Goal: Task Accomplishment & Management: Manage account settings

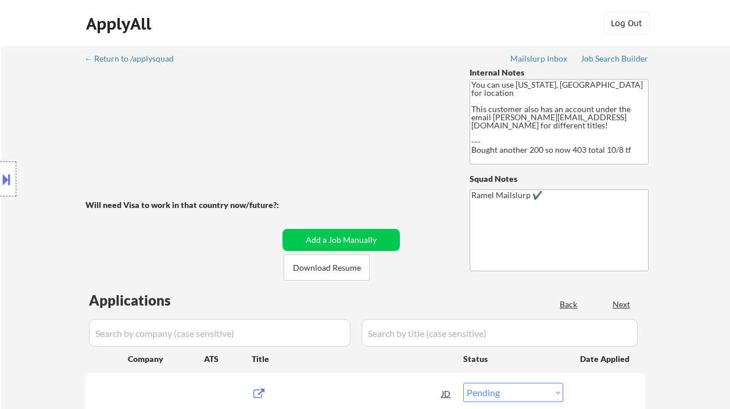
select select ""pending""
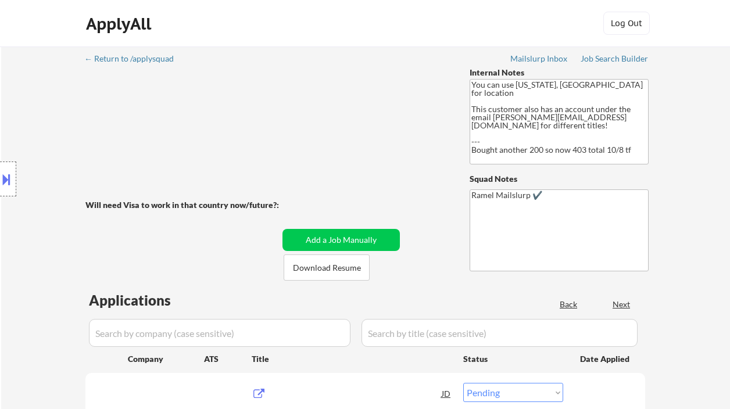
select select ""pending""
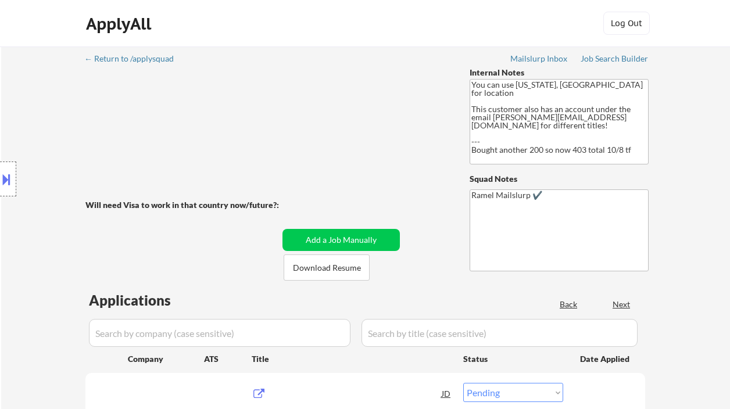
select select ""pending""
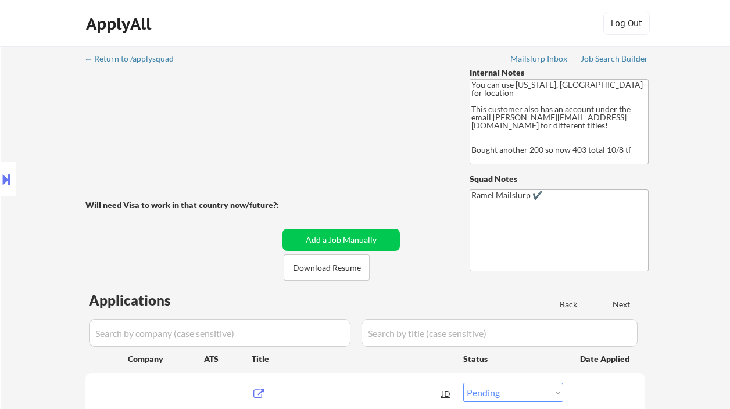
select select ""pending""
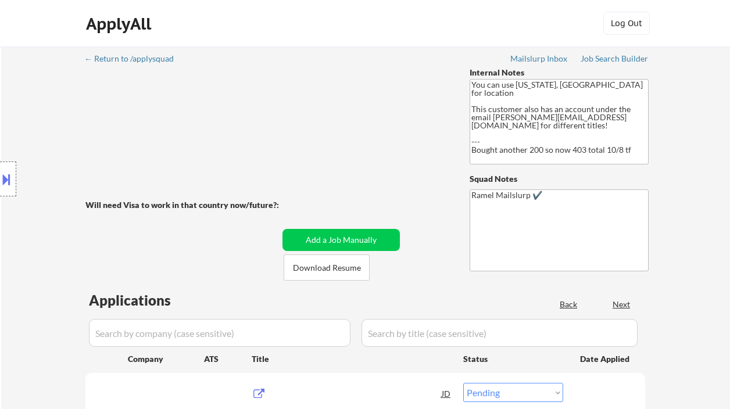
select select ""pending""
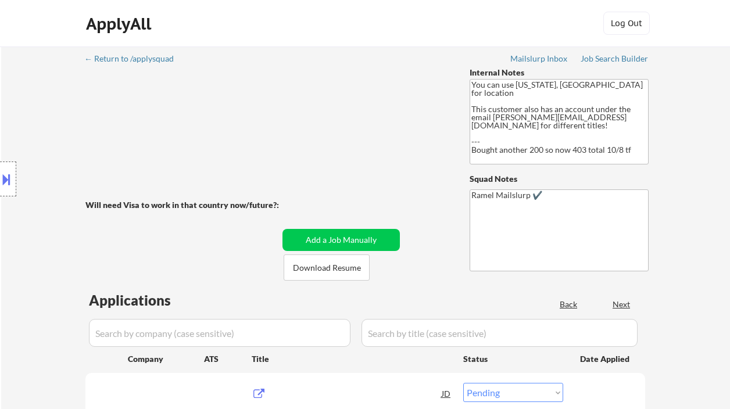
select select ""pending""
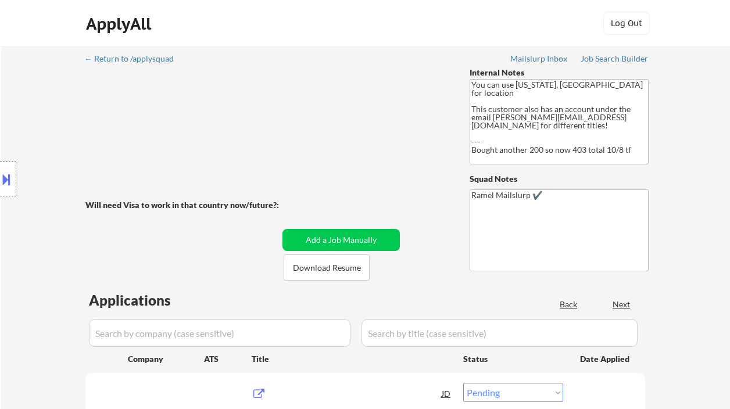
select select ""pending""
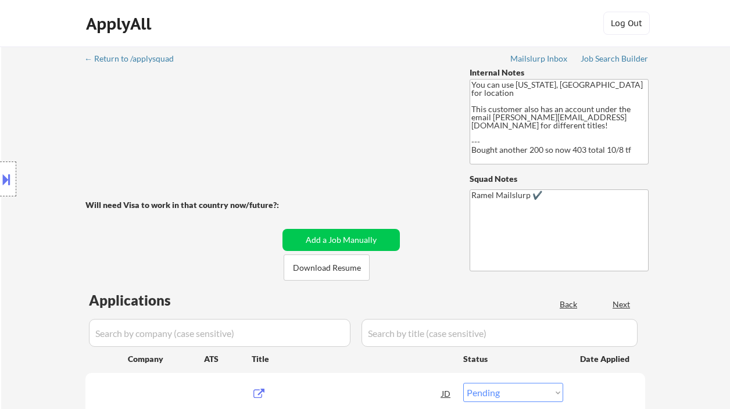
select select ""pending""
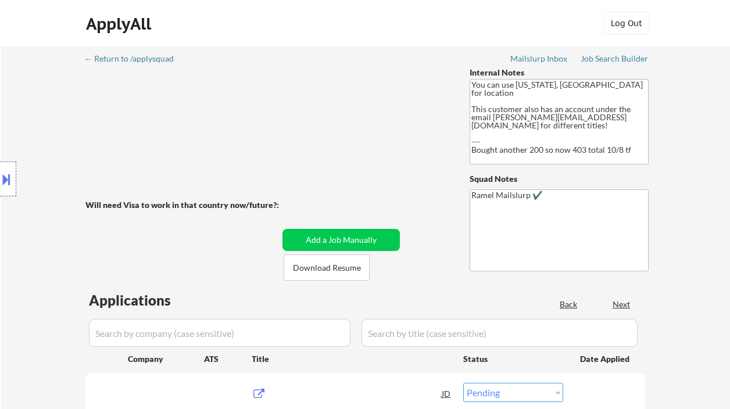
select select ""pending""
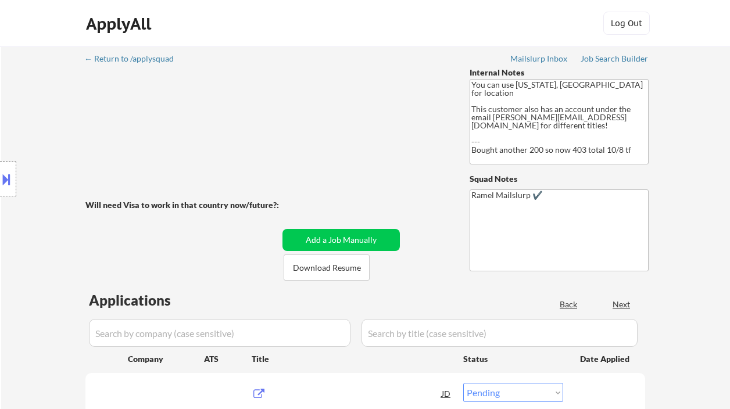
select select ""pending""
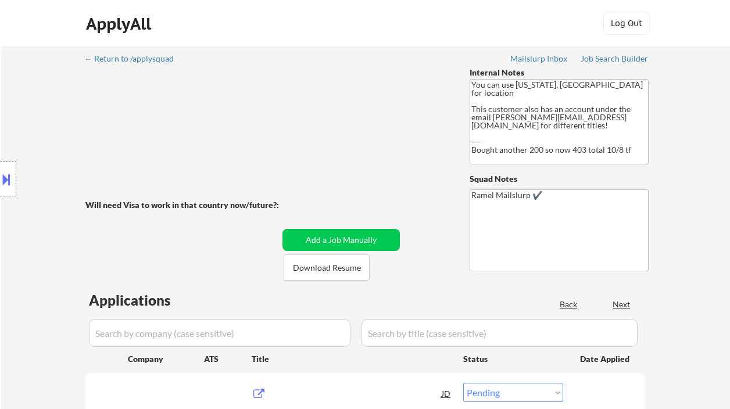
select select ""pending""
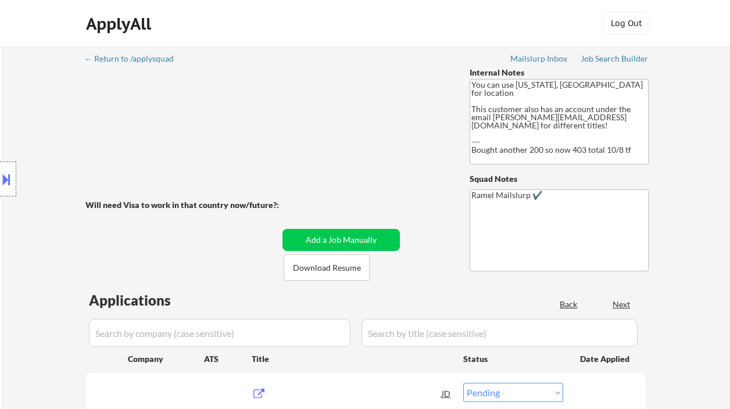
select select ""pending""
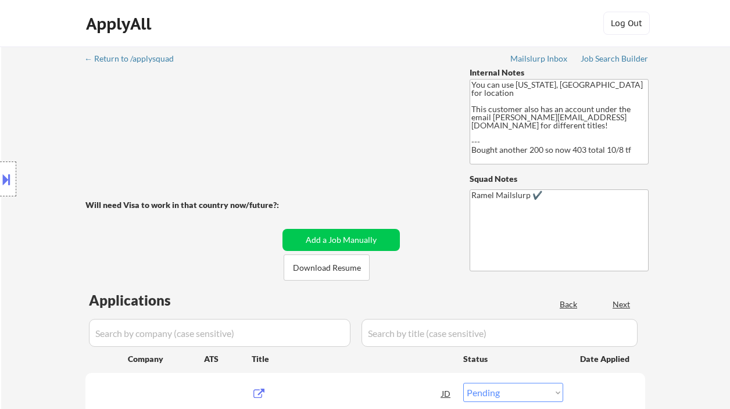
select select ""pending""
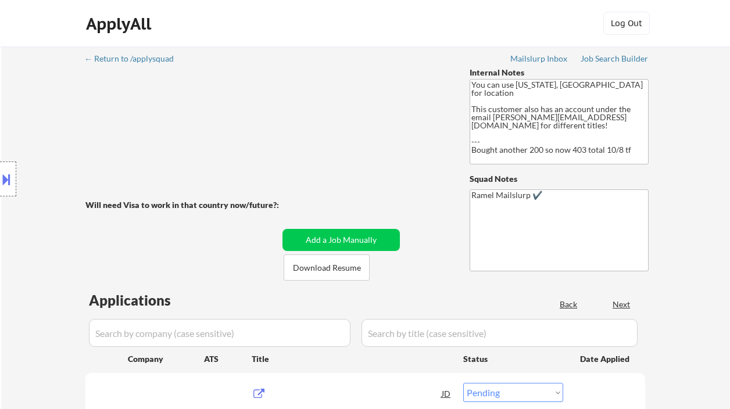
select select ""pending""
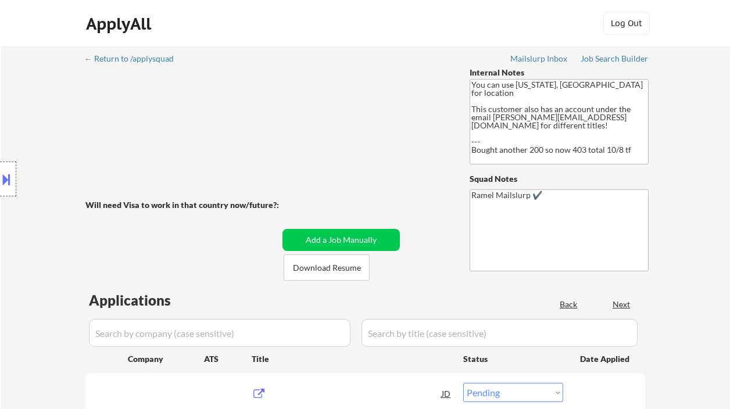
select select ""pending""
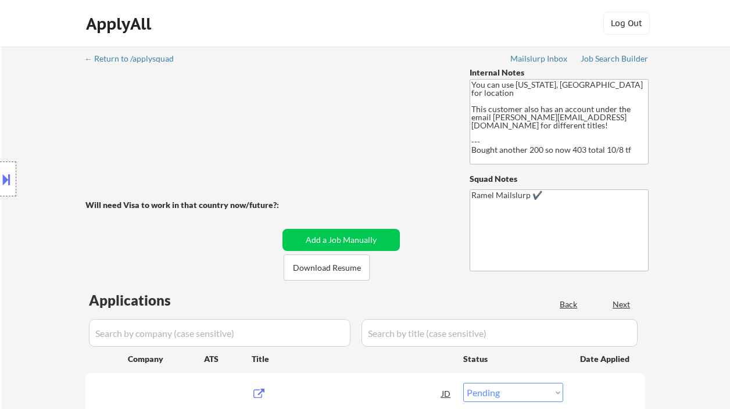
select select ""pending""
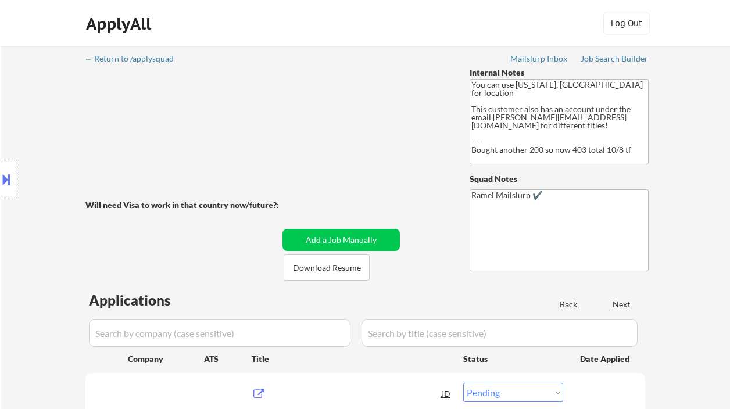
select select ""pending""
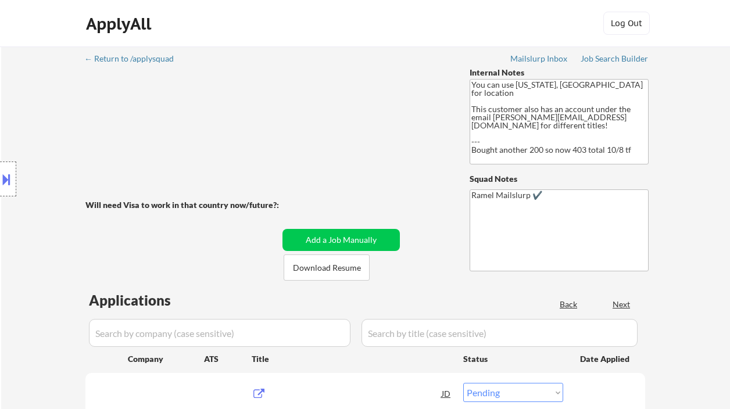
select select ""pending""
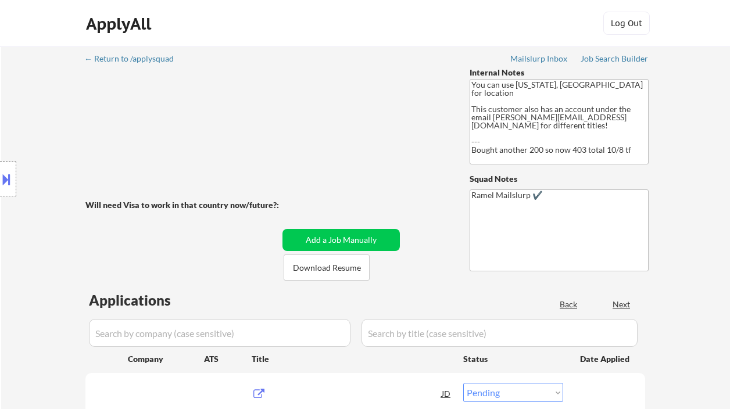
select select ""pending""
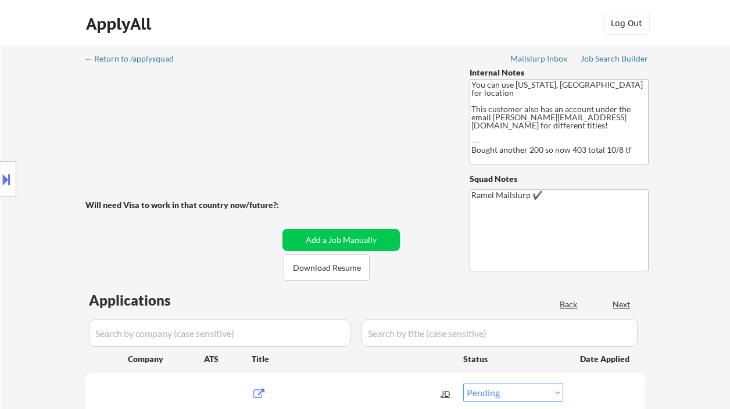
select select ""pending""
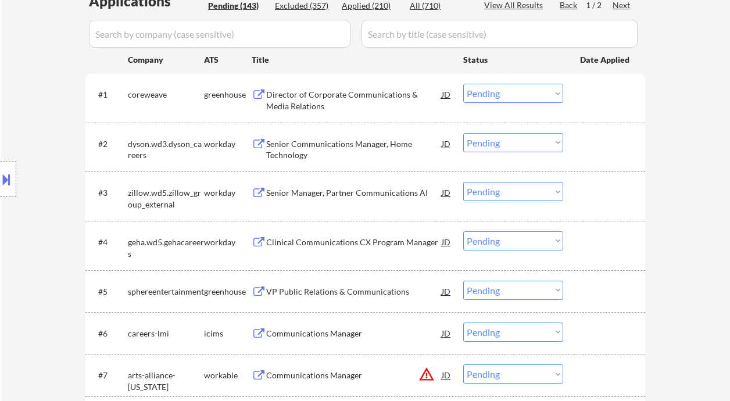
scroll to position [232, 0]
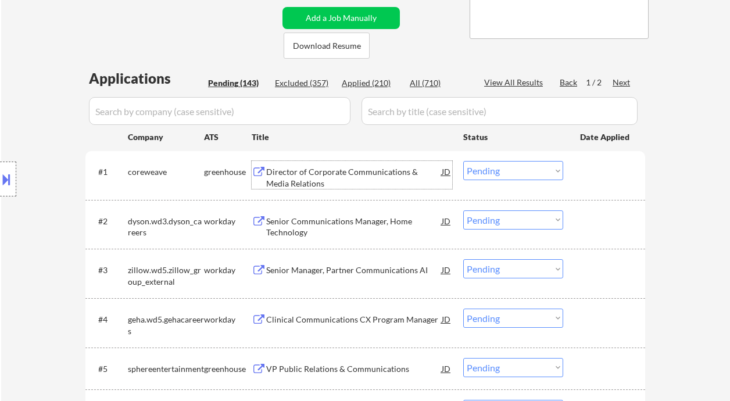
click at [343, 164] on div "Director of Corporate Communications & Media Relations" at bounding box center [353, 175] width 175 height 28
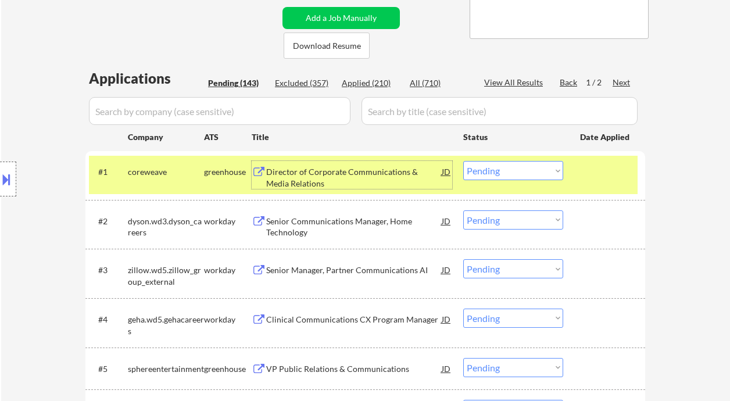
drag, startPoint x: 476, startPoint y: 166, endPoint x: 485, endPoint y: 174, distance: 12.3
click at [476, 166] on select "Choose an option... Pending Applied Excluded (Questions) Excluded (Expired) Exc…" at bounding box center [513, 170] width 100 height 19
click at [463, 161] on select "Choose an option... Pending Applied Excluded (Questions) Excluded (Expired) Exc…" at bounding box center [513, 170] width 100 height 19
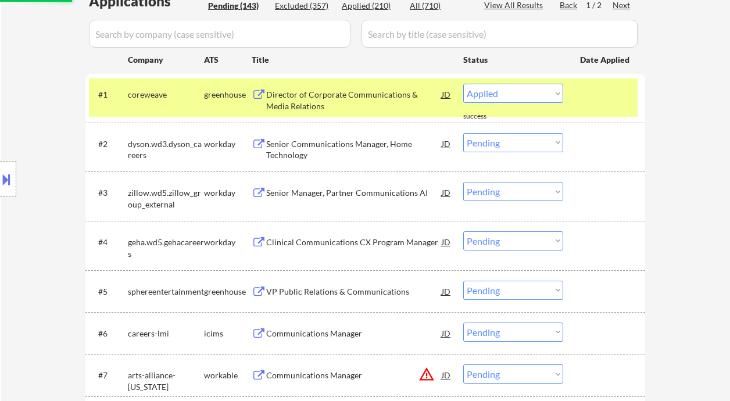
scroll to position [387, 0]
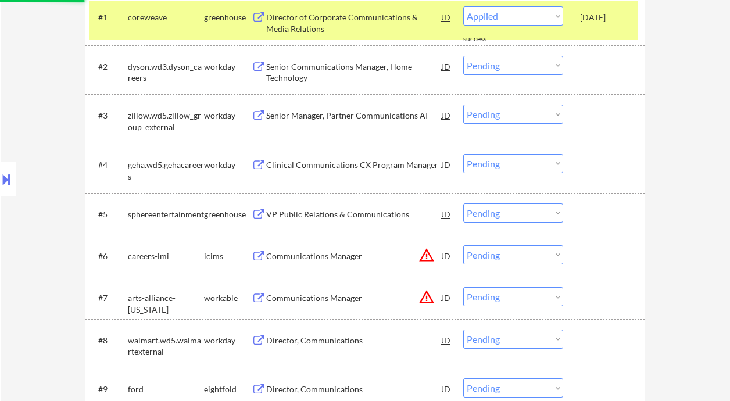
select select ""pending""
click at [328, 216] on div "VP Public Relations & Communications" at bounding box center [353, 213] width 175 height 21
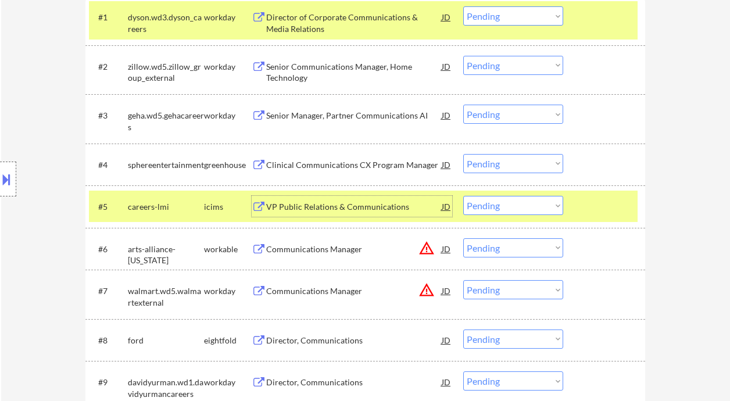
click at [308, 170] on div "Clinical Communications CX Program Manager" at bounding box center [353, 164] width 175 height 21
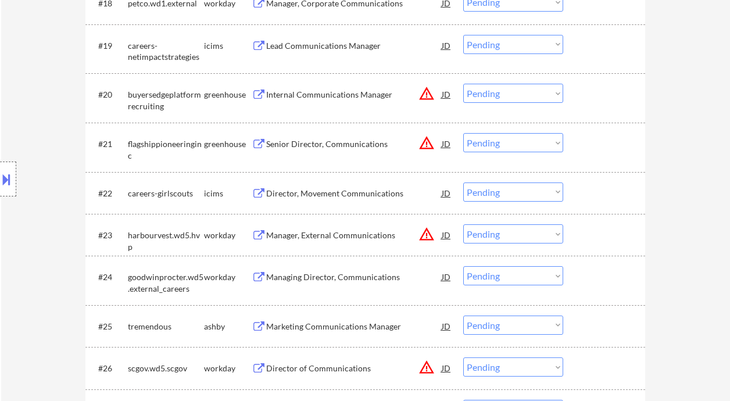
scroll to position [1394, 0]
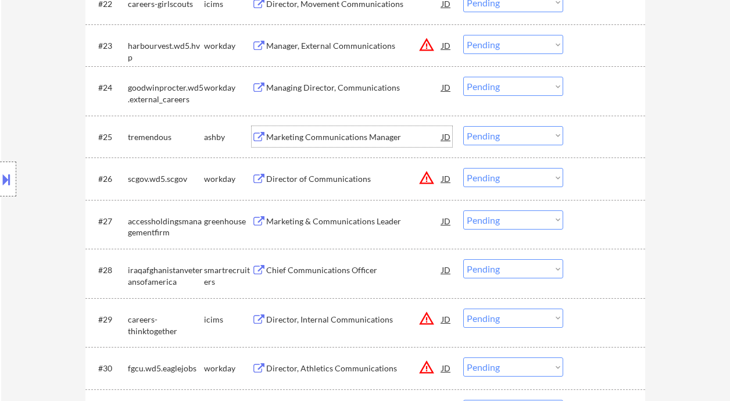
click at [351, 134] on div "Marketing Communications Manager" at bounding box center [353, 137] width 175 height 12
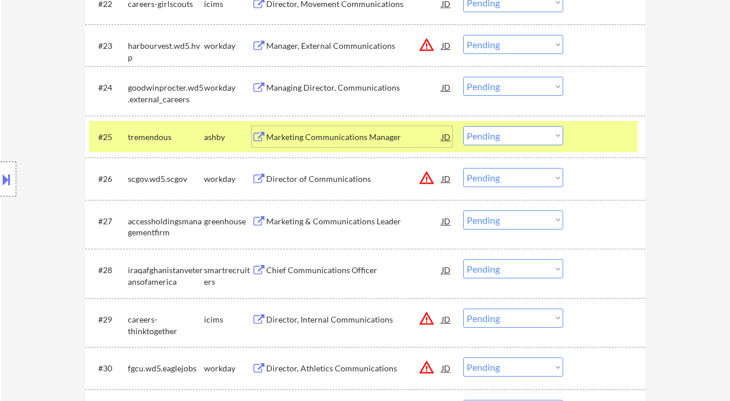
click at [487, 138] on select "Choose an option... Pending Applied Excluded (Questions) Excluded (Expired) Exc…" at bounding box center [513, 135] width 100 height 19
click at [463, 126] on select "Choose an option... Pending Applied Excluded (Questions) Excluded (Expired) Exc…" at bounding box center [513, 135] width 100 height 19
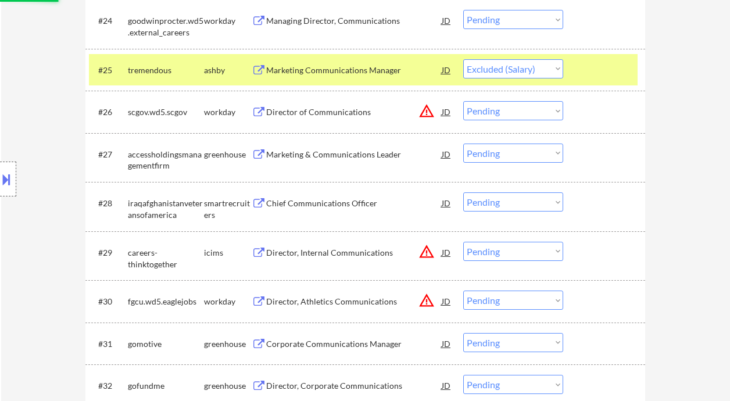
scroll to position [1472, 0]
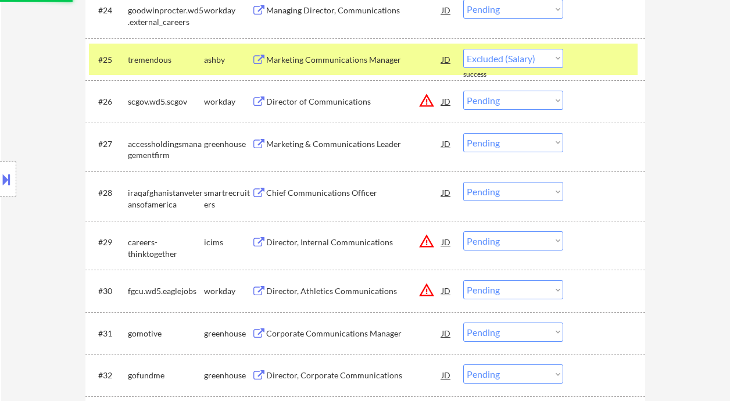
click at [342, 144] on div "Marketing & Communications Leader" at bounding box center [353, 144] width 175 height 12
select select ""pending""
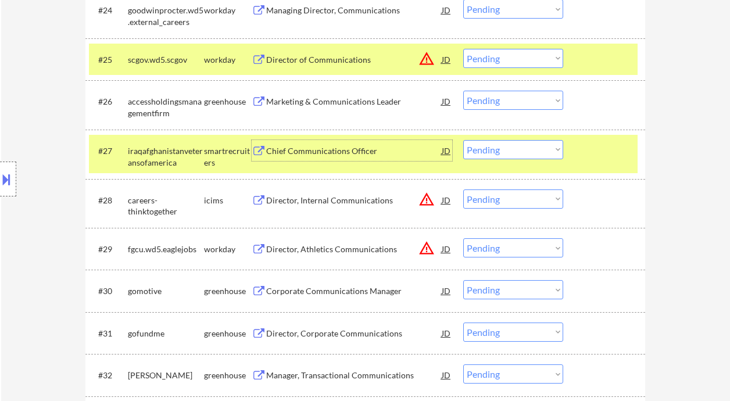
click at [512, 156] on select "Choose an option... Pending Applied Excluded (Questions) Excluded (Expired) Exc…" at bounding box center [513, 149] width 100 height 19
click at [463, 140] on select "Choose an option... Pending Applied Excluded (Questions) Excluded (Expired) Exc…" at bounding box center [513, 149] width 100 height 19
click at [357, 105] on div "Marketing & Communications Leader" at bounding box center [353, 102] width 175 height 12
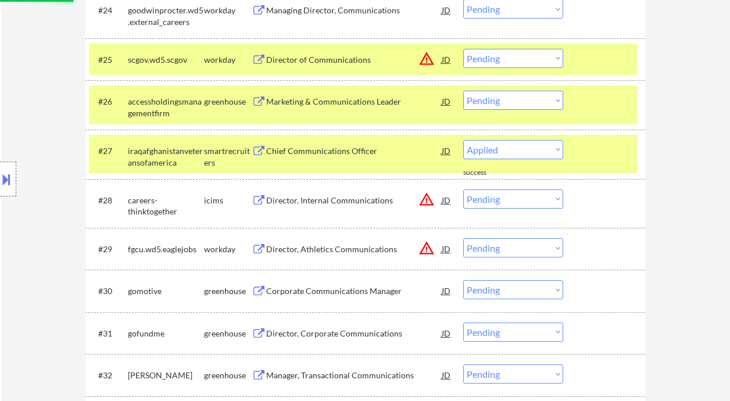
select select ""pending""
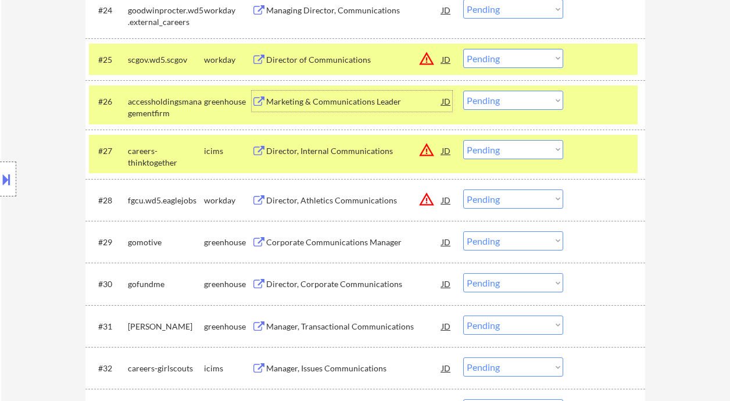
click at [528, 106] on select "Choose an option... Pending Applied Excluded (Questions) Excluded (Expired) Exc…" at bounding box center [513, 100] width 100 height 19
click at [463, 91] on select "Choose an option... Pending Applied Excluded (Questions) Excluded (Expired) Exc…" at bounding box center [513, 100] width 100 height 19
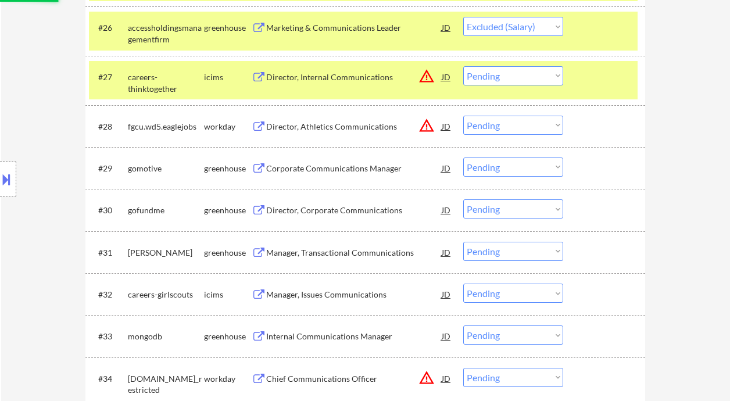
scroll to position [1549, 0]
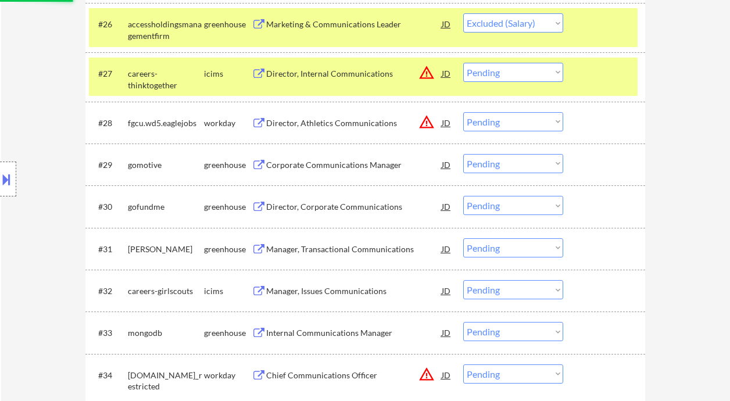
click at [349, 168] on div "Corporate Communications Manager" at bounding box center [353, 165] width 175 height 12
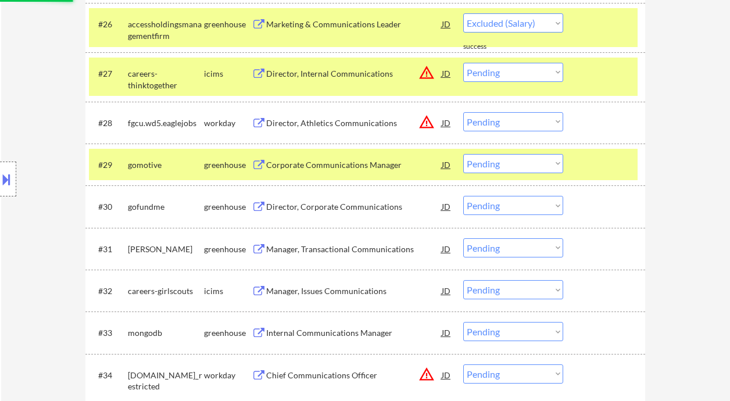
select select ""pending""
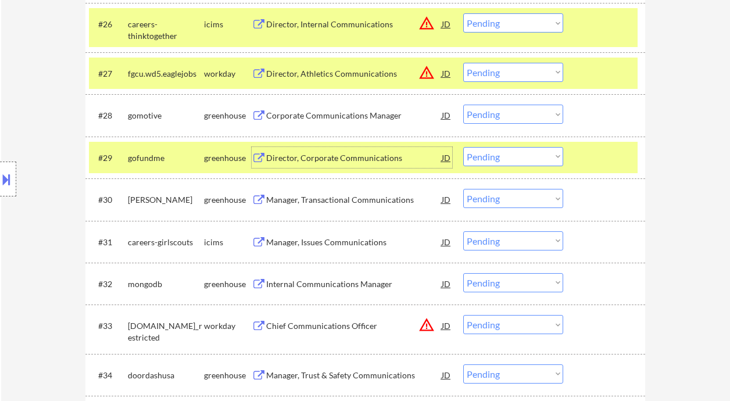
click at [475, 115] on select "Choose an option... Pending Applied Excluded (Questions) Excluded (Expired) Exc…" at bounding box center [513, 114] width 100 height 19
click at [463, 105] on select "Choose an option... Pending Applied Excluded (Questions) Excluded (Expired) Exc…" at bounding box center [513, 114] width 100 height 19
click at [360, 157] on div "Director, Corporate Communications" at bounding box center [353, 158] width 175 height 12
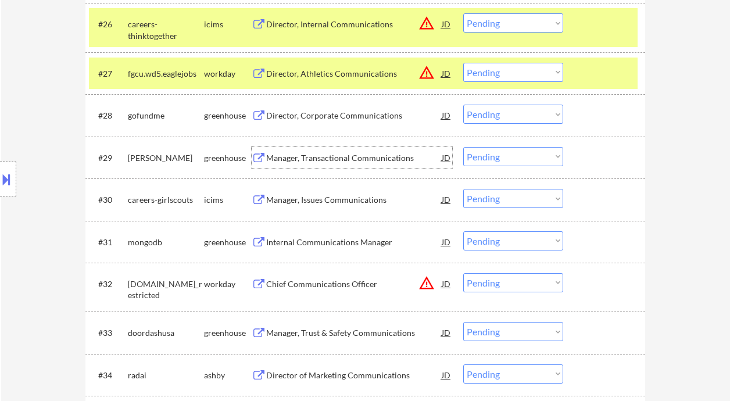
click at [484, 112] on select "Choose an option... Pending Applied Excluded (Questions) Excluded (Expired) Exc…" at bounding box center [513, 114] width 100 height 19
click at [463, 105] on select "Choose an option... Pending Applied Excluded (Questions) Excluded (Expired) Exc…" at bounding box center [513, 114] width 100 height 19
click at [347, 152] on div "Manager, Transactional Communications" at bounding box center [353, 158] width 175 height 12
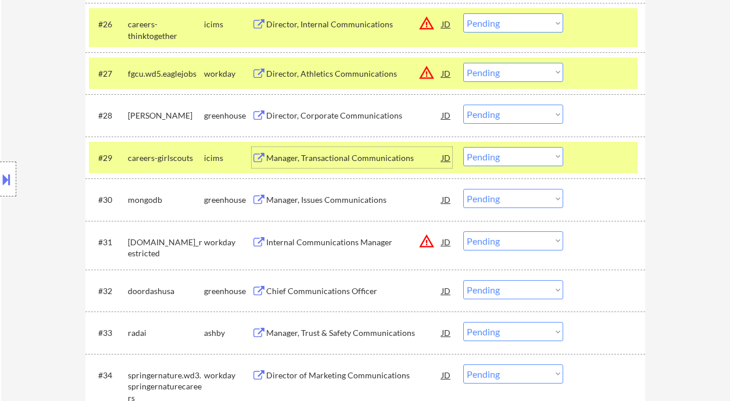
click at [490, 113] on select "Choose an option... Pending Applied Excluded (Questions) Excluded (Expired) Exc…" at bounding box center [513, 114] width 100 height 19
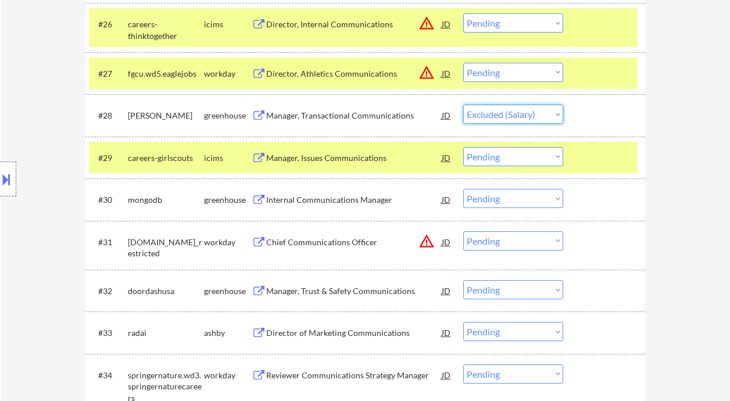
click at [463, 105] on select "Choose an option... Pending Applied Excluded (Questions) Excluded (Expired) Exc…" at bounding box center [513, 114] width 100 height 19
click at [367, 206] on div "Internal Communications Manager" at bounding box center [353, 199] width 175 height 21
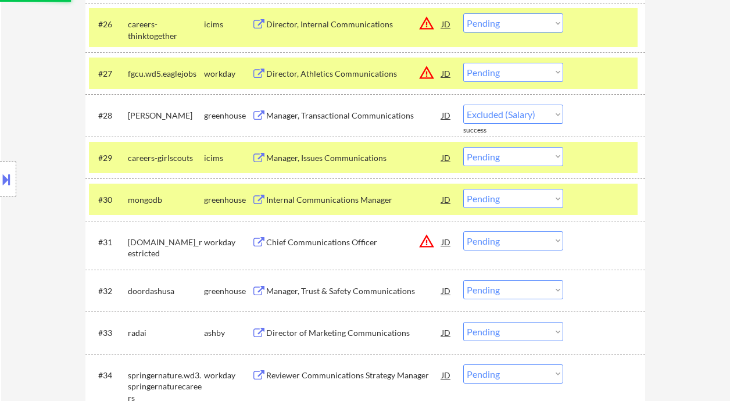
select select ""pending""
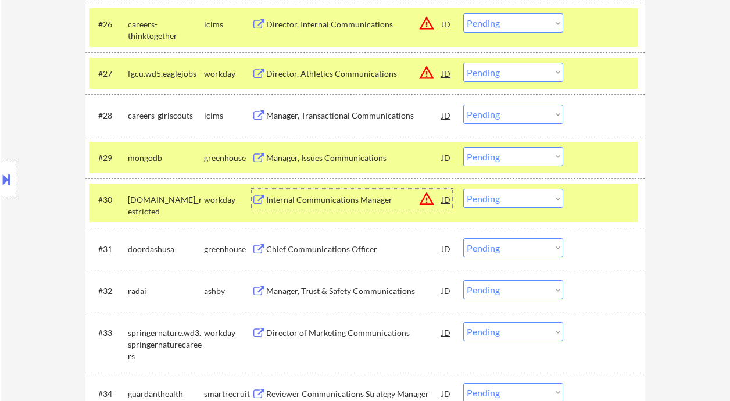
click at [501, 157] on select "Choose an option... Pending Applied Excluded (Questions) Excluded (Expired) Exc…" at bounding box center [513, 156] width 100 height 19
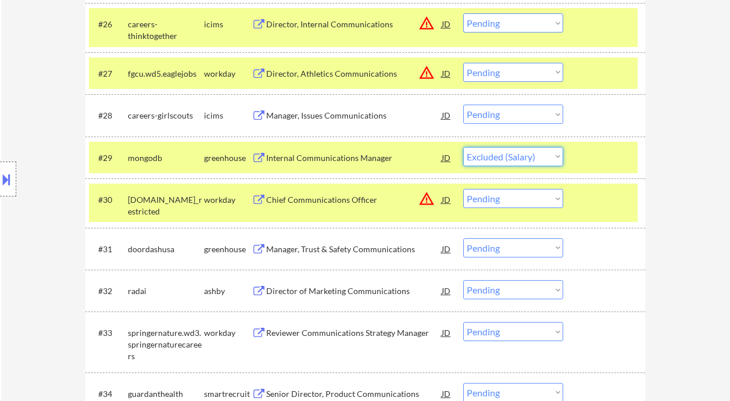
click at [463, 147] on select "Choose an option... Pending Applied Excluded (Questions) Excluded (Expired) Exc…" at bounding box center [513, 156] width 100 height 19
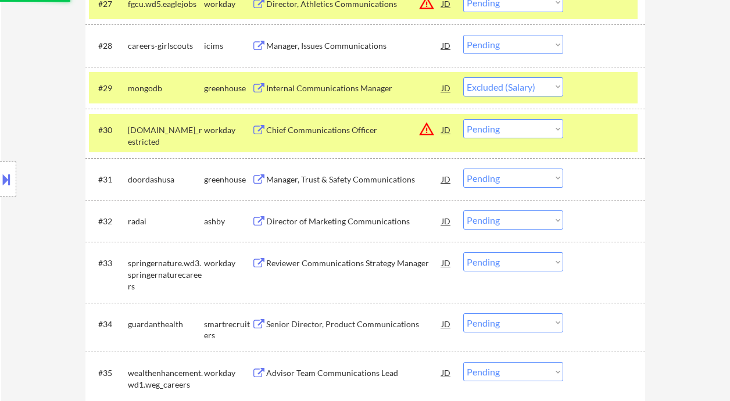
scroll to position [1627, 0]
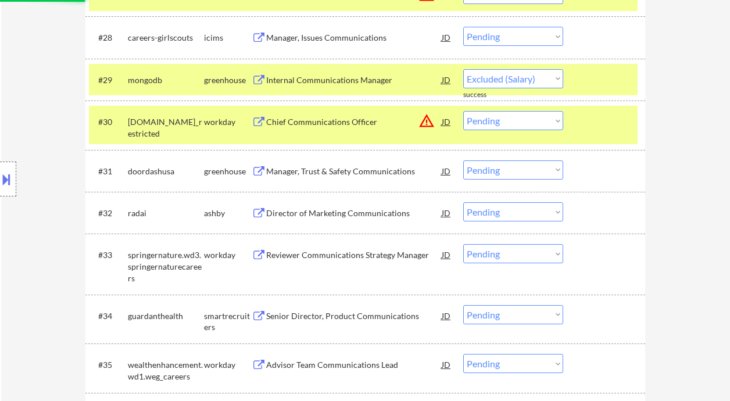
click at [374, 177] on div "Manager, Trust & Safety Communications" at bounding box center [353, 172] width 175 height 12
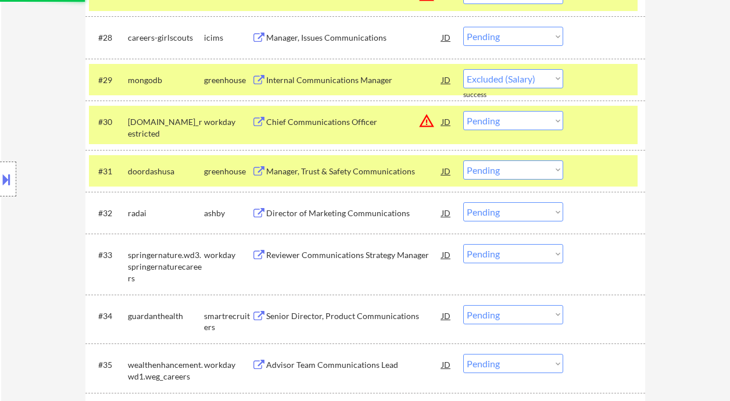
select select ""pending""
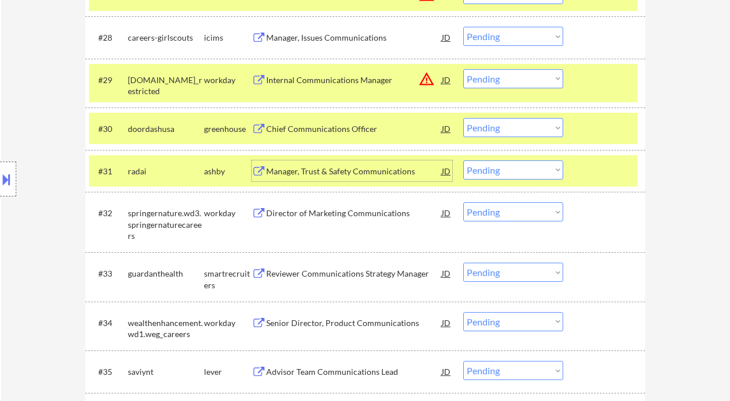
click at [522, 128] on select "Choose an option... Pending Applied Excluded (Questions) Excluded (Expired) Exc…" at bounding box center [513, 127] width 100 height 19
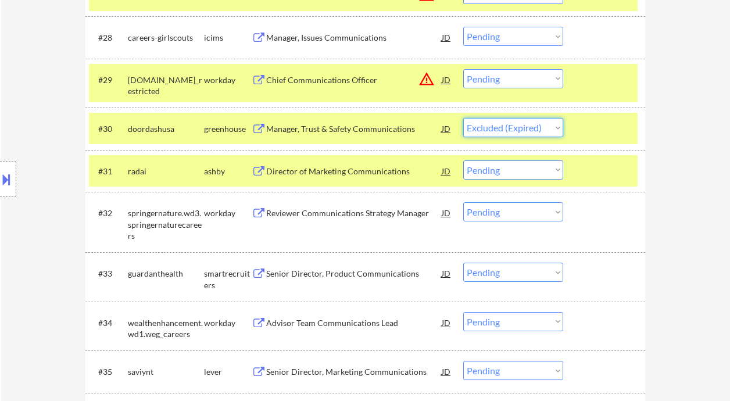
click at [463, 118] on select "Choose an option... Pending Applied Excluded (Questions) Excluded (Expired) Exc…" at bounding box center [513, 127] width 100 height 19
click at [344, 178] on div "Director of Marketing Communications" at bounding box center [353, 170] width 175 height 21
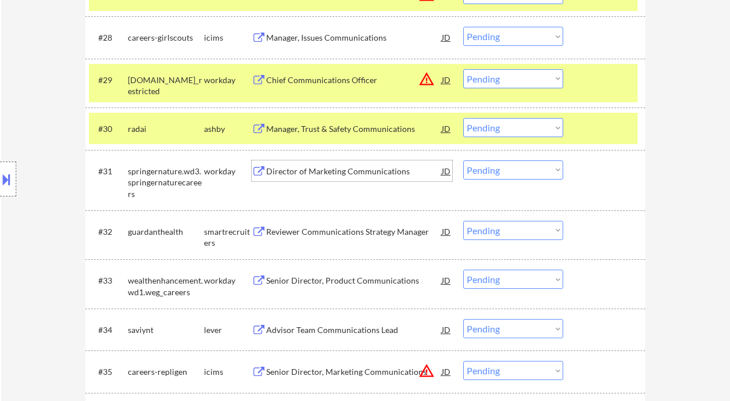
drag, startPoint x: 503, startPoint y: 126, endPoint x: 509, endPoint y: 137, distance: 12.6
click at [503, 126] on select "Choose an option... Pending Applied Excluded (Questions) Excluded (Expired) Exc…" at bounding box center [513, 127] width 100 height 19
click at [463, 118] on select "Choose an option... Pending Applied Excluded (Questions) Excluded (Expired) Exc…" at bounding box center [513, 127] width 100 height 19
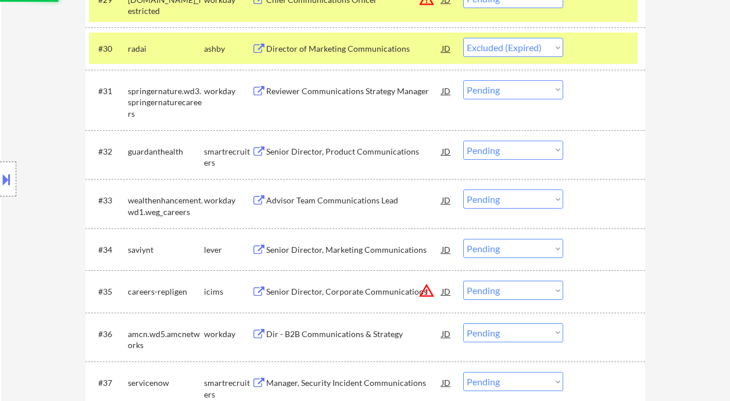
scroll to position [1781, 0]
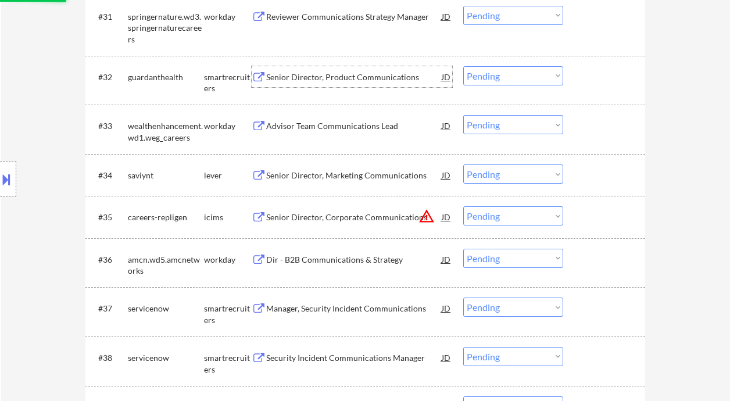
click at [330, 75] on div "Senior Director, Product Communications" at bounding box center [353, 77] width 175 height 12
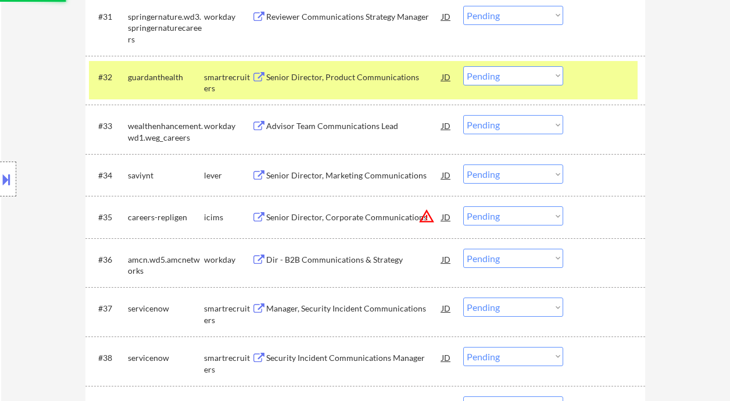
select select ""pending""
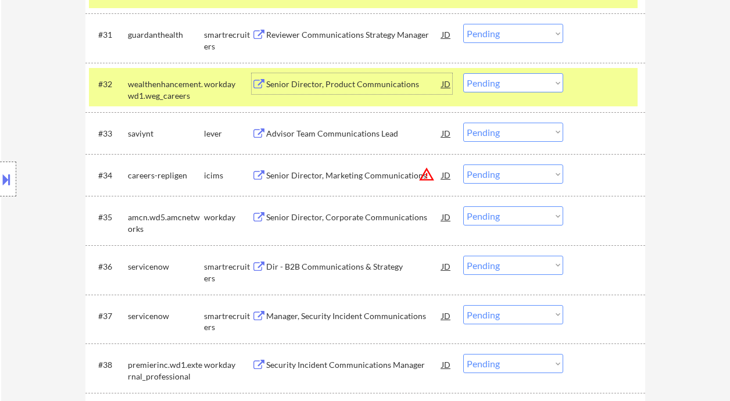
scroll to position [1704, 0]
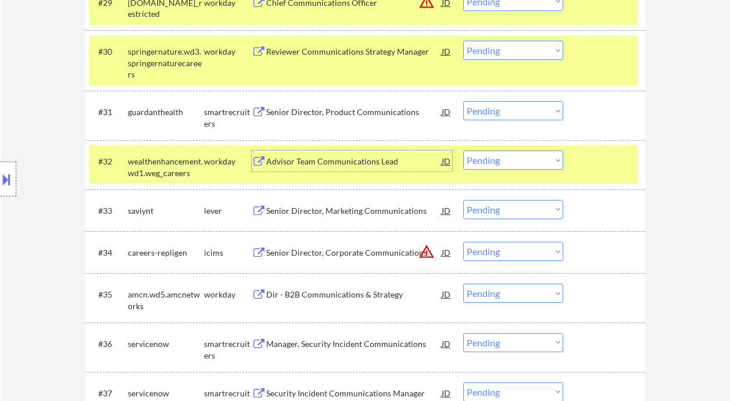
click at [494, 113] on select "Choose an option... Pending Applied Excluded (Questions) Excluded (Expired) Exc…" at bounding box center [513, 110] width 100 height 19
click at [463, 101] on select "Choose an option... Pending Applied Excluded (Questions) Excluded (Expired) Exc…" at bounding box center [513, 110] width 100 height 19
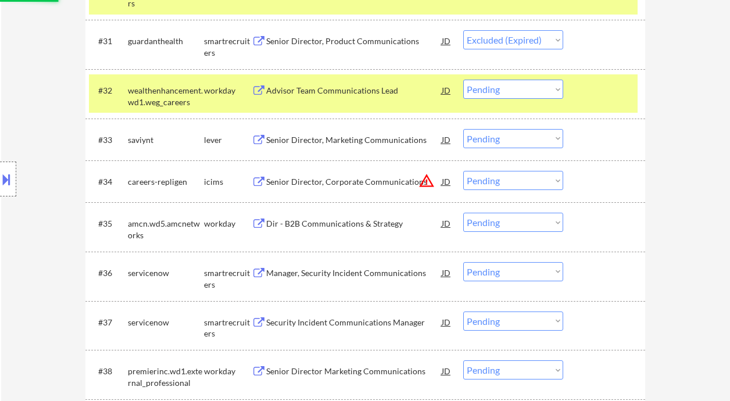
scroll to position [1781, 0]
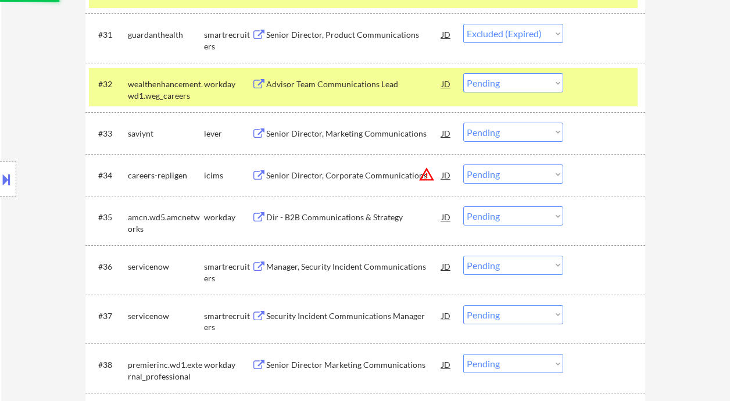
click at [296, 137] on div "Senior Director, Marketing Communications" at bounding box center [353, 134] width 175 height 12
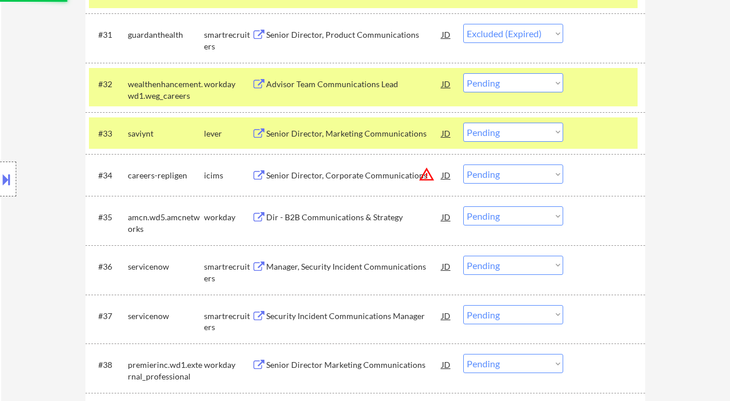
select select ""pending""
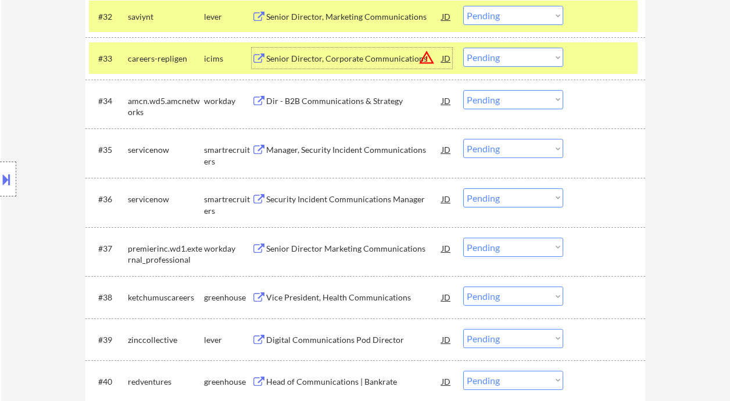
scroll to position [1859, 0]
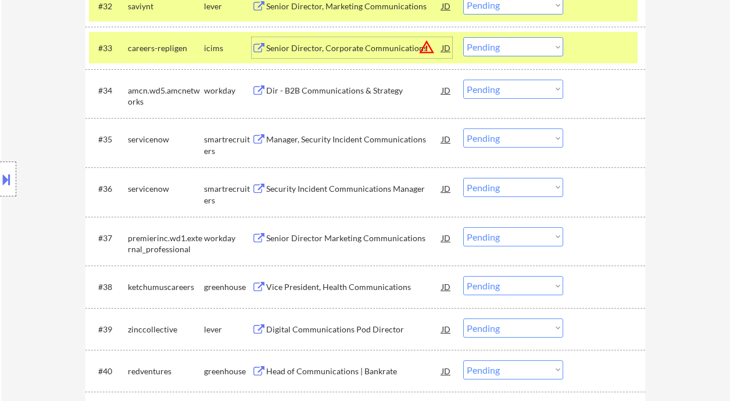
click at [329, 142] on div "Manager, Security Incident Communications" at bounding box center [353, 140] width 175 height 12
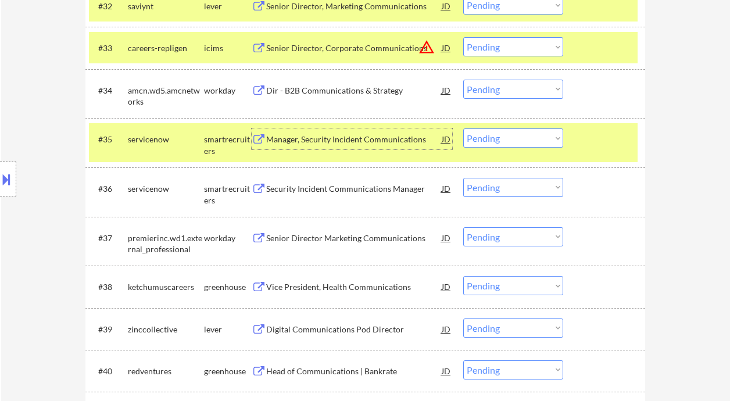
click at [490, 141] on select "Choose an option... Pending Applied Excluded (Questions) Excluded (Expired) Exc…" at bounding box center [513, 137] width 100 height 19
click at [483, 138] on select "Choose an option... Pending Applied Excluded (Questions) Excluded (Expired) Exc…" at bounding box center [513, 137] width 100 height 19
click at [463, 128] on select "Choose an option... Pending Applied Excluded (Questions) Excluded (Expired) Exc…" at bounding box center [513, 137] width 100 height 19
select select ""pending""
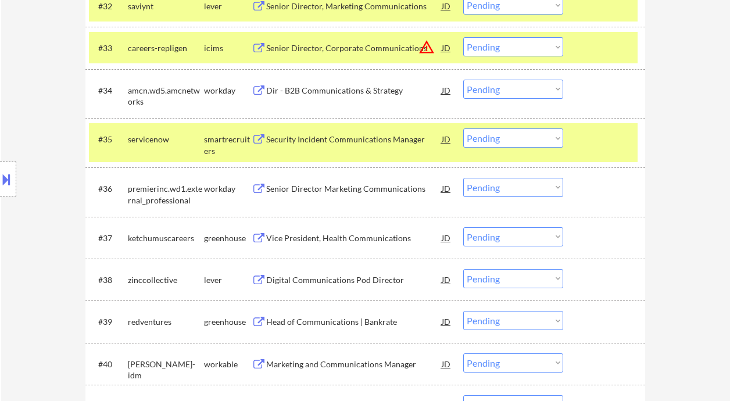
scroll to position [1936, 0]
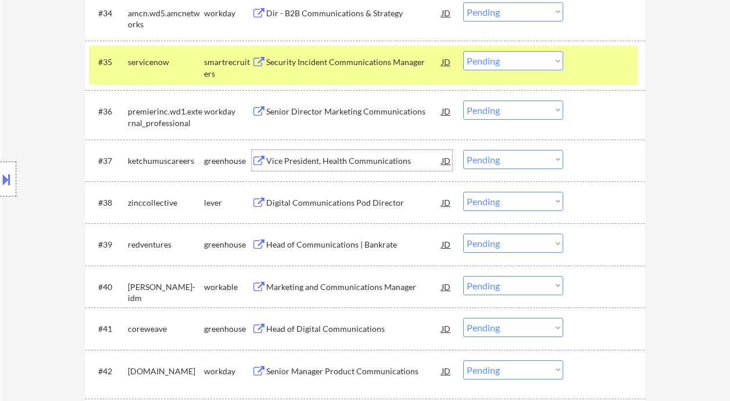
click at [339, 164] on div "Vice President, Health Communications" at bounding box center [353, 161] width 175 height 12
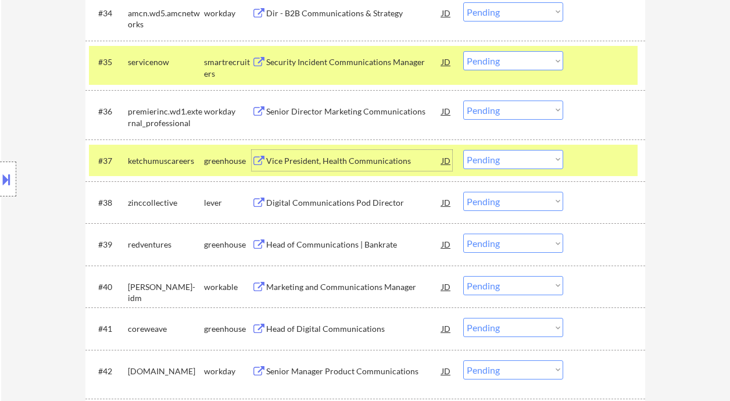
click at [530, 150] on select "Choose an option... Pending Applied Excluded (Questions) Excluded (Expired) Exc…" at bounding box center [513, 159] width 100 height 19
click at [463, 150] on select "Choose an option... Pending Applied Excluded (Questions) Excluded (Expired) Exc…" at bounding box center [513, 159] width 100 height 19
click at [351, 206] on div "Digital Communications Pod Director" at bounding box center [353, 203] width 175 height 12
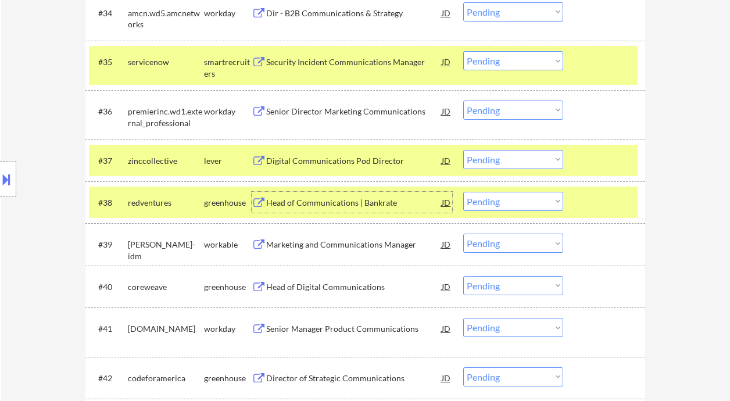
click at [496, 150] on select "Choose an option... Pending Applied Excluded (Questions) Excluded (Expired) Exc…" at bounding box center [513, 159] width 100 height 19
click at [518, 163] on select "Choose an option... Pending Applied Excluded (Questions) Excluded (Expired) Exc…" at bounding box center [513, 159] width 100 height 19
click at [463, 150] on select "Choose an option... Pending Applied Excluded (Questions) Excluded (Expired) Exc…" at bounding box center [513, 159] width 100 height 19
click at [331, 206] on div "Head of Communications | Bankrate" at bounding box center [353, 203] width 175 height 12
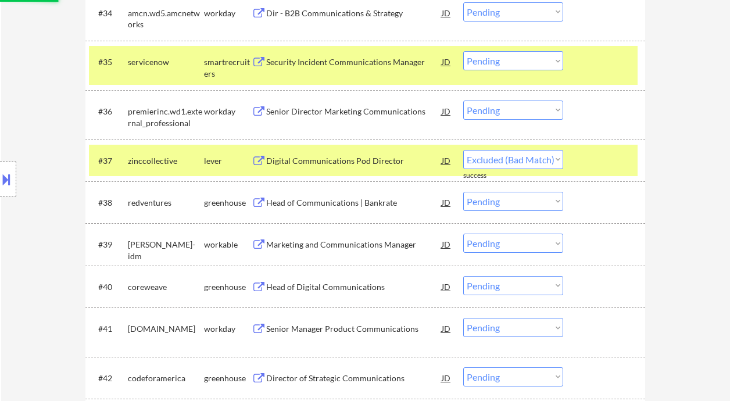
select select ""pending""
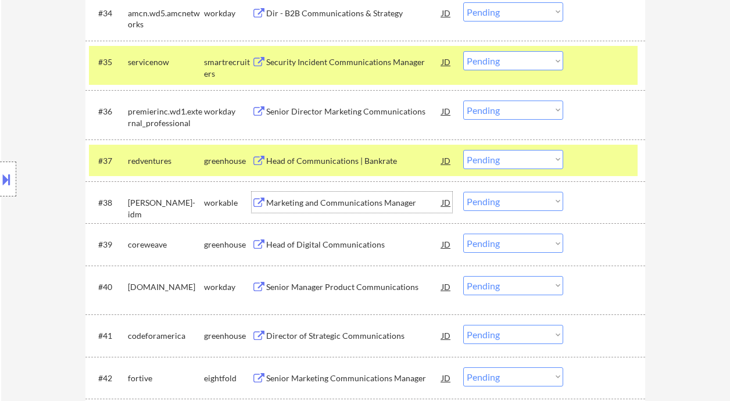
click at [360, 202] on div "Marketing and Communications Manager" at bounding box center [353, 203] width 175 height 12
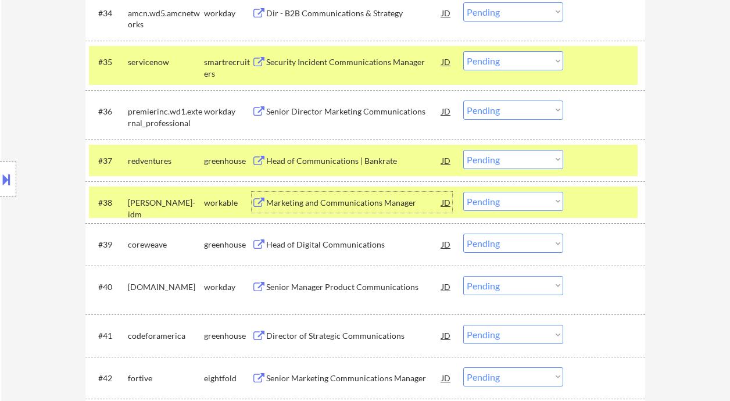
drag, startPoint x: 496, startPoint y: 204, endPoint x: 508, endPoint y: 210, distance: 14.0
click at [496, 204] on select "Choose an option... Pending Applied Excluded (Questions) Excluded (Expired) Exc…" at bounding box center [513, 201] width 100 height 19
click at [463, 192] on select "Choose an option... Pending Applied Excluded (Questions) Excluded (Expired) Exc…" at bounding box center [513, 201] width 100 height 19
click at [365, 250] on div "Head of Digital Communications" at bounding box center [353, 244] width 175 height 21
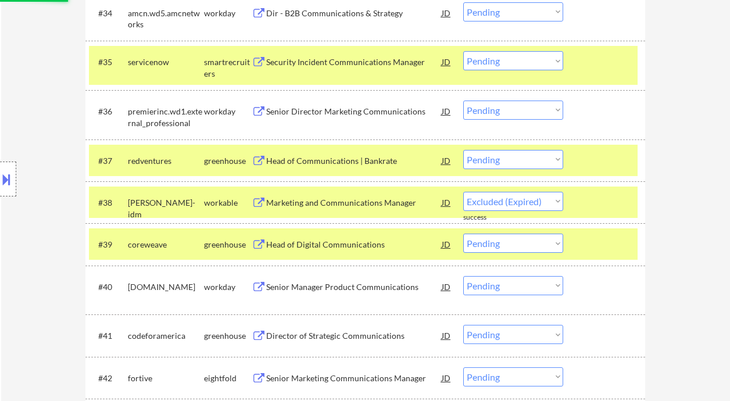
select select ""pending""
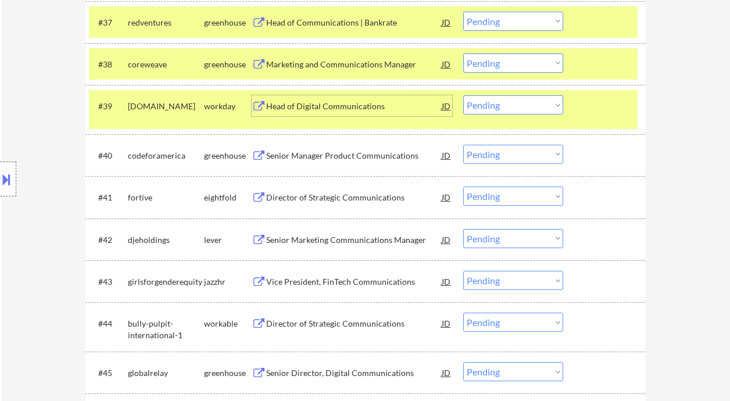
scroll to position [2091, 0]
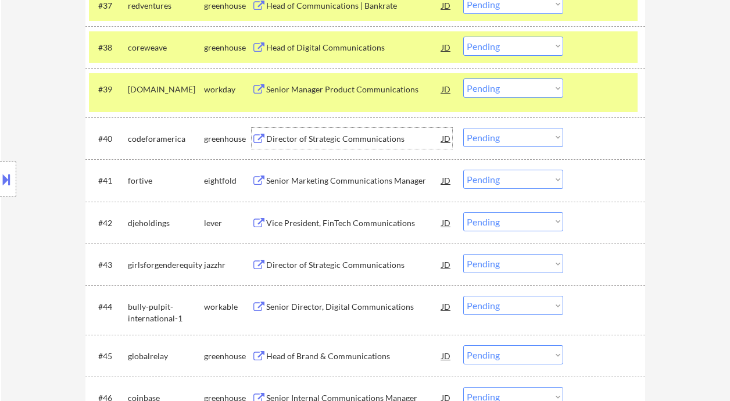
click at [337, 140] on div "Director of Strategic Communications" at bounding box center [353, 139] width 175 height 12
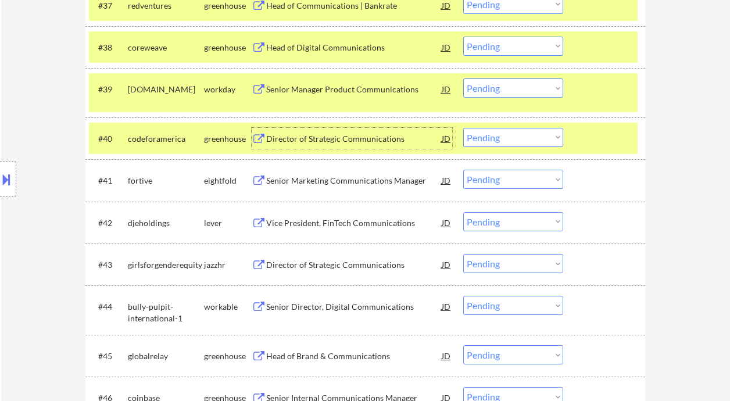
click at [501, 142] on select "Choose an option... Pending Applied Excluded (Questions) Excluded (Expired) Exc…" at bounding box center [513, 137] width 100 height 19
click at [463, 128] on select "Choose an option... Pending Applied Excluded (Questions) Excluded (Expired) Exc…" at bounding box center [513, 137] width 100 height 19
select select ""pending""
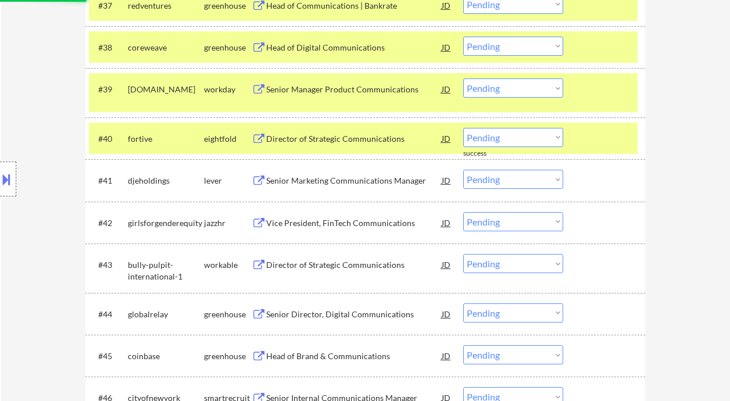
click at [342, 184] on div "Senior Marketing Communications Manager" at bounding box center [353, 181] width 175 height 12
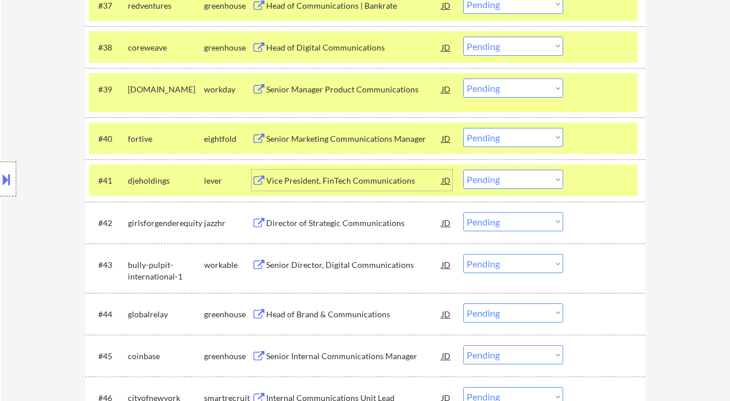
drag, startPoint x: 540, startPoint y: 182, endPoint x: 533, endPoint y: 188, distance: 8.6
click at [540, 182] on select "Choose an option... Pending Applied Excluded (Questions) Excluded (Expired) Exc…" at bounding box center [513, 179] width 100 height 19
click at [463, 170] on select "Choose an option... Pending Applied Excluded (Questions) Excluded (Expired) Exc…" at bounding box center [513, 179] width 100 height 19
select select ""pending""
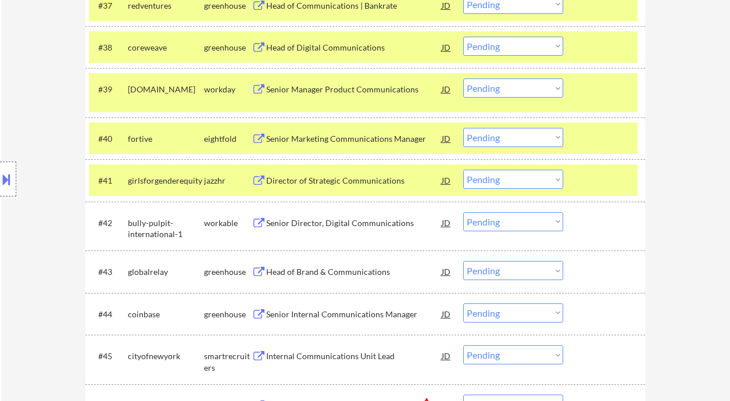
click at [347, 221] on div "Senior Director, Digital Communications" at bounding box center [353, 223] width 175 height 12
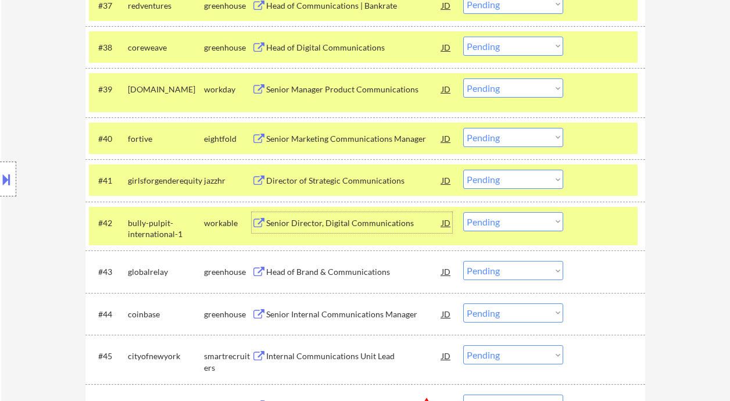
drag, startPoint x: 500, startPoint y: 220, endPoint x: 504, endPoint y: 231, distance: 11.6
click at [500, 220] on select "Choose an option... Pending Applied Excluded (Questions) Excluded (Expired) Exc…" at bounding box center [513, 221] width 100 height 19
click at [463, 212] on select "Choose an option... Pending Applied Excluded (Questions) Excluded (Expired) Exc…" at bounding box center [513, 221] width 100 height 19
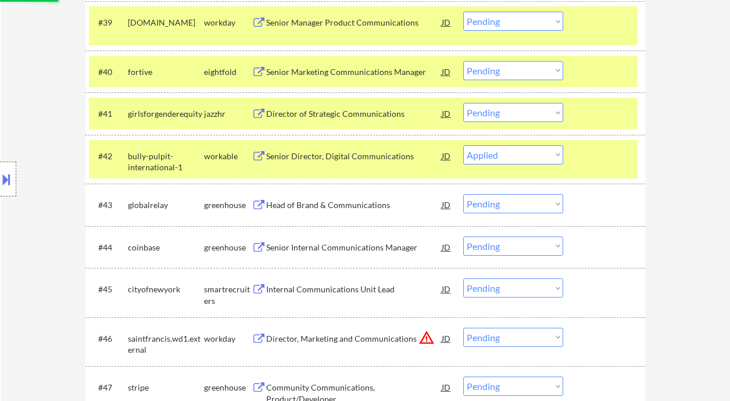
scroll to position [2169, 0]
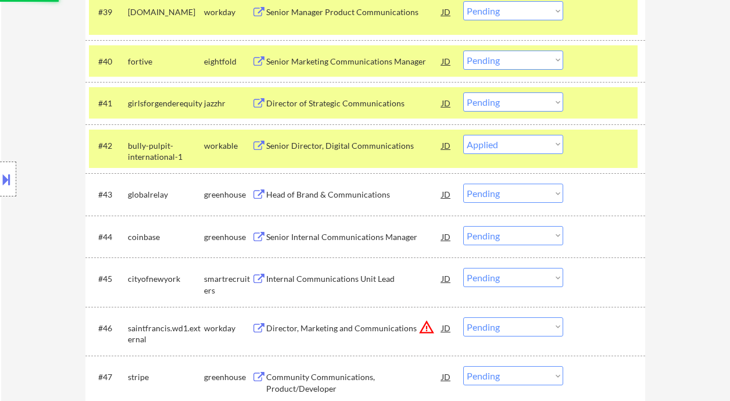
click at [351, 202] on div "Head of Brand & Communications" at bounding box center [353, 194] width 175 height 21
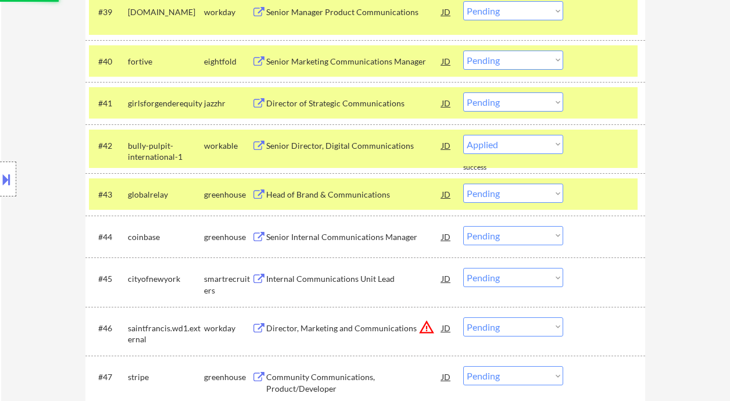
select select ""pending""
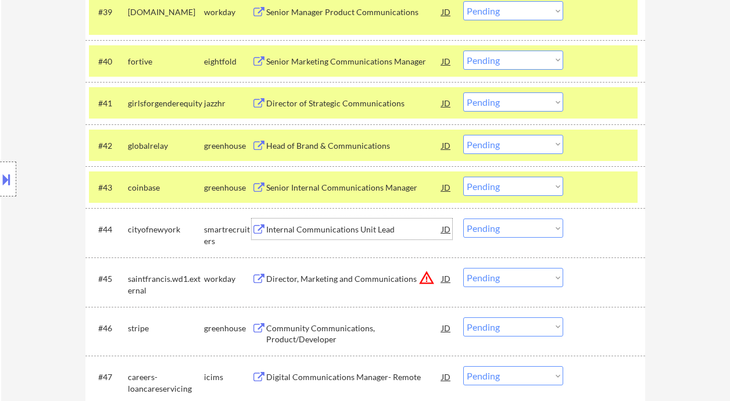
click at [302, 231] on div "Internal Communications Unit Lead" at bounding box center [353, 230] width 175 height 12
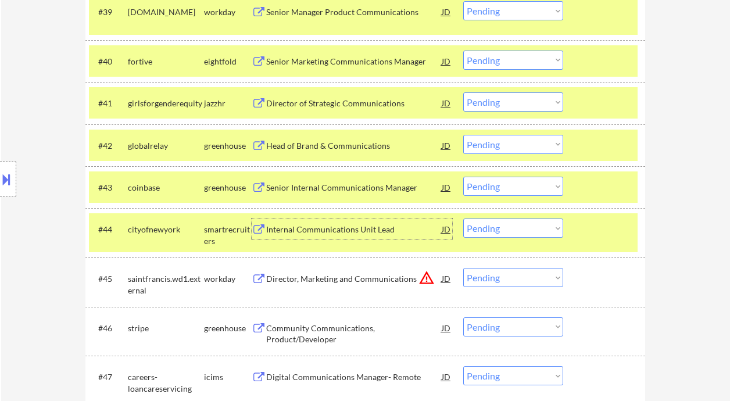
click at [483, 228] on select "Choose an option... Pending Applied Excluded (Questions) Excluded (Expired) Exc…" at bounding box center [513, 227] width 100 height 19
click at [463, 218] on select "Choose an option... Pending Applied Excluded (Questions) Excluded (Expired) Exc…" at bounding box center [513, 227] width 100 height 19
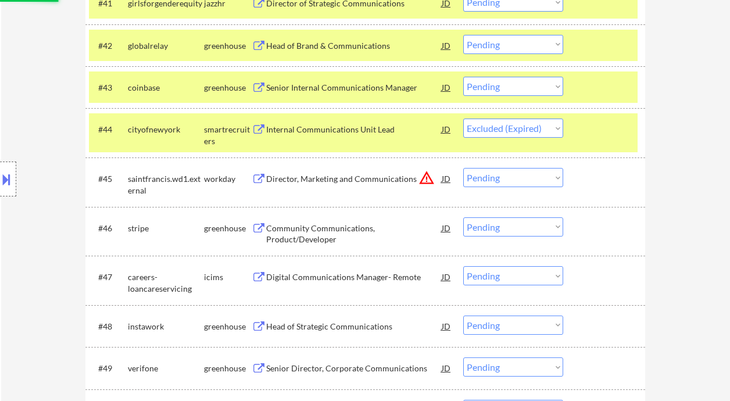
scroll to position [2324, 0]
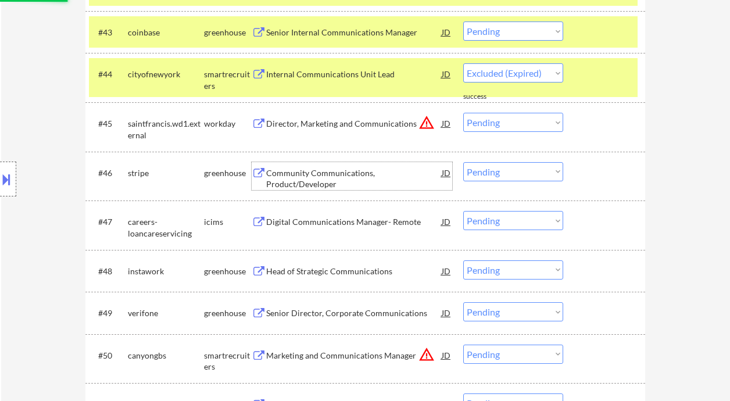
click at [315, 173] on div "Community Communications, Product/Developer" at bounding box center [353, 178] width 175 height 23
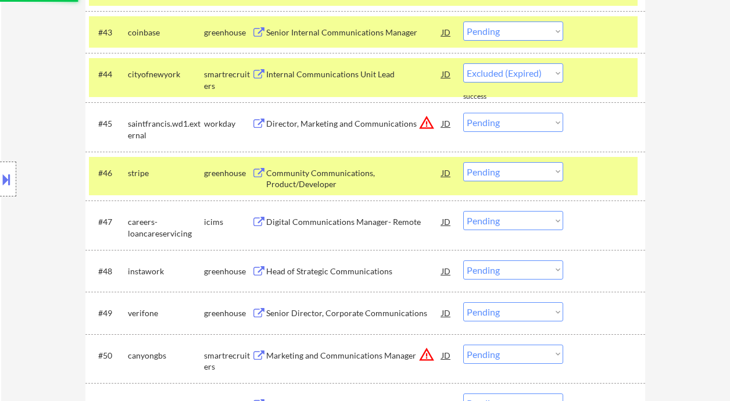
select select ""pending""
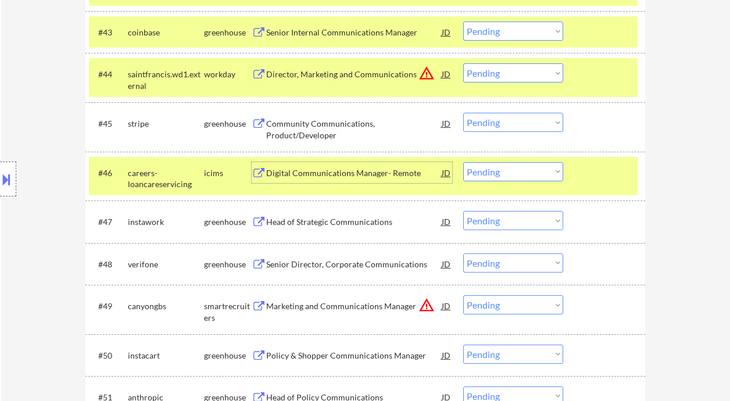
click at [343, 227] on div "Head of Strategic Communications" at bounding box center [353, 222] width 175 height 12
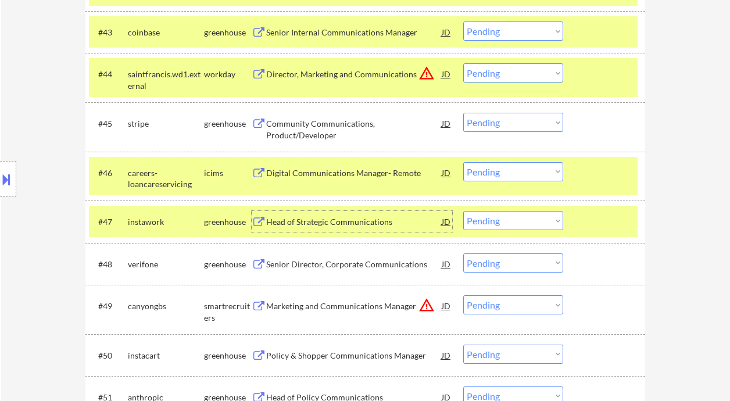
click at [496, 117] on select "Choose an option... Pending Applied Excluded (Questions) Excluded (Expired) Exc…" at bounding box center [513, 122] width 100 height 19
click at [691, 147] on div "← Return to /applysquad Mailslurp Inbox Job Search Builder Joe Lang User Email:…" at bounding box center [365, 236] width 729 height 5026
click at [509, 217] on select "Choose an option... Pending Applied Excluded (Questions) Excluded (Expired) Exc…" at bounding box center [513, 220] width 100 height 19
click at [463, 211] on select "Choose an option... Pending Applied Excluded (Questions) Excluded (Expired) Exc…" at bounding box center [513, 220] width 100 height 19
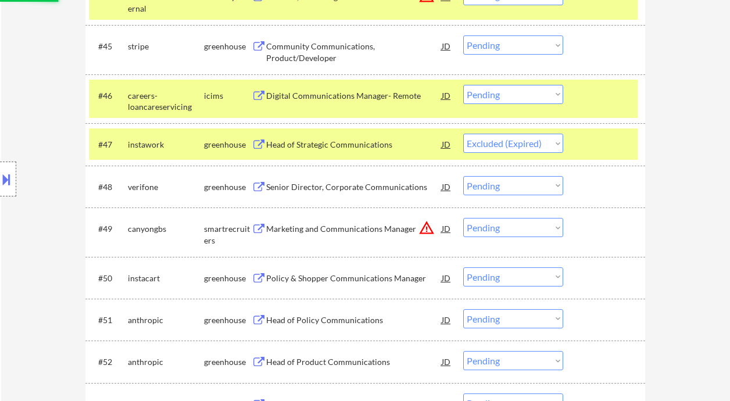
click at [350, 195] on div "Senior Director, Corporate Communications" at bounding box center [353, 186] width 175 height 21
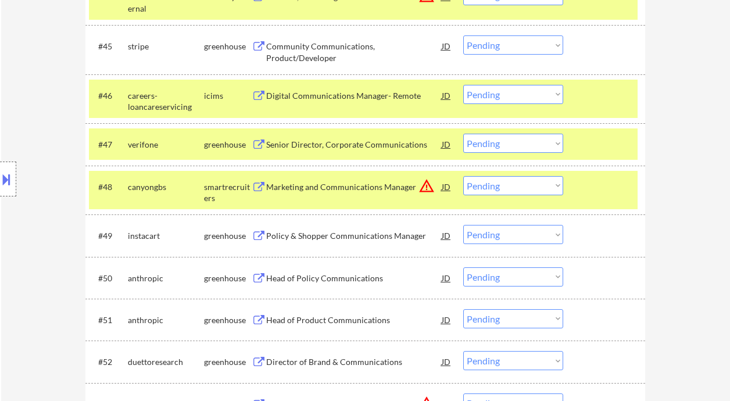
drag, startPoint x: 517, startPoint y: 141, endPoint x: 512, endPoint y: 152, distance: 12.5
click at [517, 141] on select "Choose an option... Pending Applied Excluded (Questions) Excluded (Expired) Exc…" at bounding box center [513, 143] width 100 height 19
click at [463, 134] on select "Choose an option... Pending Applied Excluded (Questions) Excluded (Expired) Exc…" at bounding box center [513, 143] width 100 height 19
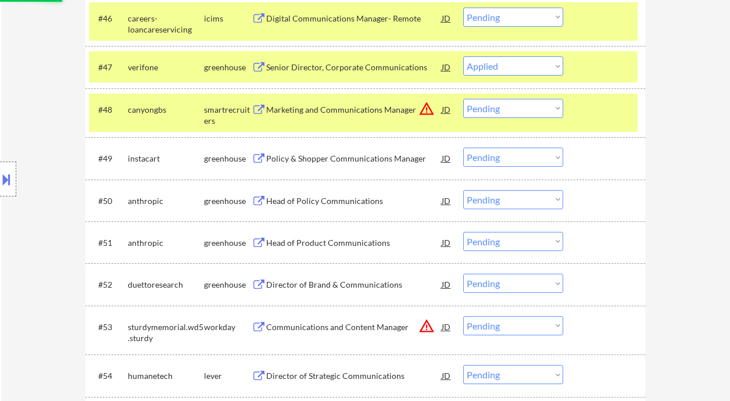
scroll to position [2556, 0]
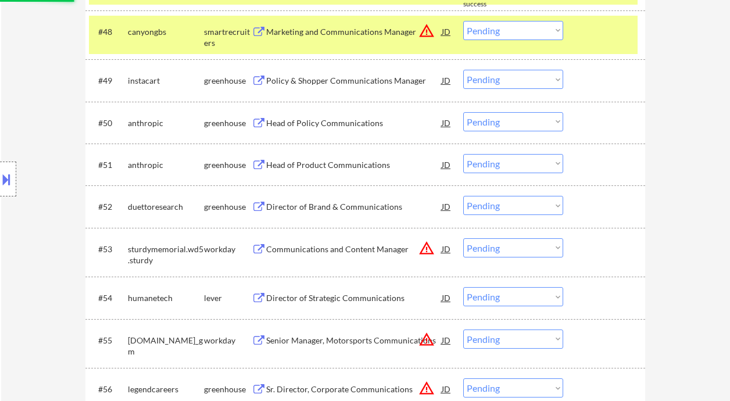
click at [500, 126] on select "Choose an option... Pending Applied Excluded (Questions) Excluded (Expired) Exc…" at bounding box center [513, 121] width 100 height 19
select select ""pending""
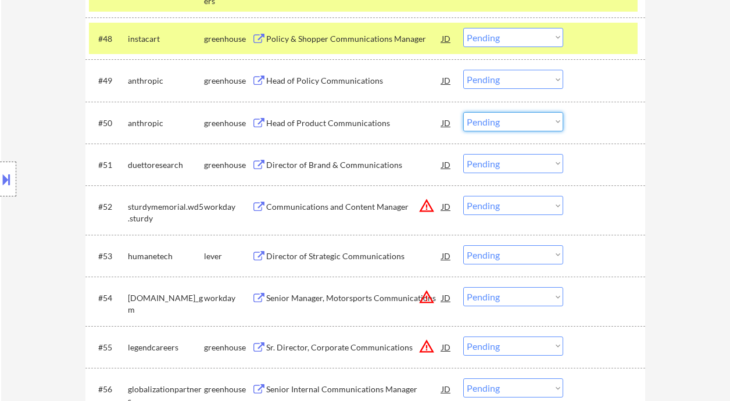
click at [681, 140] on div "← Return to /applysquad Mailslurp Inbox Job Search Builder Joe Lang User Email:…" at bounding box center [365, 10] width 729 height 5041
click at [485, 77] on select "Choose an option... Pending Applied Excluded (Questions) Excluded (Expired) Exc…" at bounding box center [513, 79] width 100 height 19
select select ""excluded""
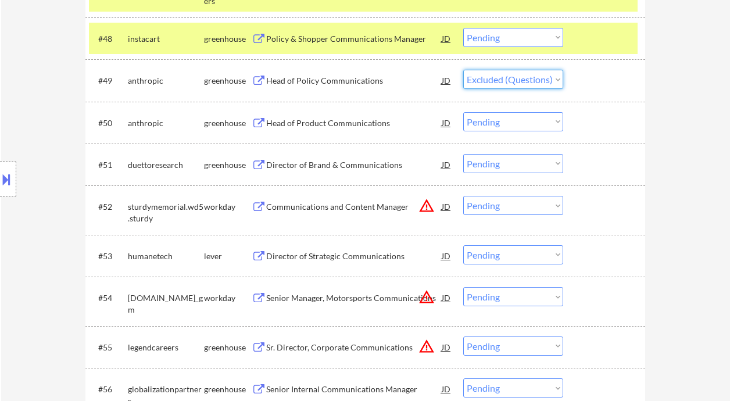
click at [463, 70] on select "Choose an option... Pending Applied Excluded (Questions) Excluded (Expired) Exc…" at bounding box center [513, 79] width 100 height 19
drag, startPoint x: 505, startPoint y: 126, endPoint x: 511, endPoint y: 131, distance: 7.4
click at [505, 126] on select "Choose an option... Pending Applied Excluded (Questions) Excluded (Expired) Exc…" at bounding box center [513, 121] width 100 height 19
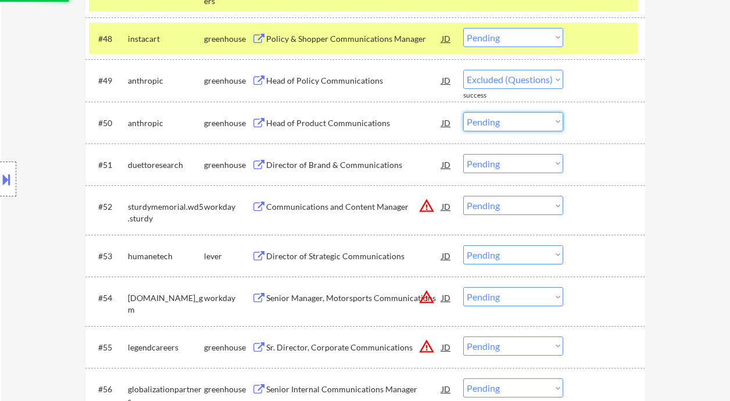
select select ""excluded""
click at [463, 112] on select "Choose an option... Pending Applied Excluded (Questions) Excluded (Expired) Exc…" at bounding box center [513, 121] width 100 height 19
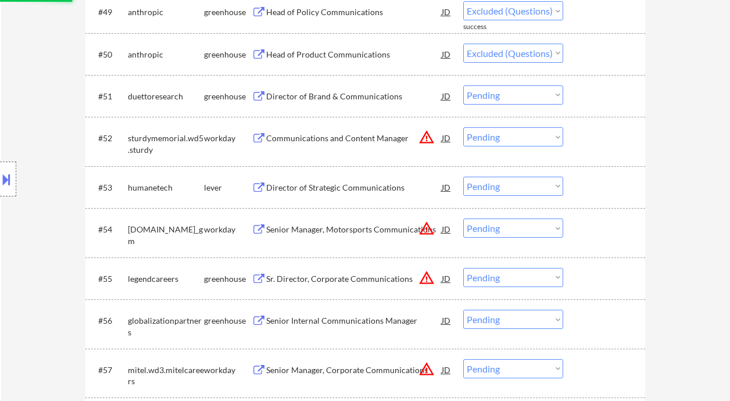
scroll to position [2633, 0]
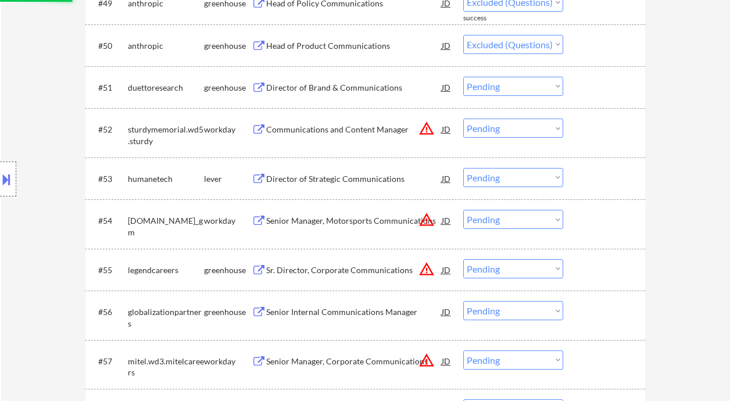
select select ""pending""
click at [361, 89] on div "Director of Brand & Communications" at bounding box center [353, 88] width 175 height 12
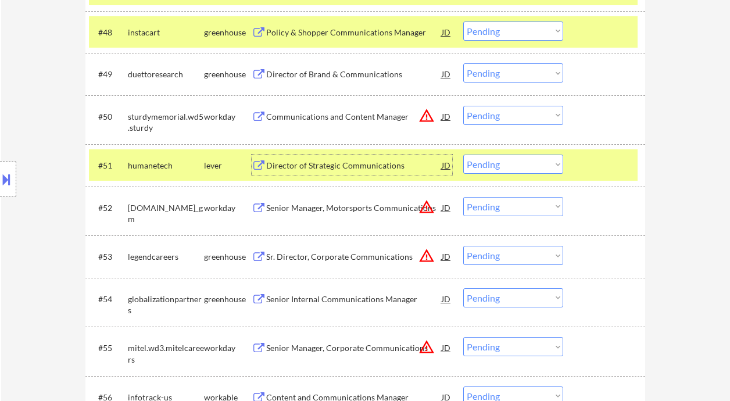
scroll to position [2556, 0]
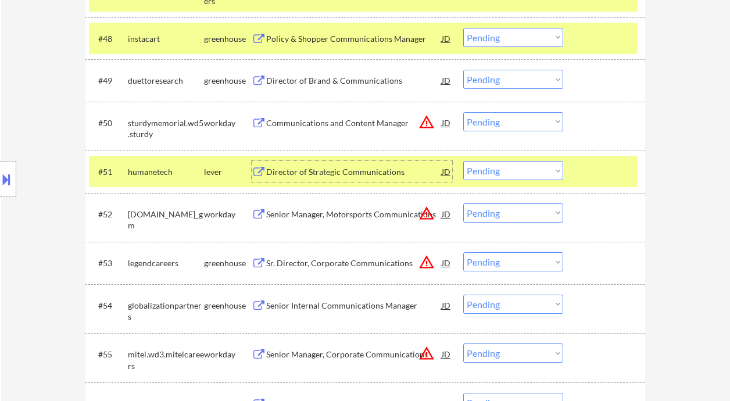
click at [317, 80] on div "Director of Brand & Communications" at bounding box center [353, 81] width 175 height 12
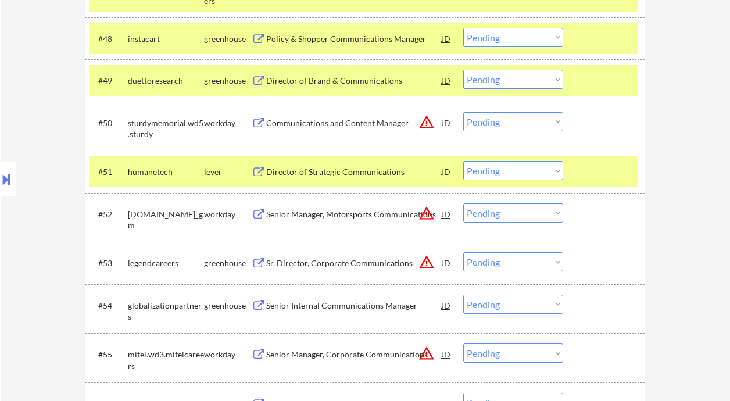
click at [502, 81] on select "Choose an option... Pending Applied Excluded (Questions) Excluded (Expired) Exc…" at bounding box center [513, 79] width 100 height 19
click at [463, 70] on select "Choose an option... Pending Applied Excluded (Questions) Excluded (Expired) Exc…" at bounding box center [513, 79] width 100 height 19
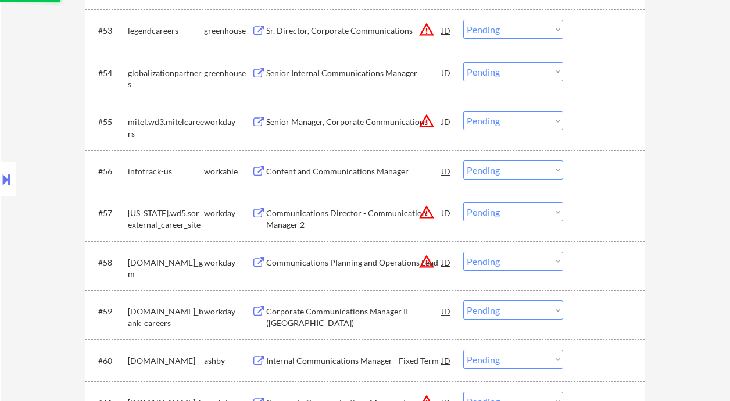
scroll to position [2711, 0]
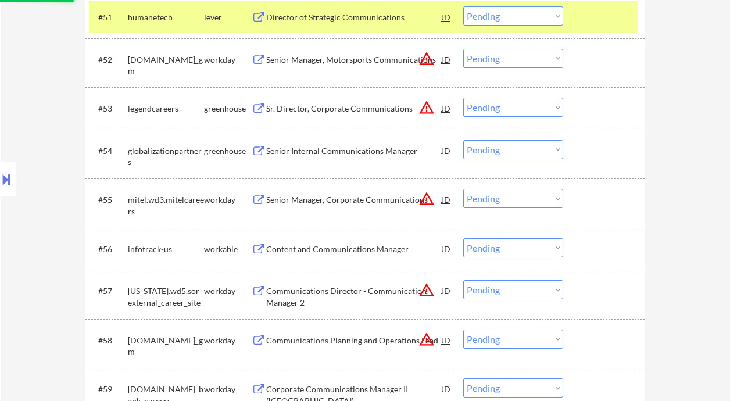
select select ""pending""
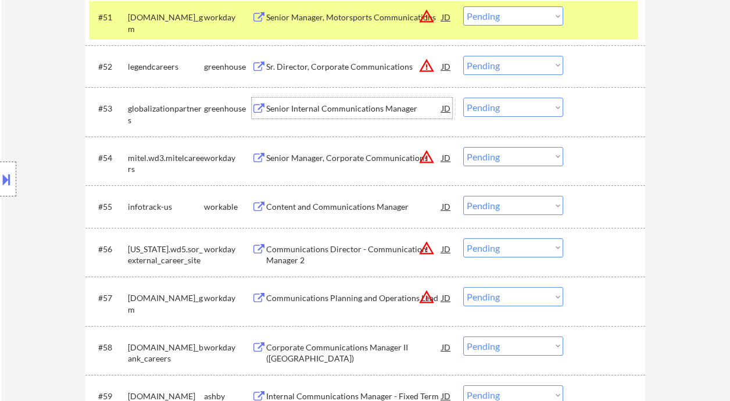
click at [312, 112] on div "Senior Internal Communications Manager" at bounding box center [353, 109] width 175 height 12
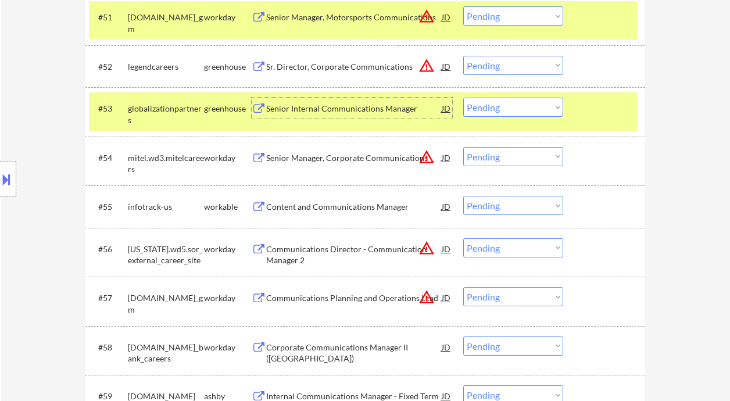
drag, startPoint x: 519, startPoint y: 105, endPoint x: 522, endPoint y: 116, distance: 11.3
click at [519, 105] on select "Choose an option... Pending Applied Excluded (Questions) Excluded (Expired) Exc…" at bounding box center [513, 107] width 100 height 19
click at [463, 98] on select "Choose an option... Pending Applied Excluded (Questions) Excluded (Expired) Exc…" at bounding box center [513, 107] width 100 height 19
click at [354, 207] on div "Content and Communications Manager" at bounding box center [353, 207] width 175 height 12
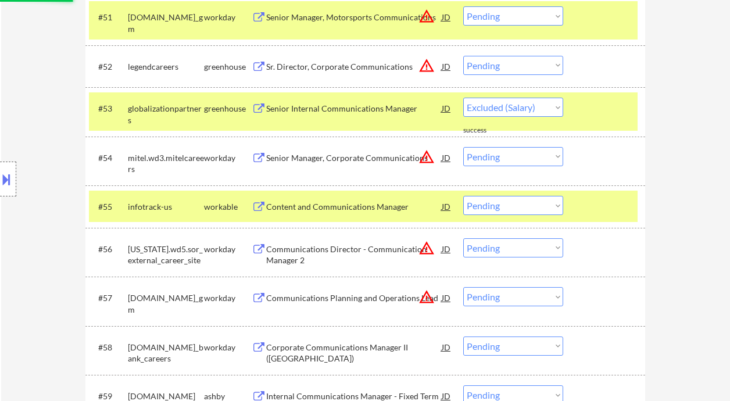
select select ""pending""
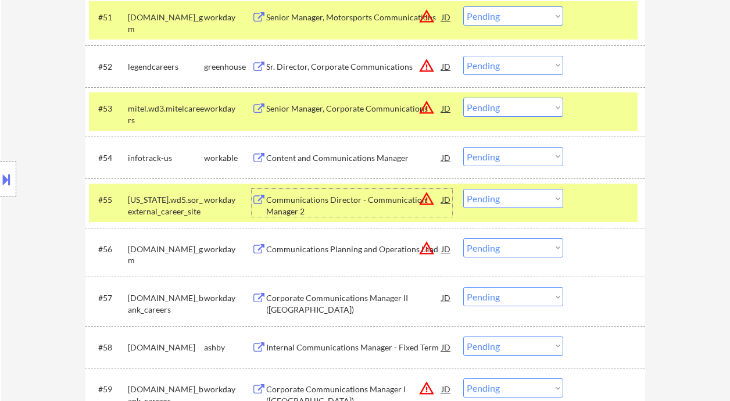
click at [500, 157] on select "Choose an option... Pending Applied Excluded (Questions) Excluded (Expired) Exc…" at bounding box center [513, 156] width 100 height 19
click at [463, 147] on select "Choose an option... Pending Applied Excluded (Questions) Excluded (Expired) Exc…" at bounding box center [513, 156] width 100 height 19
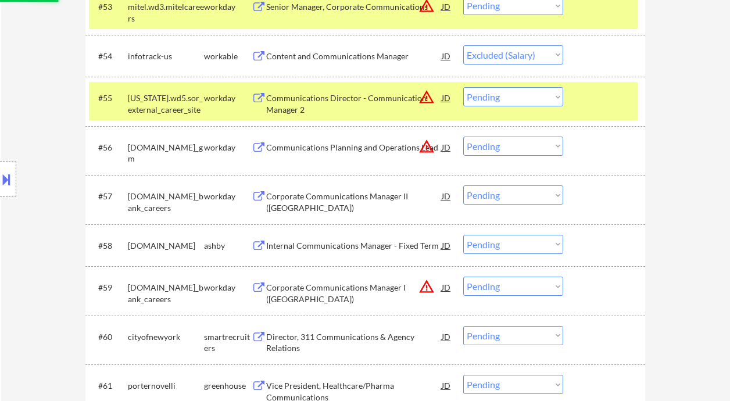
scroll to position [2866, 0]
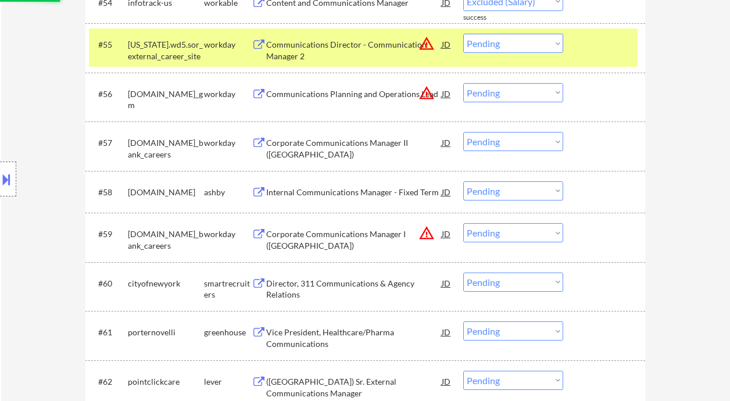
select select ""pending""
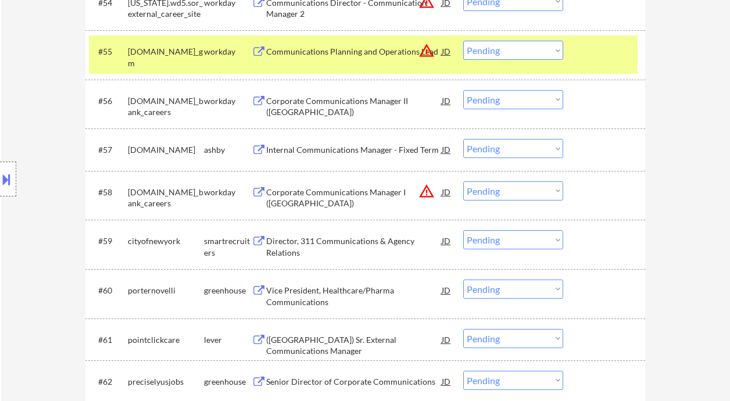
click at [334, 146] on div "Internal Communications Manager - Fixed Term" at bounding box center [353, 150] width 175 height 12
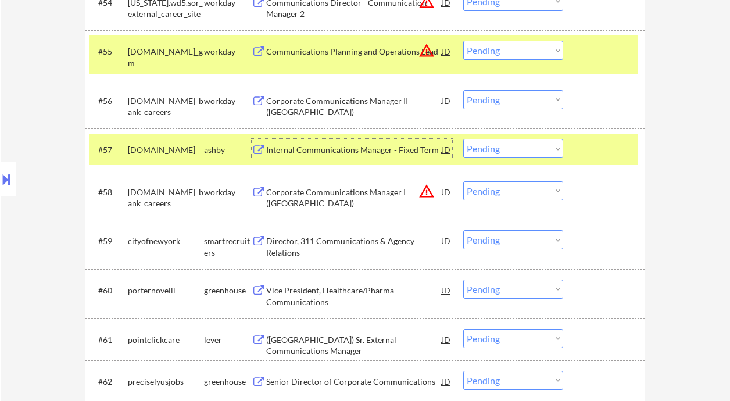
click at [490, 149] on select "Choose an option... Pending Applied Excluded (Questions) Excluded (Expired) Exc…" at bounding box center [513, 148] width 100 height 19
click at [463, 139] on select "Choose an option... Pending Applied Excluded (Questions) Excluded (Expired) Exc…" at bounding box center [513, 148] width 100 height 19
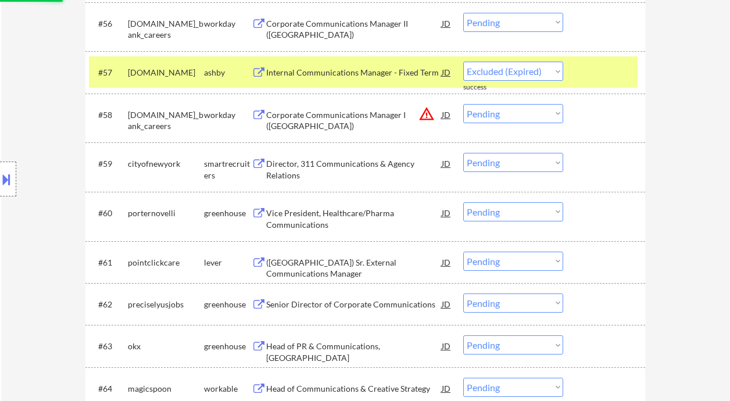
click at [339, 169] on div "Director, 311 Communications & Agency Relations" at bounding box center [353, 169] width 175 height 23
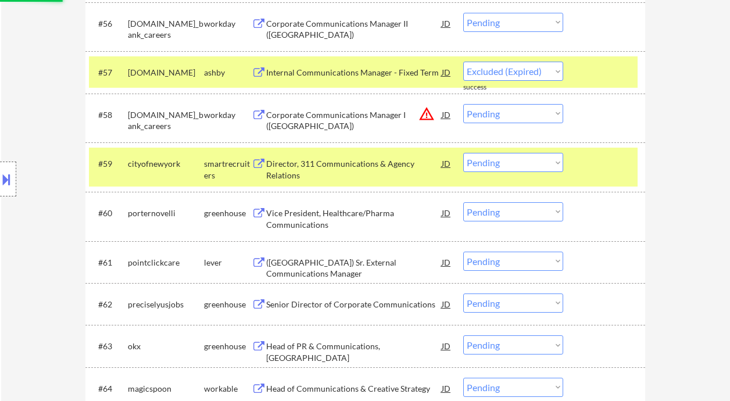
select select ""pending""
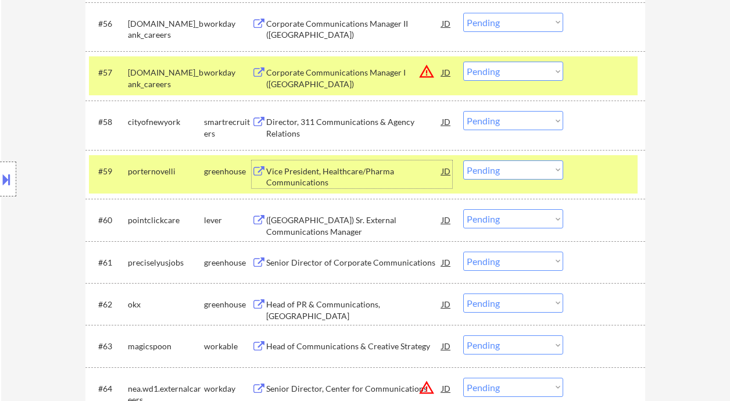
scroll to position [3021, 0]
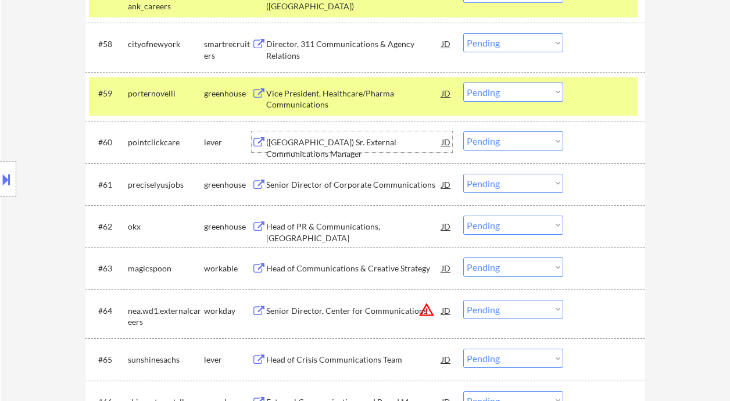
click at [332, 139] on div "(US) Sr. External Communications Manager" at bounding box center [353, 148] width 175 height 23
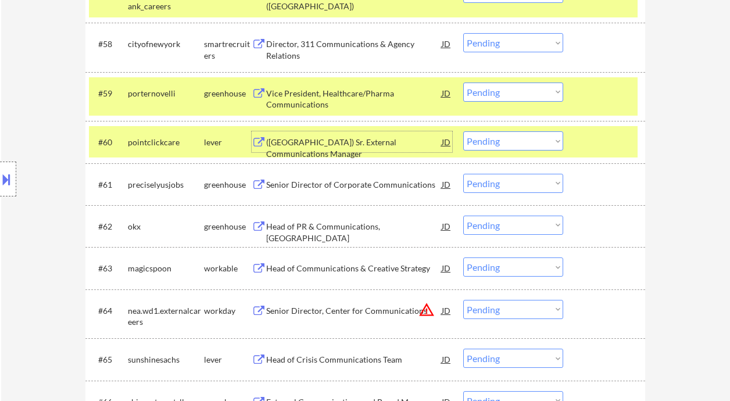
click at [511, 143] on select "Choose an option... Pending Applied Excluded (Questions) Excluded (Expired) Exc…" at bounding box center [513, 140] width 100 height 19
click at [463, 131] on select "Choose an option... Pending Applied Excluded (Questions) Excluded (Expired) Exc…" at bounding box center [513, 140] width 100 height 19
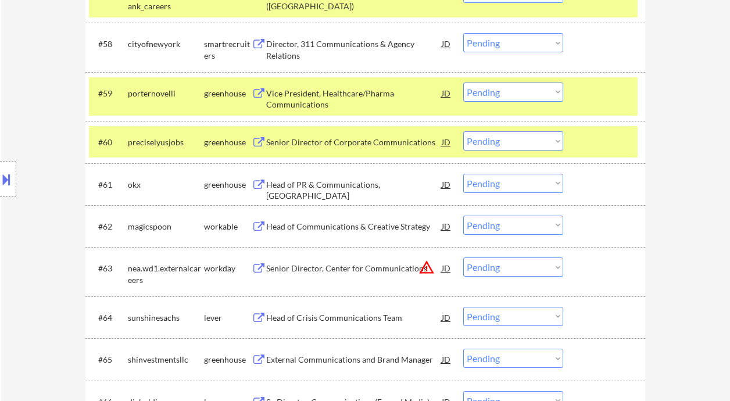
click at [339, 139] on div "Senior Director of Corporate Communications" at bounding box center [353, 143] width 175 height 12
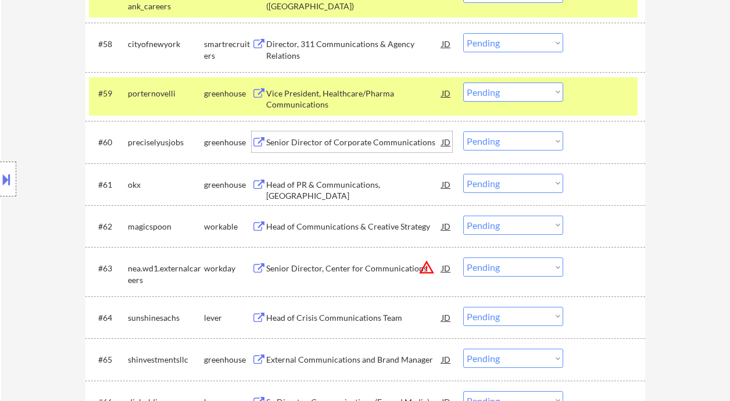
click at [505, 143] on select "Choose an option... Pending Applied Excluded (Questions) Excluded (Expired) Exc…" at bounding box center [513, 140] width 100 height 19
click at [463, 131] on select "Choose an option... Pending Applied Excluded (Questions) Excluded (Expired) Exc…" at bounding box center [513, 140] width 100 height 19
click at [336, 187] on div "Head of PR & Communications, Americas" at bounding box center [353, 190] width 175 height 23
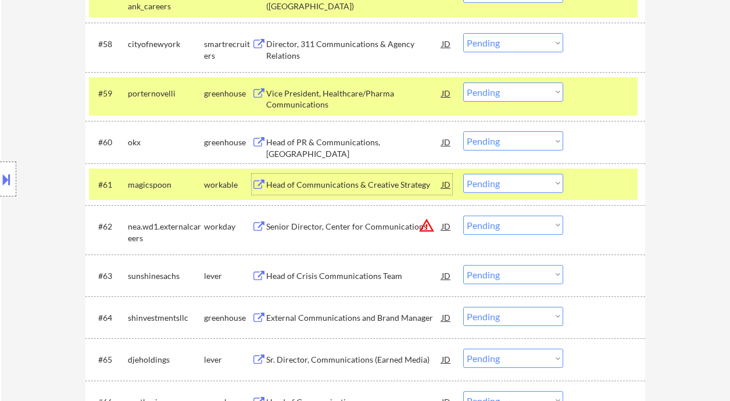
drag, startPoint x: 495, startPoint y: 143, endPoint x: 497, endPoint y: 150, distance: 7.2
click at [495, 143] on select "Choose an option... Pending Applied Excluded (Questions) Excluded (Expired) Exc…" at bounding box center [513, 140] width 100 height 19
click at [463, 131] on select "Choose an option... Pending Applied Excluded (Questions) Excluded (Expired) Exc…" at bounding box center [513, 140] width 100 height 19
click at [317, 187] on div "Head of Communications & Creative Strategy" at bounding box center [353, 185] width 175 height 12
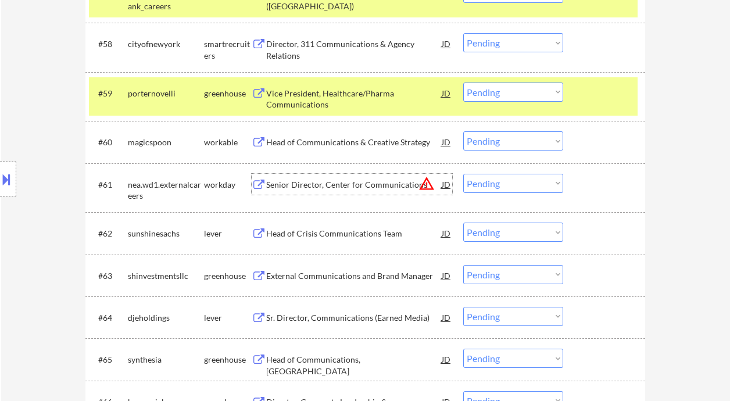
drag, startPoint x: 489, startPoint y: 139, endPoint x: 508, endPoint y: 146, distance: 20.4
click at [489, 139] on select "Choose an option... Pending Applied Excluded (Questions) Excluded (Expired) Exc…" at bounding box center [513, 140] width 100 height 19
click at [463, 131] on select "Choose an option... Pending Applied Excluded (Questions) Excluded (Expired) Exc…" at bounding box center [513, 140] width 100 height 19
click at [356, 239] on div "Head of Crisis Communications Team" at bounding box center [353, 234] width 175 height 12
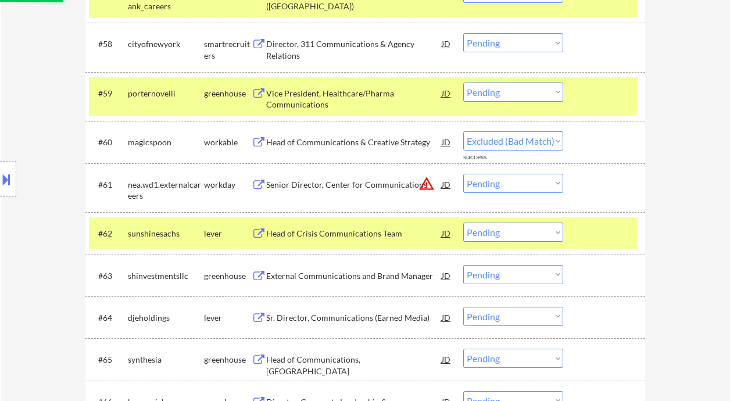
select select ""pending""
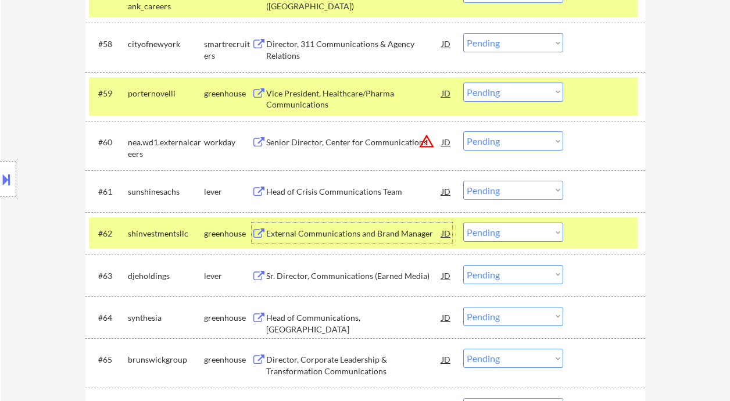
click at [509, 193] on select "Choose an option... Pending Applied Excluded (Questions) Excluded (Expired) Exc…" at bounding box center [513, 190] width 100 height 19
click at [463, 181] on select "Choose an option... Pending Applied Excluded (Questions) Excluded (Expired) Exc…" at bounding box center [513, 190] width 100 height 19
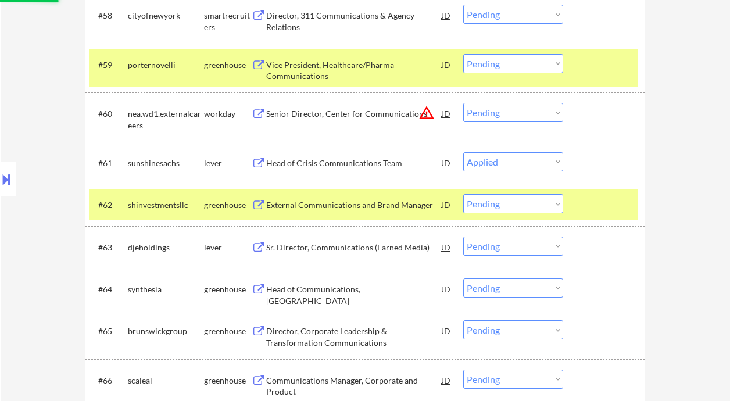
scroll to position [3098, 0]
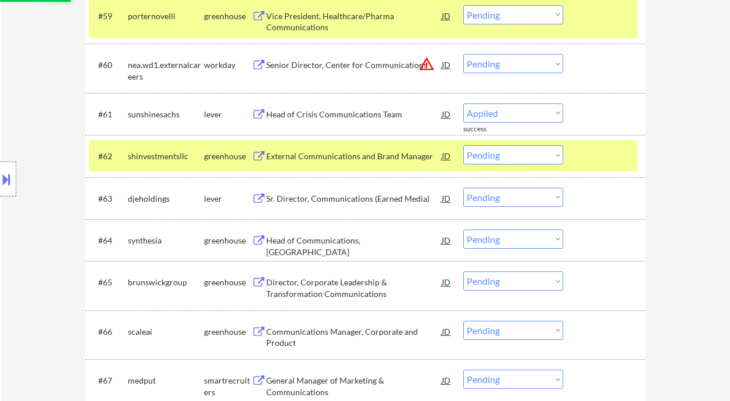
click at [344, 157] on div "External Communications and Brand Manager" at bounding box center [353, 156] width 175 height 12
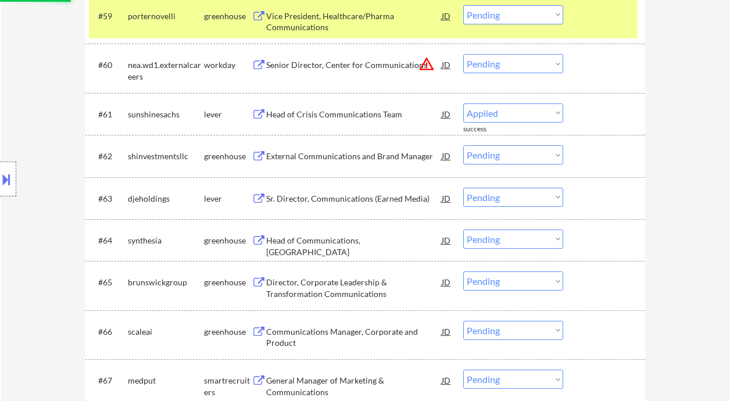
select select ""pending""
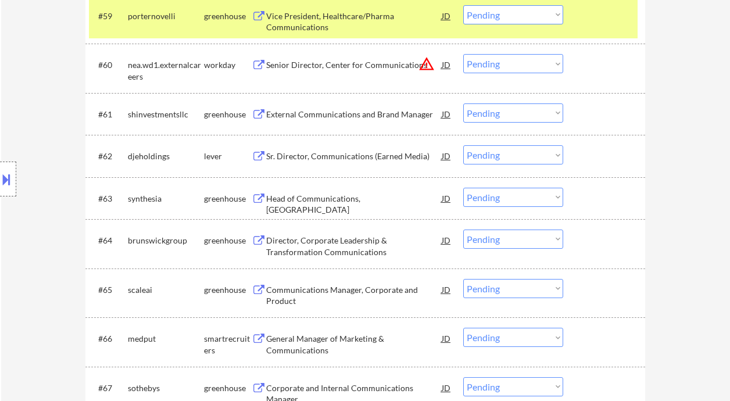
click at [366, 153] on div "Sr. Director, Communications (Earned Media)" at bounding box center [353, 156] width 175 height 12
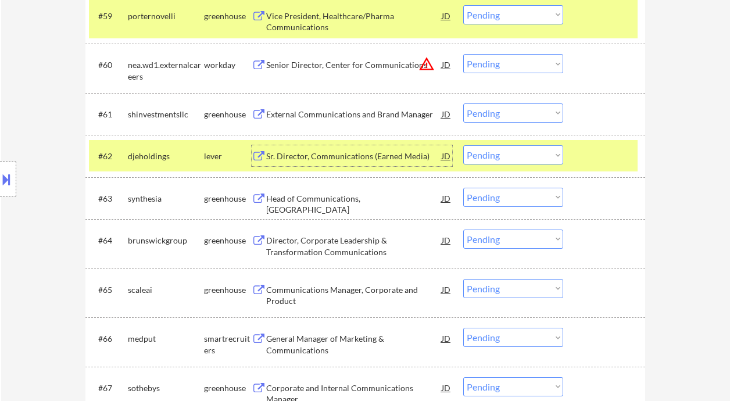
click at [519, 156] on select "Choose an option... Pending Applied Excluded (Questions) Excluded (Expired) Exc…" at bounding box center [513, 154] width 100 height 19
click at [463, 145] on select "Choose an option... Pending Applied Excluded (Questions) Excluded (Expired) Exc…" at bounding box center [513, 154] width 100 height 19
click at [329, 201] on div "Head of Communications, United States" at bounding box center [353, 204] width 175 height 23
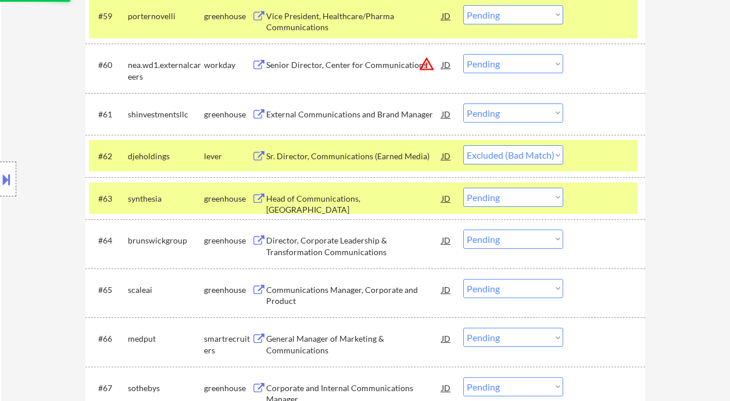
select select ""pending""
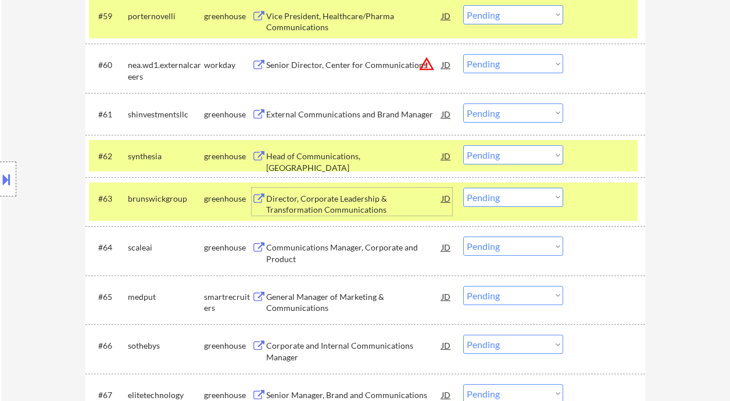
scroll to position [3175, 0]
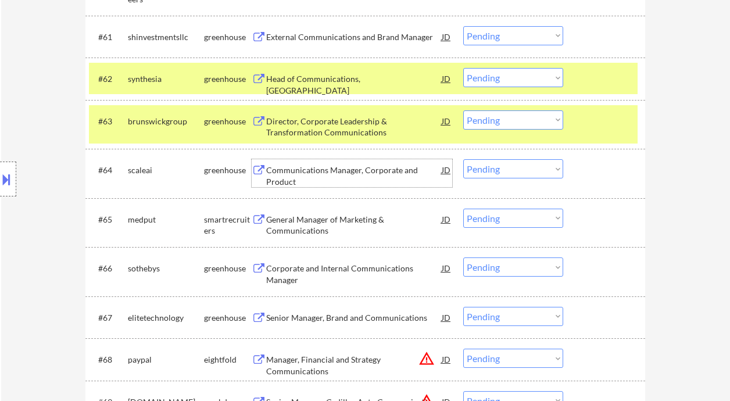
click at [358, 174] on div "Communications Manager, Corporate and Product" at bounding box center [353, 175] width 175 height 23
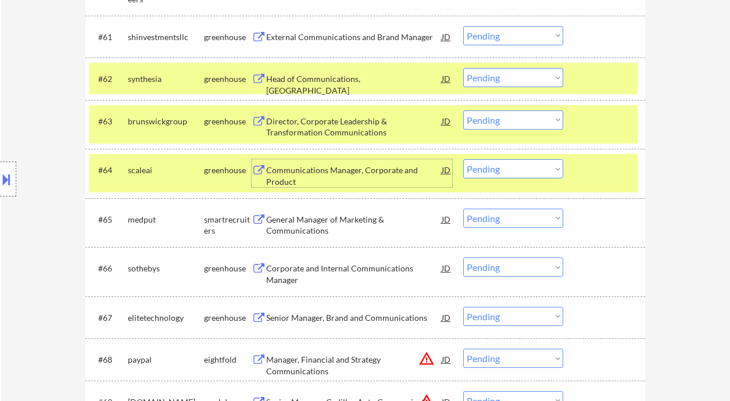
click at [492, 171] on select "Choose an option... Pending Applied Excluded (Questions) Excluded (Expired) Exc…" at bounding box center [513, 168] width 100 height 19
click at [463, 159] on select "Choose an option... Pending Applied Excluded (Questions) Excluded (Expired) Exc…" at bounding box center [513, 168] width 100 height 19
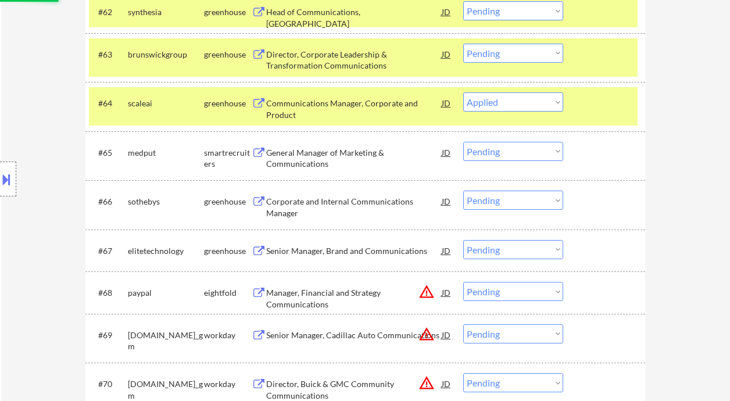
scroll to position [3253, 0]
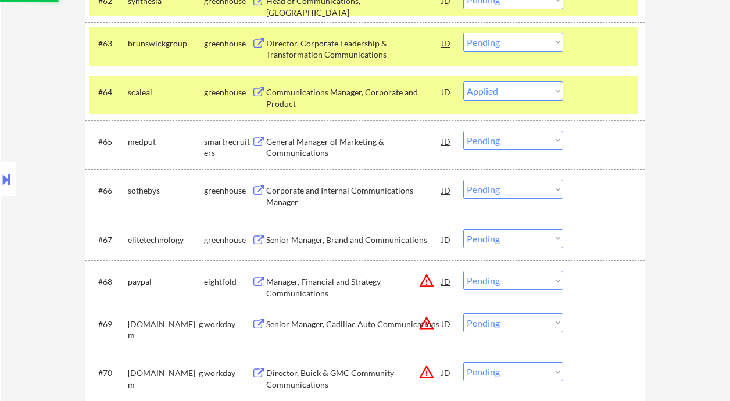
click at [324, 149] on div "General Manager of Marketing & Communications" at bounding box center [353, 147] width 175 height 23
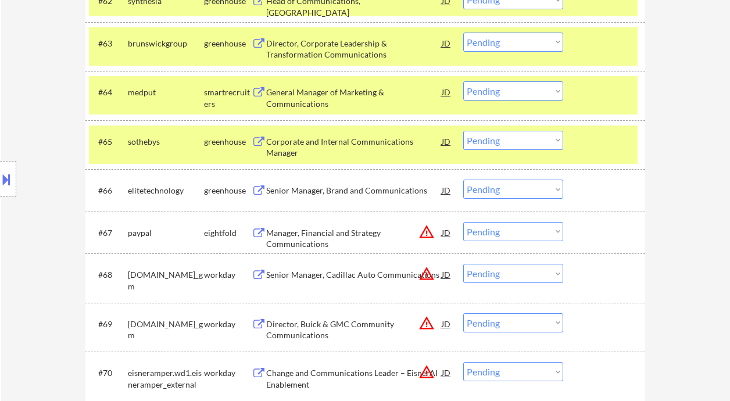
click at [501, 93] on select "Choose an option... Pending Applied Excluded (Questions) Excluded (Expired) Exc…" at bounding box center [513, 90] width 100 height 19
click at [463, 81] on select "Choose an option... Pending Applied Excluded (Questions) Excluded (Expired) Exc…" at bounding box center [513, 90] width 100 height 19
click at [335, 141] on div "Corporate and Internal Communications Manager" at bounding box center [353, 147] width 175 height 23
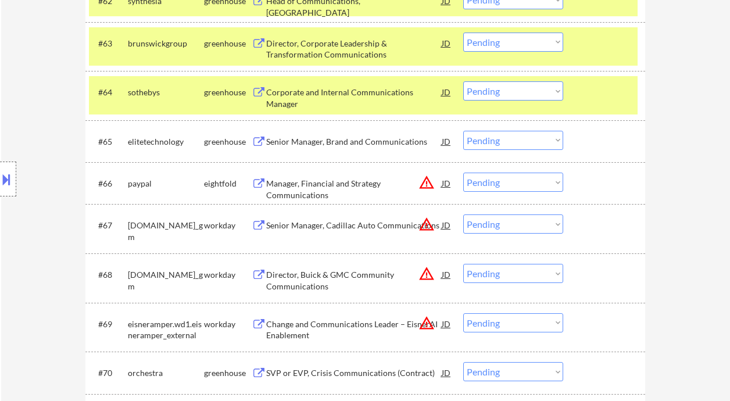
click at [490, 92] on select "Choose an option... Pending Applied Excluded (Questions) Excluded (Expired) Exc…" at bounding box center [513, 90] width 100 height 19
click at [463, 81] on select "Choose an option... Pending Applied Excluded (Questions) Excluded (Expired) Exc…" at bounding box center [513, 90] width 100 height 19
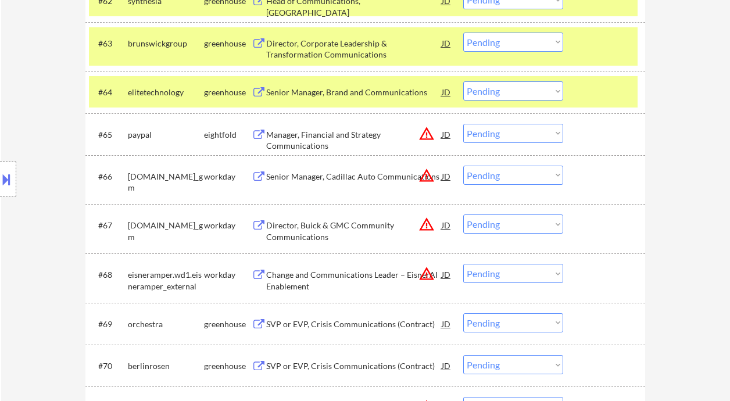
click at [341, 88] on div "Senior Manager, Brand and Communications" at bounding box center [353, 93] width 175 height 12
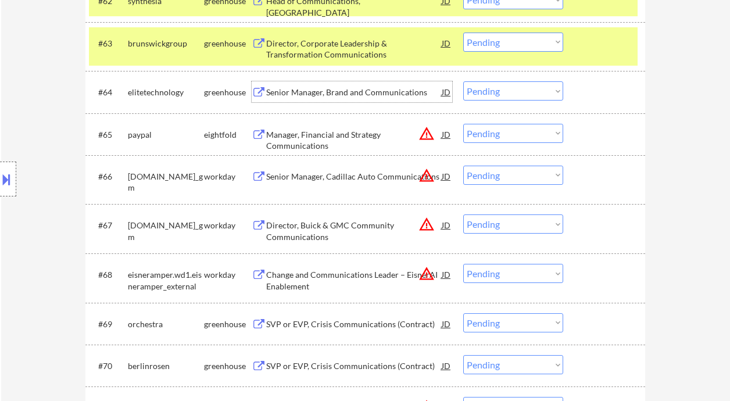
click at [518, 91] on select "Choose an option... Pending Applied Excluded (Questions) Excluded (Expired) Exc…" at bounding box center [513, 90] width 100 height 19
click at [463, 81] on select "Choose an option... Pending Applied Excluded (Questions) Excluded (Expired) Exc…" at bounding box center [513, 90] width 100 height 19
select select ""pending""
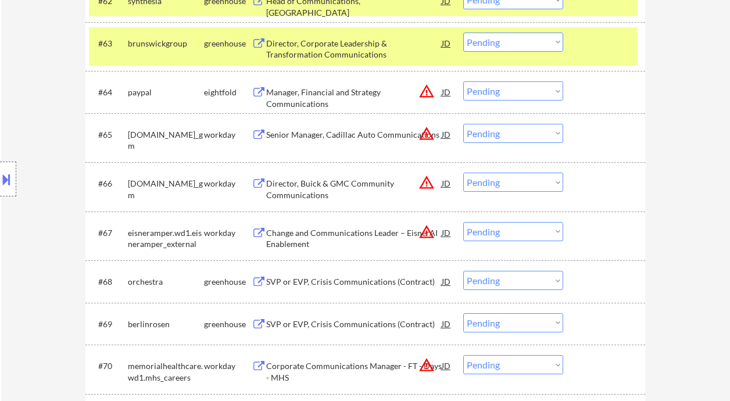
scroll to position [3175, 0]
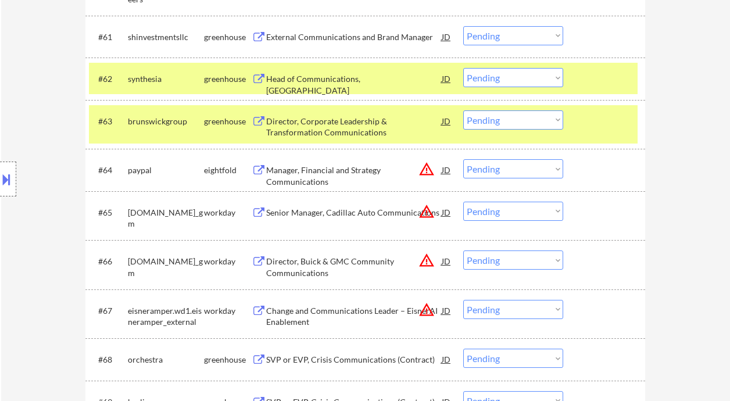
click at [341, 121] on div "Director, Corporate Leadership & Transformation Communications" at bounding box center [353, 127] width 175 height 23
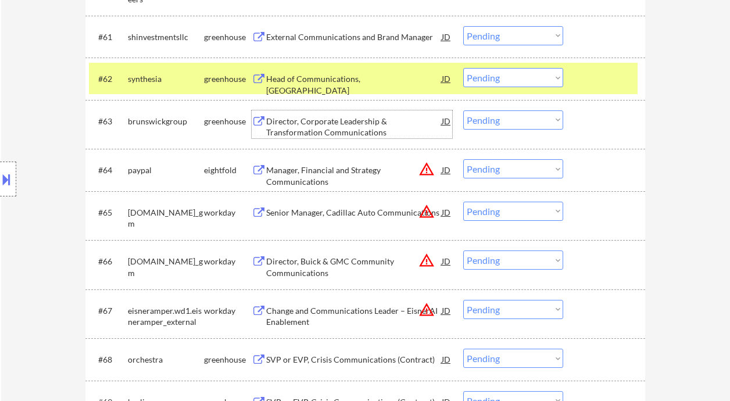
click at [478, 120] on select "Choose an option... Pending Applied Excluded (Questions) Excluded (Expired) Exc…" at bounding box center [513, 119] width 100 height 19
click at [463, 110] on select "Choose an option... Pending Applied Excluded (Questions) Excluded (Expired) Exc…" at bounding box center [513, 119] width 100 height 19
select select ""pending""
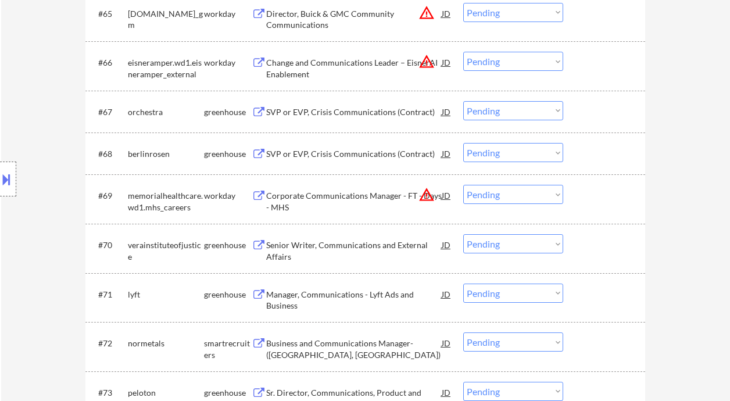
scroll to position [3408, 0]
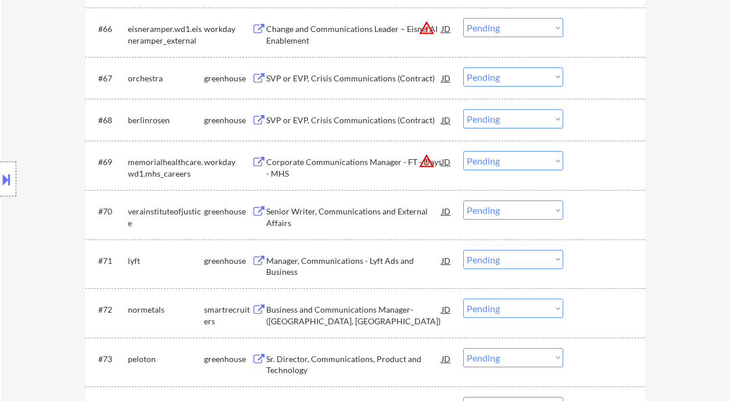
click at [350, 211] on div "Senior Writer, Communications and External Affairs" at bounding box center [353, 217] width 175 height 23
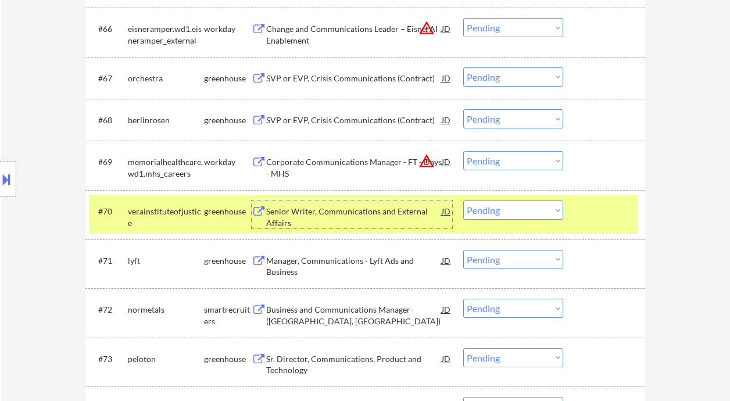
click at [496, 208] on select "Choose an option... Pending Applied Excluded (Questions) Excluded (Expired) Exc…" at bounding box center [513, 209] width 100 height 19
click at [463, 200] on select "Choose an option... Pending Applied Excluded (Questions) Excluded (Expired) Exc…" at bounding box center [513, 209] width 100 height 19
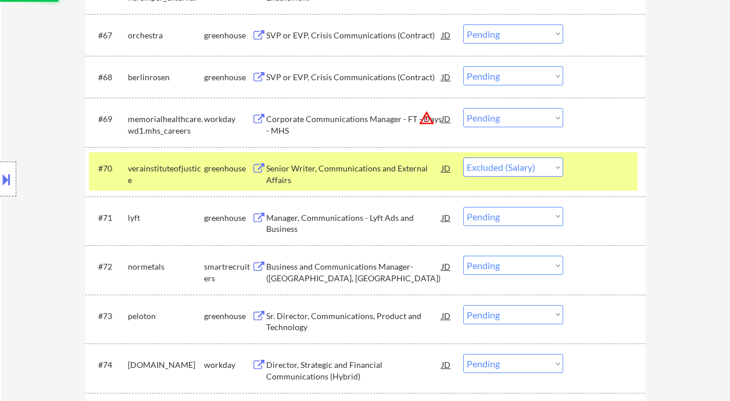
scroll to position [3486, 0]
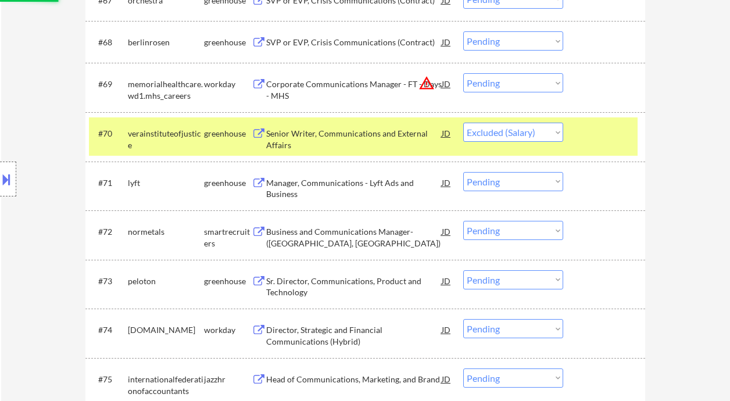
click at [334, 185] on div "Manager, Communications - Lyft Ads and Business" at bounding box center [353, 188] width 175 height 23
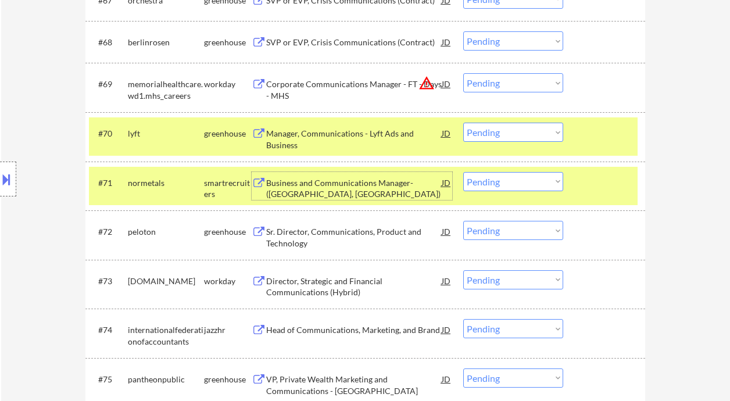
drag, startPoint x: 509, startPoint y: 137, endPoint x: 518, endPoint y: 141, distance: 9.6
click at [509, 137] on select "Choose an option... Pending Applied Excluded (Questions) Excluded (Expired) Exc…" at bounding box center [513, 132] width 100 height 19
click at [463, 123] on select "Choose an option... Pending Applied Excluded (Questions) Excluded (Expired) Exc…" at bounding box center [513, 132] width 100 height 19
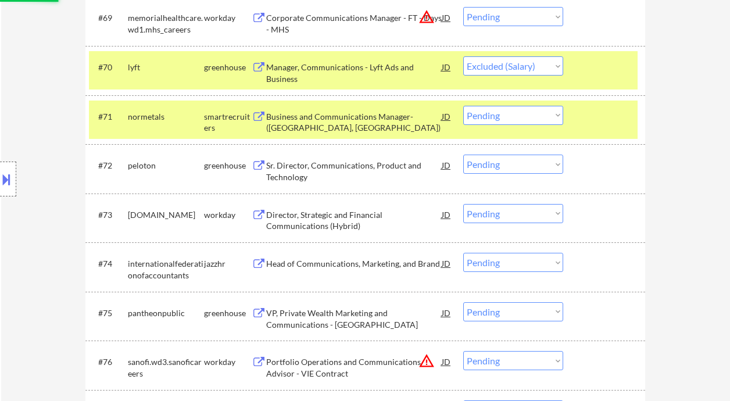
scroll to position [3563, 0]
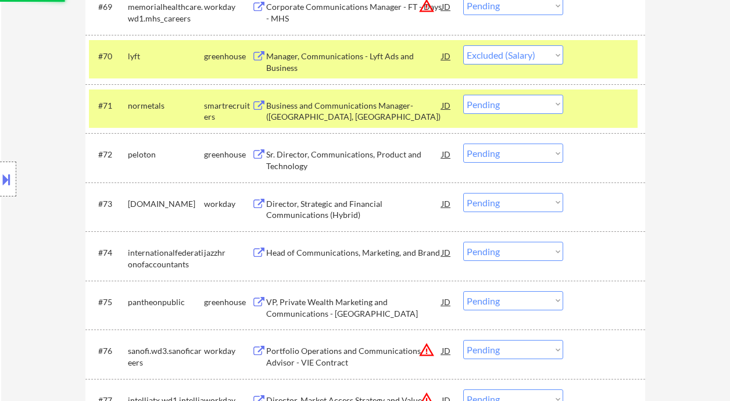
click at [338, 154] on div "Sr. Director, Communications, Product and Technology" at bounding box center [353, 160] width 175 height 23
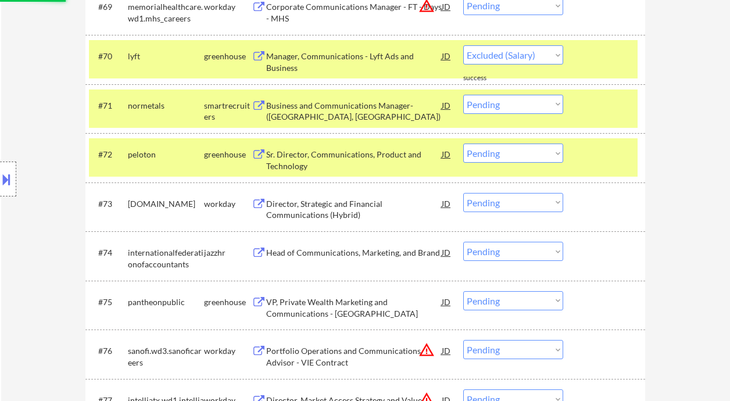
select select ""pending""
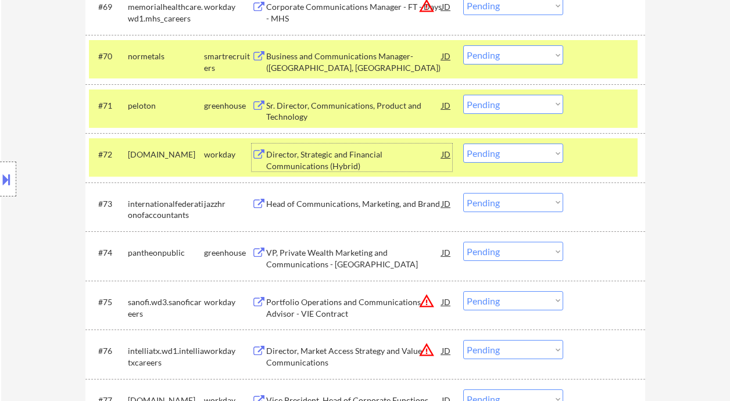
click at [505, 105] on select "Choose an option... Pending Applied Excluded (Questions) Excluded (Expired) Exc…" at bounding box center [513, 104] width 100 height 19
click at [463, 95] on select "Choose an option... Pending Applied Excluded (Questions) Excluded (Expired) Exc…" at bounding box center [513, 104] width 100 height 19
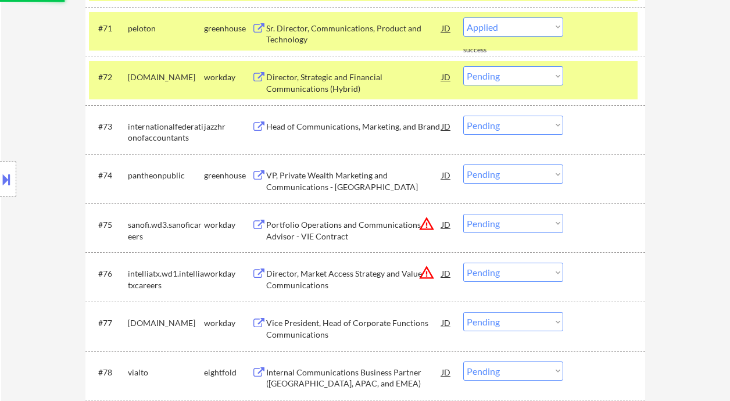
select select ""pending""
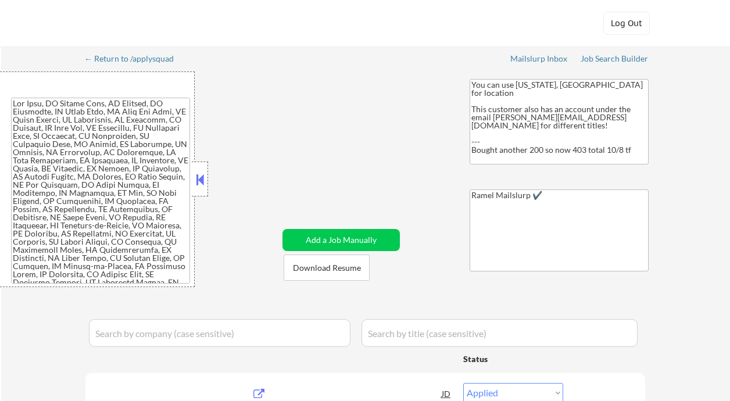
select select ""applied""
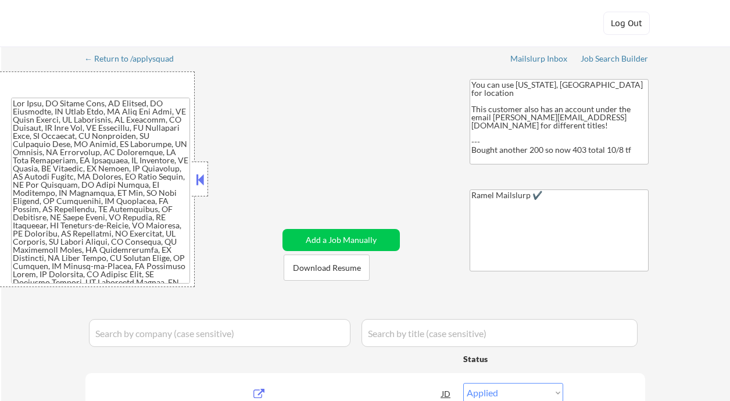
select select ""applied""
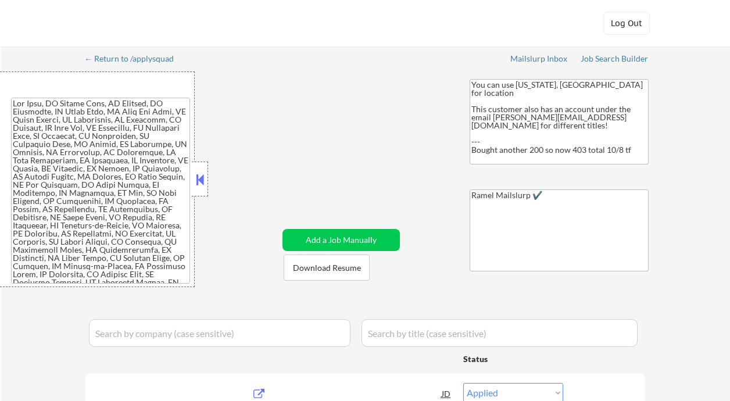
select select ""applied""
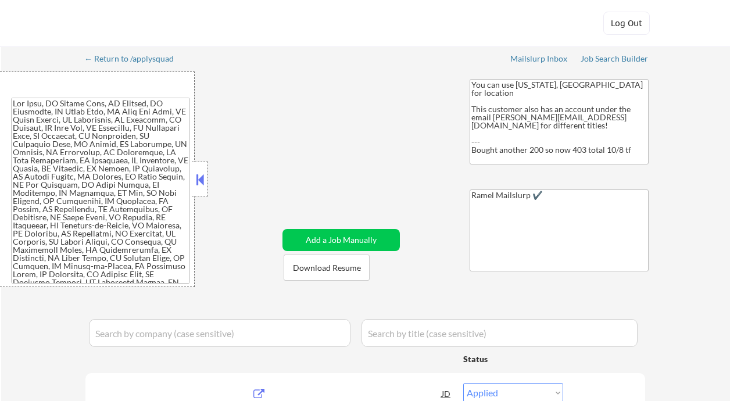
select select ""applied""
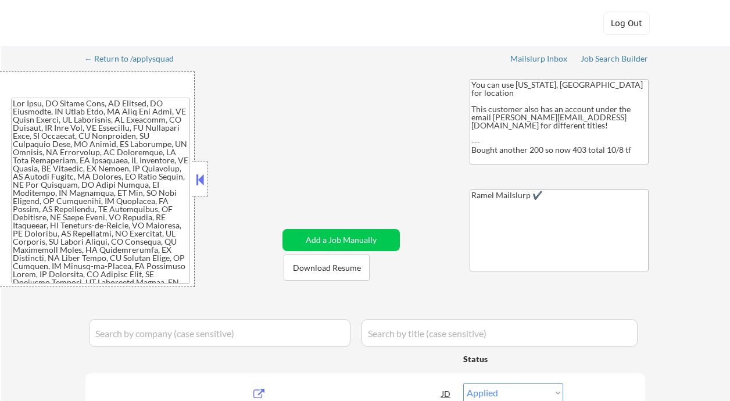
select select ""applied""
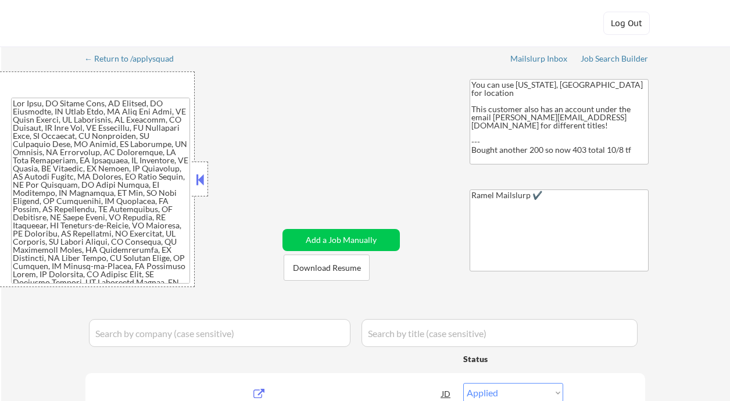
select select ""applied""
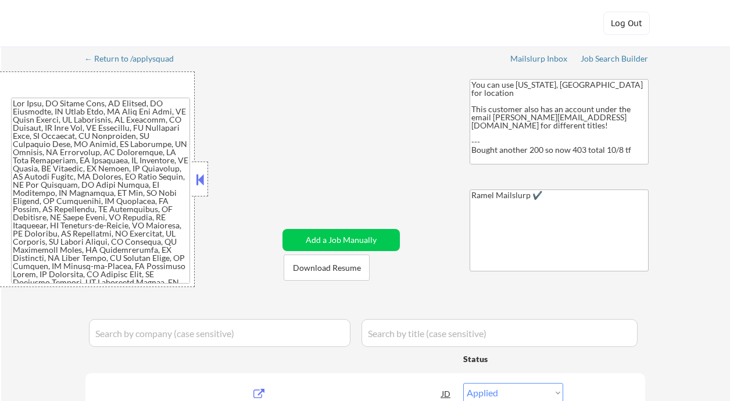
select select ""applied""
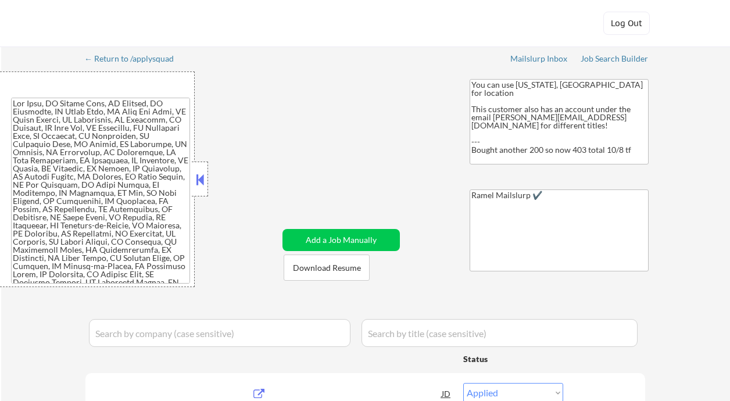
select select ""applied""
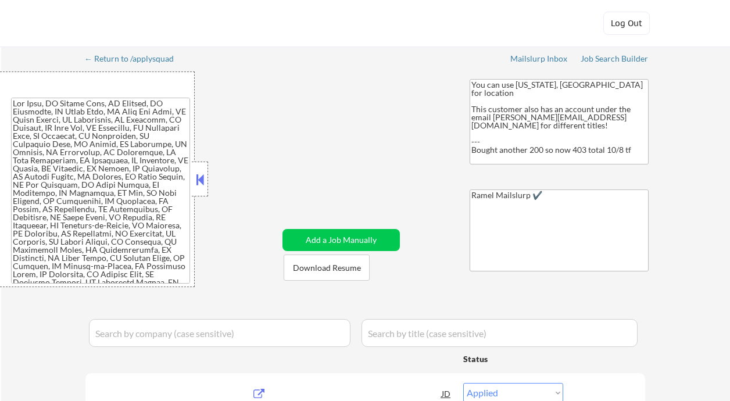
select select ""applied""
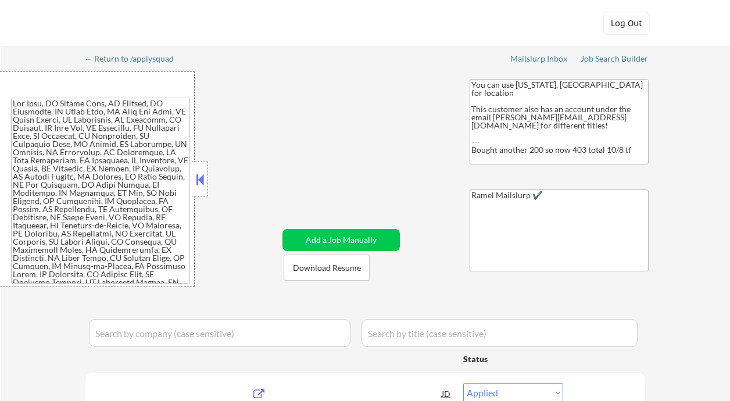
select select ""applied""
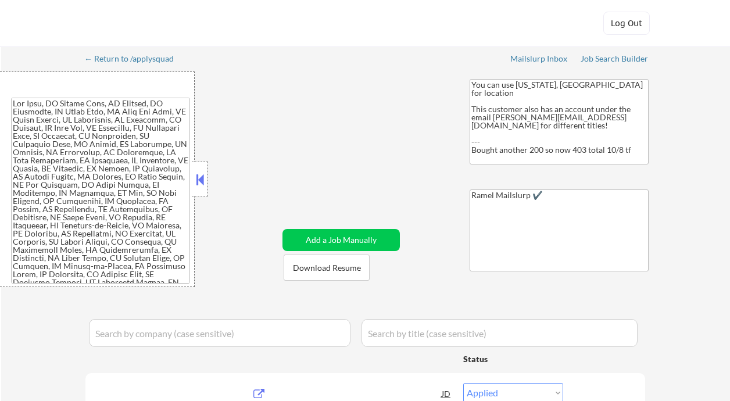
select select ""applied""
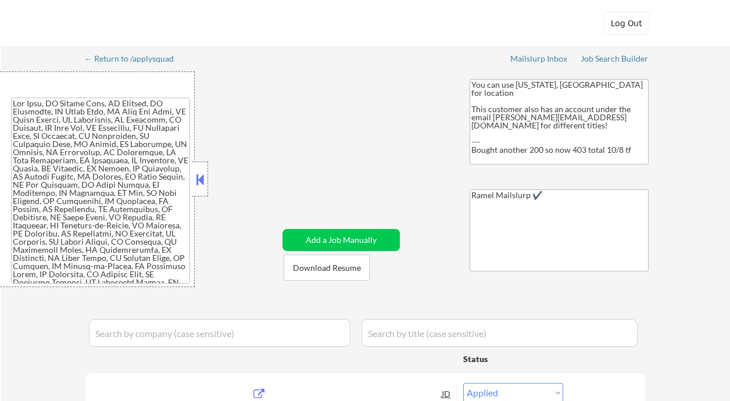
select select ""applied""
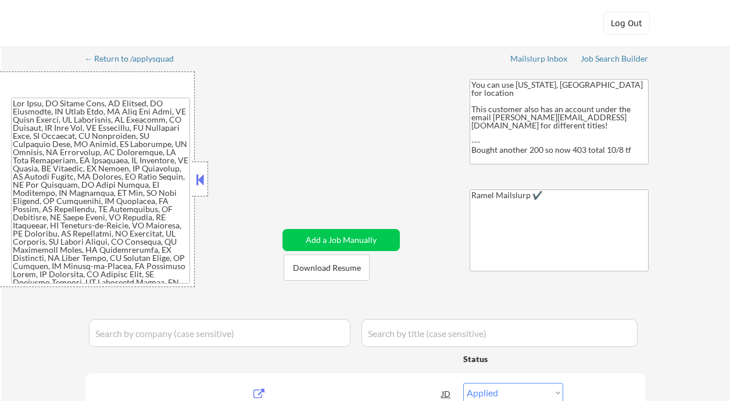
select select ""applied""
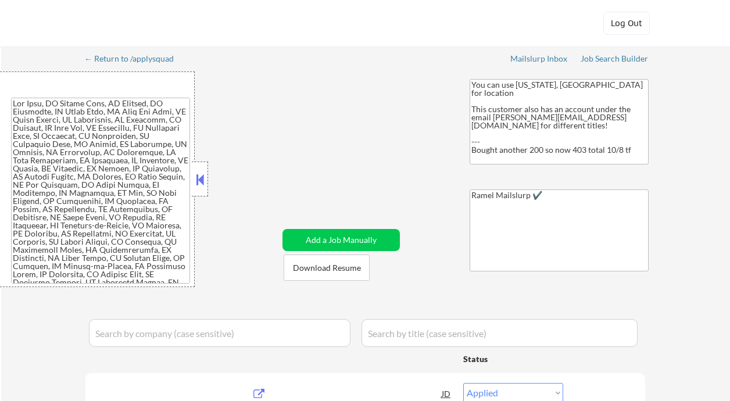
select select ""applied""
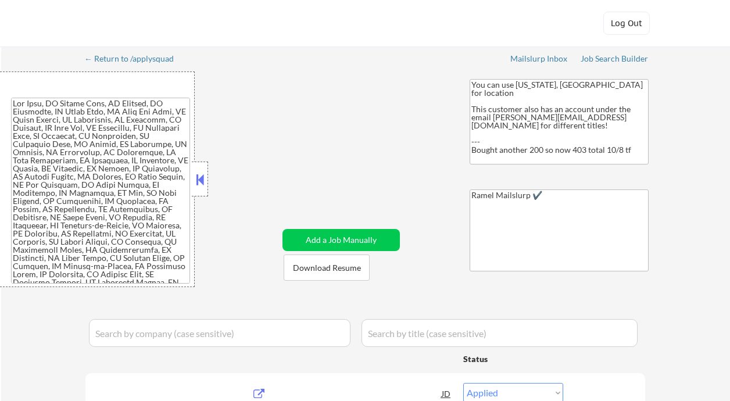
select select ""applied""
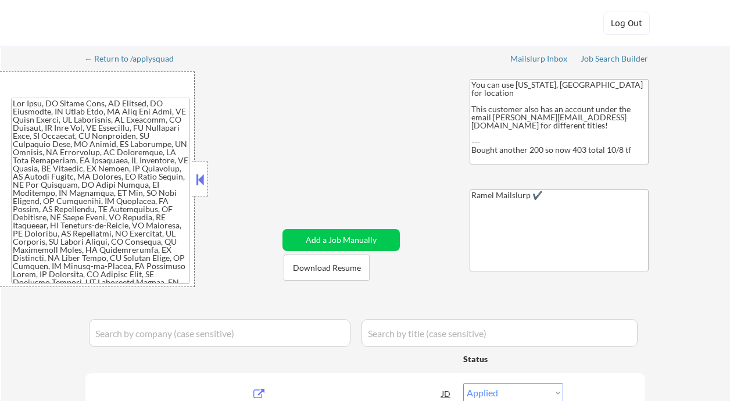
select select ""applied""
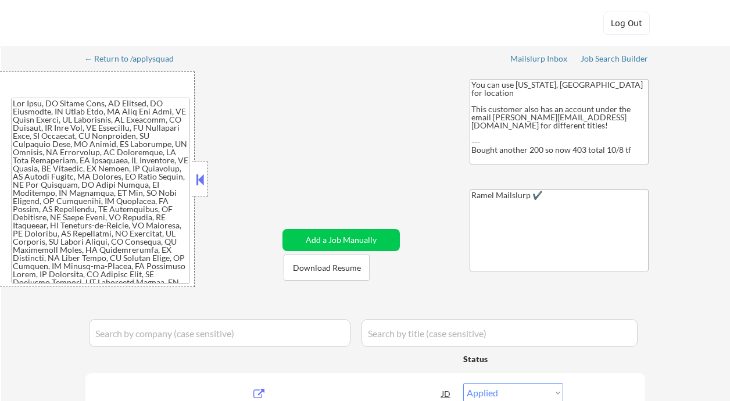
select select ""applied""
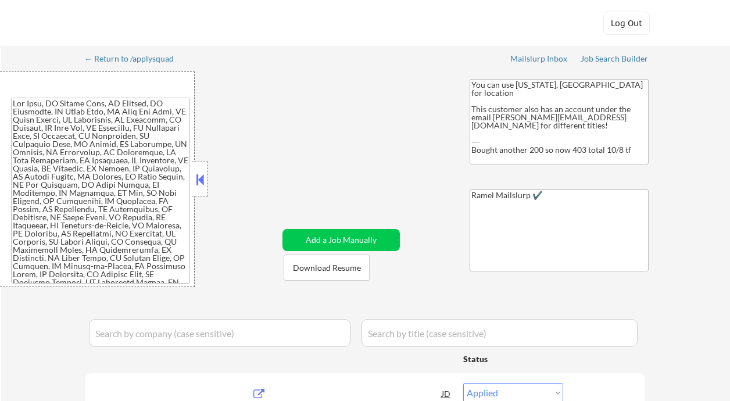
select select ""applied""
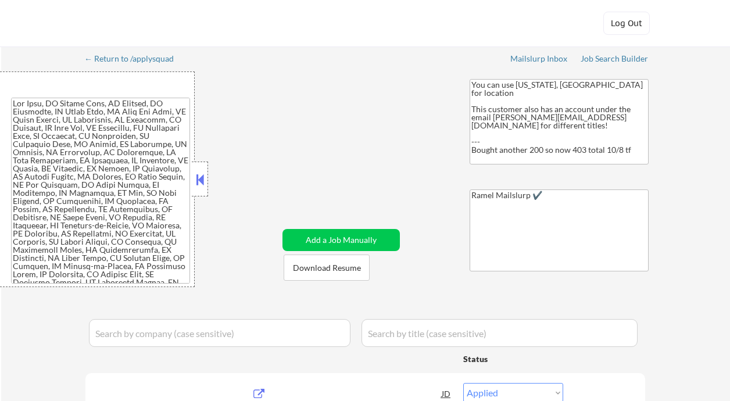
select select ""applied""
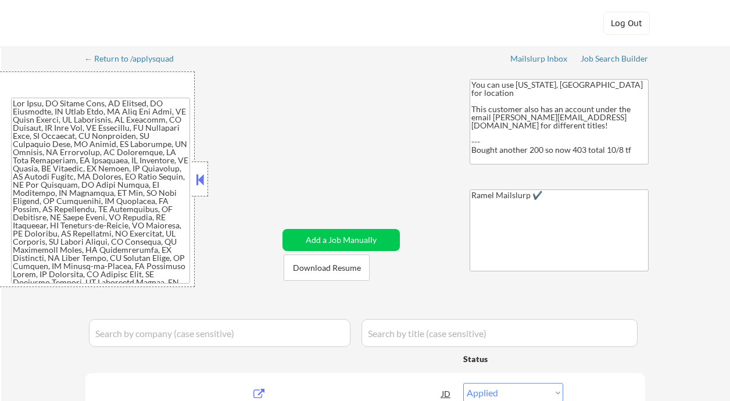
select select ""applied""
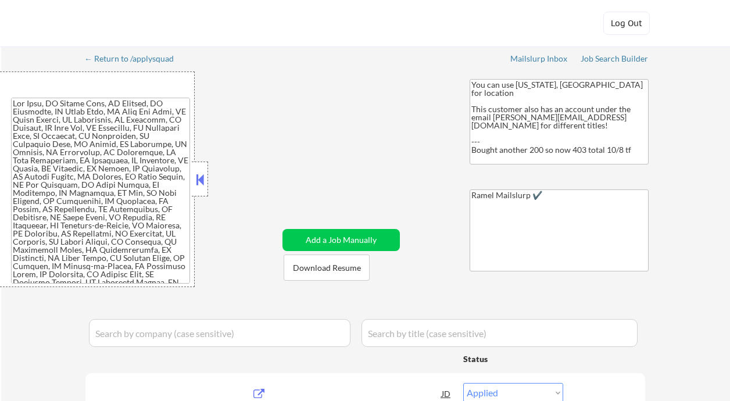
select select ""pending""
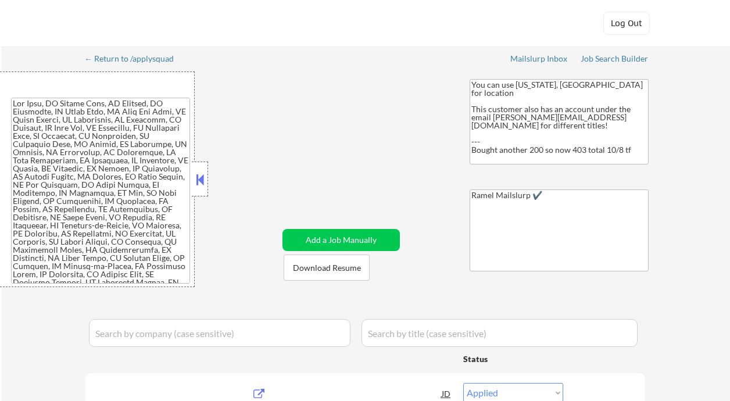
select select ""pending""
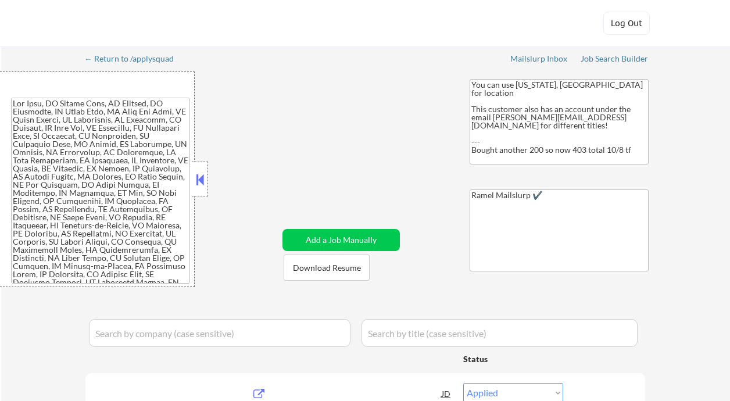
select select ""pending""
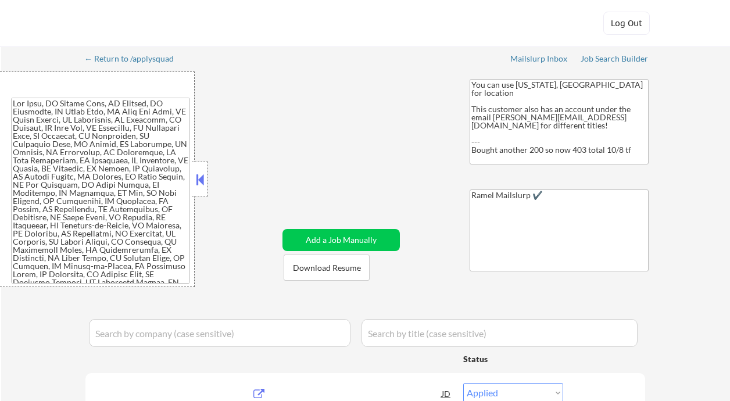
select select ""pending""
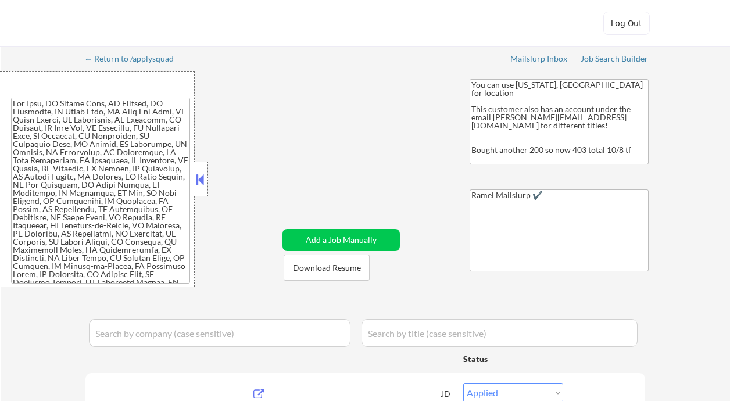
select select ""pending""
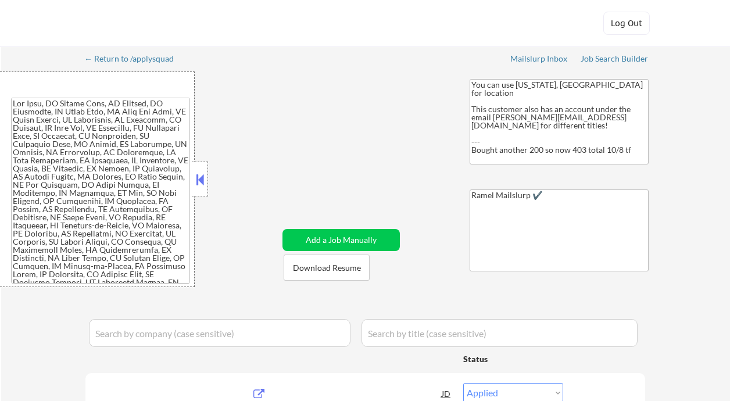
select select ""pending""
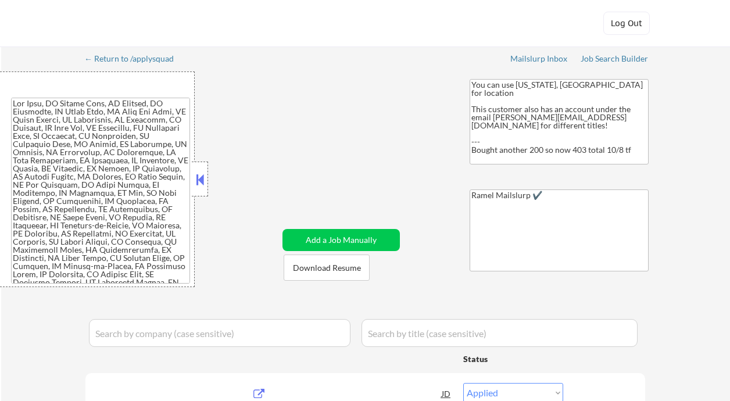
select select ""pending""
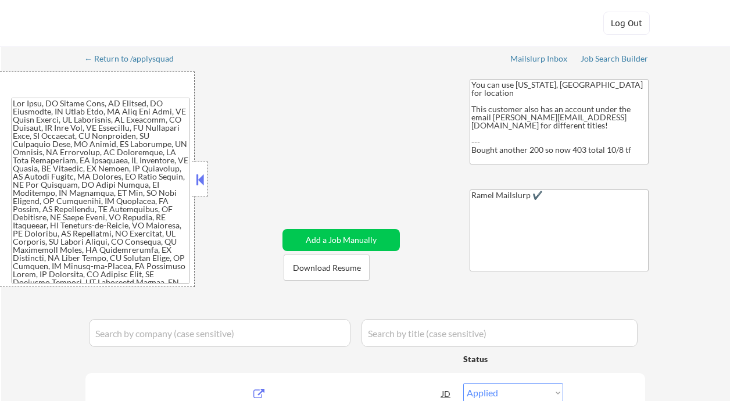
select select ""pending""
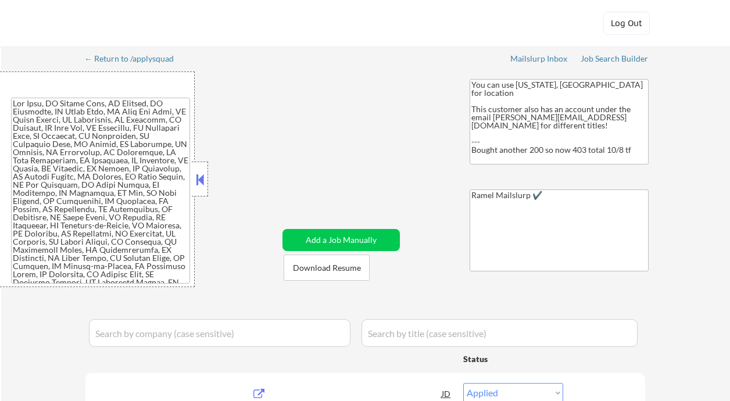
select select ""pending""
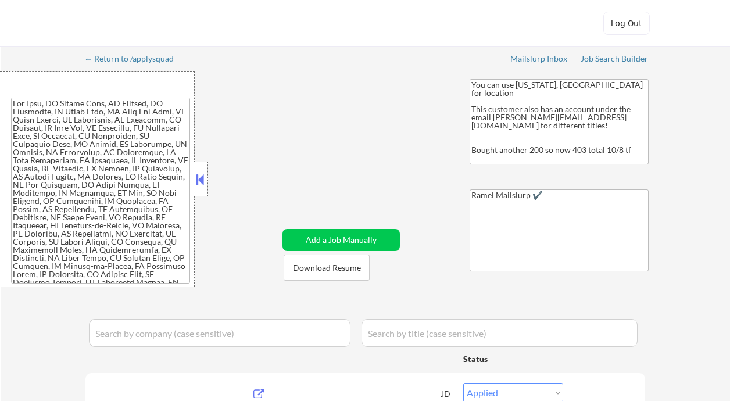
select select ""pending""
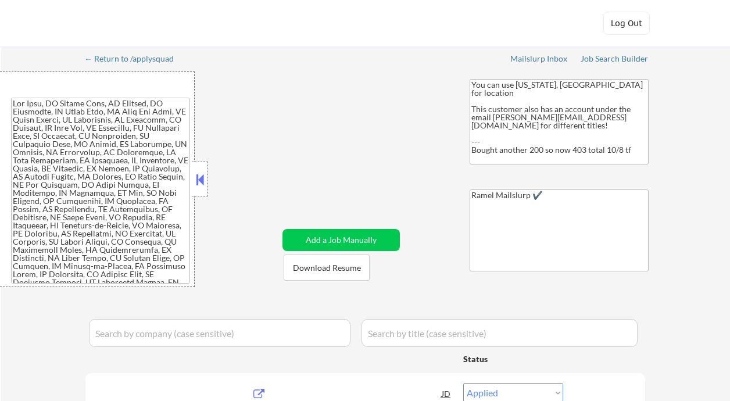
select select ""pending""
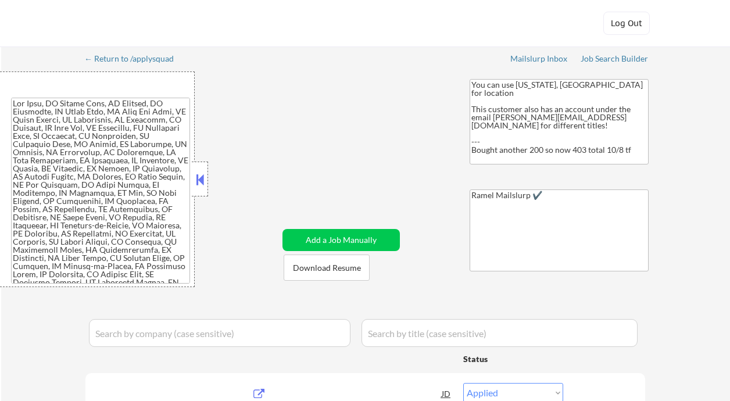
select select ""pending""
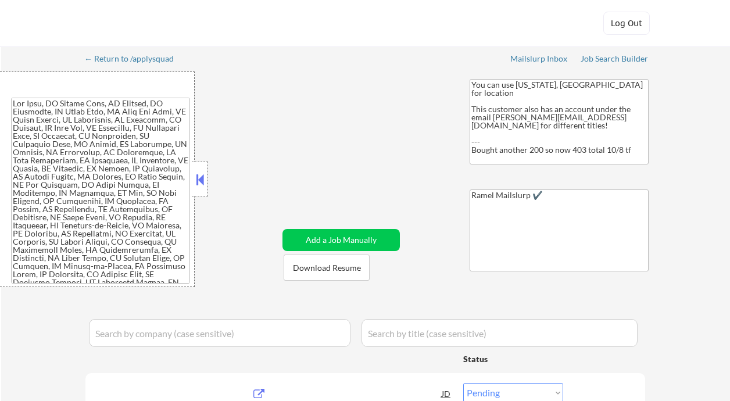
select select ""pending""
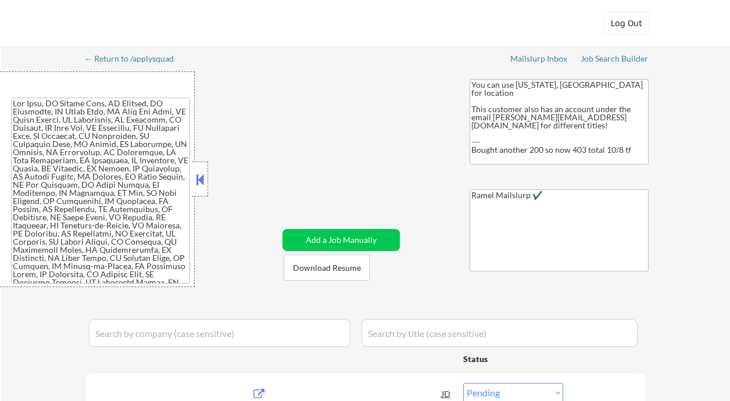
select select ""pending""
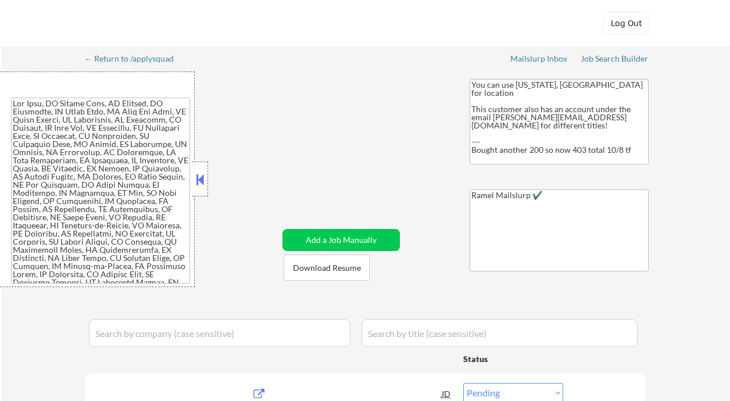
select select ""pending""
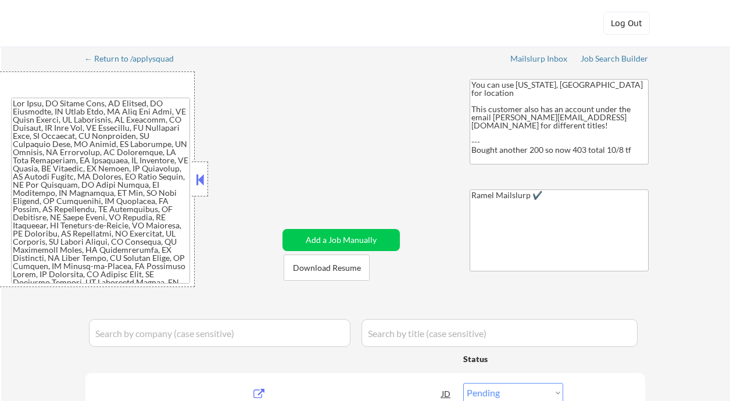
select select ""pending""
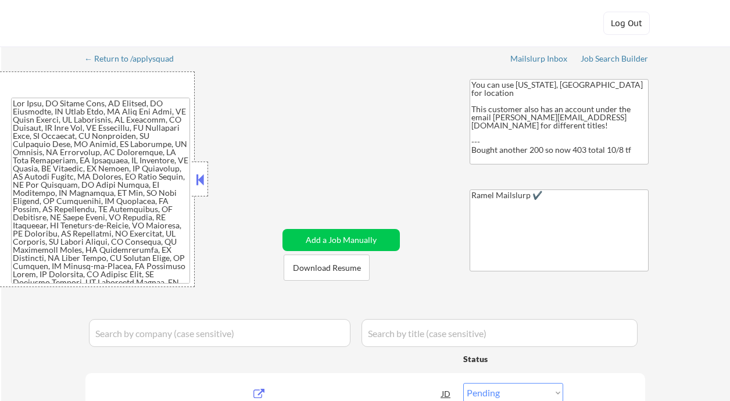
select select ""pending""
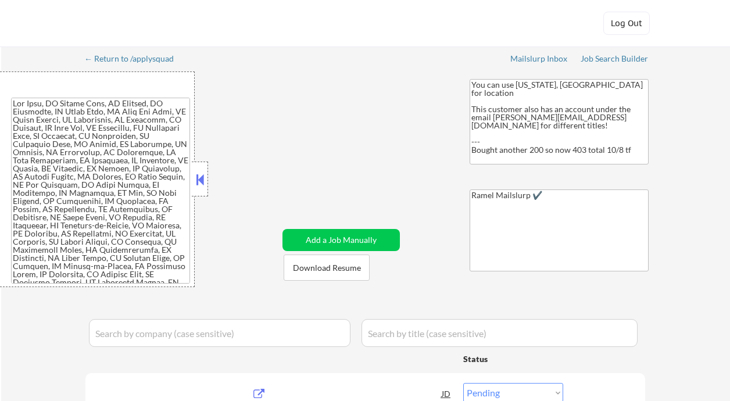
select select ""pending""
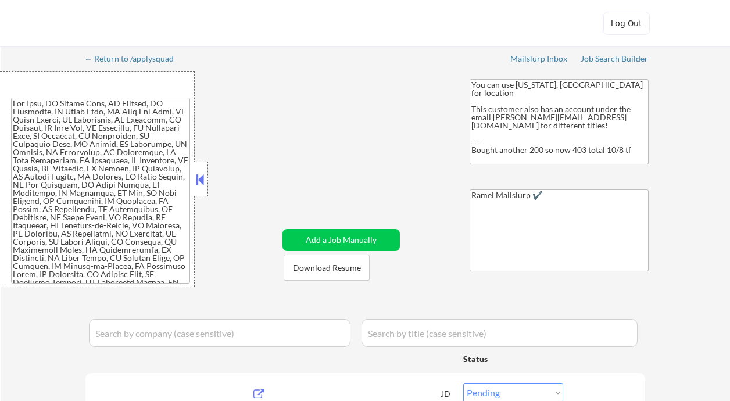
select select ""pending""
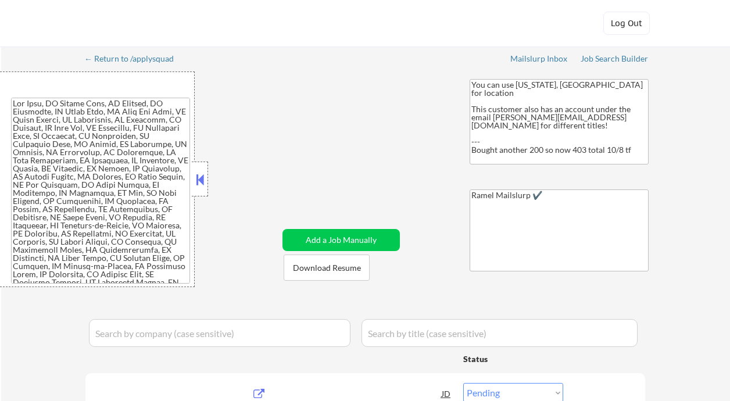
select select ""pending""
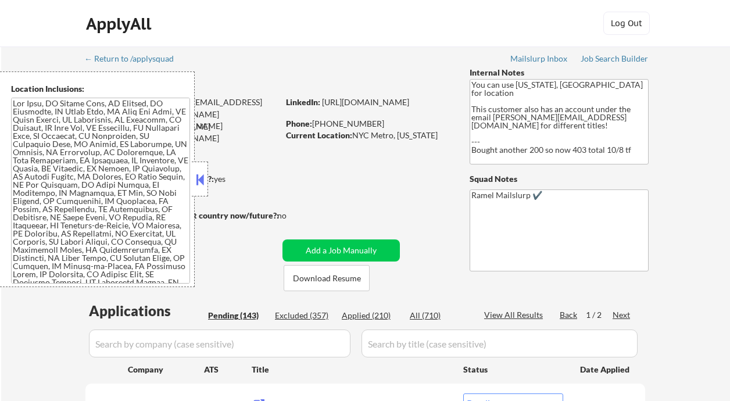
scroll to position [155, 0]
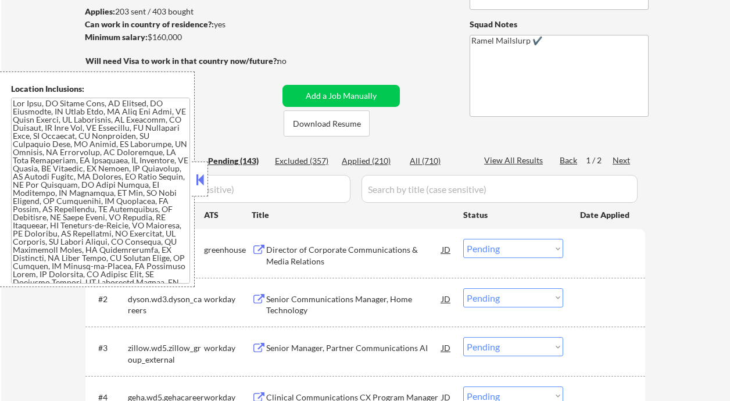
click at [201, 181] on button at bounding box center [199, 179] width 13 height 17
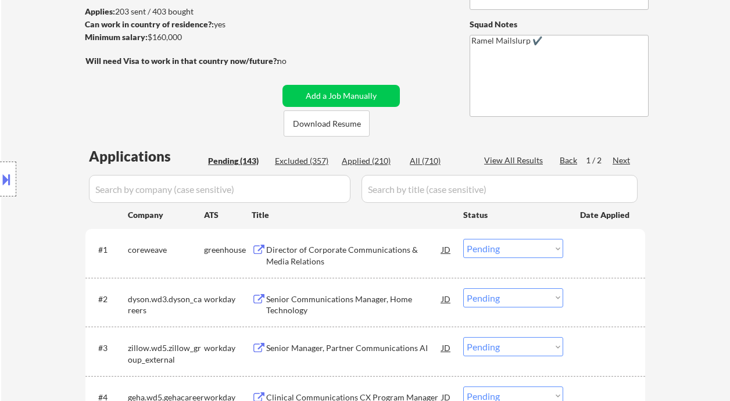
click at [371, 163] on div "Applied (210)" at bounding box center [371, 161] width 58 height 12
click at [426, 163] on div "All (710)" at bounding box center [439, 161] width 58 height 12
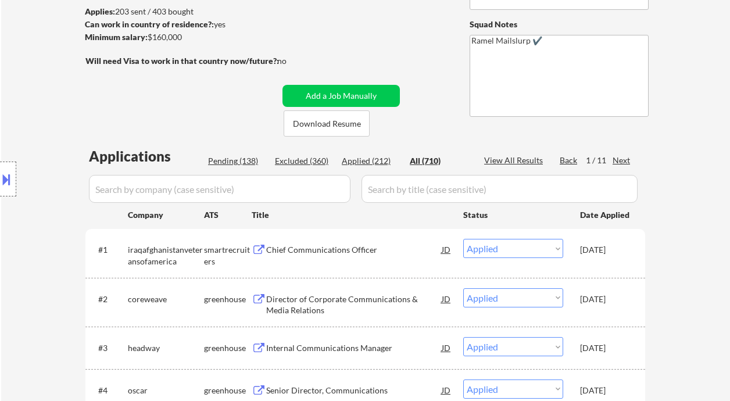
click at [378, 162] on div "Applied (212)" at bounding box center [371, 161] width 58 height 12
click at [530, 159] on div "View All Results" at bounding box center [515, 161] width 62 height 12
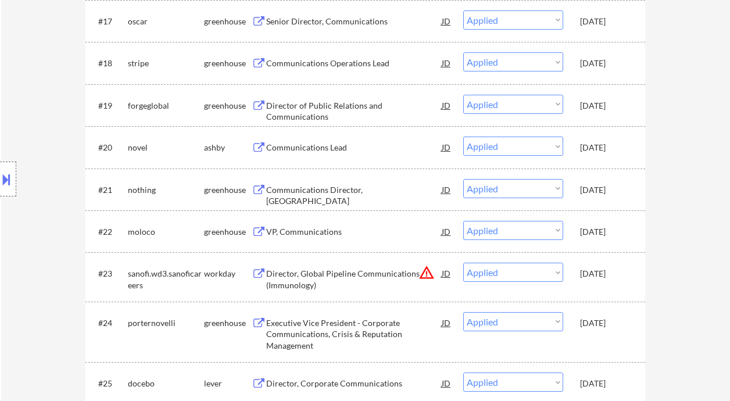
scroll to position [1093, 0]
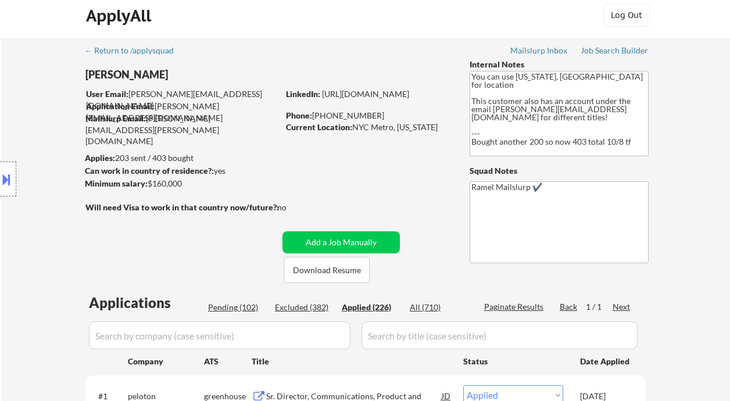
scroll to position [86, 0]
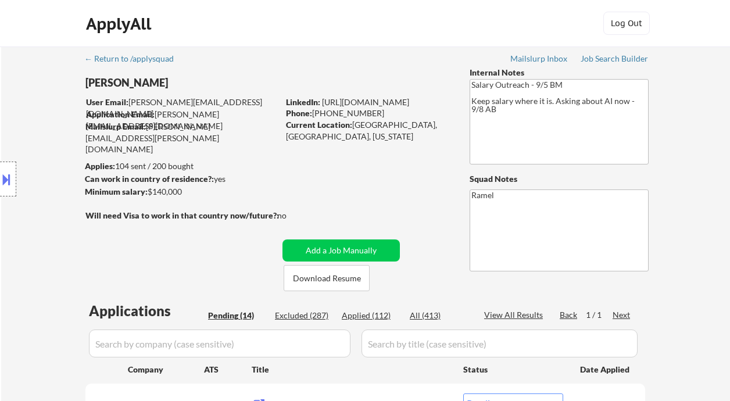
select select ""pending""
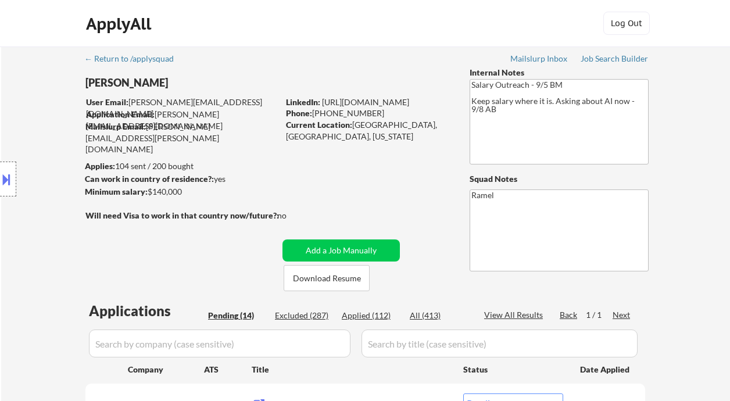
select select ""pending""
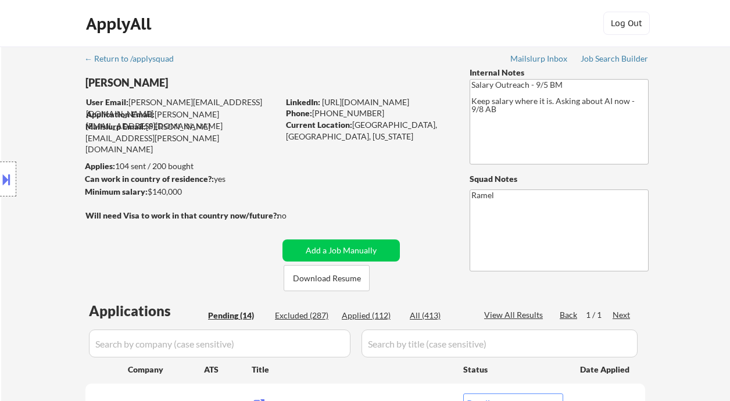
select select ""pending""
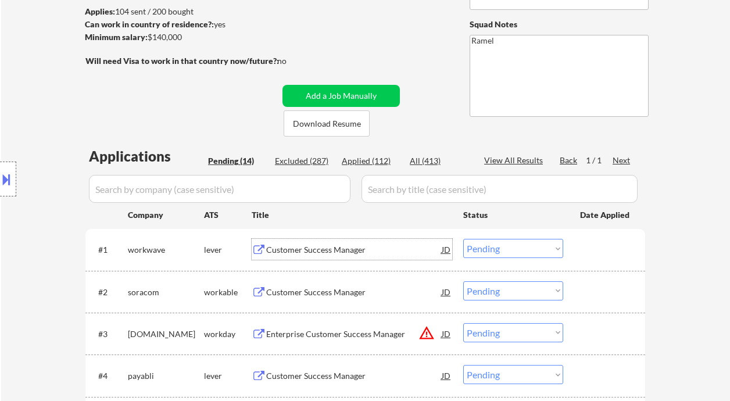
click at [302, 248] on div "Customer Success Manager" at bounding box center [353, 250] width 175 height 12
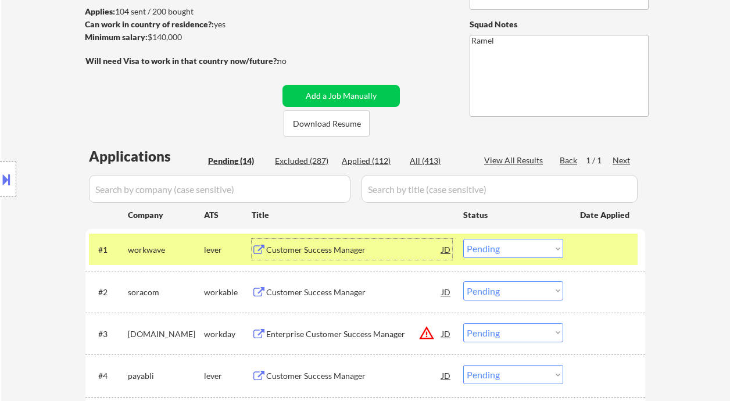
click at [510, 249] on select "Choose an option... Pending Applied Excluded (Questions) Excluded (Expired) Exc…" at bounding box center [513, 248] width 100 height 19
click at [463, 239] on select "Choose an option... Pending Applied Excluded (Questions) Excluded (Expired) Exc…" at bounding box center [513, 248] width 100 height 19
click at [336, 293] on div "Customer Success Manager" at bounding box center [353, 292] width 175 height 12
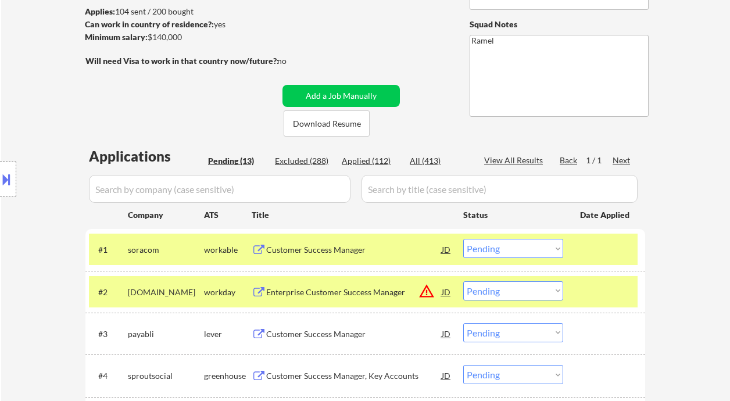
click at [35, 71] on div "Location Inclusions:" at bounding box center [104, 179] width 208 height 216
drag, startPoint x: 493, startPoint y: 246, endPoint x: 518, endPoint y: 257, distance: 26.5
click at [493, 246] on select "Choose an option... Pending Applied Excluded (Questions) Excluded (Expired) Exc…" at bounding box center [513, 248] width 100 height 19
click at [463, 239] on select "Choose an option... Pending Applied Excluded (Questions) Excluded (Expired) Exc…" at bounding box center [513, 248] width 100 height 19
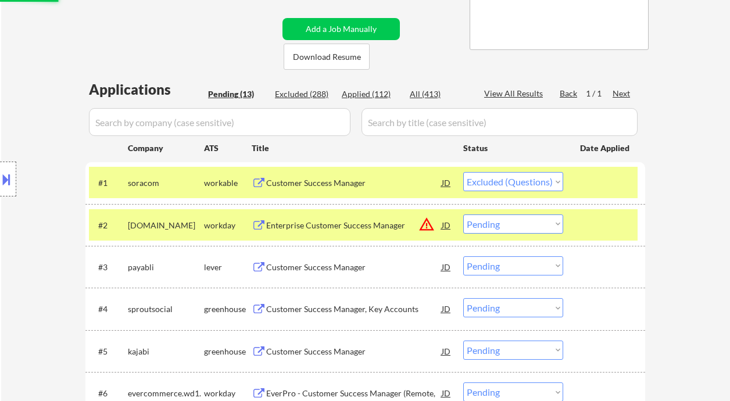
scroll to position [232, 0]
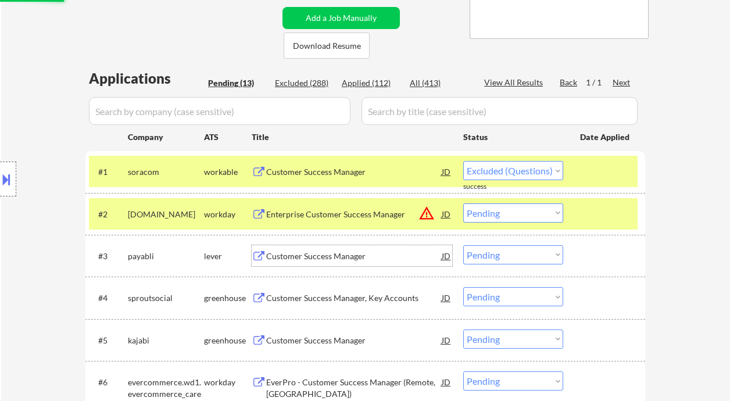
click at [358, 265] on div "Customer Success Manager" at bounding box center [353, 255] width 175 height 21
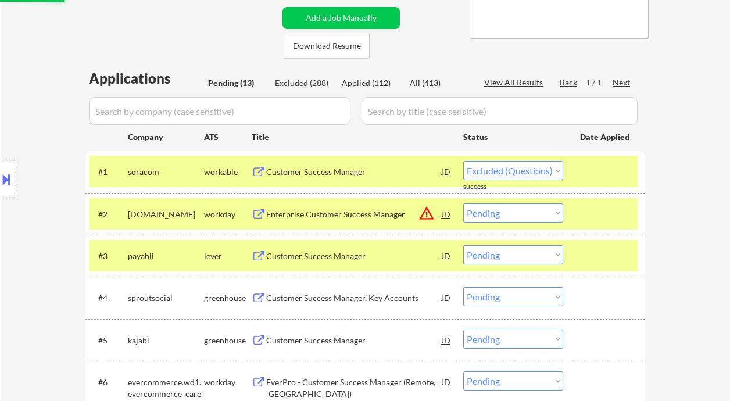
select select ""pending""
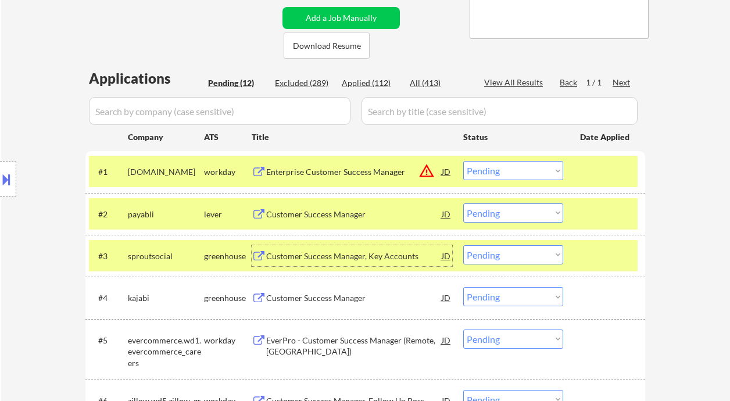
click at [506, 214] on select "Choose an option... Pending Applied Excluded (Questions) Excluded (Expired) Exc…" at bounding box center [513, 212] width 100 height 19
click at [463, 203] on select "Choose an option... Pending Applied Excluded (Questions) Excluded (Expired) Exc…" at bounding box center [513, 212] width 100 height 19
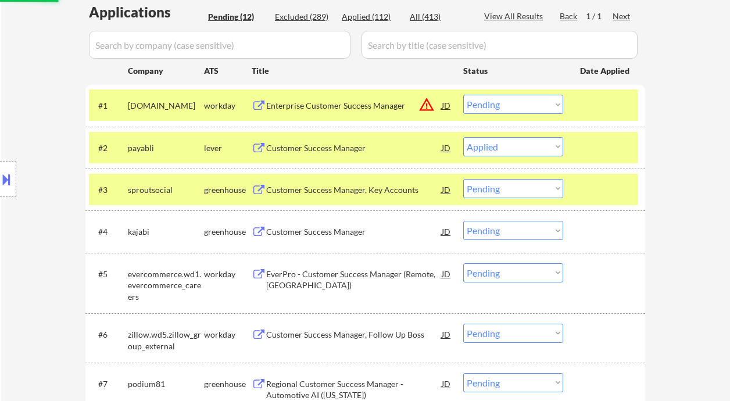
scroll to position [310, 0]
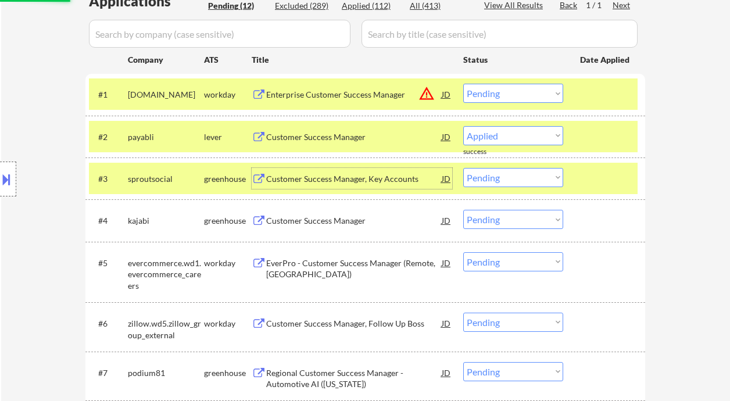
click at [345, 178] on div "Customer Success Manager, Key Accounts" at bounding box center [353, 179] width 175 height 12
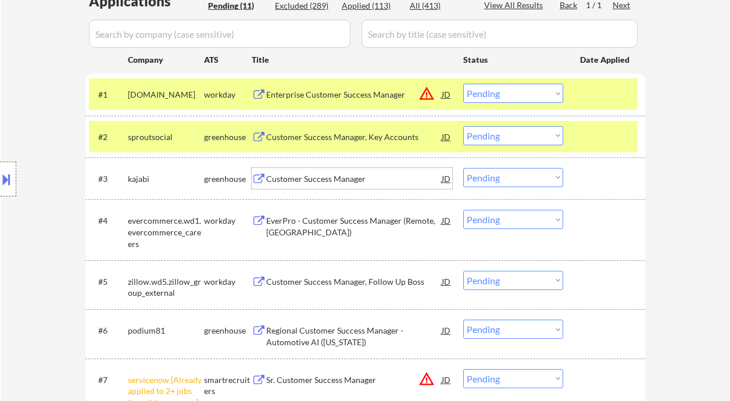
click at [314, 178] on div "Customer Success Manager" at bounding box center [353, 179] width 175 height 12
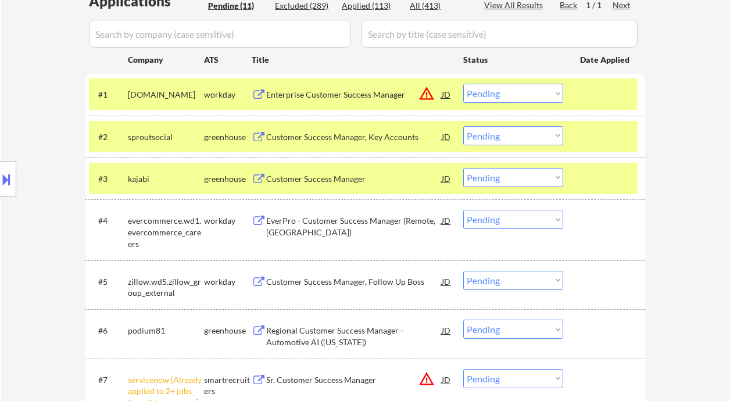
drag, startPoint x: 524, startPoint y: 130, endPoint x: 519, endPoint y: 135, distance: 7.4
click at [524, 130] on select "Choose an option... Pending Applied Excluded (Questions) Excluded (Expired) Exc…" at bounding box center [513, 135] width 100 height 19
click at [463, 126] on select "Choose an option... Pending Applied Excluded (Questions) Excluded (Expired) Exc…" at bounding box center [513, 135] width 100 height 19
select select ""pending""
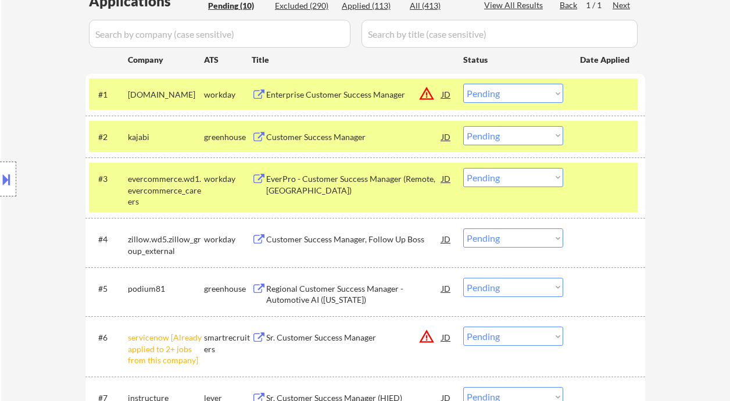
scroll to position [387, 0]
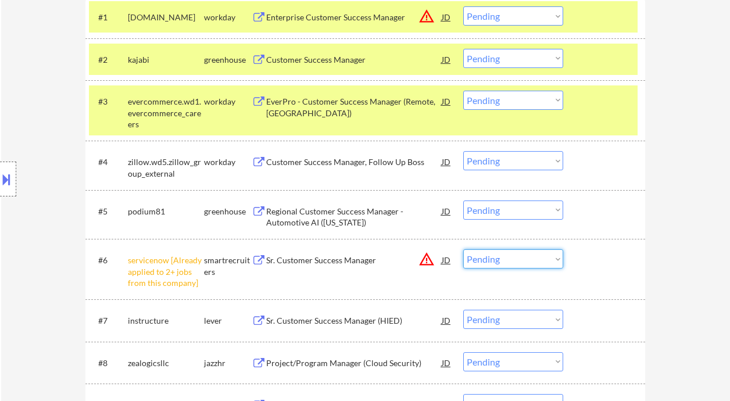
drag, startPoint x: 498, startPoint y: 261, endPoint x: 505, endPoint y: 268, distance: 9.9
click at [498, 261] on select "Choose an option... Pending Applied Excluded (Questions) Excluded (Expired) Exc…" at bounding box center [513, 258] width 100 height 19
click at [463, 249] on select "Choose an option... Pending Applied Excluded (Questions) Excluded (Expired) Exc…" at bounding box center [513, 258] width 100 height 19
click at [307, 215] on div "Regional Customer Success Manager - Automotive AI ([US_STATE])" at bounding box center [353, 217] width 175 height 23
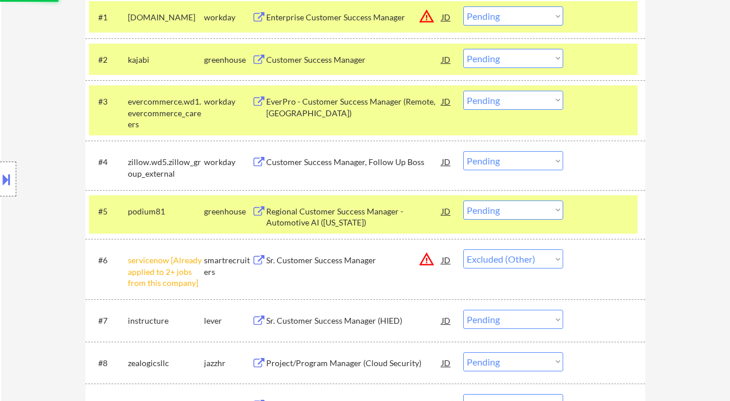
select select ""pending""
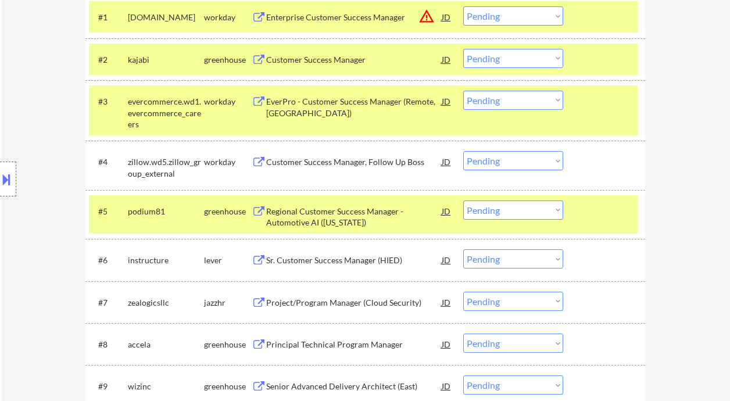
drag, startPoint x: 522, startPoint y: 61, endPoint x: 526, endPoint y: 66, distance: 6.6
click at [522, 61] on select "Choose an option... Pending Applied Excluded (Questions) Excluded (Expired) Exc…" at bounding box center [513, 58] width 100 height 19
click at [463, 49] on select "Choose an option... Pending Applied Excluded (Questions) Excluded (Expired) Exc…" at bounding box center [513, 58] width 100 height 19
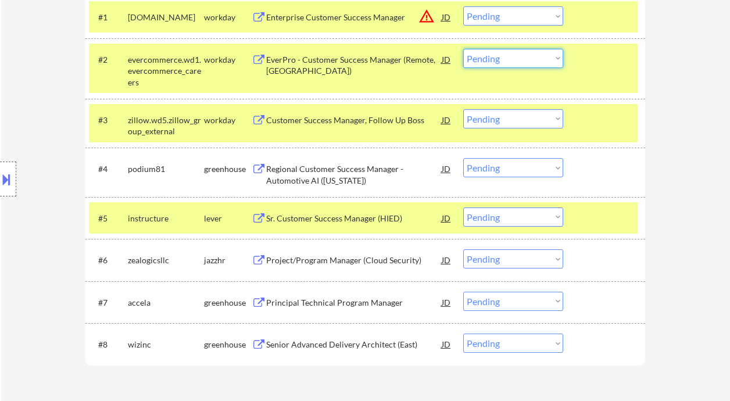
click at [504, 52] on select "Choose an option... Pending Applied Excluded (Questions) Excluded (Expired) Exc…" at bounding box center [513, 58] width 100 height 19
click at [698, 76] on div "← Return to /applysquad Mailslurp Inbox Job Search Builder [PERSON_NAME] User E…" at bounding box center [365, 38] width 729 height 756
click at [519, 59] on select "Choose an option... Pending Applied Excluded (Questions) Excluded (Expired) Exc…" at bounding box center [513, 58] width 100 height 19
click at [463, 49] on select "Choose an option... Pending Applied Excluded (Questions) Excluded (Expired) Exc…" at bounding box center [513, 58] width 100 height 19
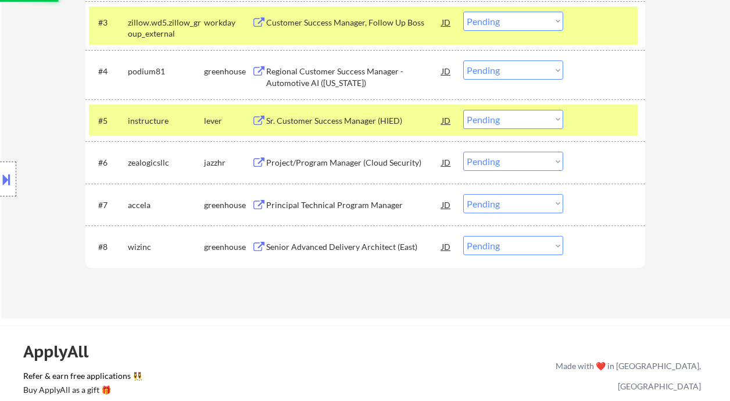
scroll to position [542, 0]
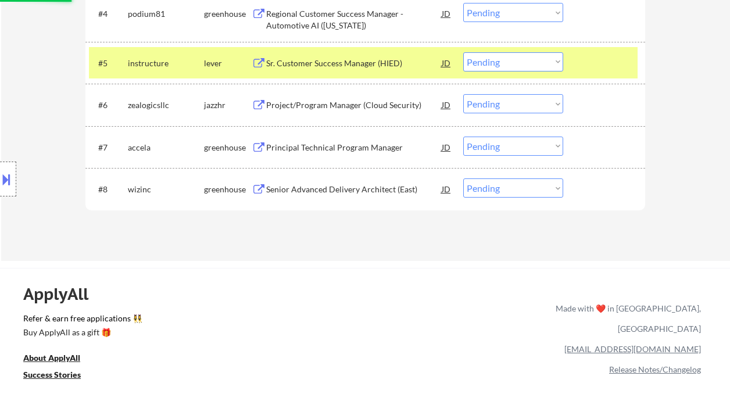
click at [333, 192] on div "Senior Advanced Delivery Architect (East)" at bounding box center [353, 190] width 175 height 12
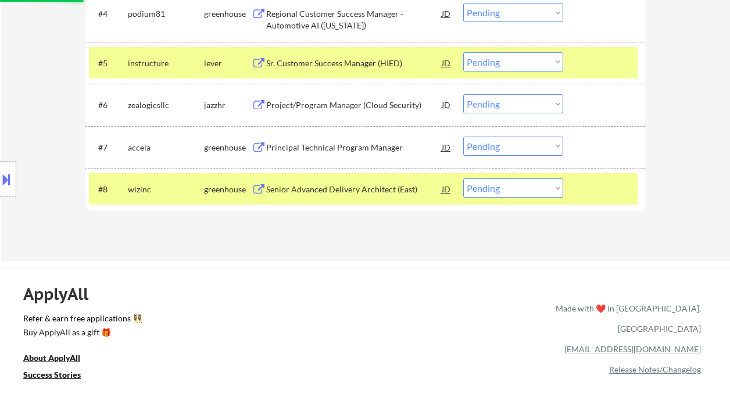
select select ""pending""
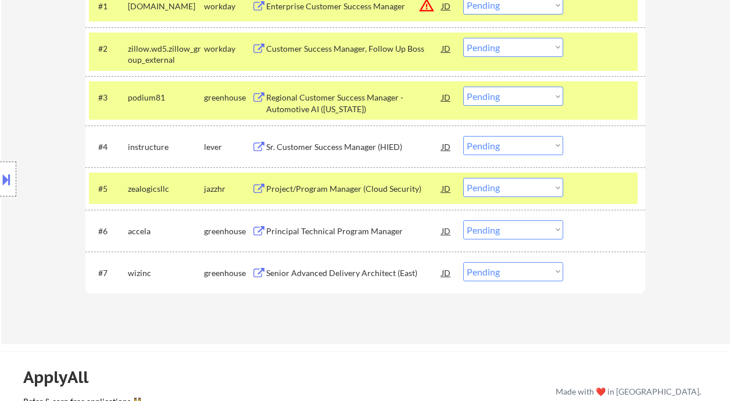
scroll to position [387, 0]
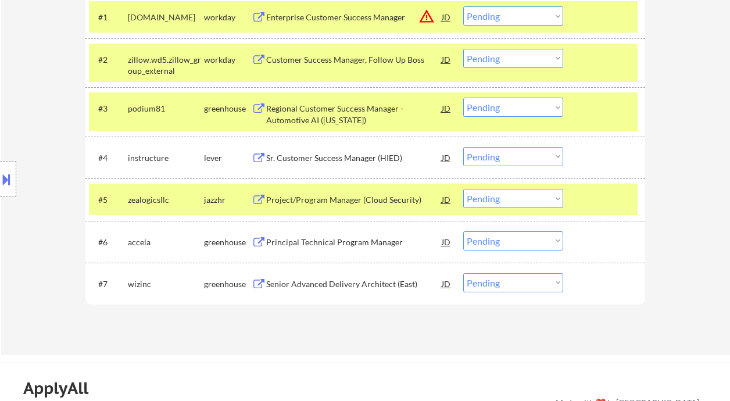
drag, startPoint x: 505, startPoint y: 107, endPoint x: 504, endPoint y: 116, distance: 8.2
click at [505, 107] on select "Choose an option... Pending Applied Excluded (Questions) Excluded (Expired) Exc…" at bounding box center [513, 107] width 100 height 19
click at [463, 98] on select "Choose an option... Pending Applied Excluded (Questions) Excluded (Expired) Exc…" at bounding box center [513, 107] width 100 height 19
click at [323, 159] on div "Sr. Customer Success Manager (HIED)" at bounding box center [353, 158] width 175 height 12
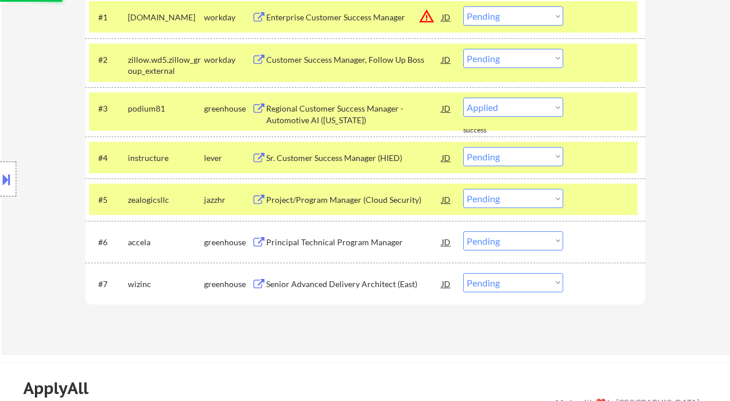
select select ""pending""
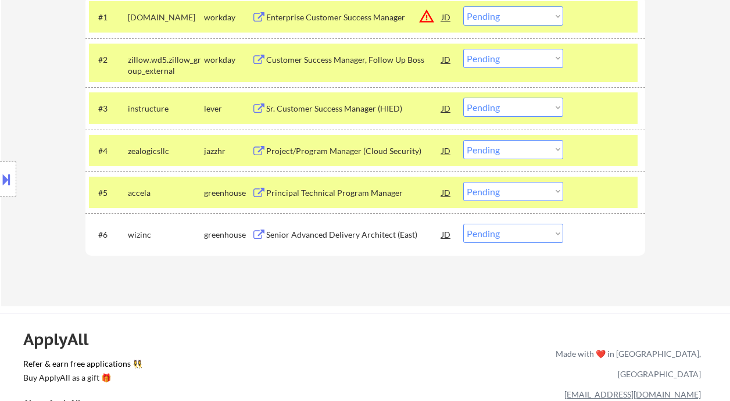
click at [385, 238] on div "Senior Advanced Delivery Architect (East)" at bounding box center [353, 235] width 175 height 12
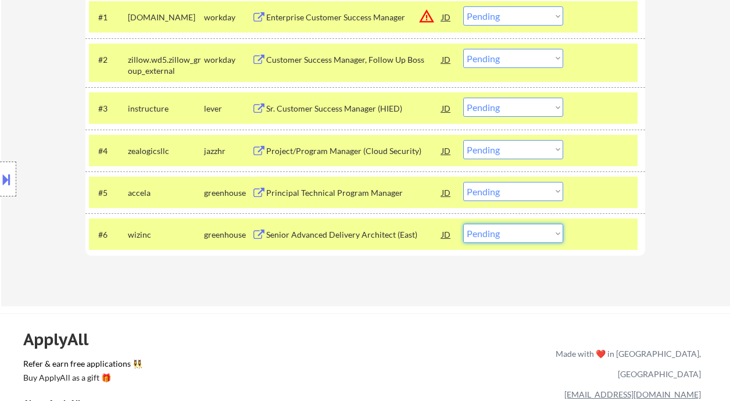
click at [489, 239] on select "Choose an option... Pending Applied Excluded (Questions) Excluded (Expired) Exc…" at bounding box center [513, 233] width 100 height 19
select select ""applied""
click at [463, 224] on select "Choose an option... Pending Applied Excluded (Questions) Excluded (Expired) Exc…" at bounding box center [513, 233] width 100 height 19
click at [352, 191] on div "Principal Technical Program Manager" at bounding box center [353, 193] width 175 height 12
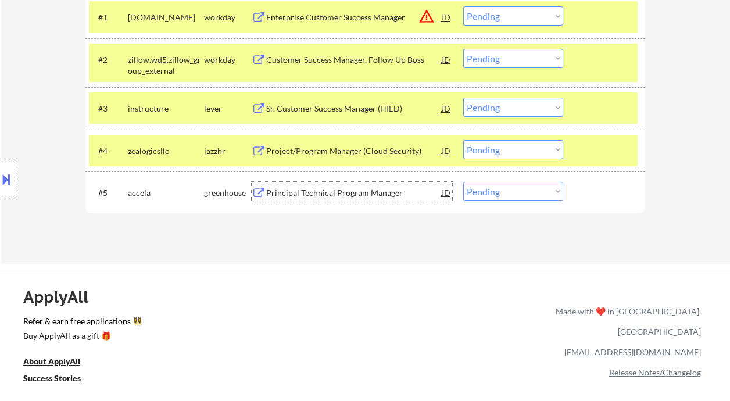
click at [345, 189] on div "Principal Technical Program Manager" at bounding box center [353, 193] width 175 height 12
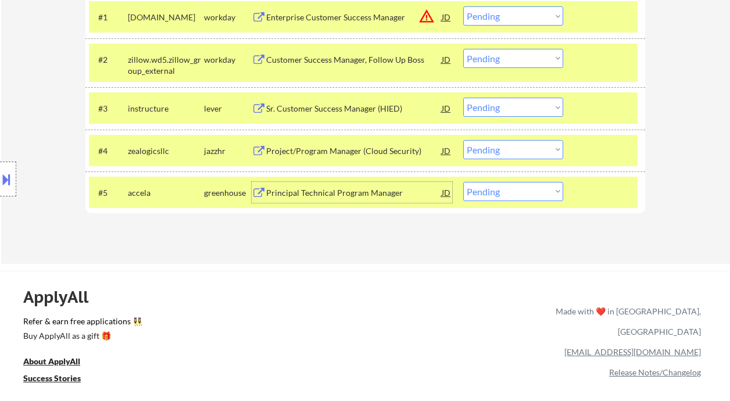
drag, startPoint x: 487, startPoint y: 194, endPoint x: 495, endPoint y: 200, distance: 10.0
click at [487, 194] on select "Choose an option... Pending Applied Excluded (Questions) Excluded (Expired) Exc…" at bounding box center [513, 191] width 100 height 19
select select ""applied""
click at [463, 182] on select "Choose an option... Pending Applied Excluded (Questions) Excluded (Expired) Exc…" at bounding box center [513, 191] width 100 height 19
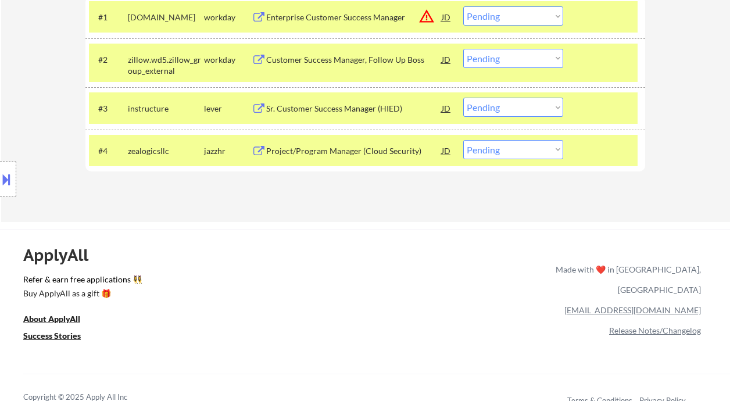
click at [308, 149] on div "Project/Program Manager (Cloud Security)" at bounding box center [353, 151] width 175 height 12
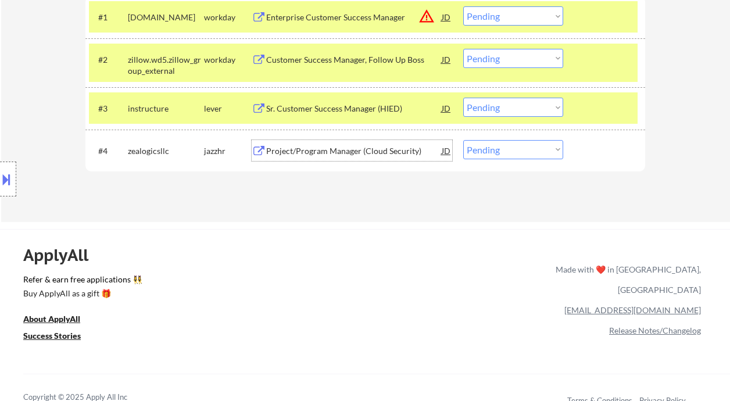
drag, startPoint x: 514, startPoint y: 146, endPoint x: 519, endPoint y: 158, distance: 12.7
click at [514, 146] on select "Choose an option... Pending Applied Excluded (Questions) Excluded (Expired) Exc…" at bounding box center [513, 149] width 100 height 19
select select ""excluded__bad_match_""
click at [463, 140] on select "Choose an option... Pending Applied Excluded (Questions) Excluded (Expired) Exc…" at bounding box center [513, 149] width 100 height 19
click at [353, 111] on div "Sr. Customer Success Manager (HIED)" at bounding box center [353, 109] width 175 height 12
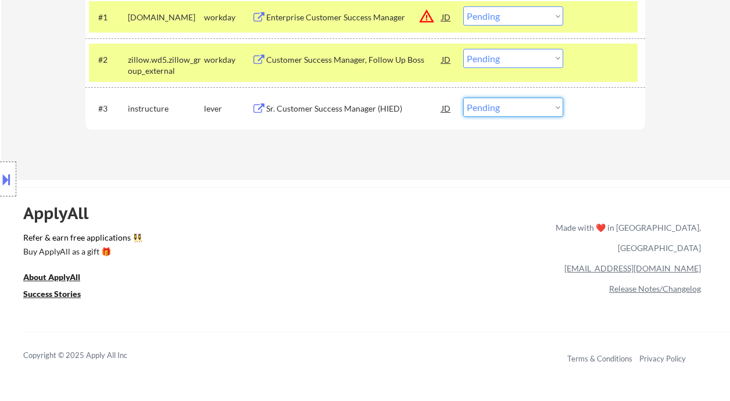
drag, startPoint x: 526, startPoint y: 109, endPoint x: 530, endPoint y: 115, distance: 7.6
click at [526, 109] on select "Choose an option... Pending Applied Excluded (Questions) Excluded (Expired) Exc…" at bounding box center [513, 107] width 100 height 19
select select ""excluded__salary_""
click at [463, 98] on select "Choose an option... Pending Applied Excluded (Questions) Excluded (Expired) Exc…" at bounding box center [513, 107] width 100 height 19
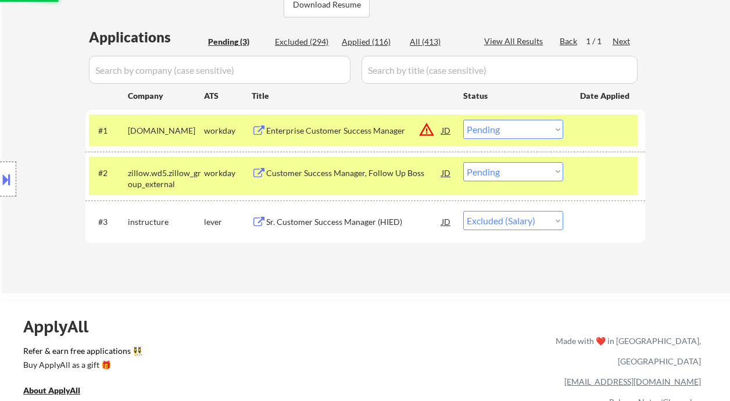
scroll to position [232, 0]
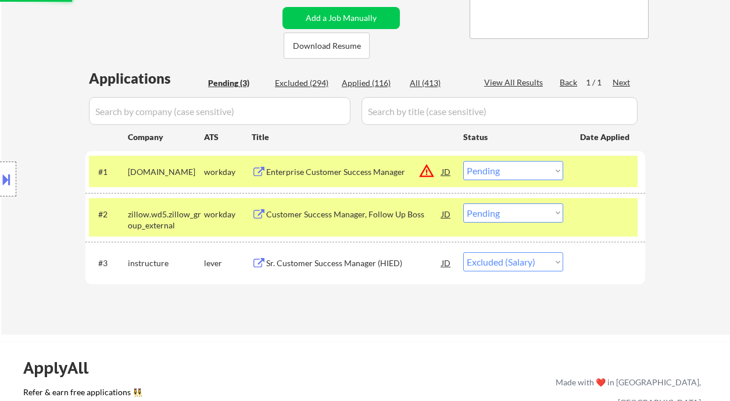
click at [350, 211] on div "Customer Success Manager, Follow Up Boss" at bounding box center [353, 215] width 175 height 12
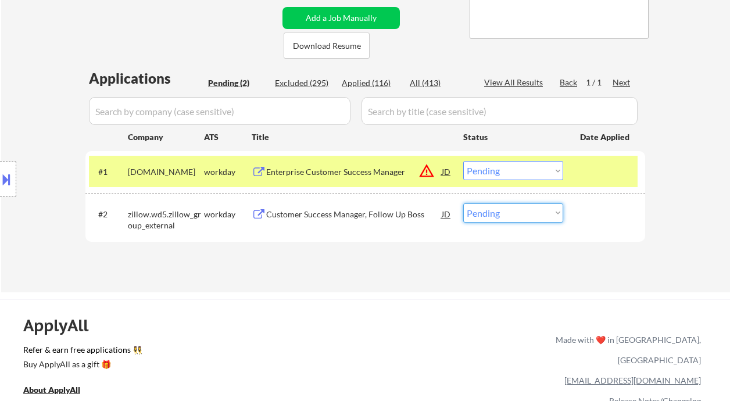
drag, startPoint x: 533, startPoint y: 212, endPoint x: 542, endPoint y: 221, distance: 12.7
click at [533, 212] on select "Choose an option... Pending Applied Excluded (Questions) Excluded (Expired) Exc…" at bounding box center [513, 212] width 100 height 19
select select ""excluded__salary_""
click at [463, 203] on select "Choose an option... Pending Applied Excluded (Questions) Excluded (Expired) Exc…" at bounding box center [513, 212] width 100 height 19
click at [530, 170] on select "Choose an option... Pending Applied Excluded (Questions) Excluded (Expired) Exc…" at bounding box center [513, 170] width 100 height 19
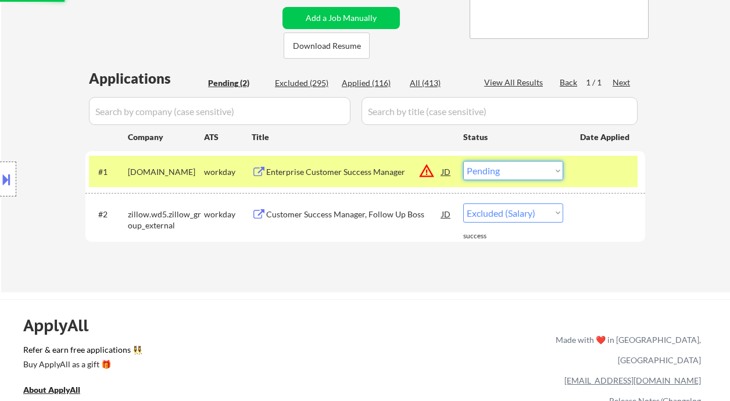
select select ""excluded__location_""
click at [463, 161] on select "Choose an option... Pending Applied Excluded (Questions) Excluded (Expired) Exc…" at bounding box center [513, 170] width 100 height 19
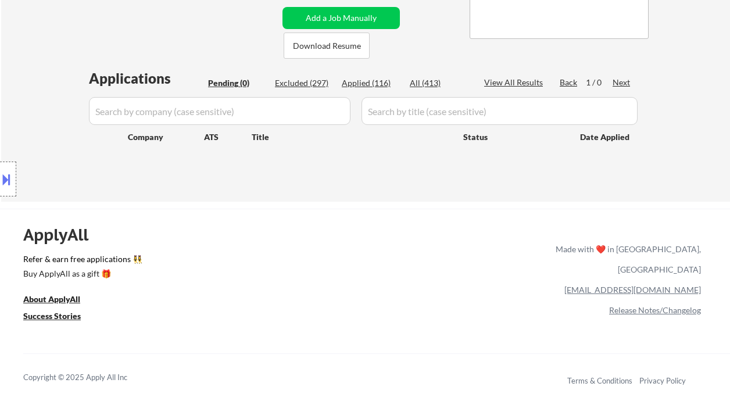
click at [8, 101] on div "Location Inclusions:" at bounding box center [104, 179] width 208 height 216
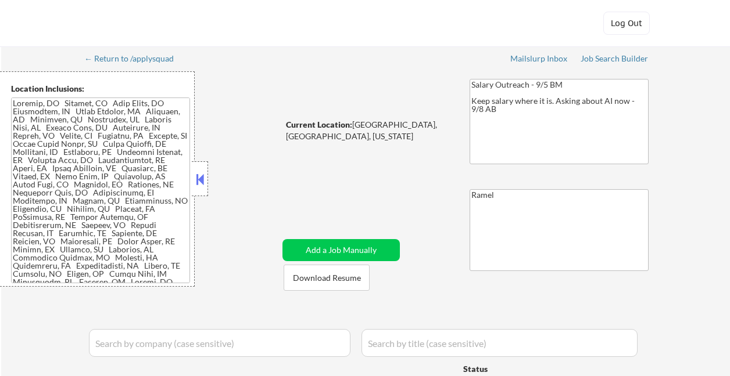
select select ""applied""
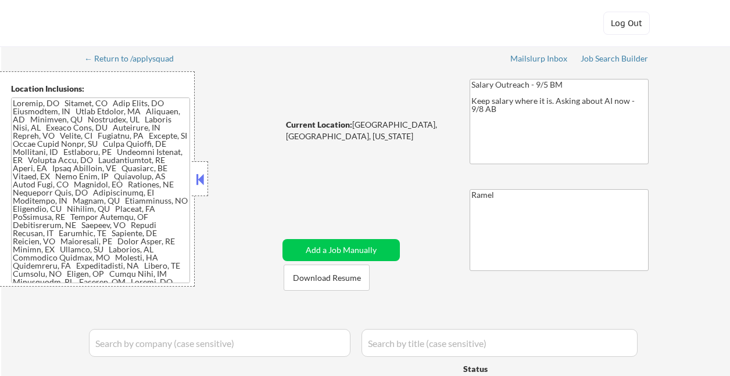
select select ""applied""
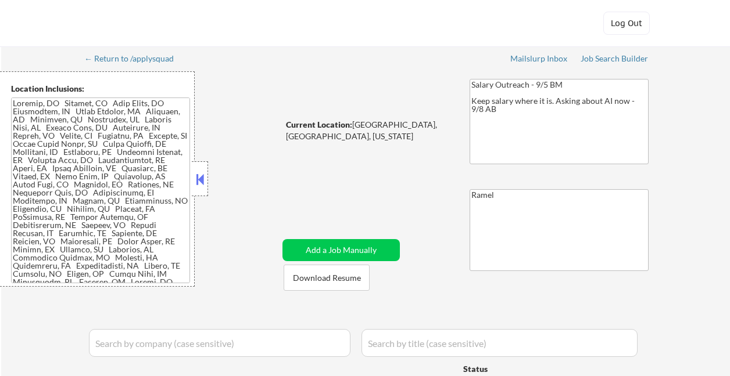
select select ""applied""
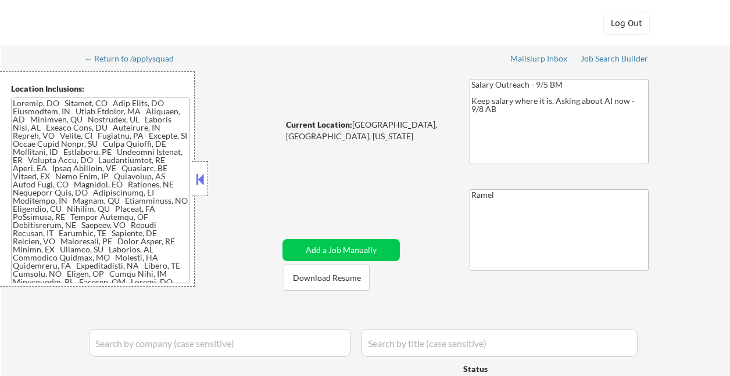
select select ""applied""
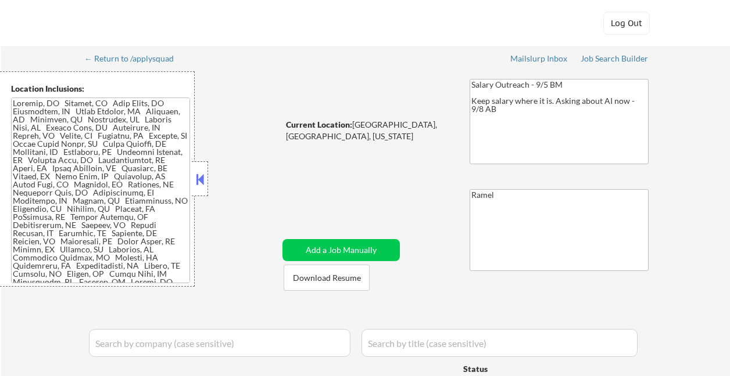
select select ""applied""
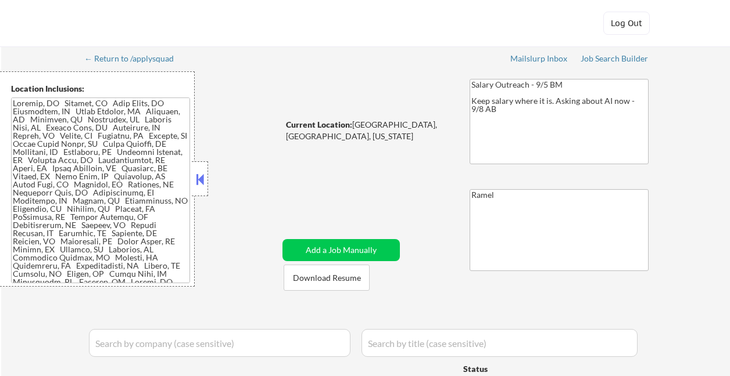
select select ""applied""
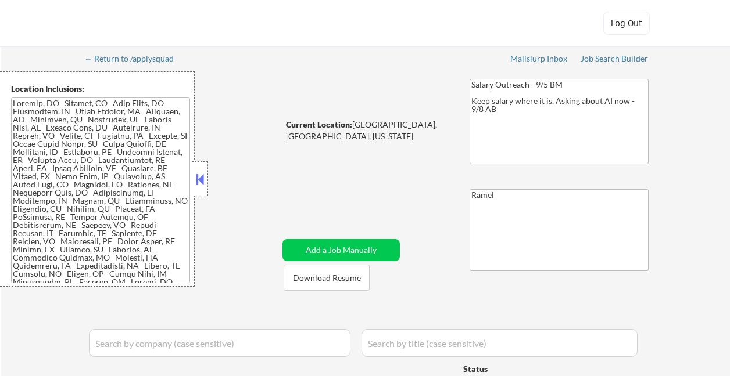
select select ""applied""
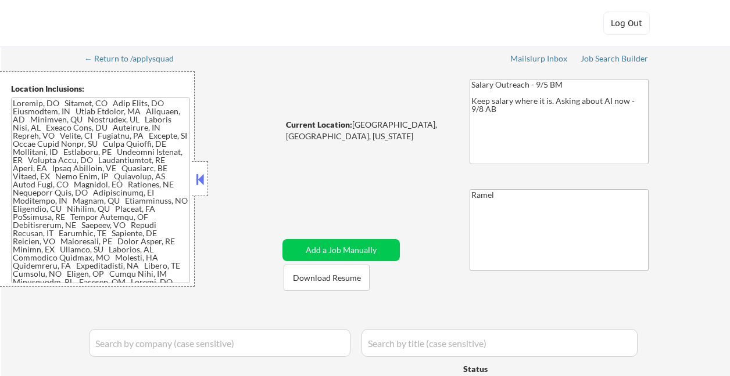
select select ""applied""
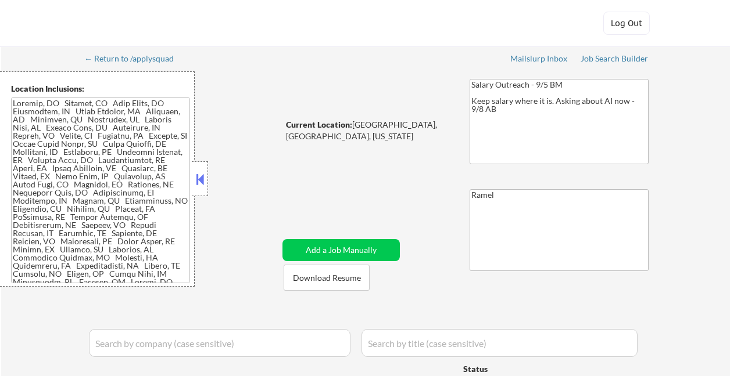
select select ""excluded__salary_""
select select ""applied""
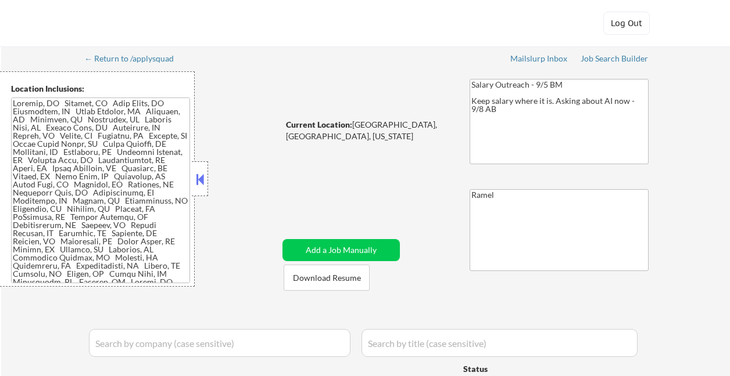
select select ""applied""
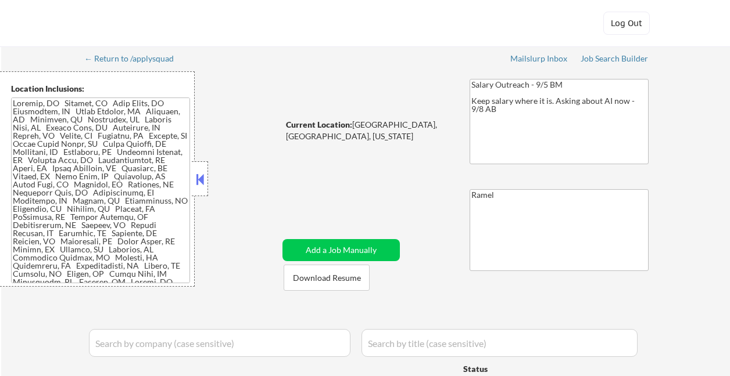
select select ""applied""
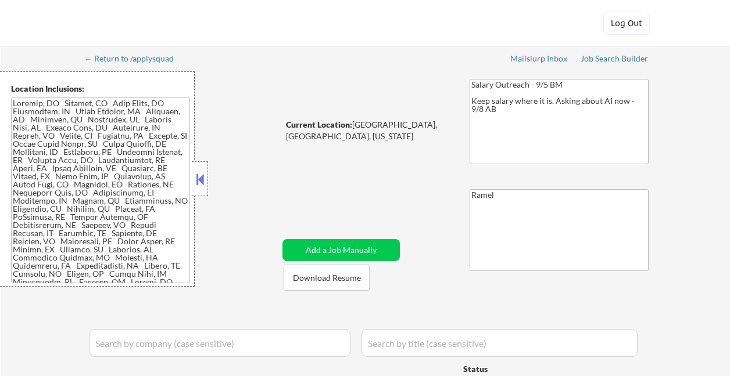
select select ""applied""
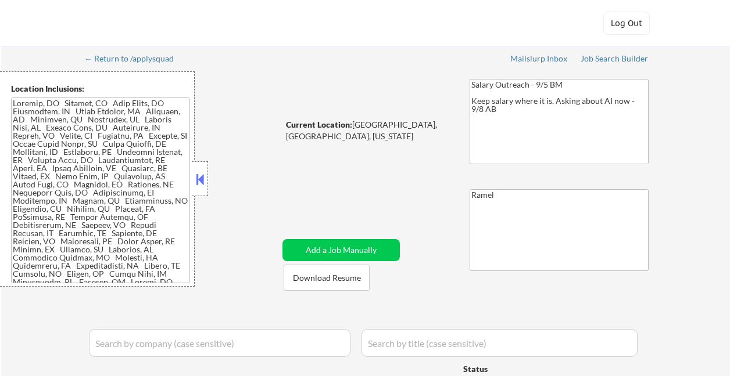
select select ""applied""
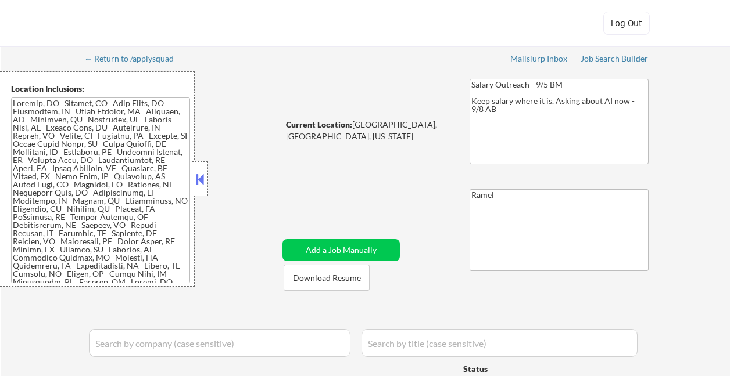
select select ""applied""
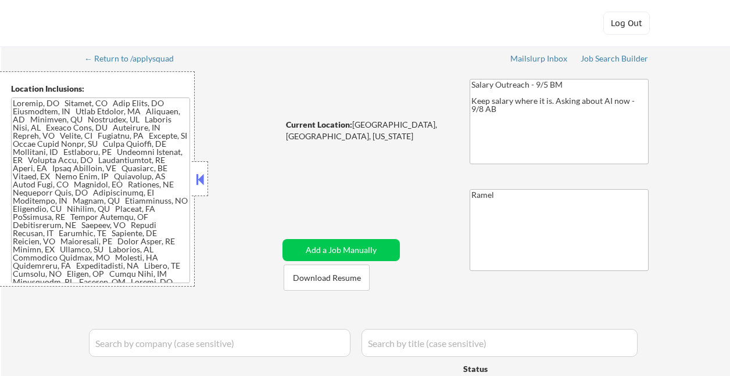
select select ""applied""
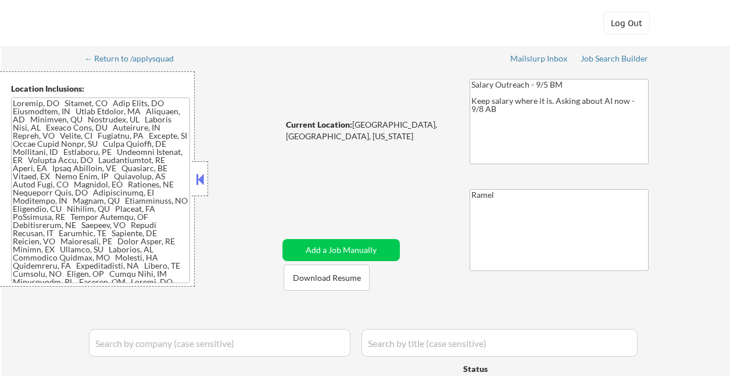
select select ""applied""
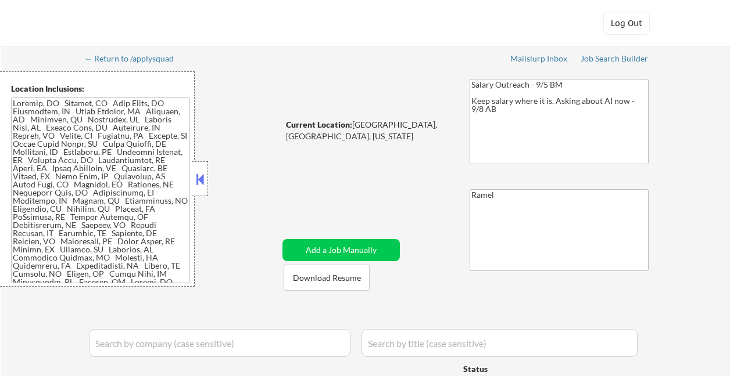
select select ""applied""
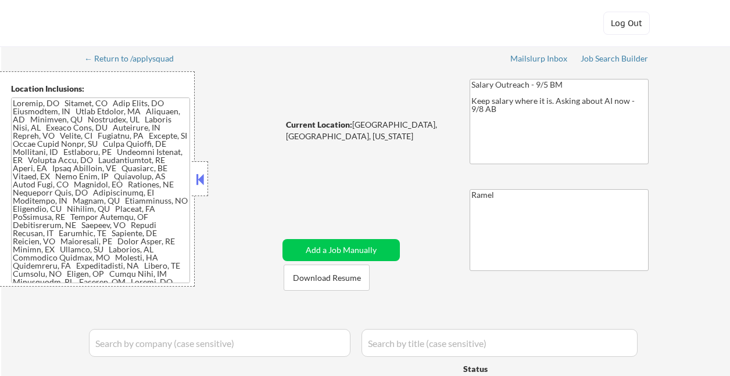
select select ""applied""
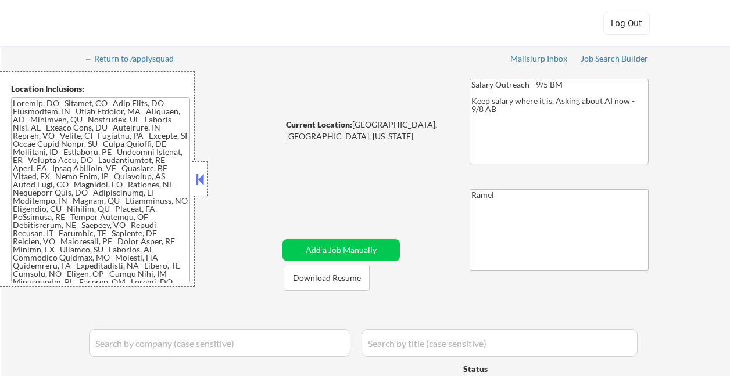
select select ""applied""
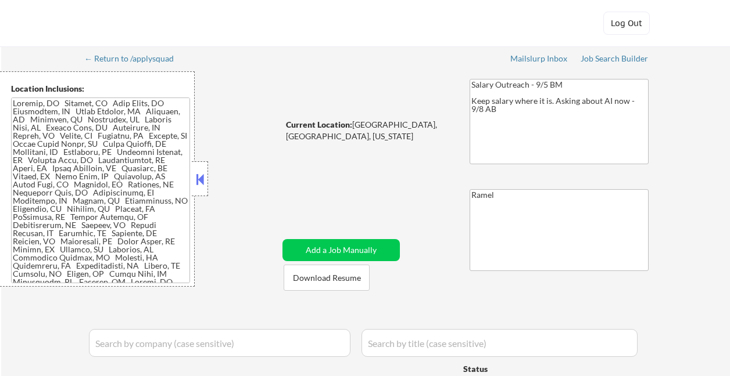
select select ""applied""
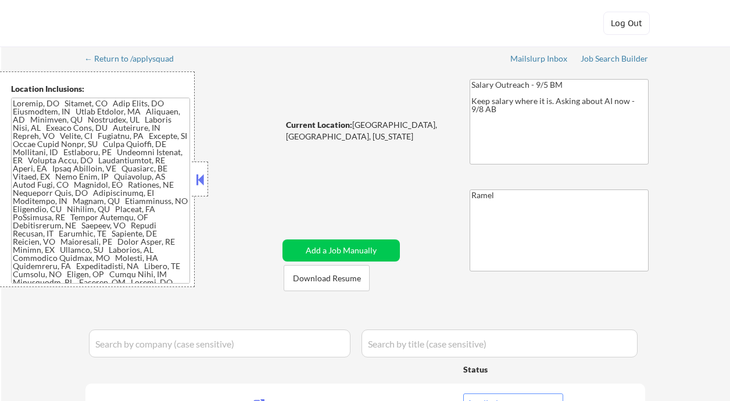
select select ""pending""
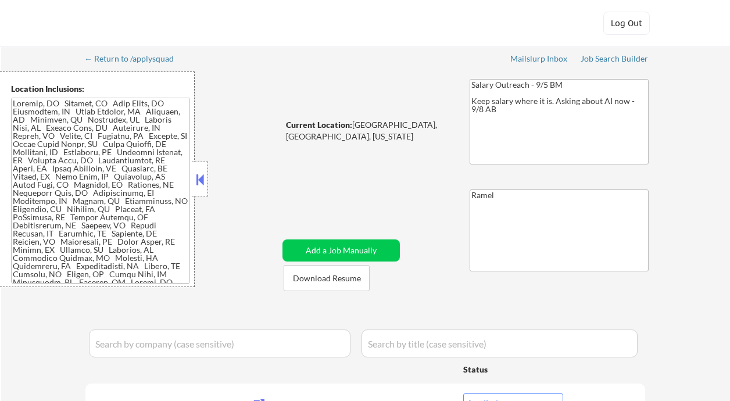
select select ""pending""
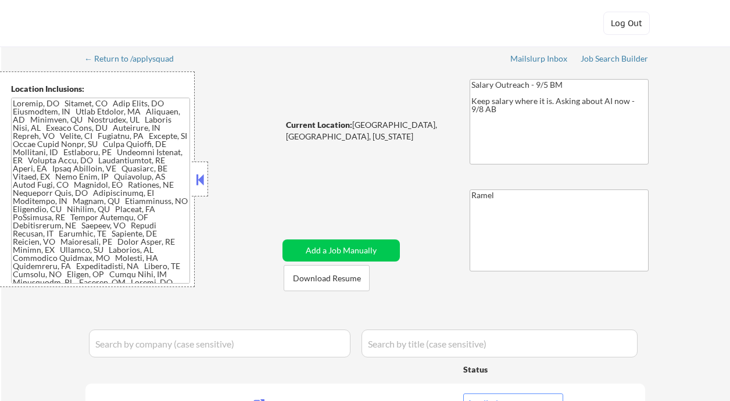
select select ""pending""
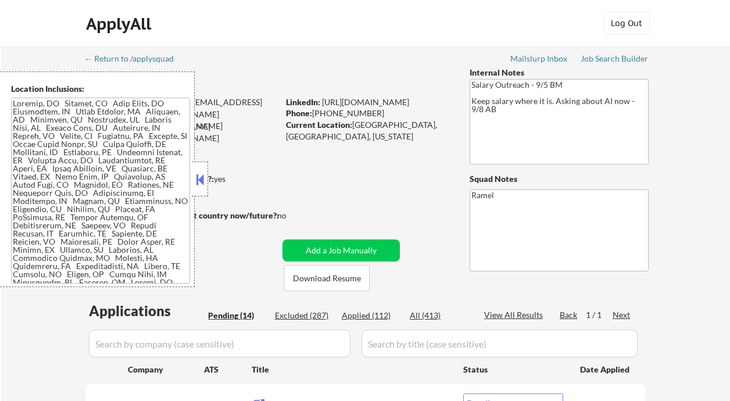
click at [206, 181] on button at bounding box center [199, 179] width 13 height 17
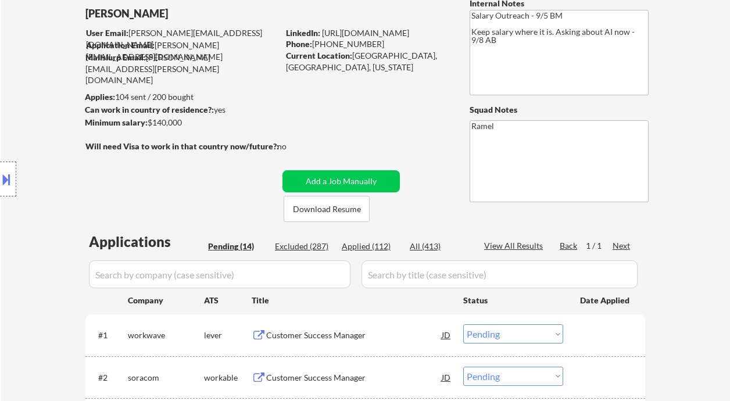
scroll to position [155, 0]
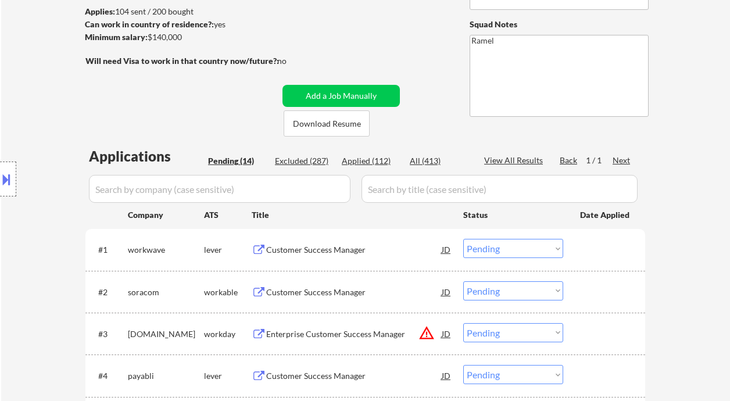
click at [375, 163] on div "Applied (112)" at bounding box center [371, 161] width 58 height 12
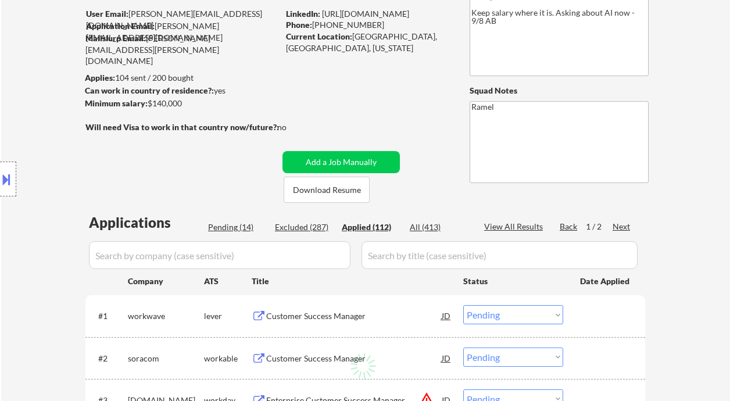
scroll to position [77, 0]
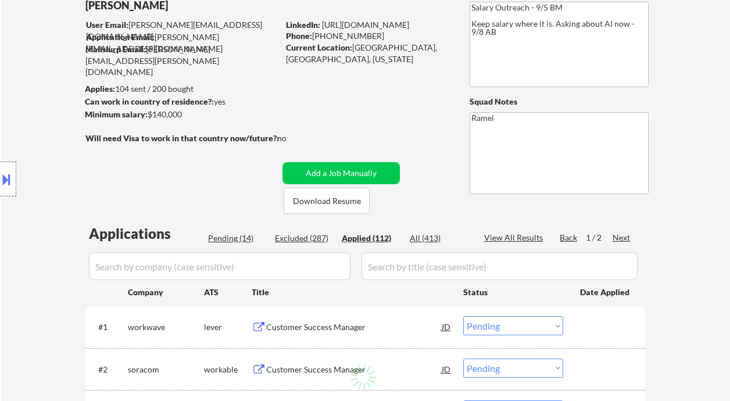
click at [525, 236] on div "View All Results" at bounding box center [515, 238] width 62 height 12
select select ""applied""
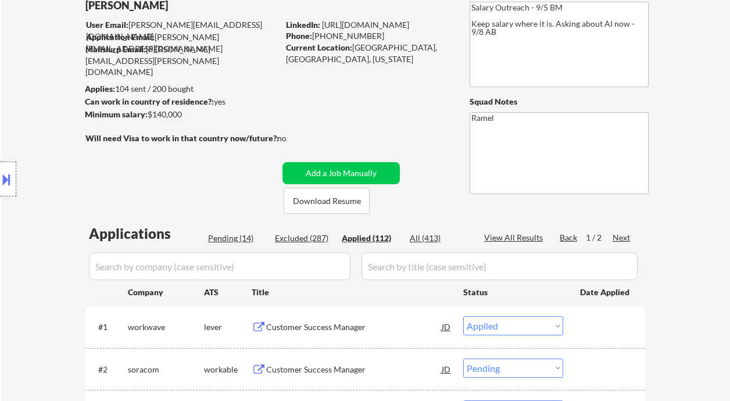
select select ""applied""
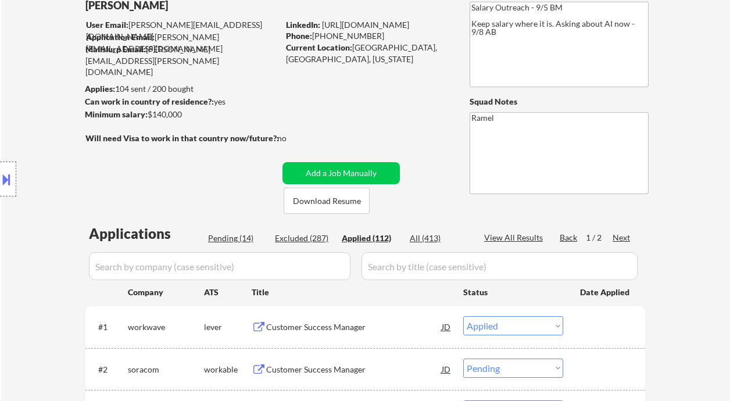
select select ""applied""
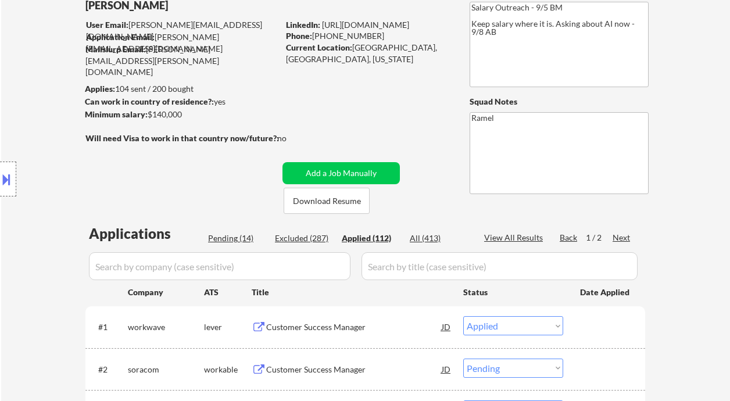
select select ""applied""
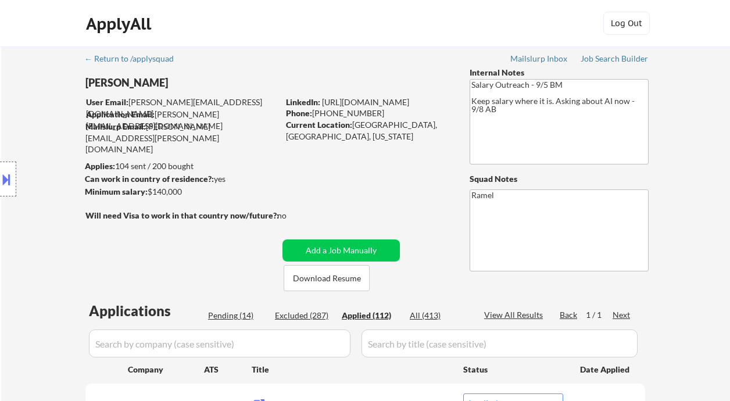
select select ""applied""
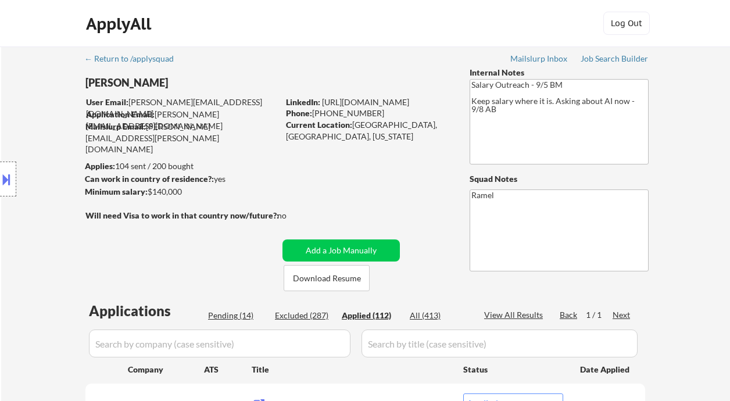
select select ""applied""
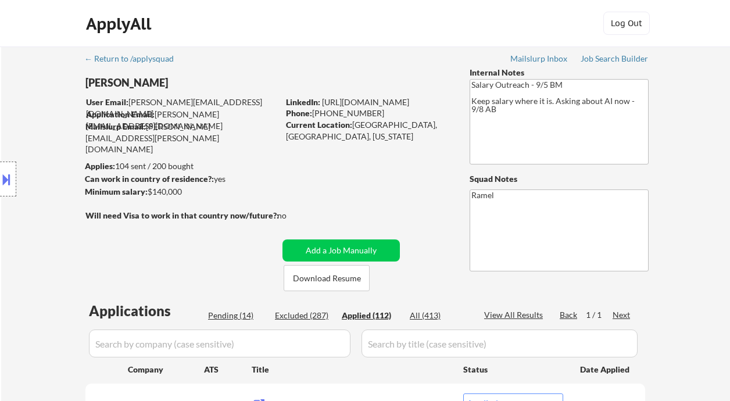
select select ""applied""
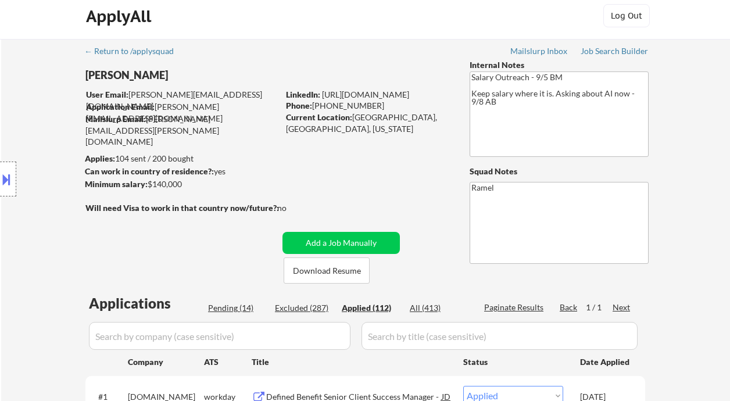
scroll to position [77, 0]
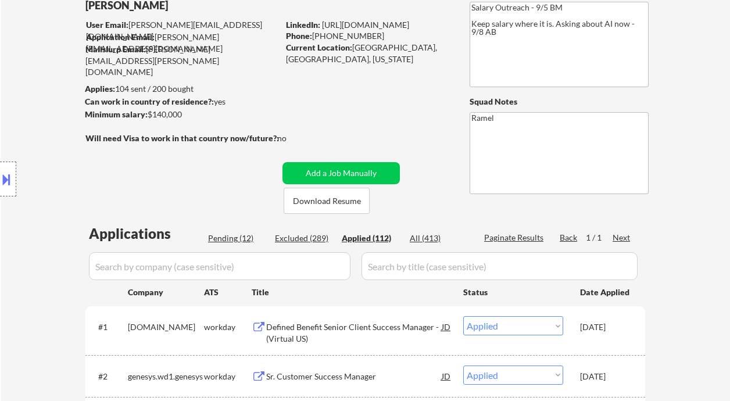
click at [375, 239] on div "Applied (112)" at bounding box center [371, 238] width 58 height 12
select select ""applied""
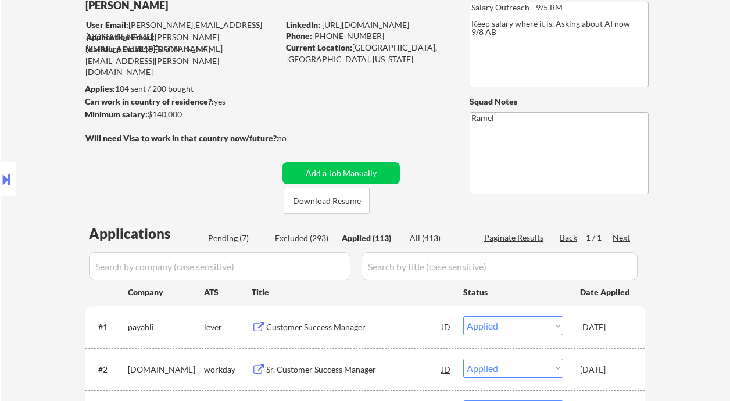
select select ""applied""
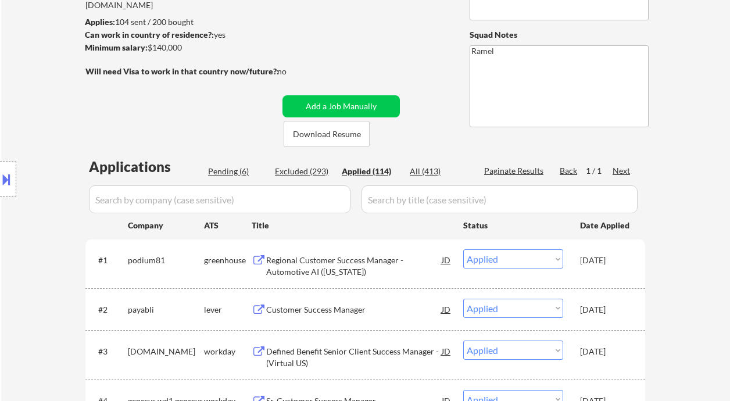
scroll to position [155, 0]
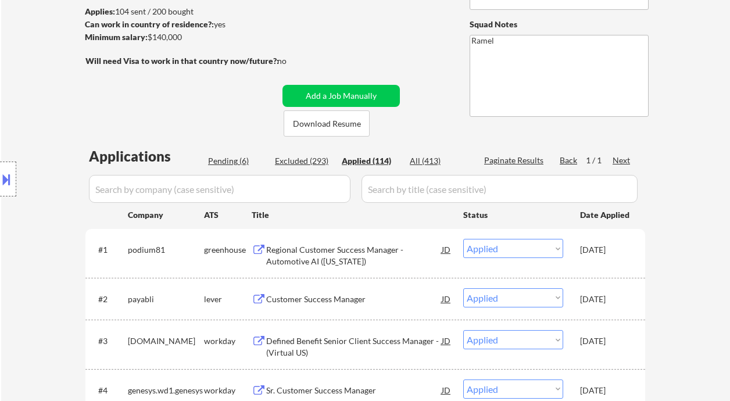
select select ""applied""
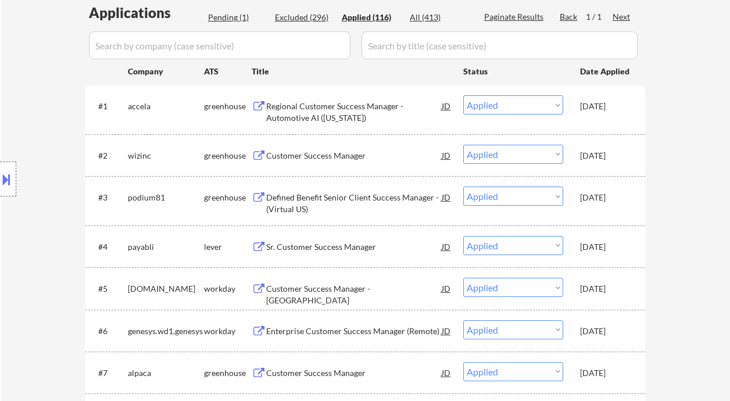
scroll to position [310, 0]
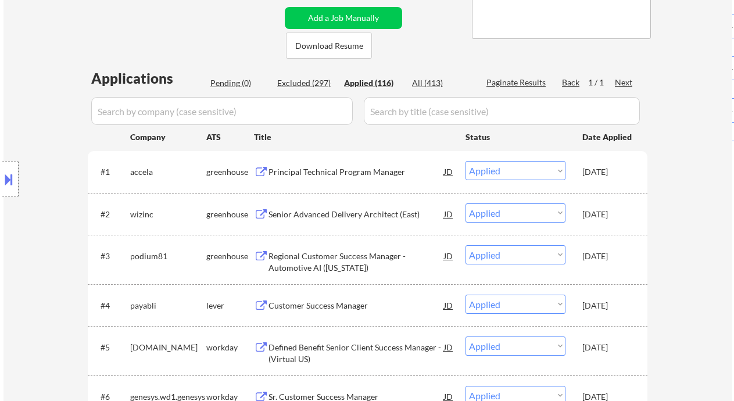
scroll to position [77, 0]
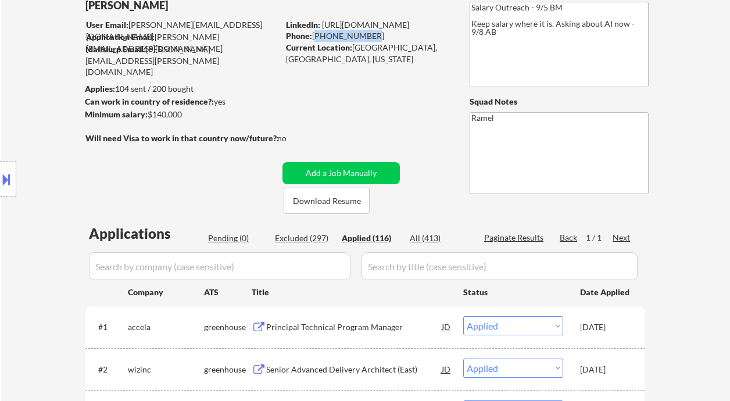
drag, startPoint x: 369, startPoint y: 37, endPoint x: 314, endPoint y: 31, distance: 54.9
click at [314, 31] on div "Phone: 510-422-7032" at bounding box center [368, 36] width 164 height 12
copy div "[PHONE_NUMBER]"
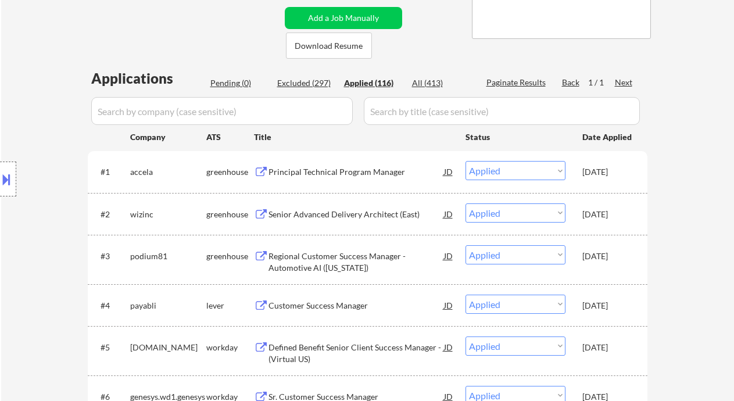
scroll to position [310, 0]
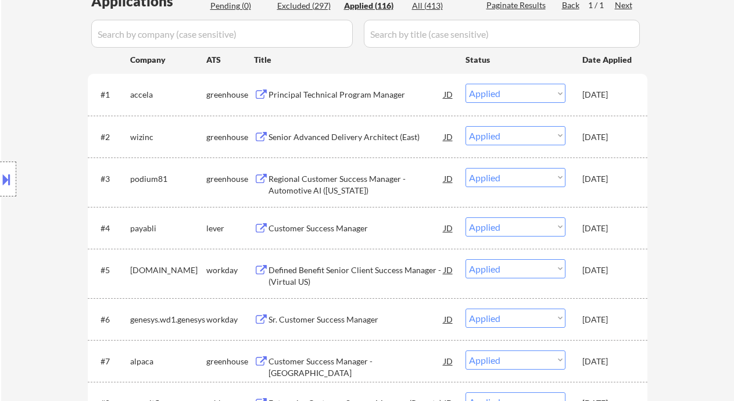
click at [14, 90] on div "Location Inclusions:" at bounding box center [104, 179] width 208 height 216
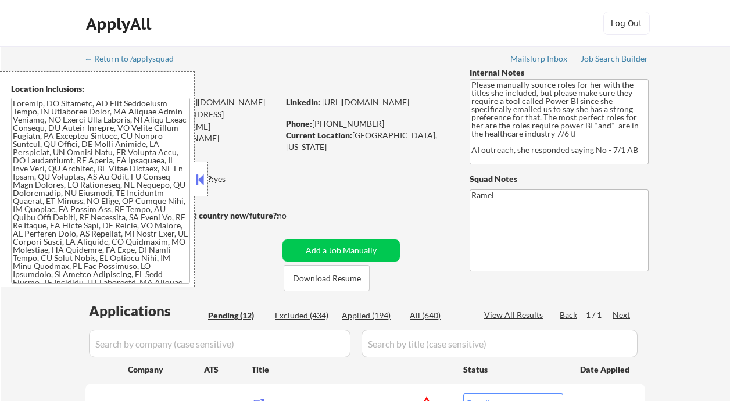
select select ""pending""
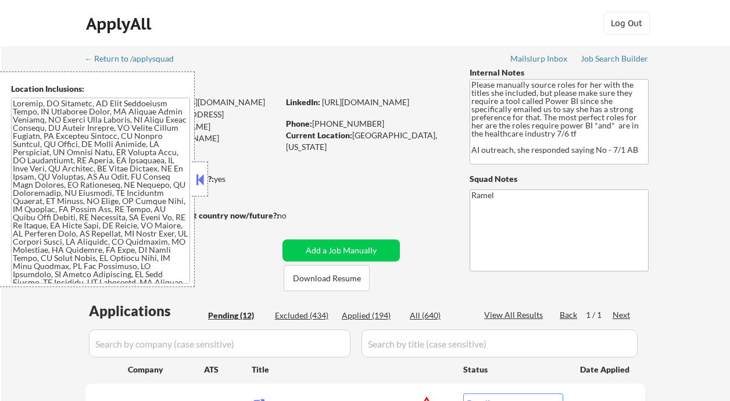
select select ""pending""
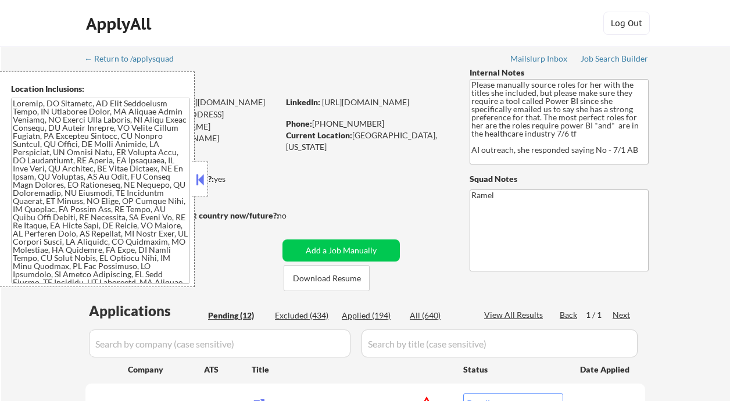
select select ""pending""
click at [201, 183] on button at bounding box center [199, 179] width 13 height 17
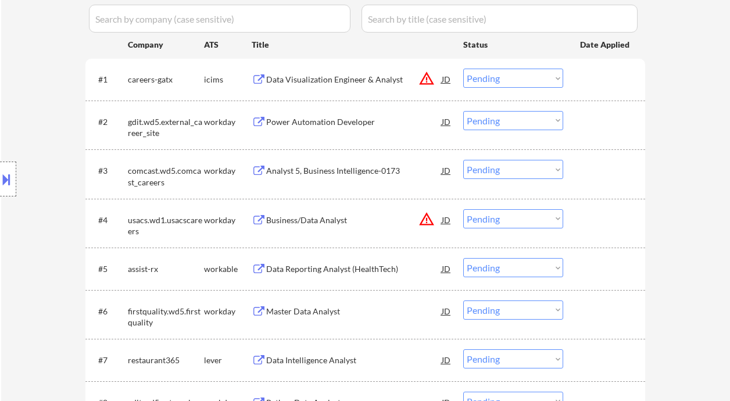
scroll to position [465, 0]
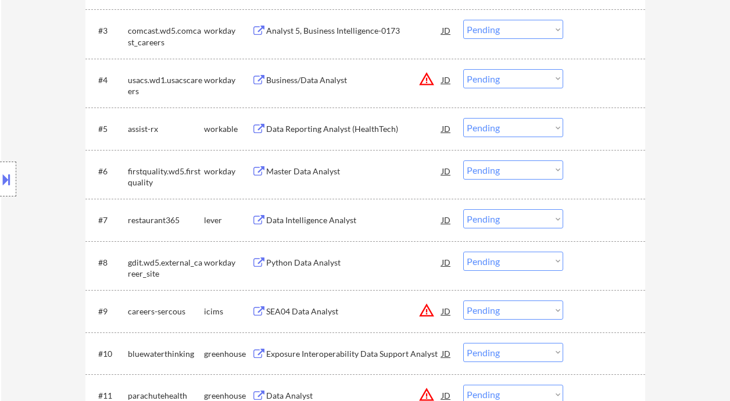
click at [316, 227] on div "Data Intelligence Analyst" at bounding box center [353, 219] width 175 height 21
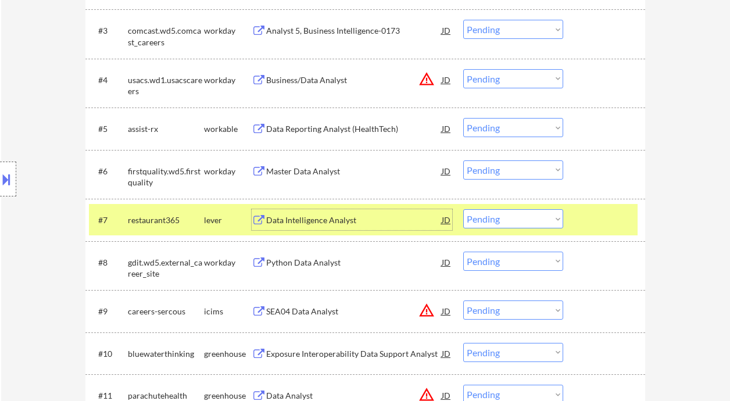
click at [490, 221] on select "Choose an option... Pending Applied Excluded (Questions) Excluded (Expired) Exc…" at bounding box center [513, 218] width 100 height 19
click at [463, 209] on select "Choose an option... Pending Applied Excluded (Questions) Excluded (Expired) Exc…" at bounding box center [513, 218] width 100 height 19
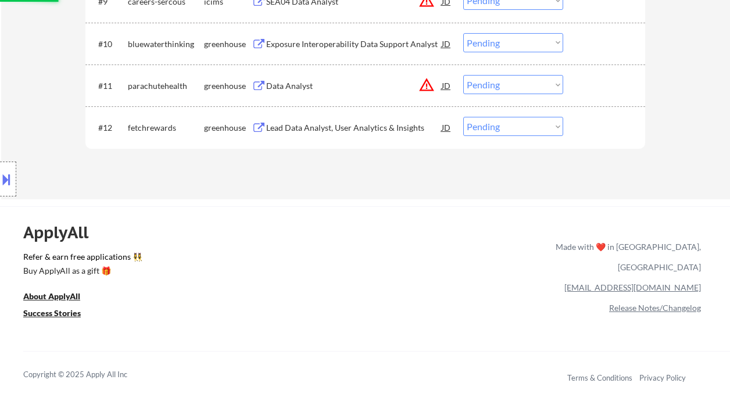
scroll to position [697, 0]
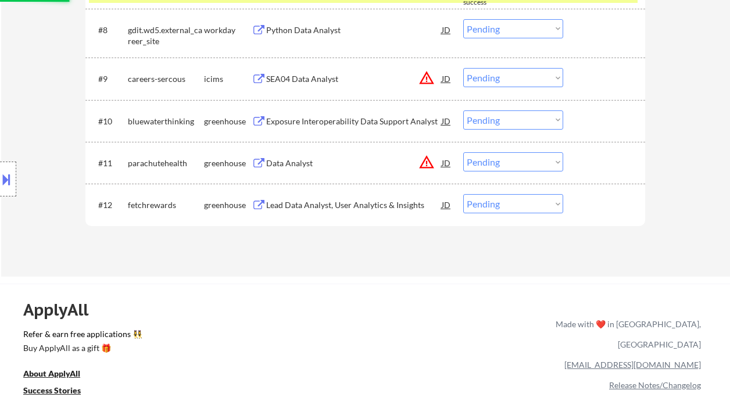
click at [335, 204] on div "Lead Data Analyst, User Analytics & Insights" at bounding box center [353, 205] width 175 height 12
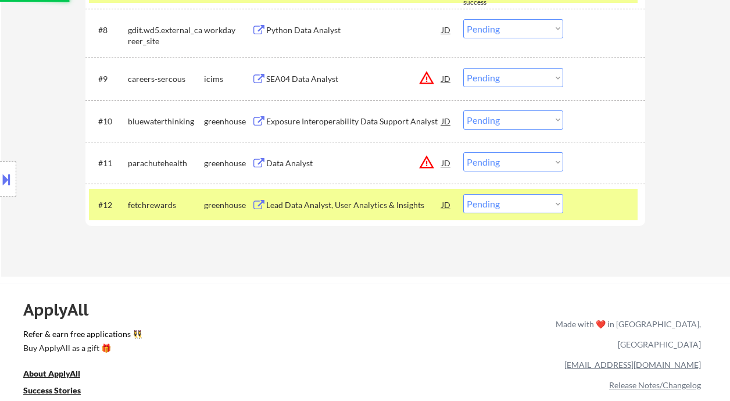
select select ""pending""
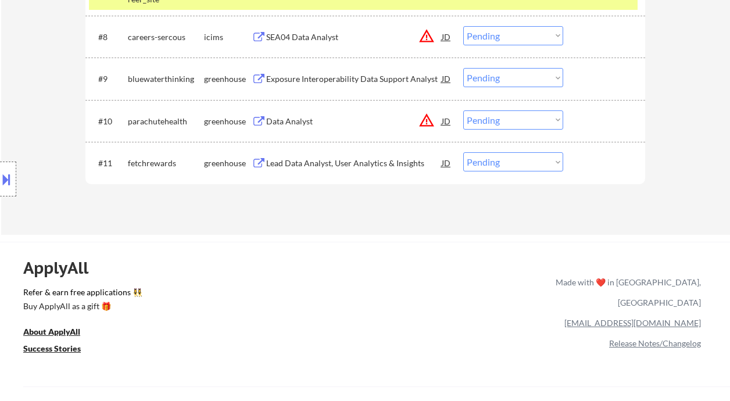
drag, startPoint x: 482, startPoint y: 164, endPoint x: 489, endPoint y: 171, distance: 9.5
click at [482, 164] on select "Choose an option... Pending Applied Excluded (Questions) Excluded (Expired) Exc…" at bounding box center [513, 161] width 100 height 19
select select ""applied""
click at [463, 152] on select "Choose an option... Pending Applied Excluded (Questions) Excluded (Expired) Exc…" at bounding box center [513, 161] width 100 height 19
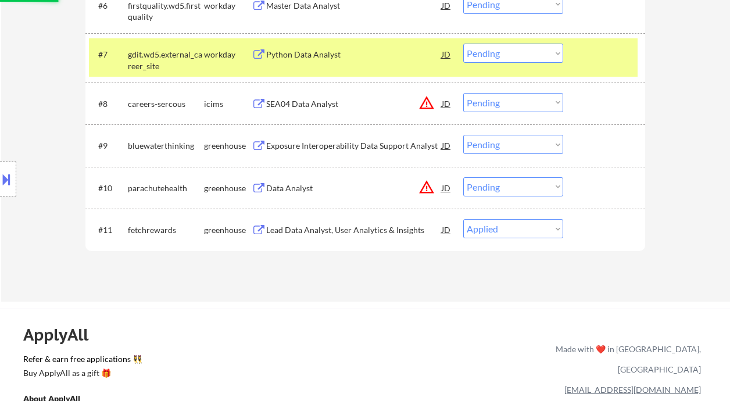
scroll to position [619, 0]
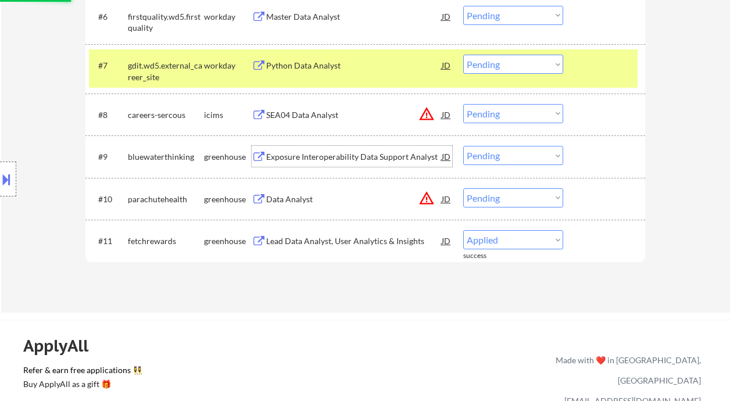
click at [314, 157] on div "Exposure Interoperability Data Support Analyst" at bounding box center [353, 157] width 175 height 12
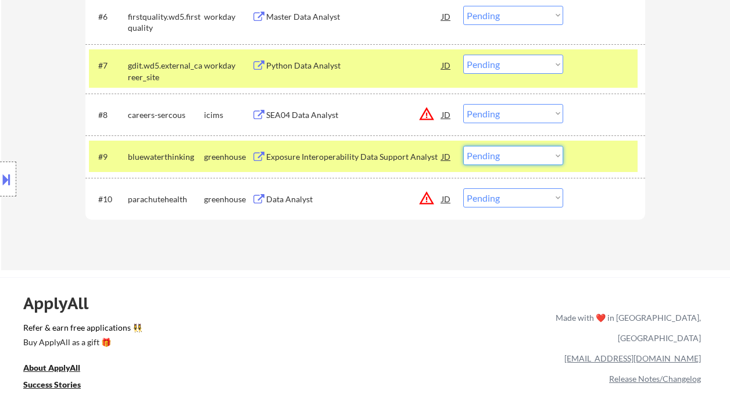
drag, startPoint x: 516, startPoint y: 157, endPoint x: 520, endPoint y: 164, distance: 7.3
click at [516, 157] on select "Choose an option... Pending Applied Excluded (Questions) Excluded (Expired) Exc…" at bounding box center [513, 155] width 100 height 19
click at [463, 146] on select "Choose an option... Pending Applied Excluded (Questions) Excluded (Expired) Exc…" at bounding box center [513, 155] width 100 height 19
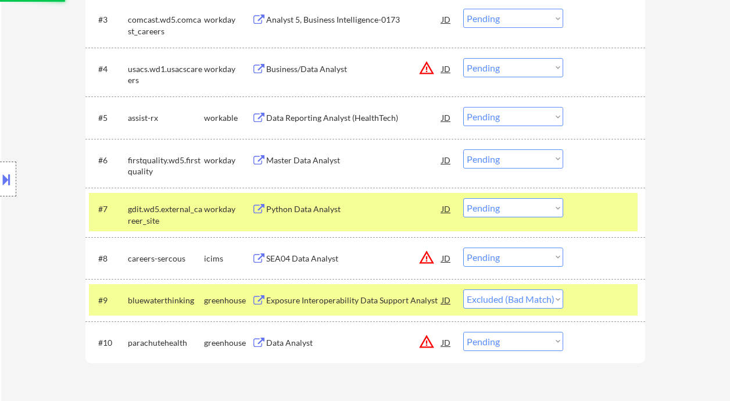
scroll to position [465, 0]
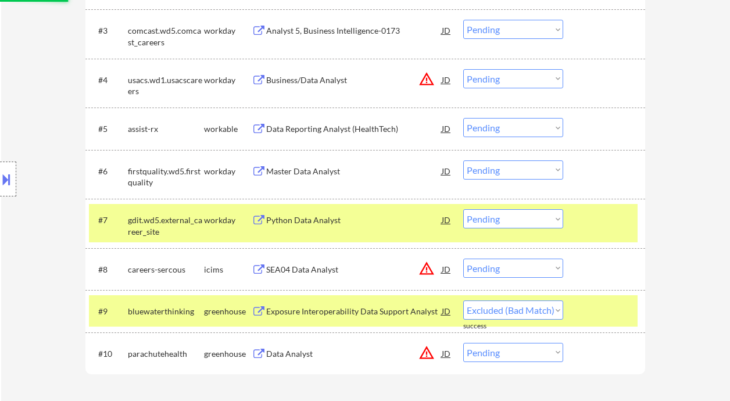
select select ""pending""
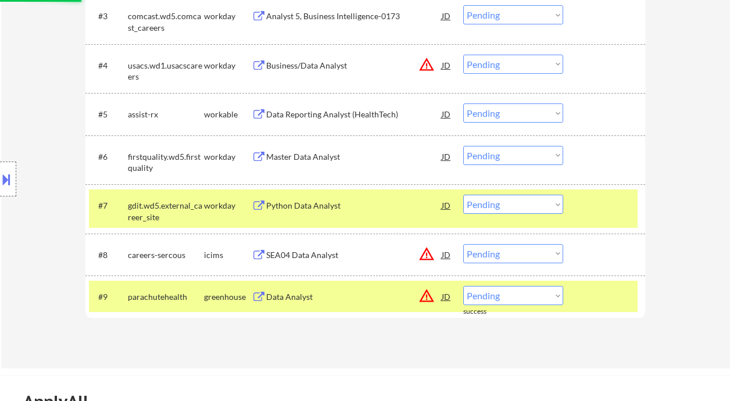
scroll to position [542, 0]
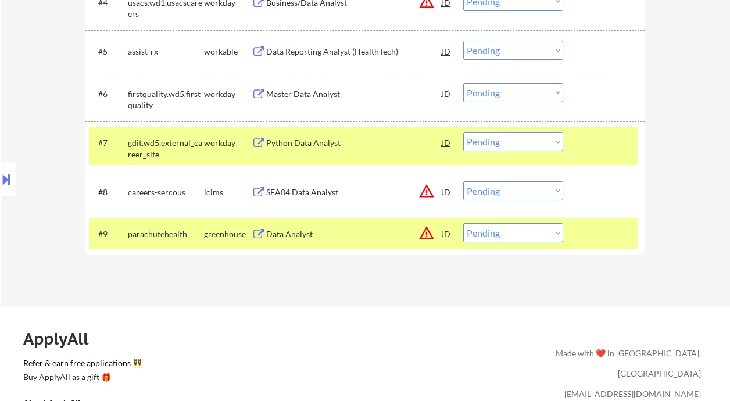
click at [448, 193] on div "JD" at bounding box center [446, 191] width 12 height 21
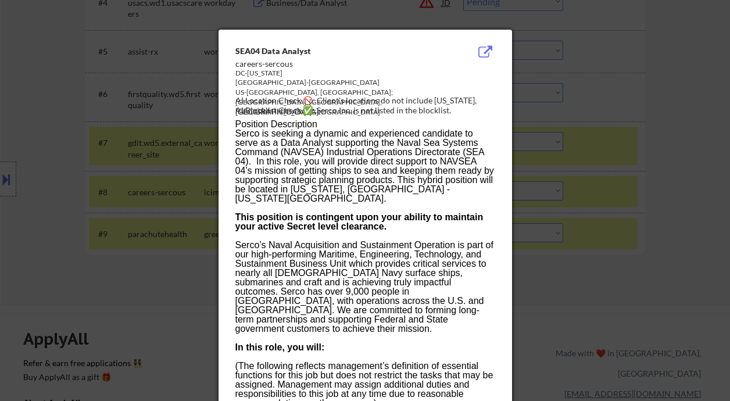
click at [620, 249] on div at bounding box center [365, 200] width 730 height 401
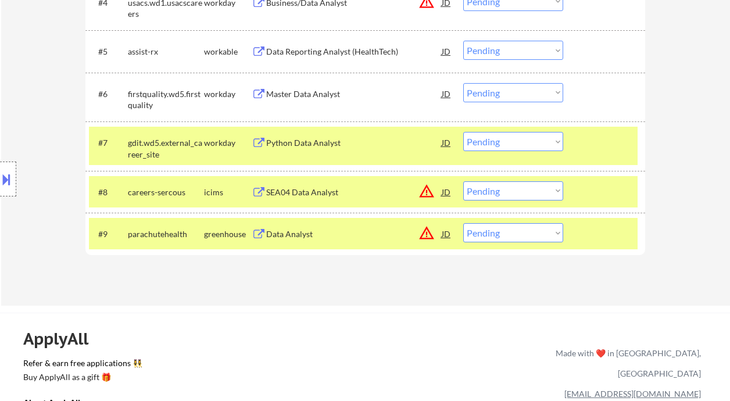
click at [531, 191] on select "Choose an option... Pending Applied Excluded (Questions) Excluded (Expired) Exc…" at bounding box center [513, 190] width 100 height 19
select select ""excluded__location_""
click at [463, 181] on select "Choose an option... Pending Applied Excluded (Questions) Excluded (Expired) Exc…" at bounding box center [513, 190] width 100 height 19
drag, startPoint x: 515, startPoint y: 233, endPoint x: 532, endPoint y: 242, distance: 19.0
click at [515, 233] on select "Choose an option... Pending Applied Excluded (Questions) Excluded (Expired) Exc…" at bounding box center [513, 232] width 100 height 19
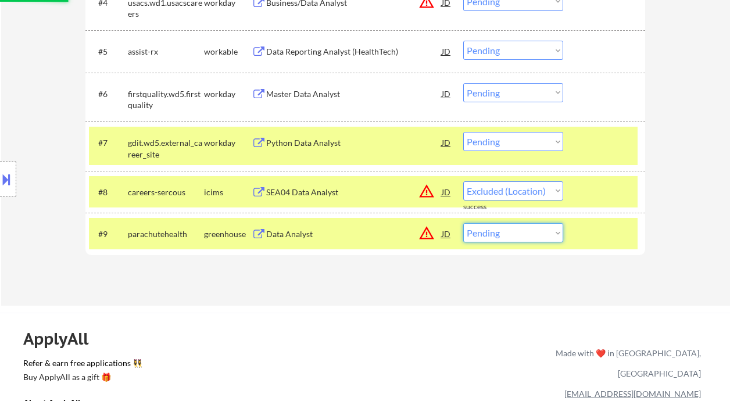
select select ""excluded__location_""
click at [463, 223] on select "Choose an option... Pending Applied Excluded (Questions) Excluded (Expired) Exc…" at bounding box center [513, 232] width 100 height 19
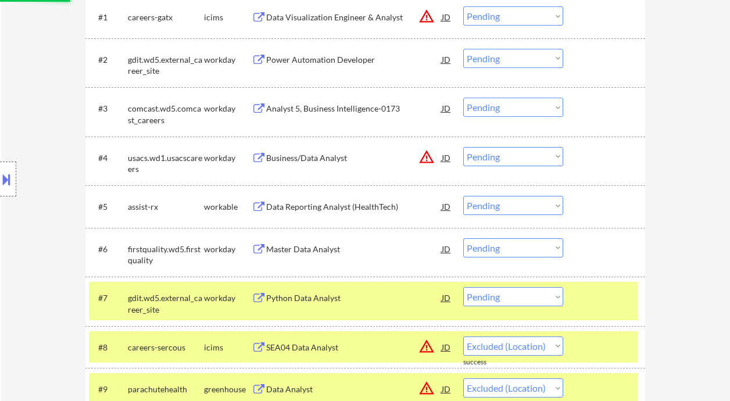
select select ""pending""
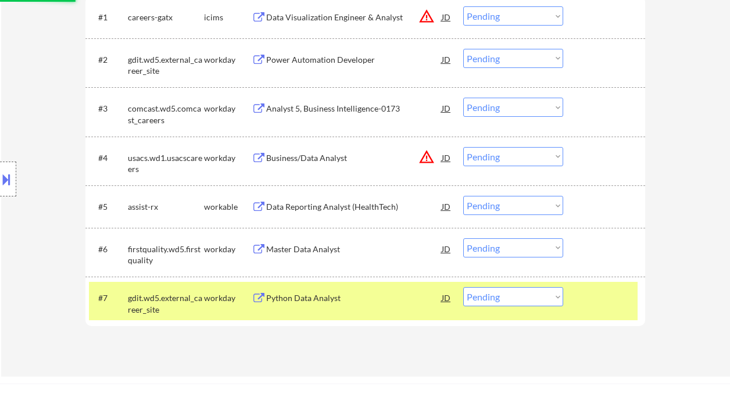
click at [449, 159] on div "JD" at bounding box center [446, 157] width 12 height 21
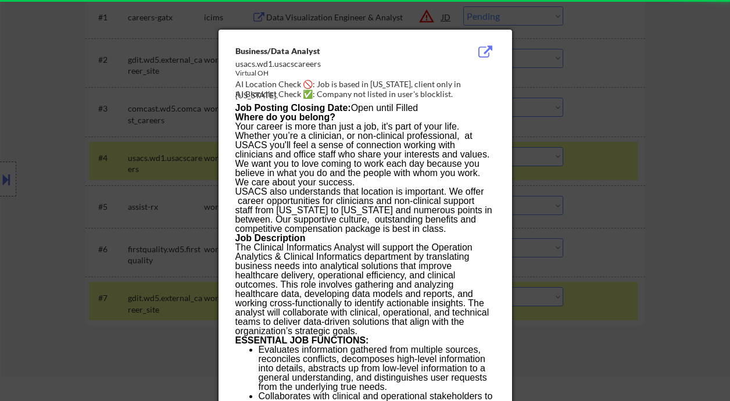
click at [625, 204] on div at bounding box center [365, 200] width 730 height 401
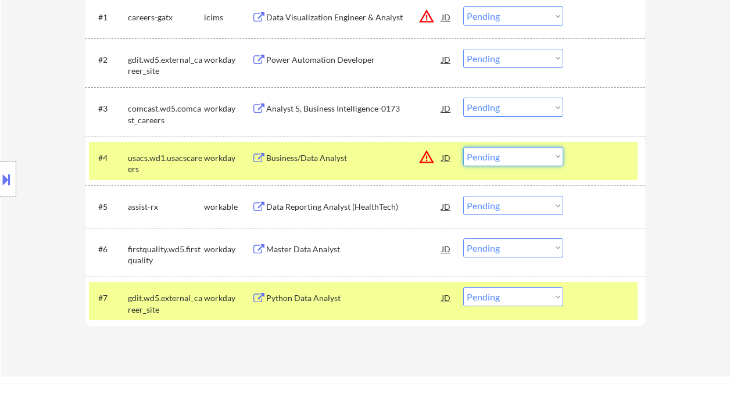
click at [528, 157] on select "Choose an option... Pending Applied Excluded (Questions) Excluded (Expired) Exc…" at bounding box center [513, 156] width 100 height 19
click at [463, 147] on select "Choose an option... Pending Applied Excluded (Questions) Excluded (Expired) Exc…" at bounding box center [513, 156] width 100 height 19
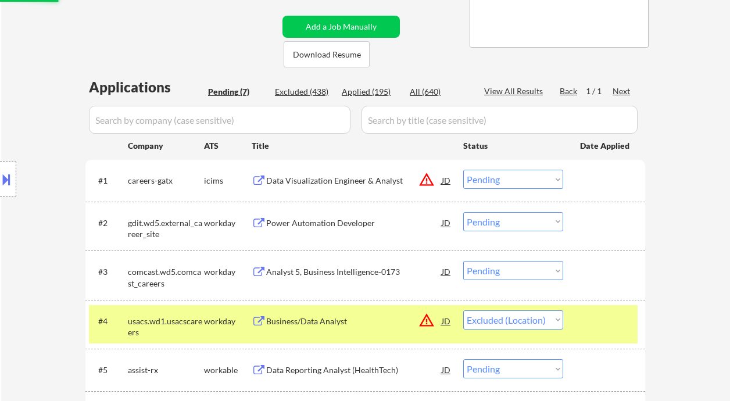
scroll to position [155, 0]
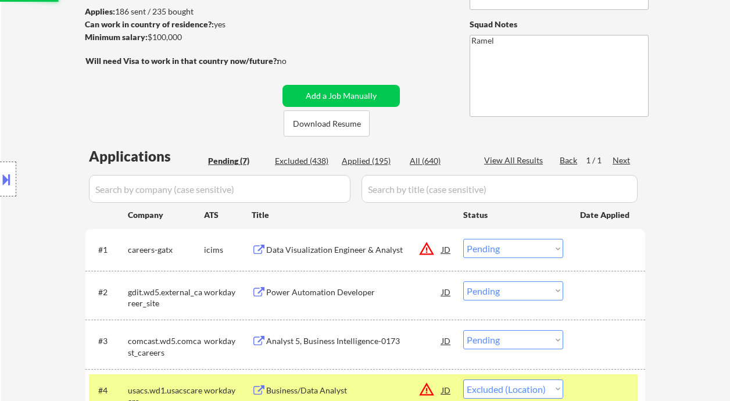
click at [500, 239] on select "Choose an option... Pending Applied Excluded (Questions) Excluded (Expired) Exc…" at bounding box center [513, 248] width 100 height 19
select select ""pending""
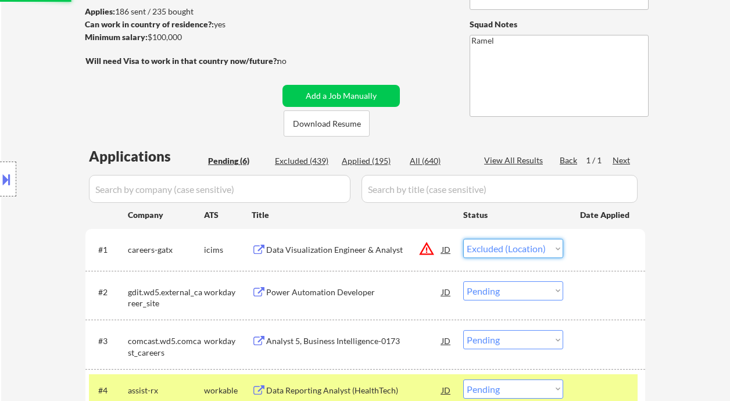
click at [463, 239] on select "Choose an option... Pending Applied Excluded (Questions) Excluded (Expired) Exc…" at bounding box center [513, 248] width 100 height 19
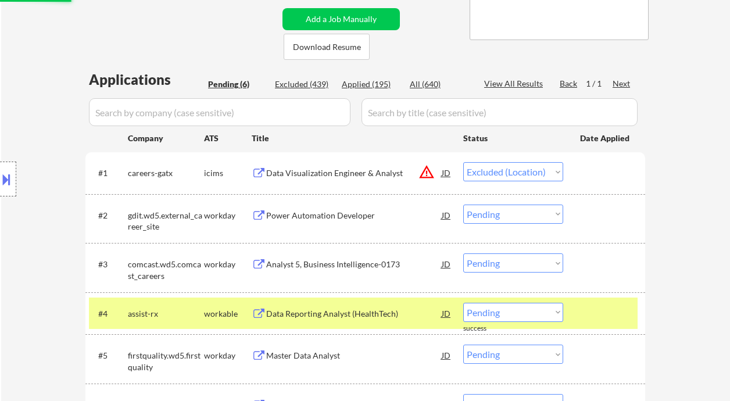
scroll to position [310, 0]
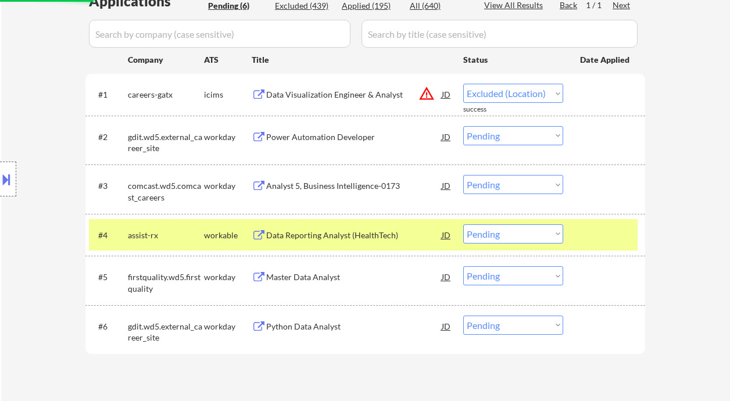
select select ""pending""
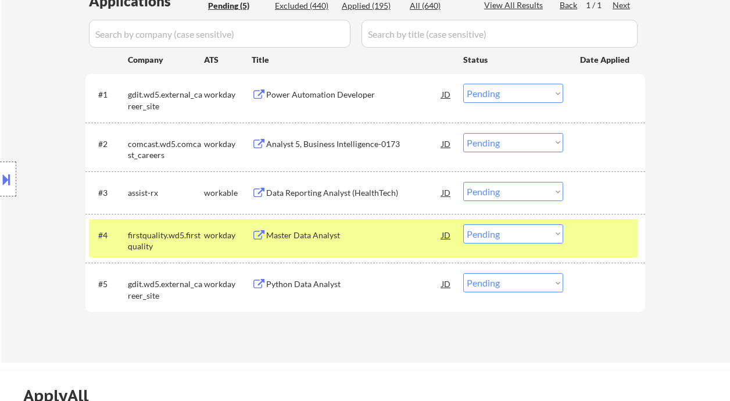
click at [360, 192] on div "Data Reporting Analyst (HealthTech)" at bounding box center [353, 193] width 175 height 12
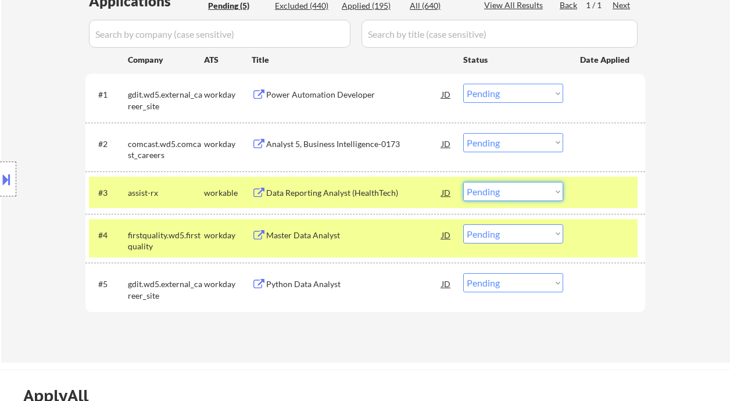
drag, startPoint x: 510, startPoint y: 192, endPoint x: 518, endPoint y: 200, distance: 11.9
click at [510, 192] on select "Choose an option... Pending Applied Excluded (Questions) Excluded (Expired) Exc…" at bounding box center [513, 191] width 100 height 19
click at [463, 182] on select "Choose an option... Pending Applied Excluded (Questions) Excluded (Expired) Exc…" at bounding box center [513, 191] width 100 height 19
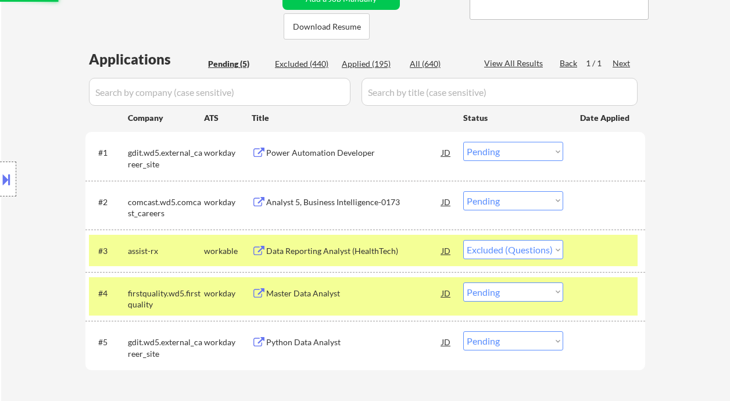
scroll to position [232, 0]
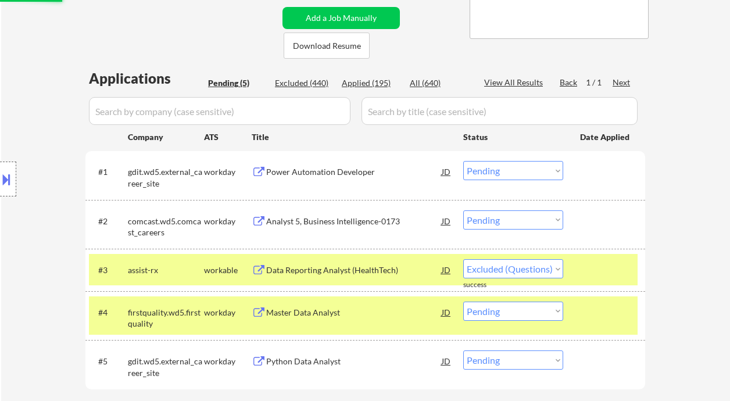
select select ""pending""
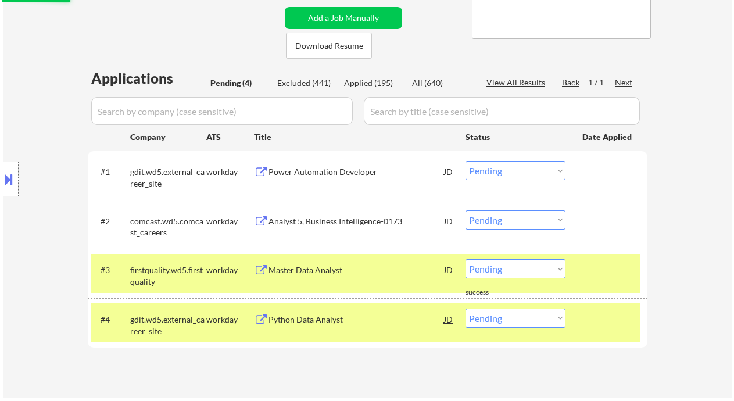
scroll to position [310, 0]
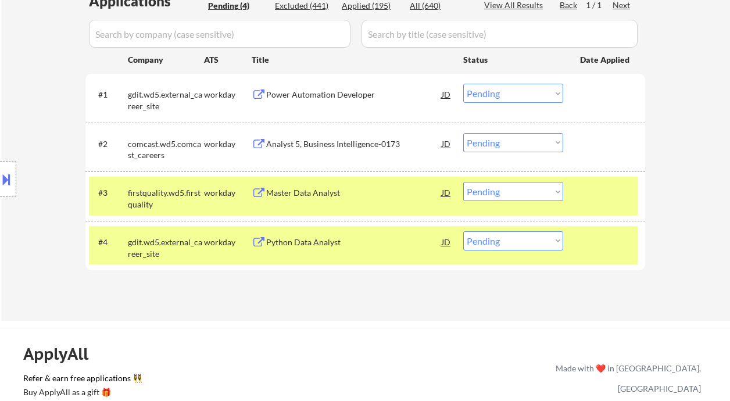
click at [322, 246] on div "Python Data Analyst" at bounding box center [353, 242] width 175 height 12
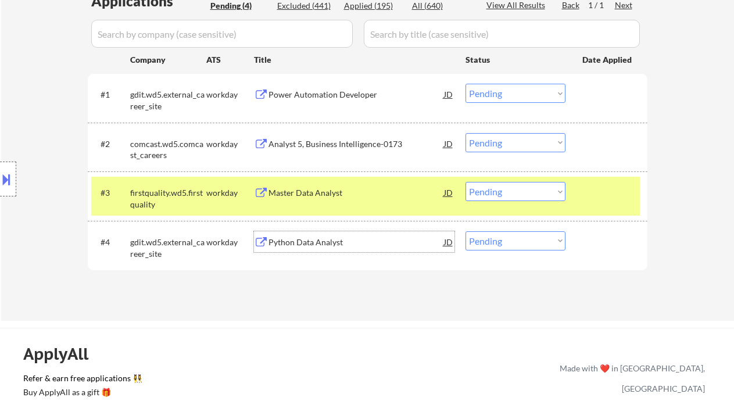
click at [504, 239] on select "Choose an option... Pending Applied Excluded (Questions) Excluded (Expired) Exc…" at bounding box center [515, 240] width 100 height 19
select select ""applied""
click at [465, 231] on select "Choose an option... Pending Applied Excluded (Questions) Excluded (Expired) Exc…" at bounding box center [515, 240] width 100 height 19
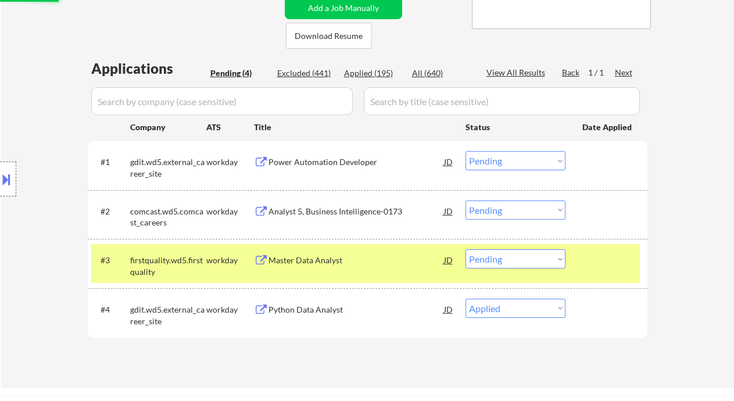
scroll to position [232, 0]
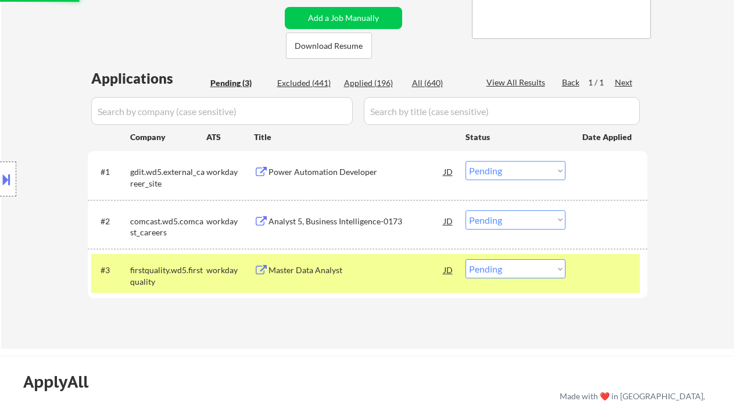
click at [336, 178] on div "Power Automation Developer" at bounding box center [355, 171] width 175 height 21
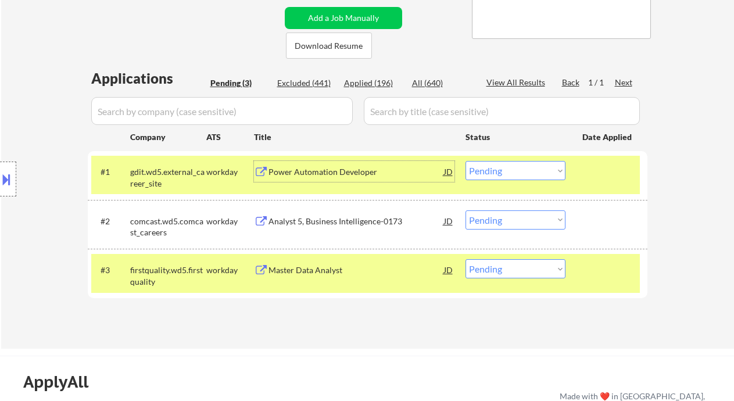
scroll to position [310, 0]
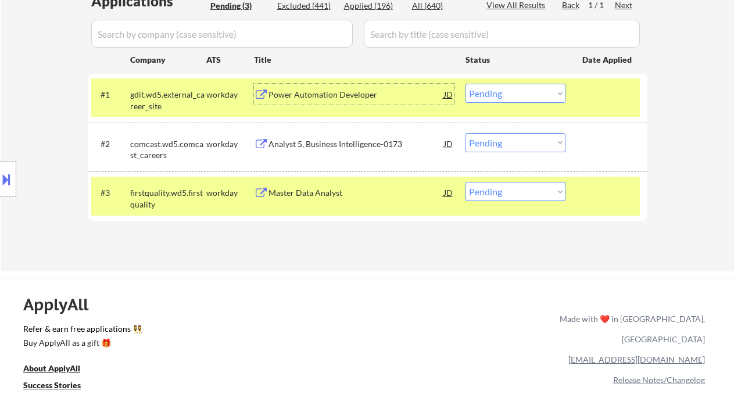
click at [321, 92] on div "Power Automation Developer" at bounding box center [355, 95] width 175 height 12
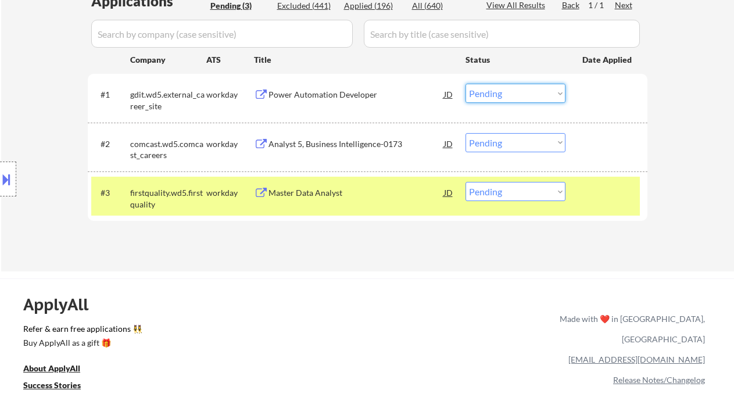
click at [526, 90] on select "Choose an option... Pending Applied Excluded (Questions) Excluded (Expired) Exc…" at bounding box center [515, 93] width 100 height 19
click at [465, 84] on select "Choose an option... Pending Applied Excluded (Questions) Excluded (Expired) Exc…" at bounding box center [515, 93] width 100 height 19
select select ""pending""
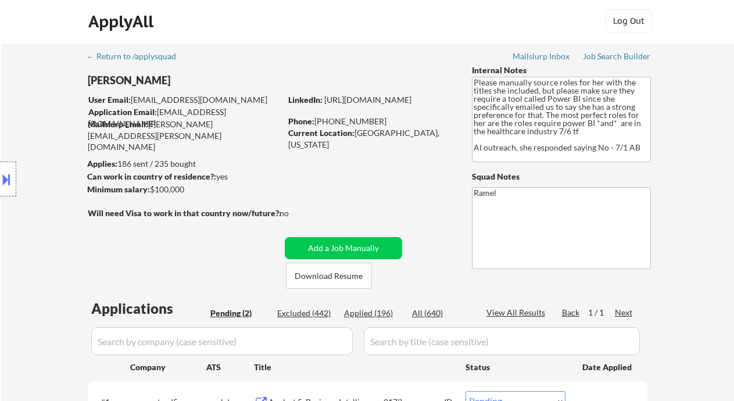
scroll to position [0, 0]
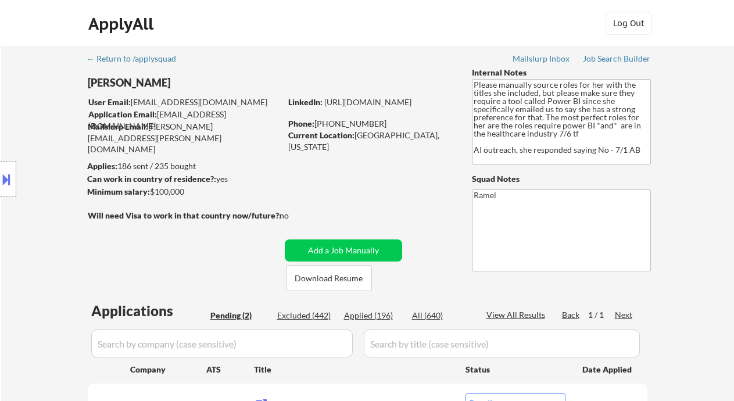
drag, startPoint x: 28, startPoint y: 95, endPoint x: 124, endPoint y: 46, distance: 108.1
click at [28, 95] on div "Location Inclusions:" at bounding box center [104, 179] width 208 height 216
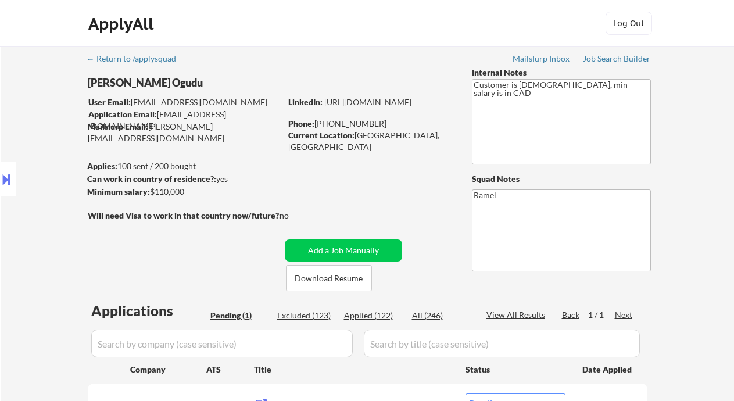
select select ""pending""
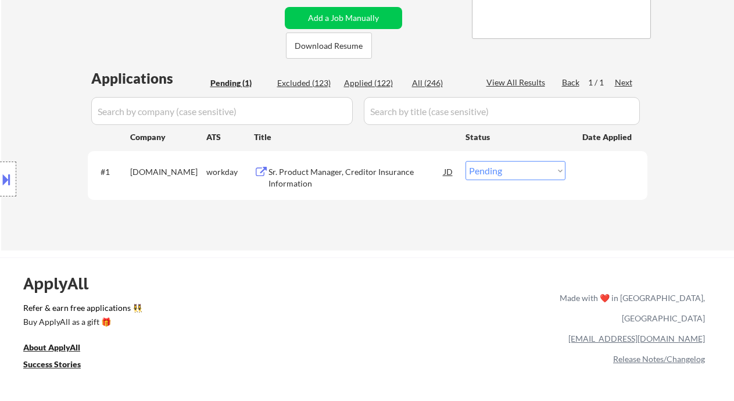
scroll to position [232, 0]
click at [381, 84] on div "Applied (122)" at bounding box center [373, 83] width 58 height 12
click at [373, 84] on div "Applied (122)" at bounding box center [373, 83] width 58 height 12
select select ""applied""
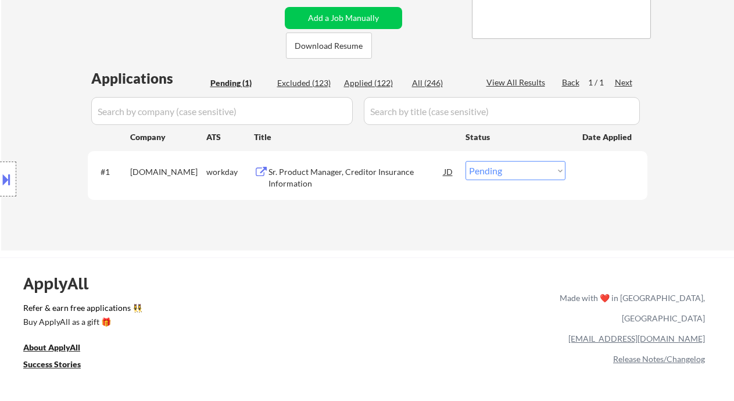
select select ""applied""
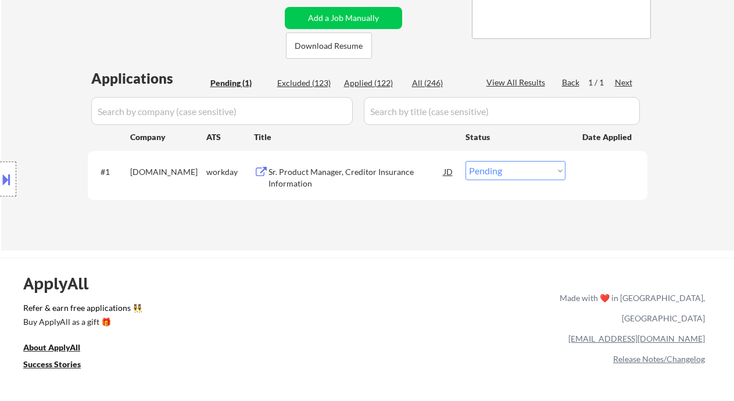
select select ""applied""
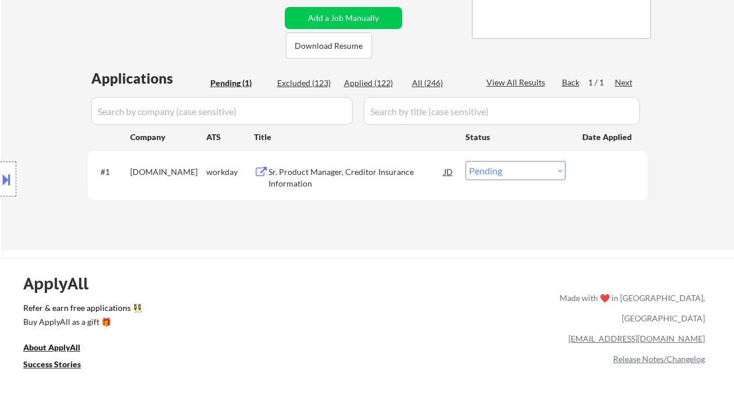
select select ""applied""
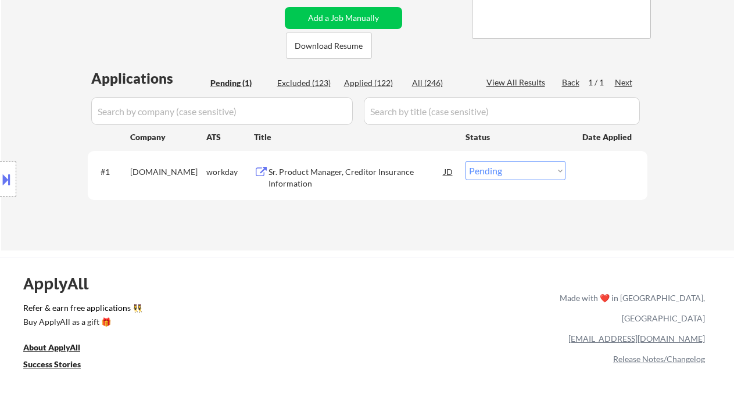
select select ""applied""
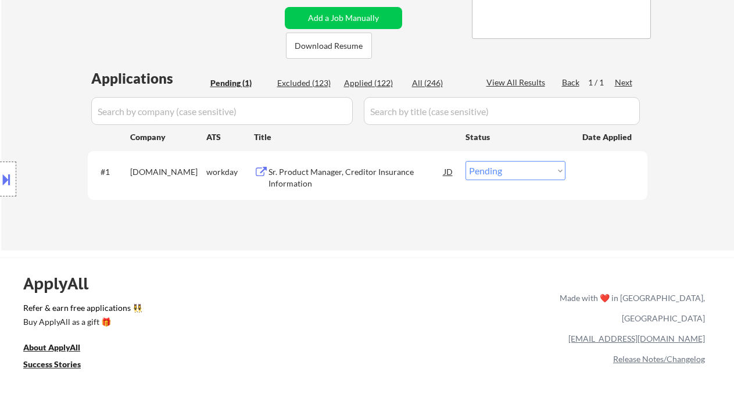
select select ""applied""
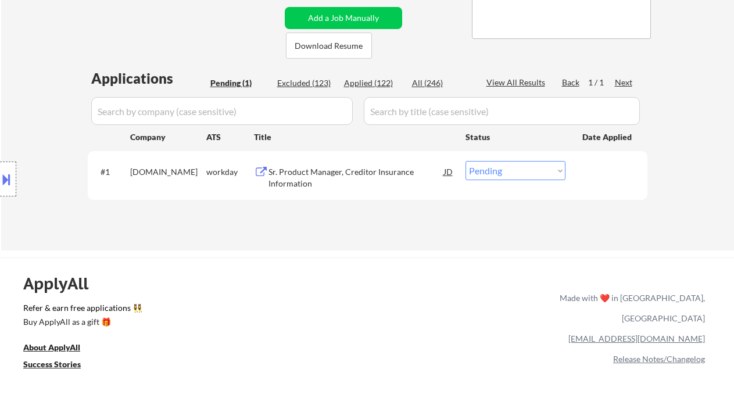
select select ""applied""
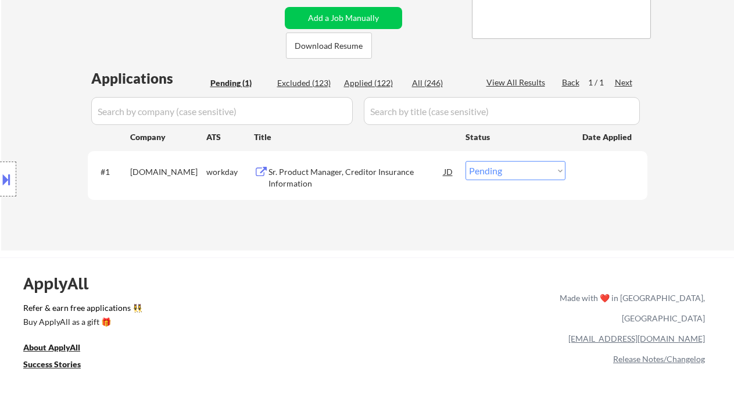
select select ""applied""
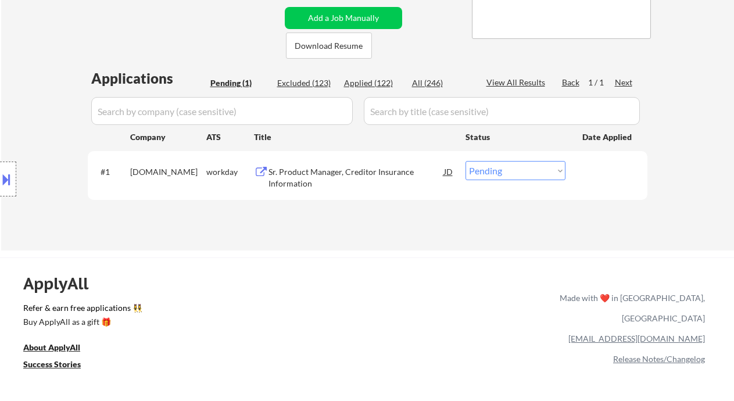
select select ""applied""
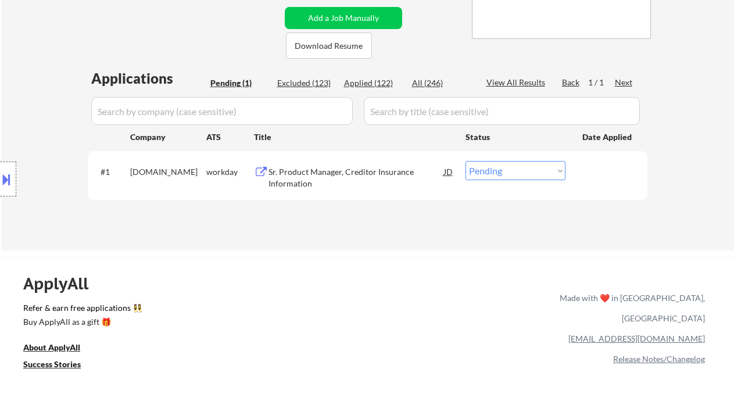
select select ""applied""
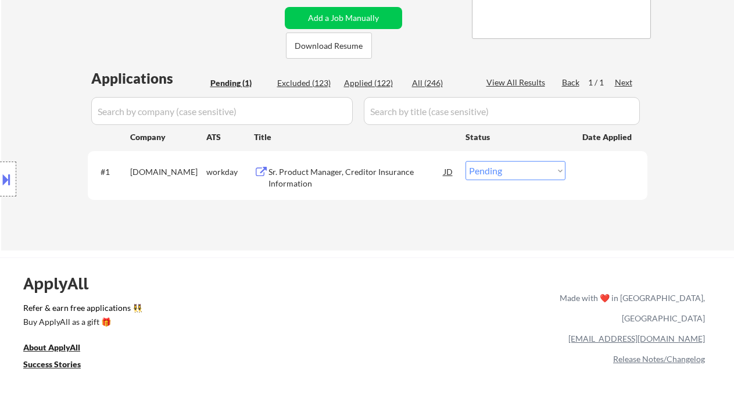
select select ""applied""
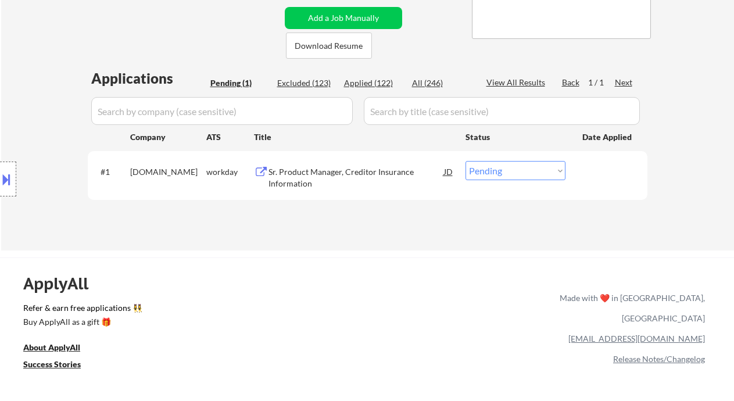
select select ""applied""
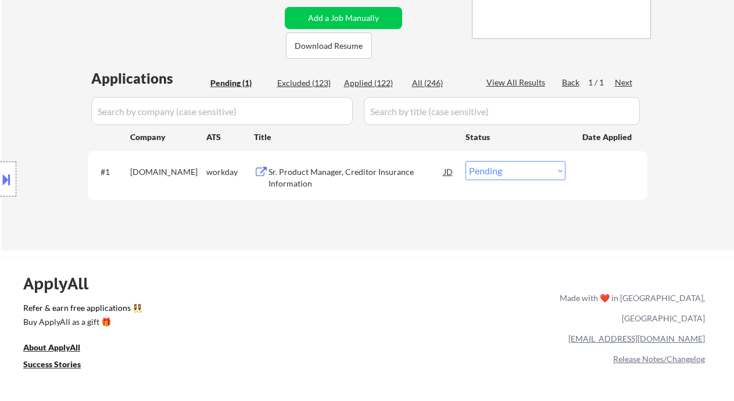
select select ""applied""
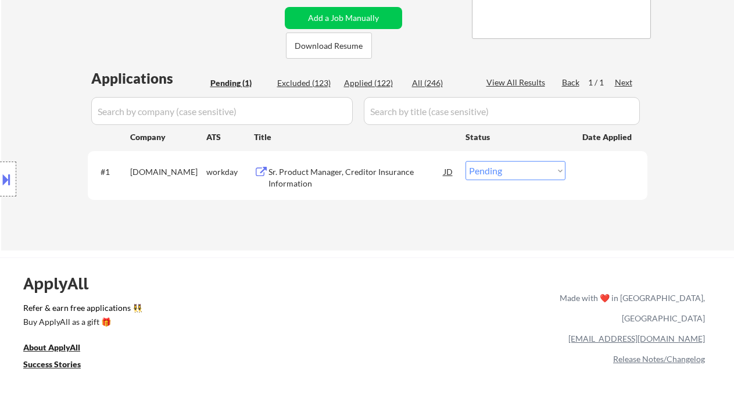
select select ""applied""
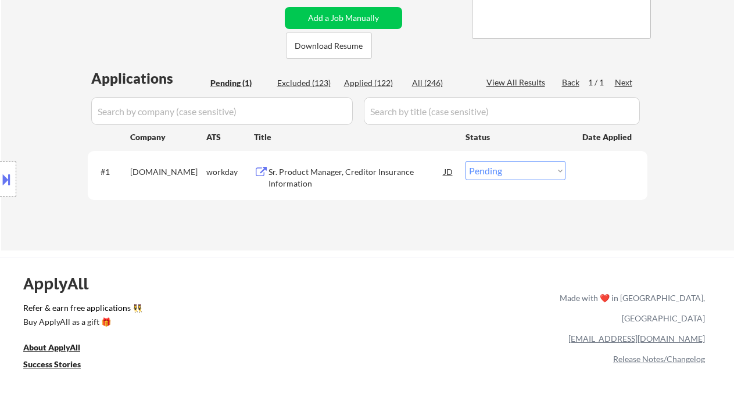
select select ""applied""
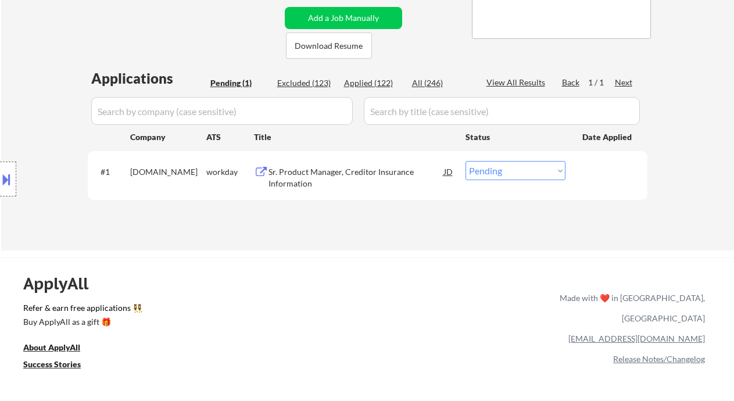
select select ""applied""
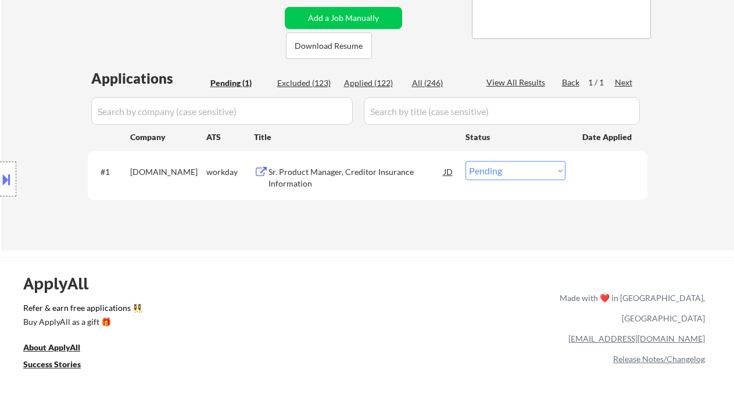
select select ""applied""
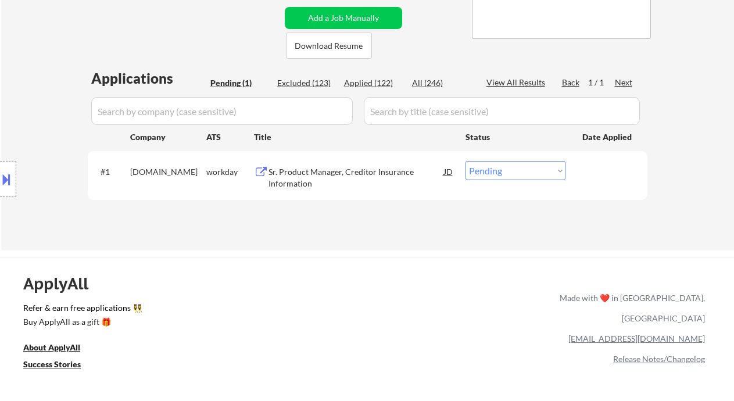
select select ""applied""
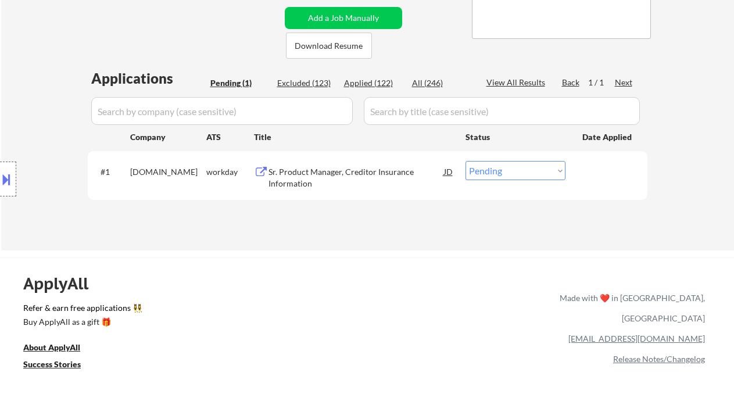
select select ""applied""
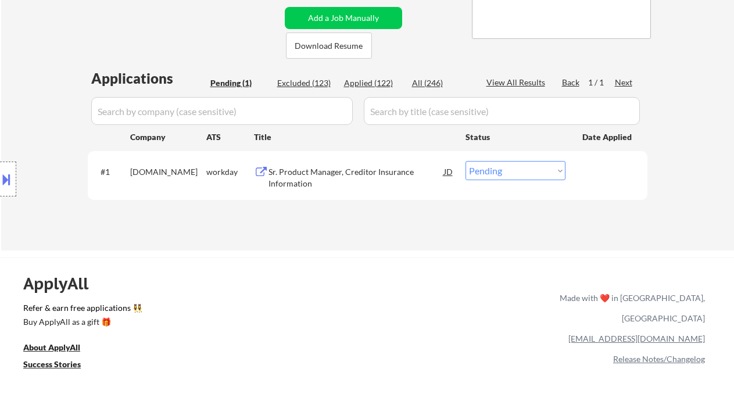
select select ""applied""
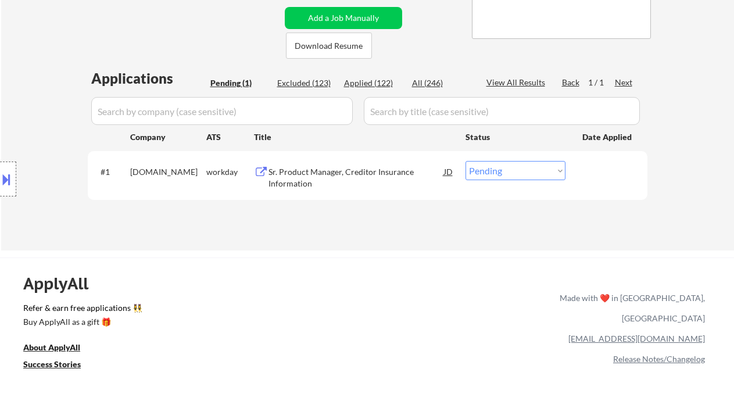
select select ""applied""
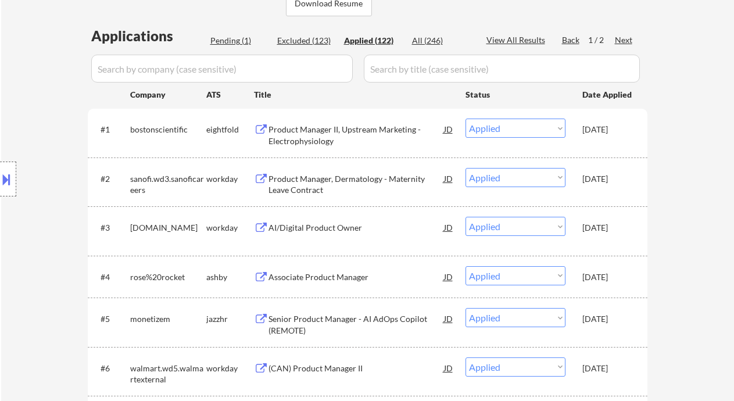
scroll to position [155, 0]
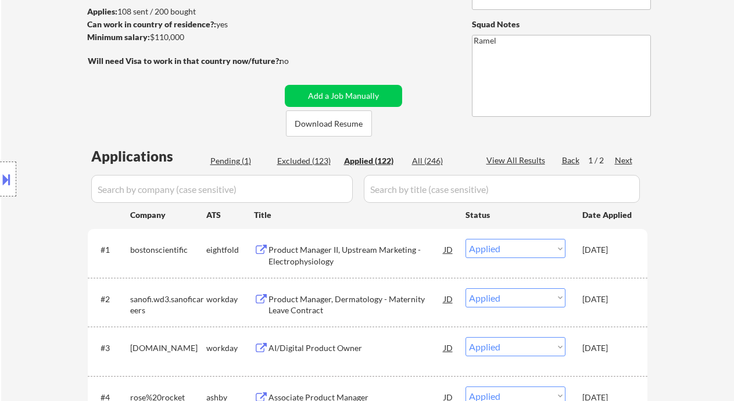
click at [224, 157] on div "Pending (1)" at bounding box center [239, 161] width 58 height 12
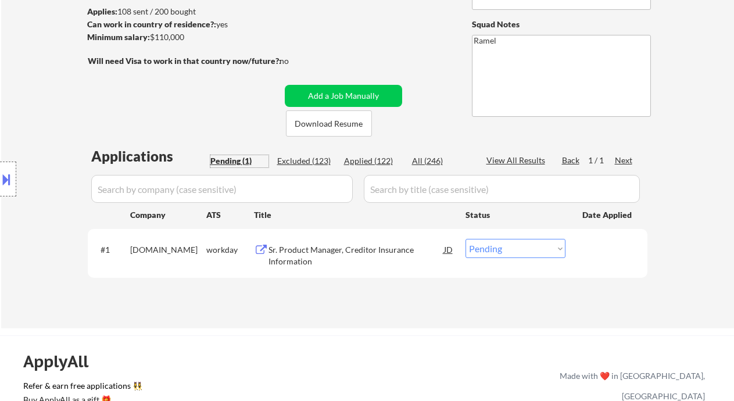
click at [346, 247] on div "Sr. Product Manager, Creditor Insurance Information" at bounding box center [355, 255] width 175 height 23
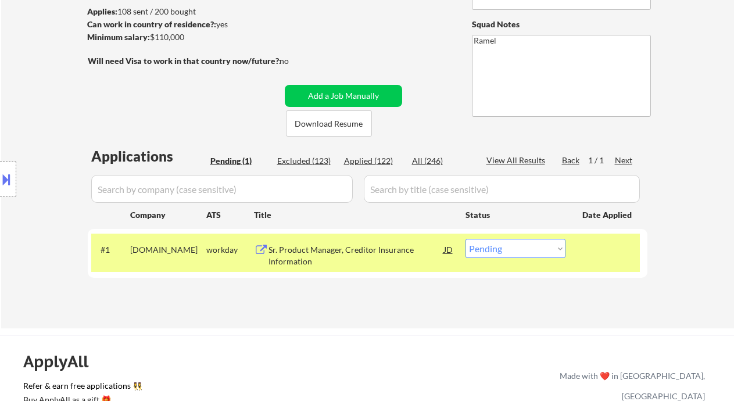
click at [501, 250] on select "Choose an option... Pending Applied Excluded (Questions) Excluded (Expired) Exc…" at bounding box center [515, 248] width 100 height 19
select select ""applied""
click at [465, 239] on select "Choose an option... Pending Applied Excluded (Questions) Excluded (Expired) Exc…" at bounding box center [515, 248] width 100 height 19
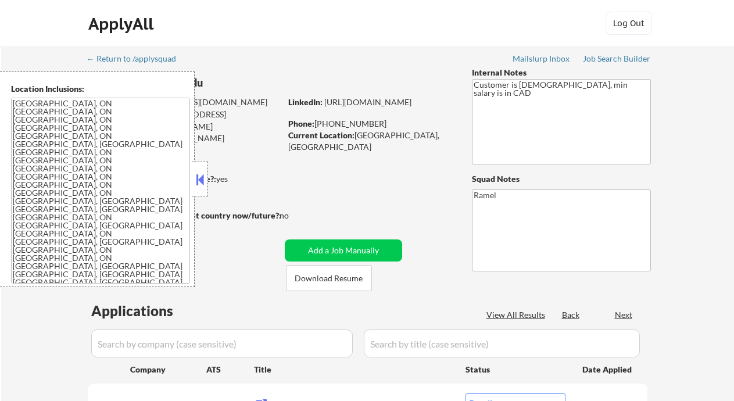
select select ""pending""
click at [202, 181] on button at bounding box center [199, 179] width 13 height 17
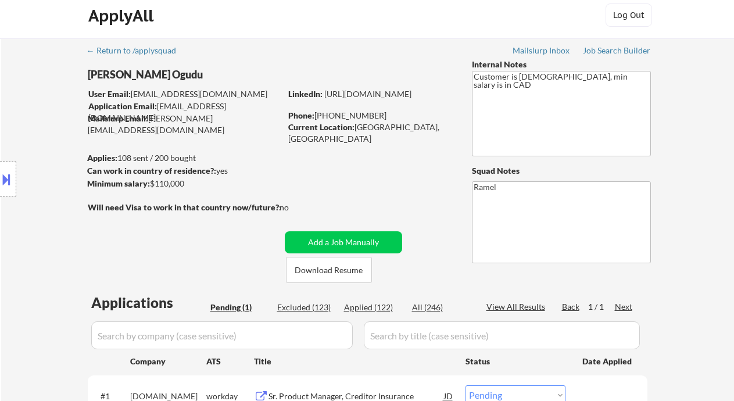
scroll to position [86, 0]
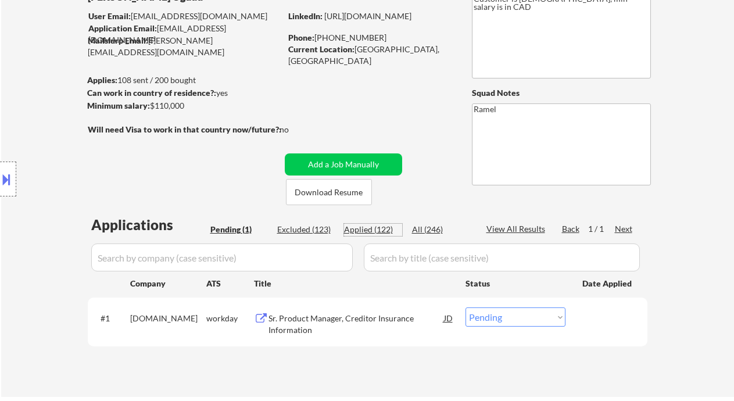
click at [383, 231] on div "Applied (122)" at bounding box center [373, 230] width 58 height 12
select select ""applied""
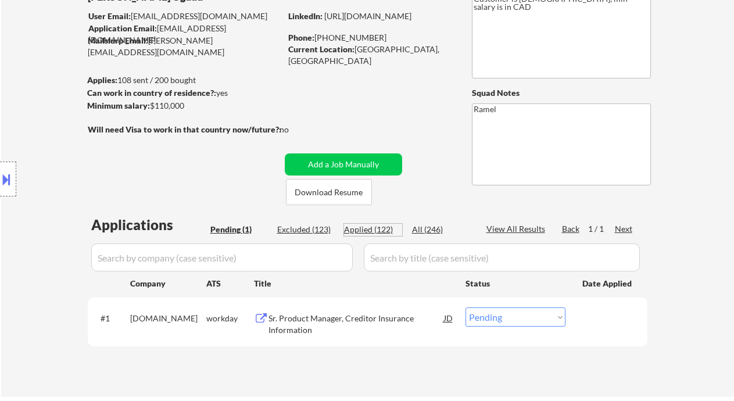
select select ""applied""
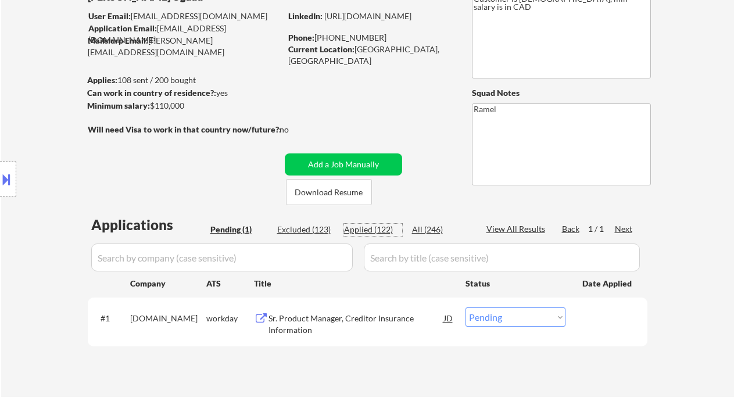
select select ""applied""
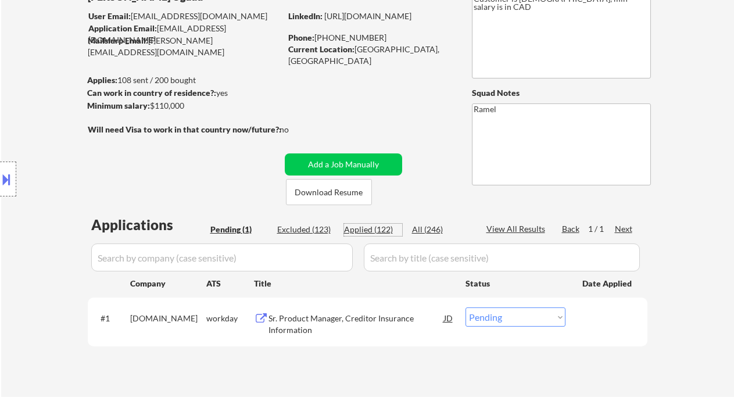
select select ""applied""
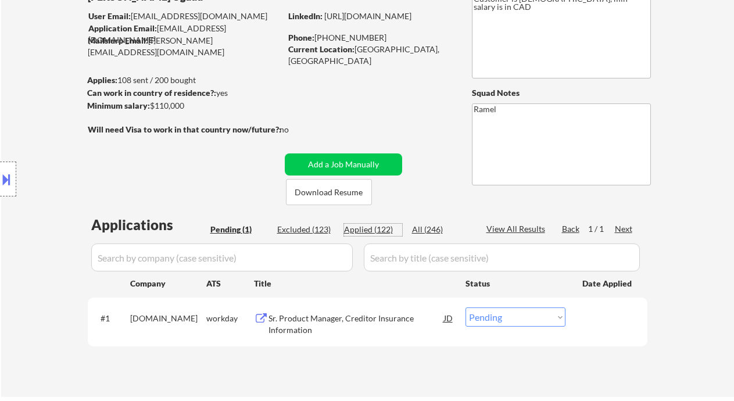
select select ""applied""
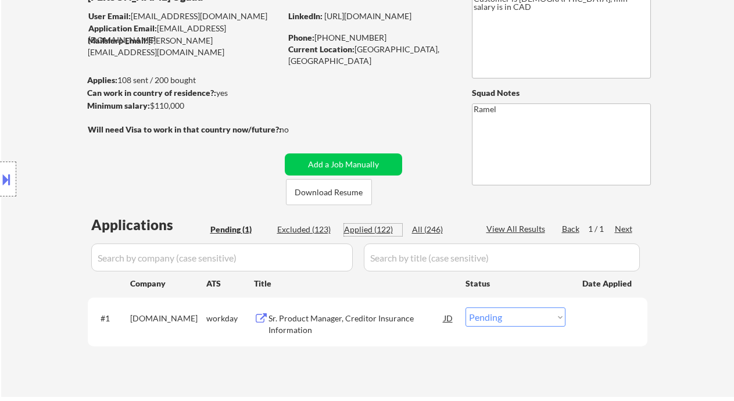
select select ""applied""
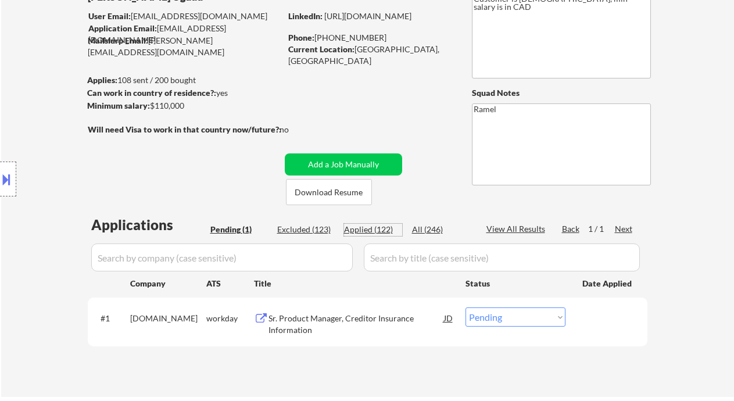
select select ""applied""
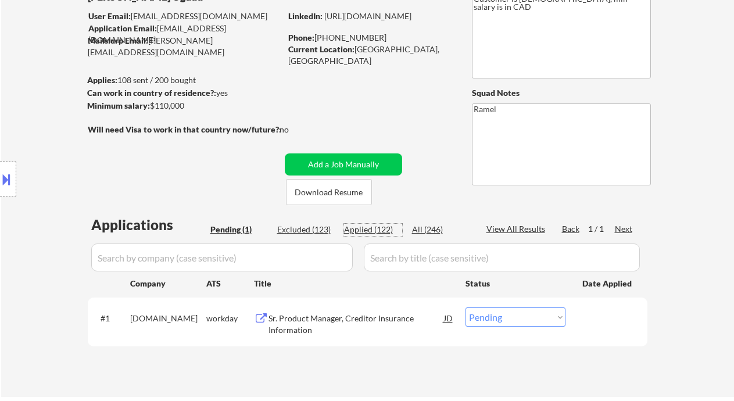
select select ""applied""
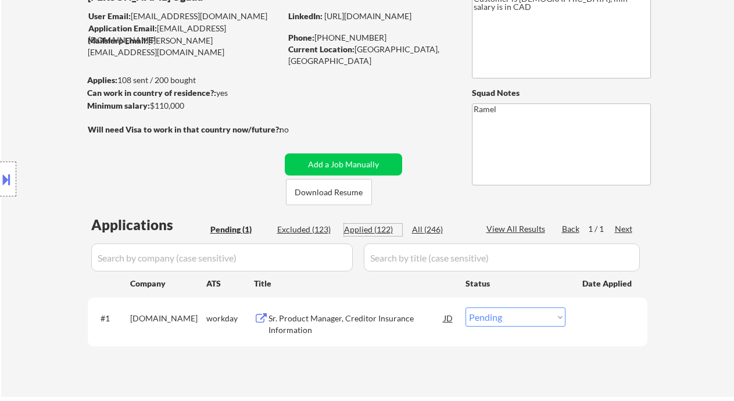
select select ""applied""
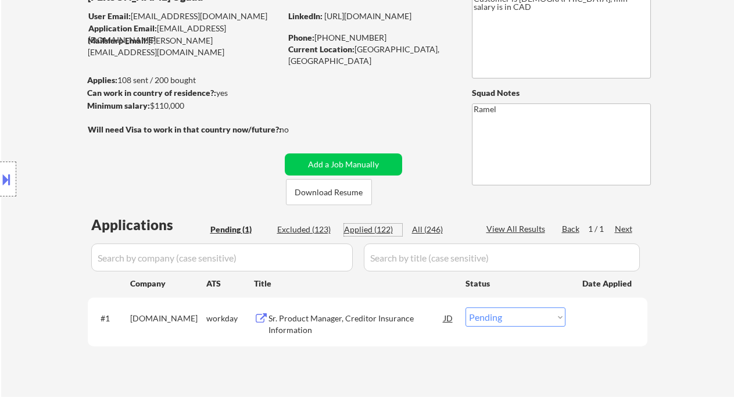
select select ""applied""
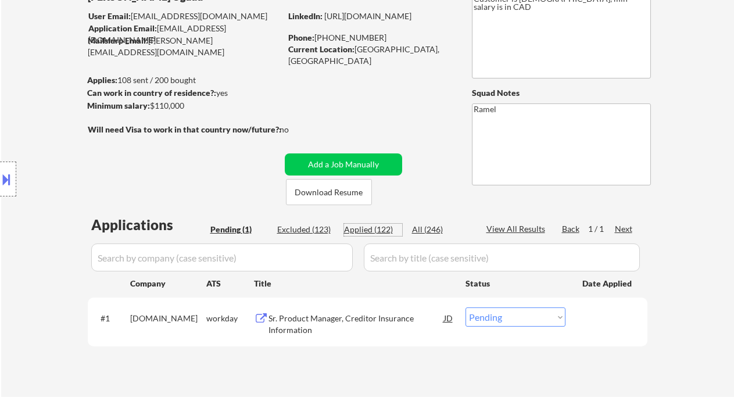
select select ""applied""
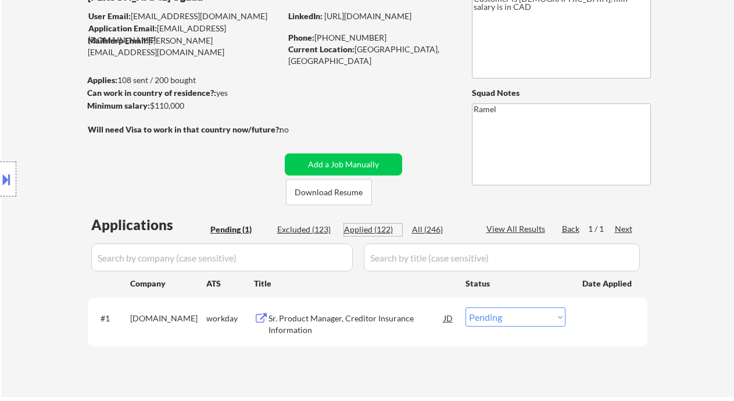
select select ""applied""
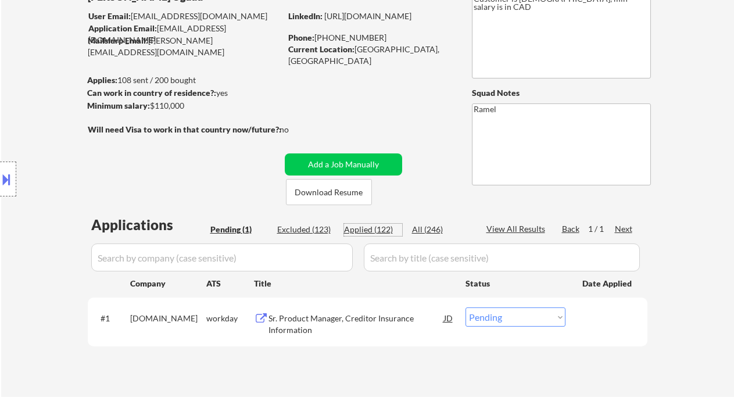
select select ""applied""
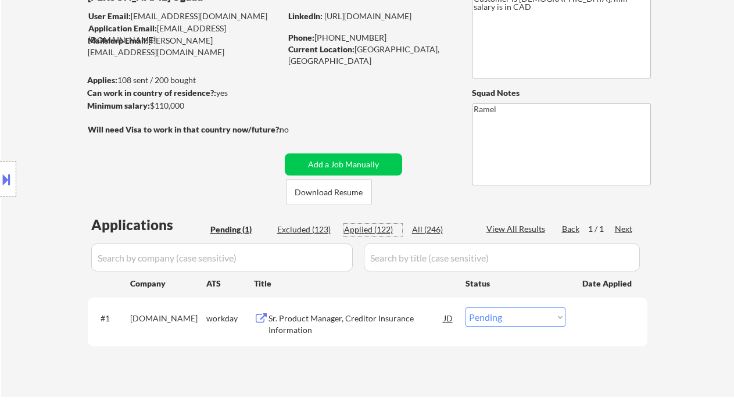
select select ""applied""
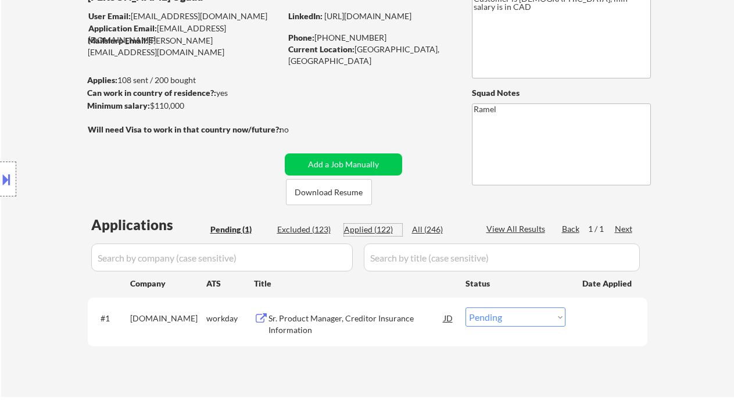
select select ""applied""
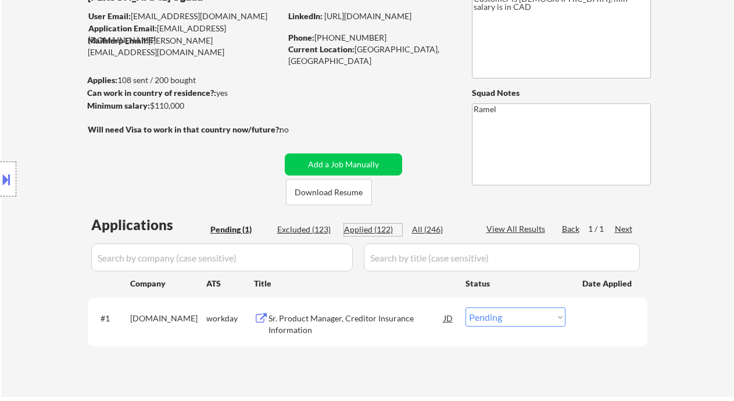
select select ""applied""
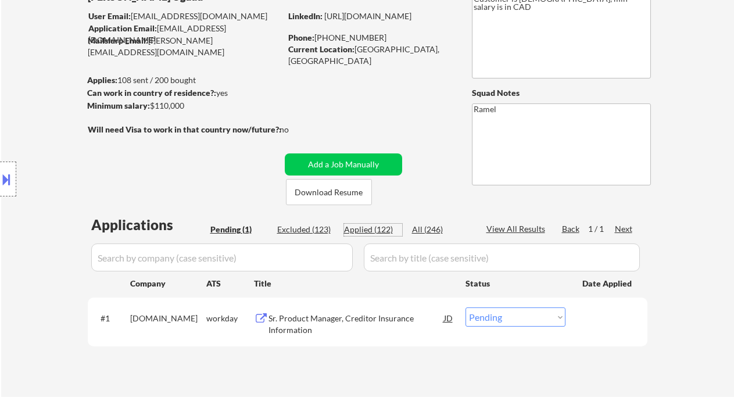
select select ""applied""
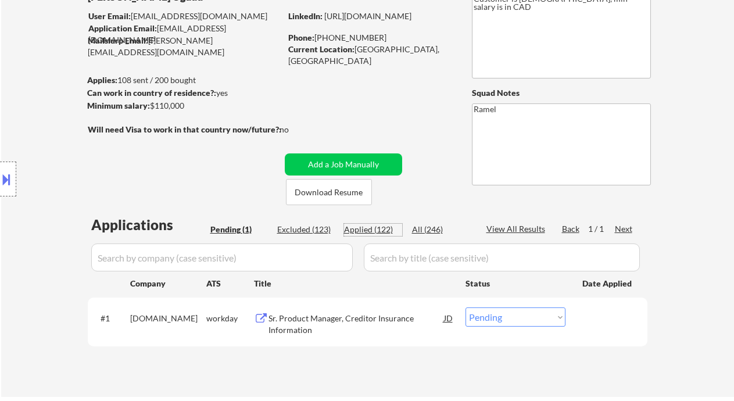
select select ""applied""
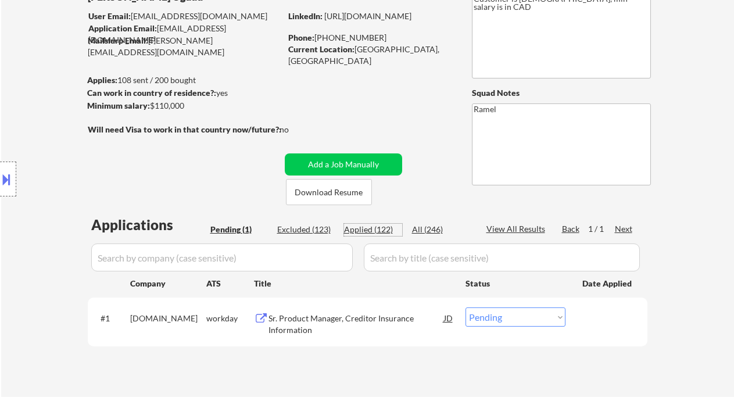
select select ""applied""
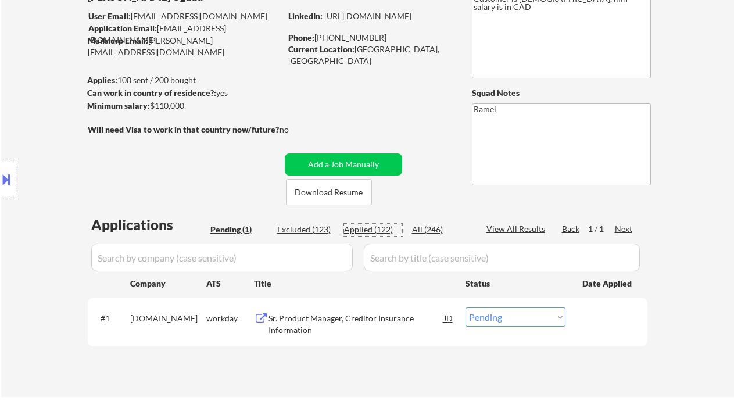
select select ""applied""
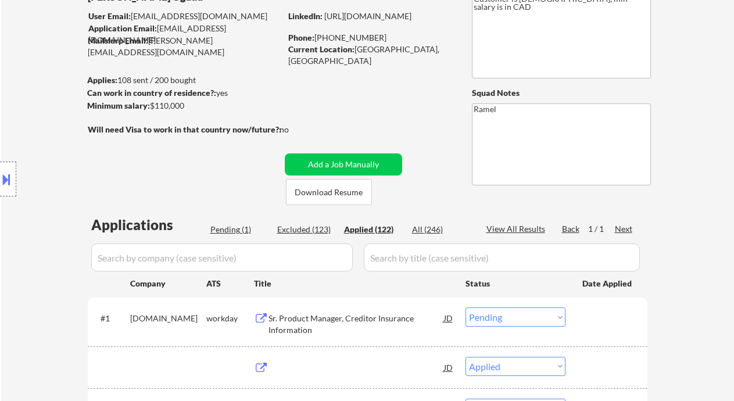
select select ""applied""
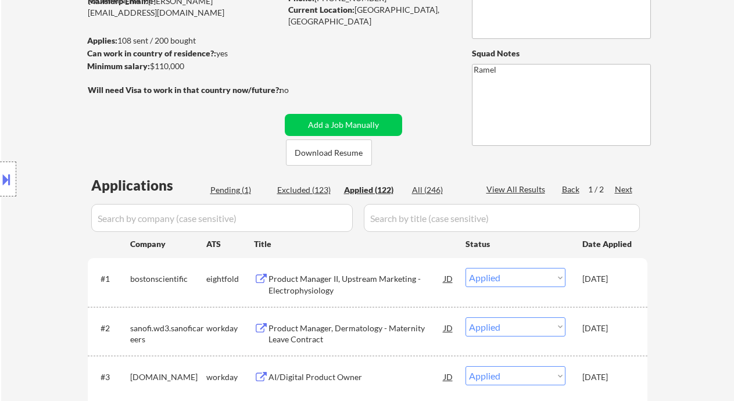
scroll to position [155, 0]
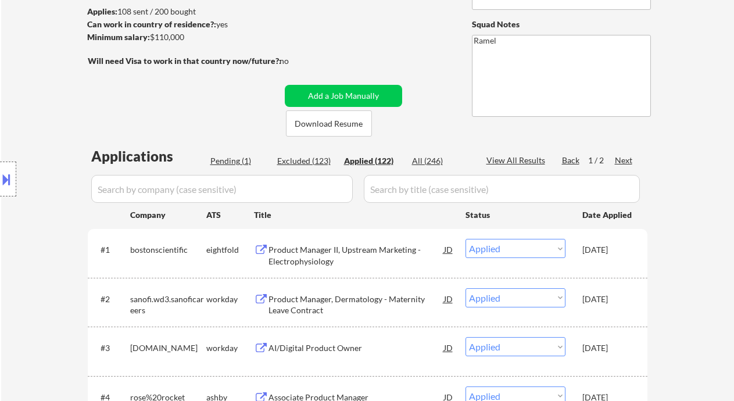
click at [531, 164] on div "View All Results" at bounding box center [517, 161] width 62 height 12
select select ""applied""
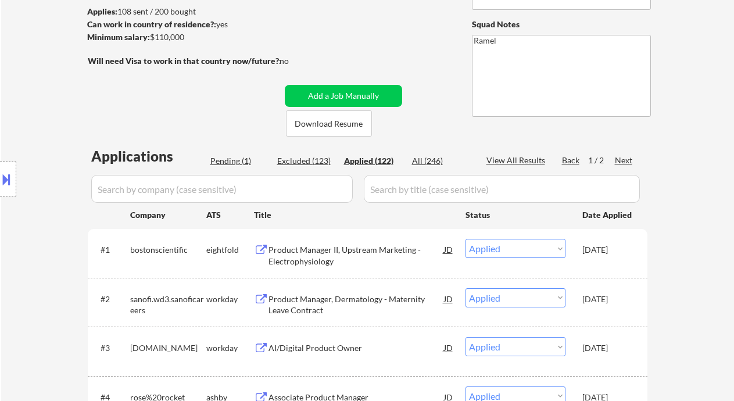
select select ""applied""
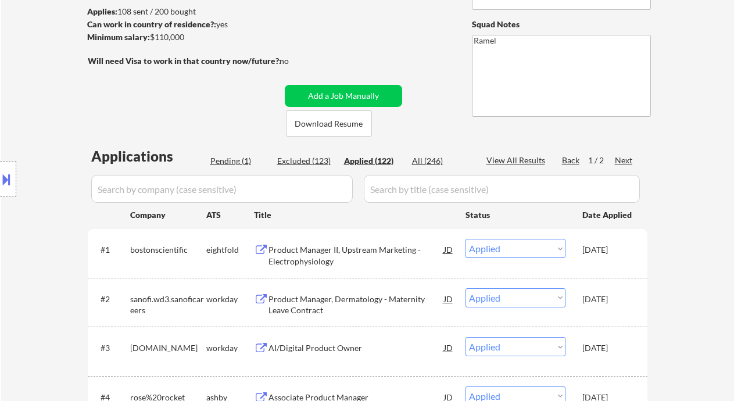
select select ""applied""
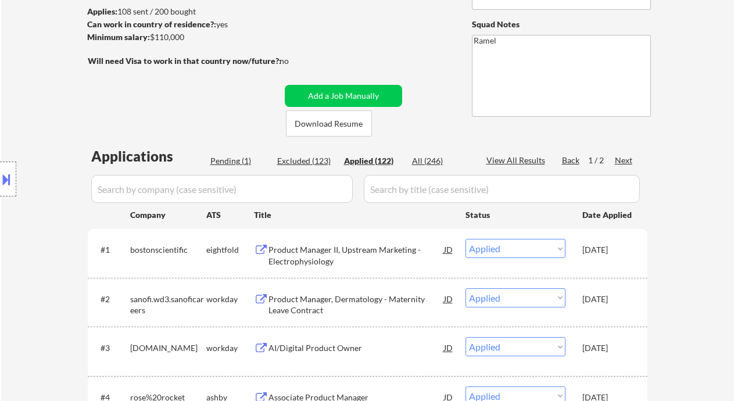
select select ""applied""
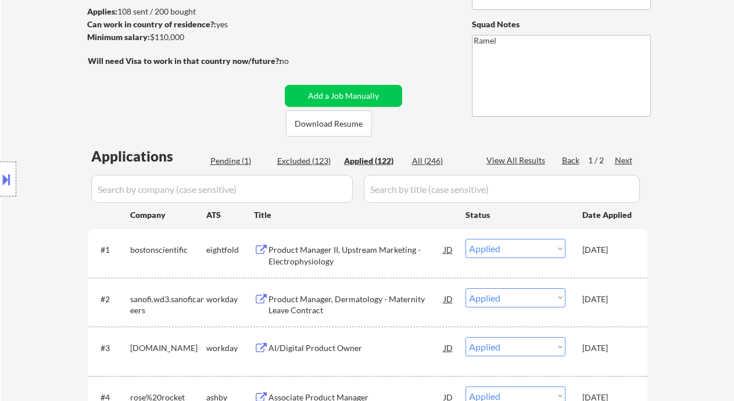
select select ""applied""
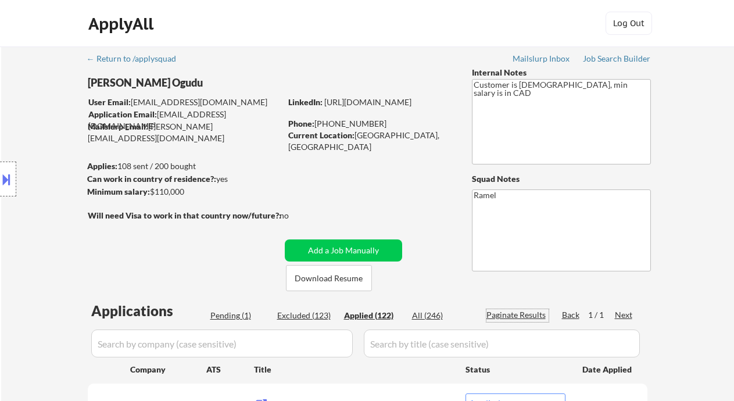
click at [354, 124] on div "Phone: +15878326145" at bounding box center [370, 124] width 164 height 12
copy div "15878326145"
select select ""applied""
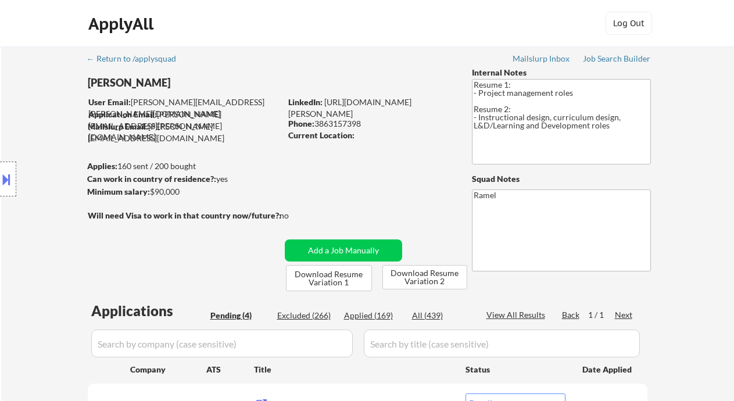
select select ""pending""
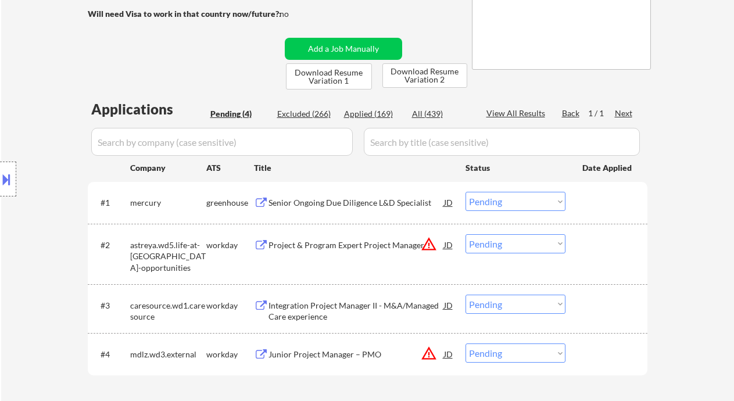
scroll to position [232, 0]
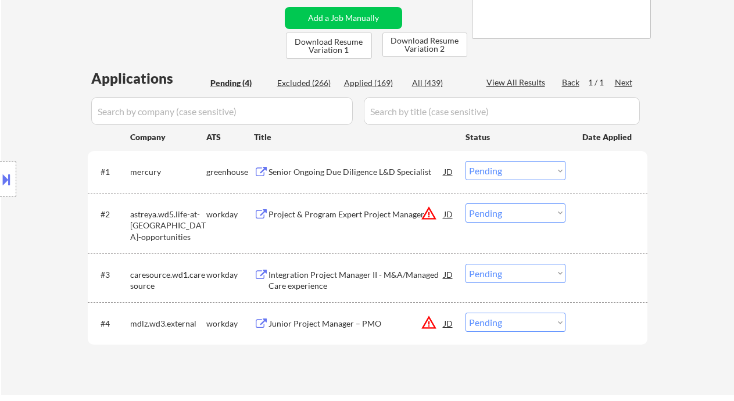
click at [503, 211] on select "Choose an option... Pending Applied Excluded (Questions) Excluded (Expired) Exc…" at bounding box center [515, 212] width 100 height 19
select select ""excluded__location_""
click at [465, 203] on select "Choose an option... Pending Applied Excluded (Questions) Excluded (Expired) Exc…" at bounding box center [515, 212] width 100 height 19
click at [507, 324] on select "Choose an option... Pending Applied Excluded (Questions) Excluded (Expired) Exc…" at bounding box center [515, 322] width 100 height 19
select select ""excluded__location_""
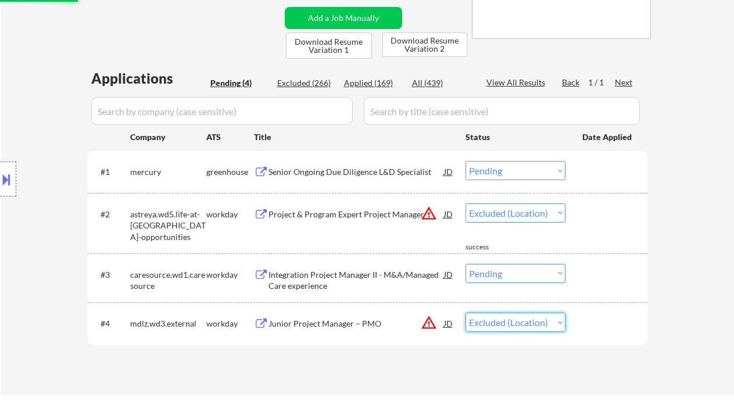
click at [465, 313] on select "Choose an option... Pending Applied Excluded (Questions) Excluded (Expired) Exc…" at bounding box center [515, 322] width 100 height 19
click at [358, 170] on div "Senior Ongoing Due Diligence L&D Specialist" at bounding box center [355, 172] width 175 height 12
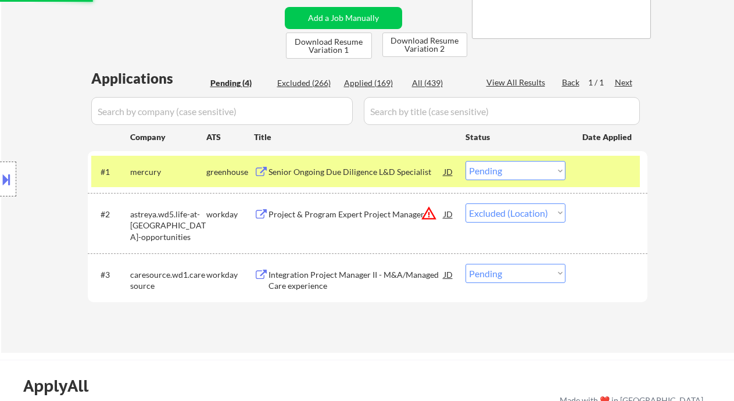
select select ""pending""
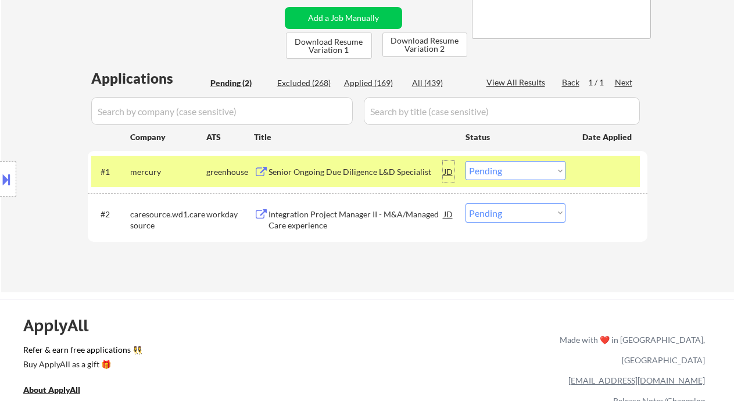
click at [446, 174] on div "JD" at bounding box center [449, 171] width 12 height 21
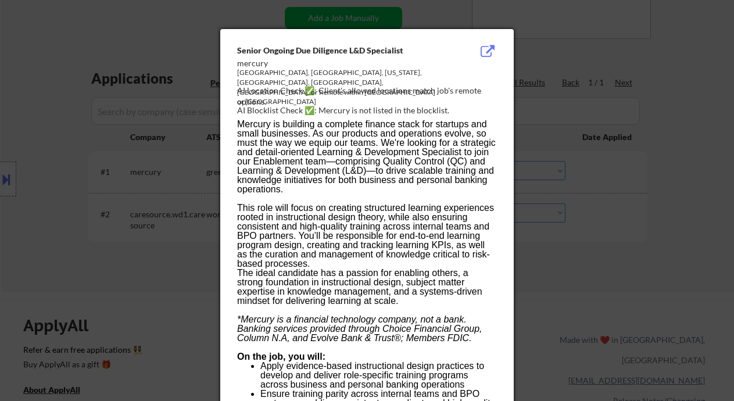
click at [620, 186] on div at bounding box center [367, 200] width 734 height 401
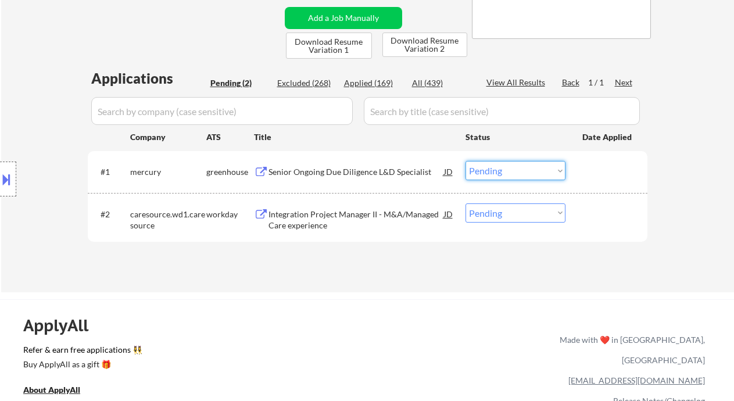
drag, startPoint x: 541, startPoint y: 173, endPoint x: 533, endPoint y: 180, distance: 10.3
click at [541, 173] on select "Choose an option... Pending Applied Excluded (Questions) Excluded (Expired) Exc…" at bounding box center [515, 170] width 100 height 19
click at [465, 161] on select "Choose an option... Pending Applied Excluded (Questions) Excluded (Expired) Exc…" at bounding box center [515, 170] width 100 height 19
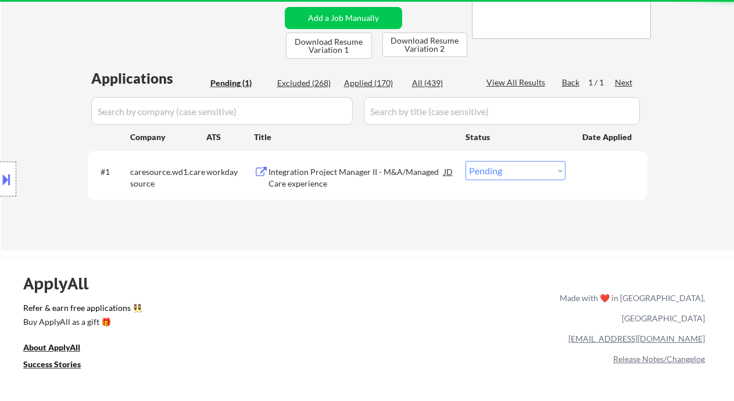
click at [300, 175] on div "Integration Project Manager II - M&A/Managed Care experience" at bounding box center [355, 177] width 175 height 23
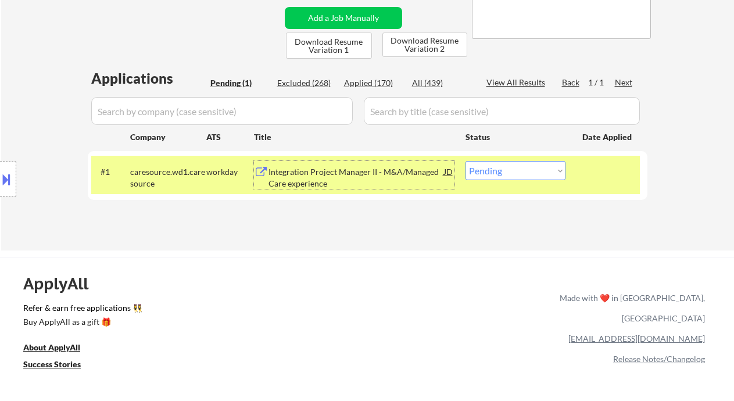
drag, startPoint x: 498, startPoint y: 172, endPoint x: 500, endPoint y: 180, distance: 7.8
click at [498, 172] on select "Choose an option... Pending Applied Excluded (Questions) Excluded (Expired) Exc…" at bounding box center [515, 170] width 100 height 19
select select ""applied""
click at [465, 161] on select "Choose an option... Pending Applied Excluded (Questions) Excluded (Expired) Exc…" at bounding box center [515, 170] width 100 height 19
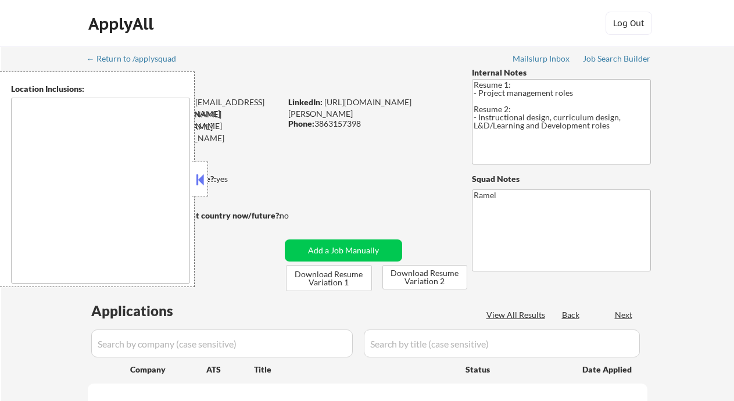
type textarea "[GEOGRAPHIC_DATA], [GEOGRAPHIC_DATA] [GEOGRAPHIC_DATA], [GEOGRAPHIC_DATA] [GEOG…"
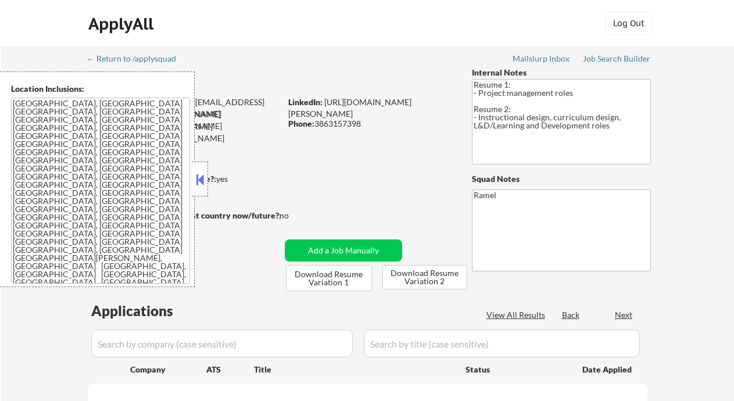
select select ""pending""
drag, startPoint x: 194, startPoint y: 177, endPoint x: 220, endPoint y: 176, distance: 26.1
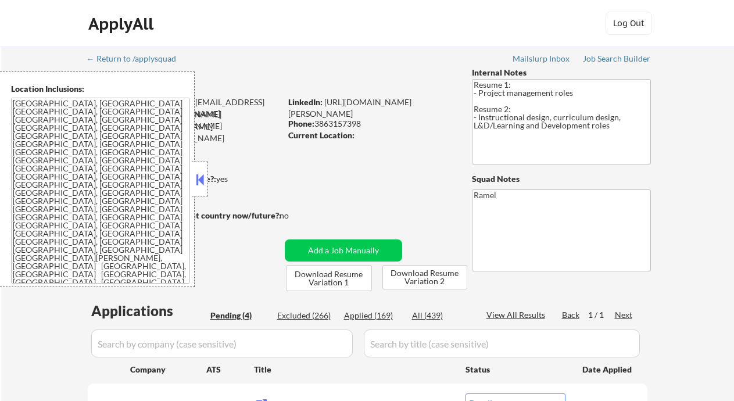
click at [195, 177] on button at bounding box center [199, 179] width 13 height 17
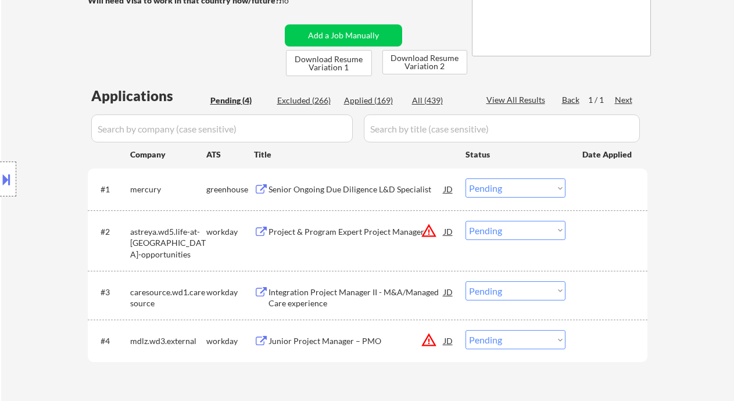
scroll to position [232, 0]
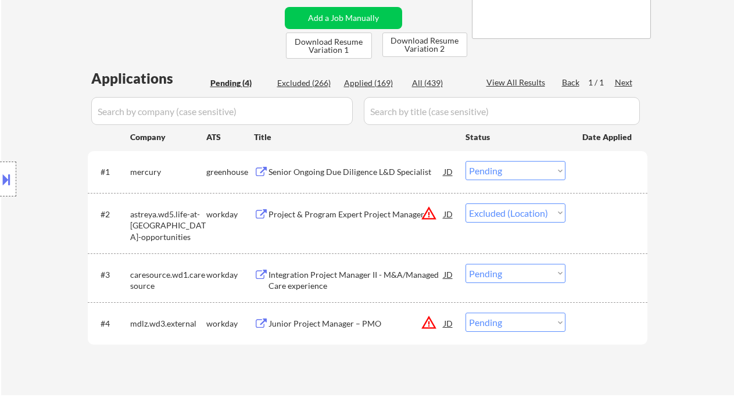
select select ""pending""
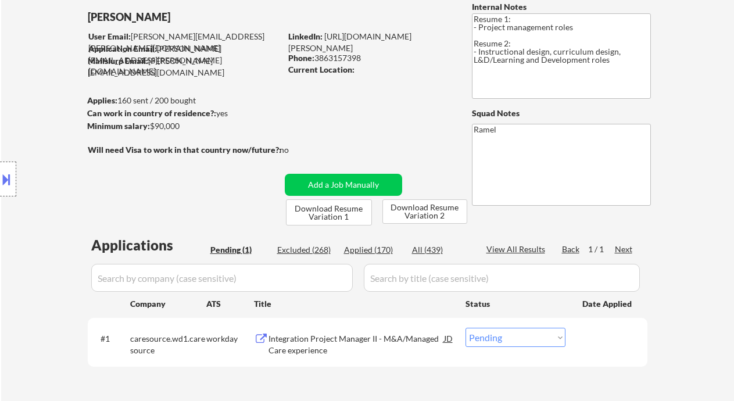
scroll to position [86, 0]
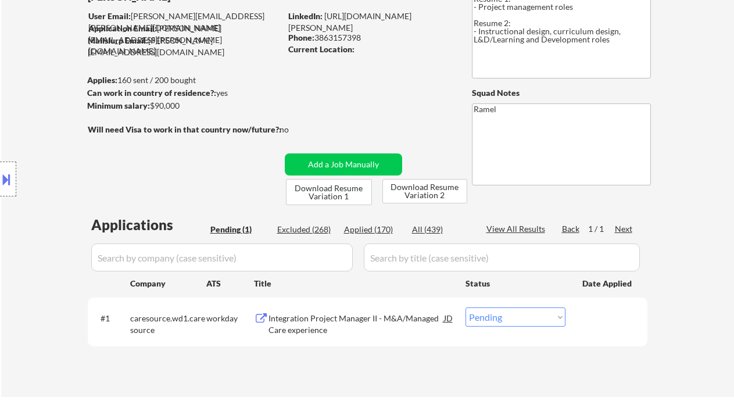
click at [383, 230] on div "Applied (170)" at bounding box center [373, 230] width 58 height 12
select select ""applied""
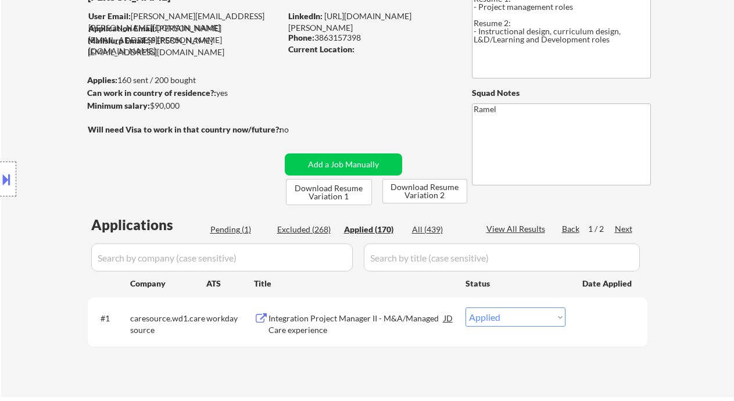
select select ""applied""
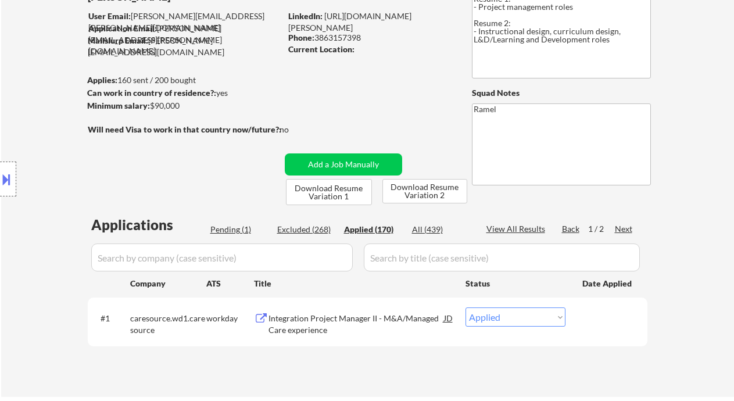
select select ""applied""
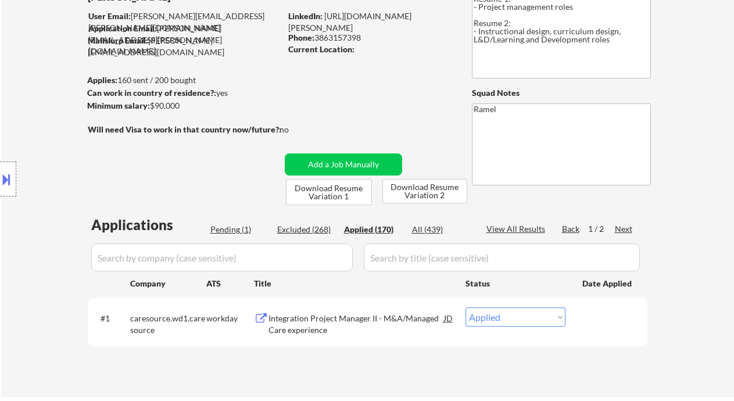
select select ""applied""
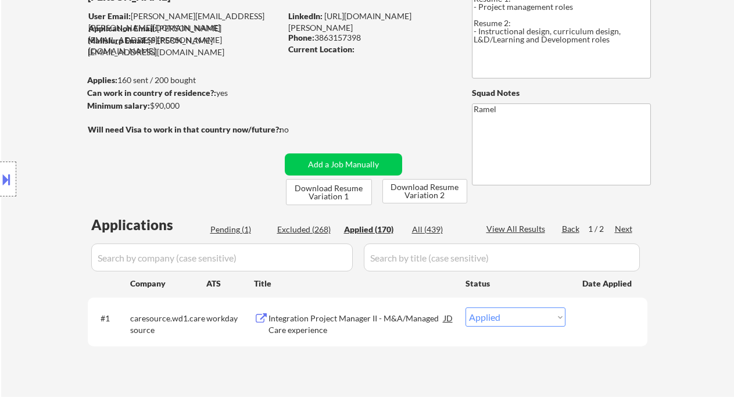
select select ""applied""
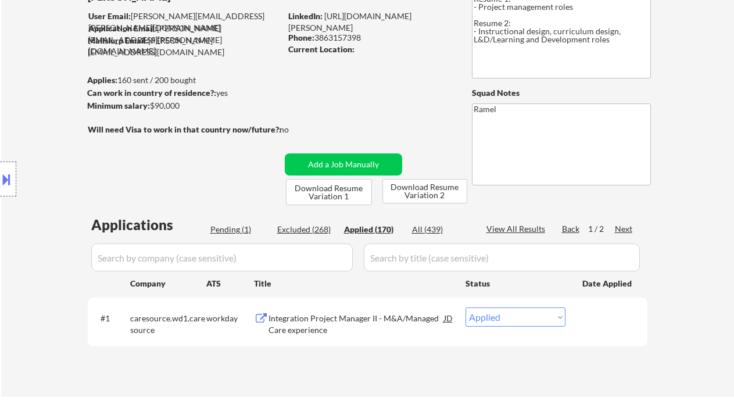
select select ""applied""
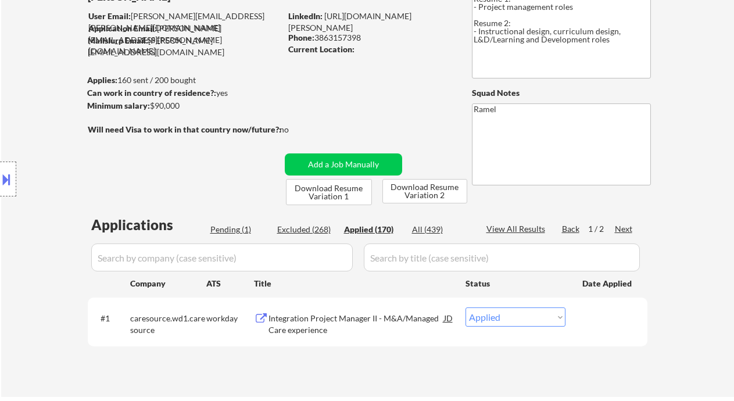
select select ""applied""
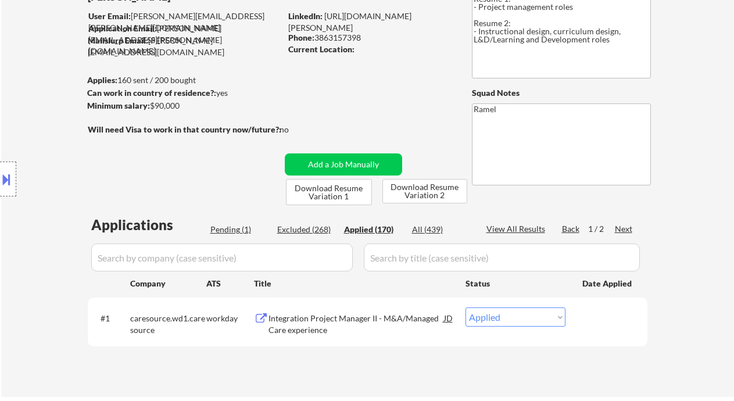
select select ""applied""
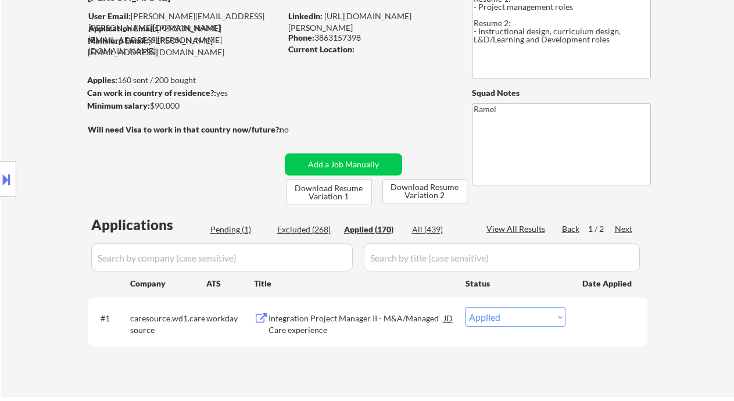
select select ""applied""
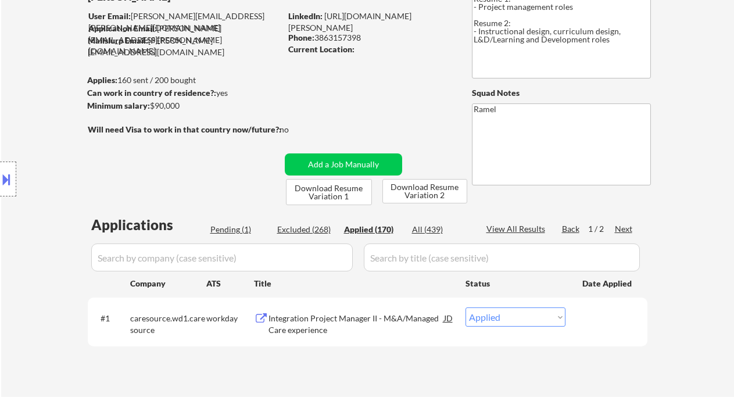
select select ""applied""
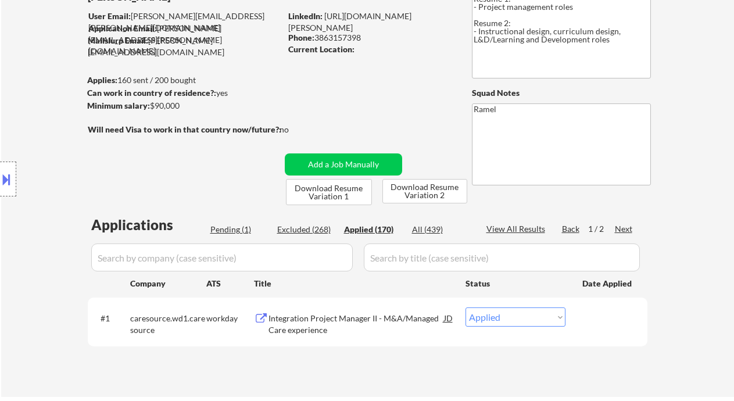
select select ""applied""
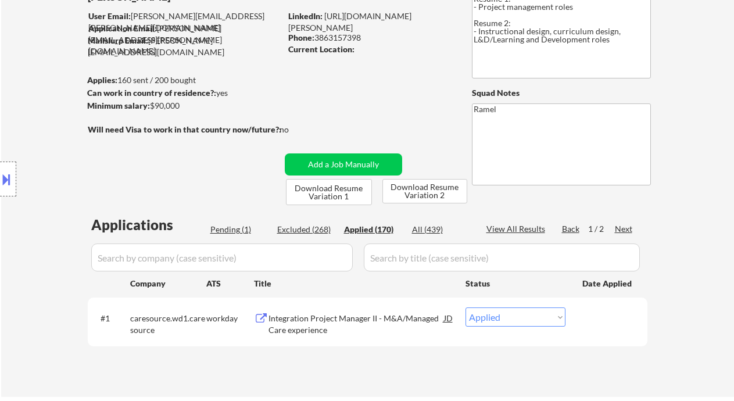
select select ""applied""
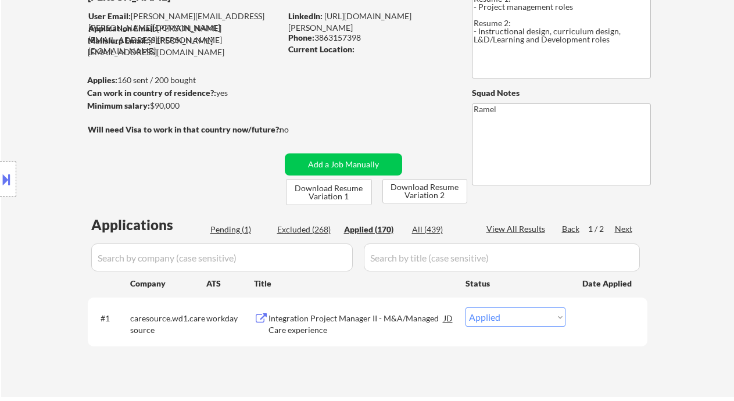
select select ""applied""
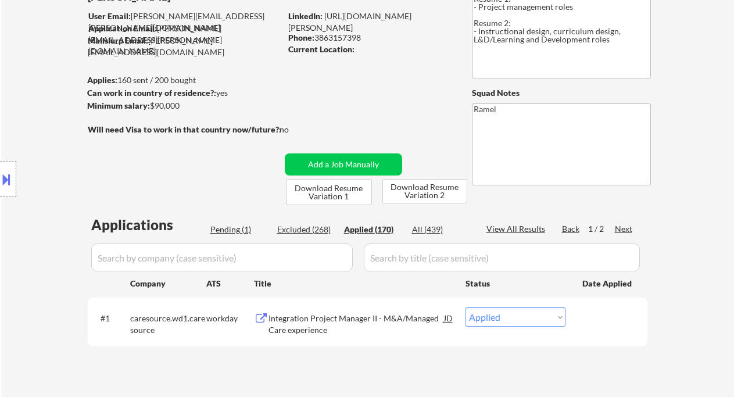
select select ""applied""
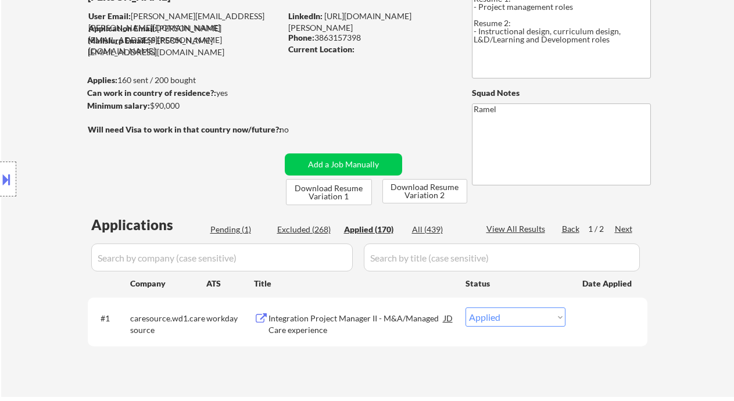
select select ""applied""
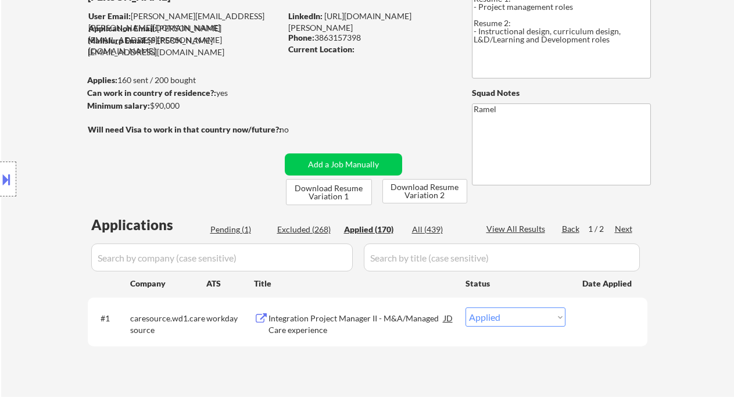
select select ""applied""
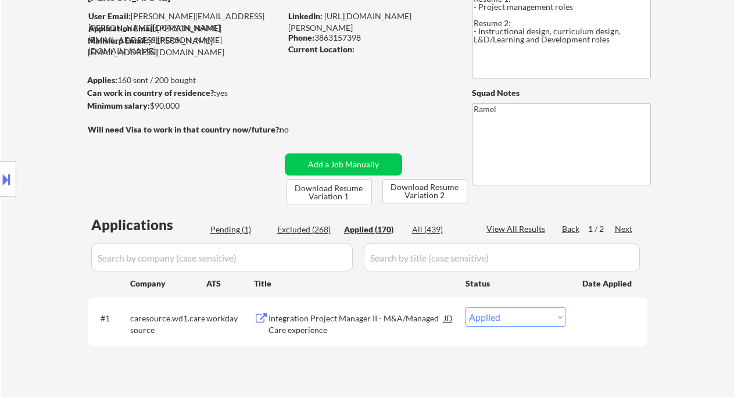
select select ""applied""
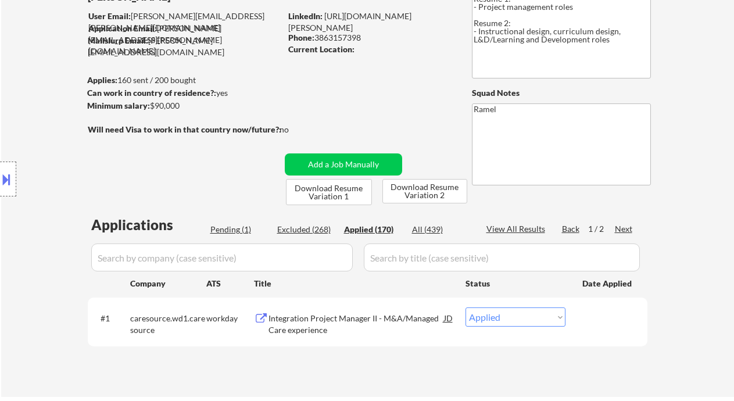
select select ""applied""
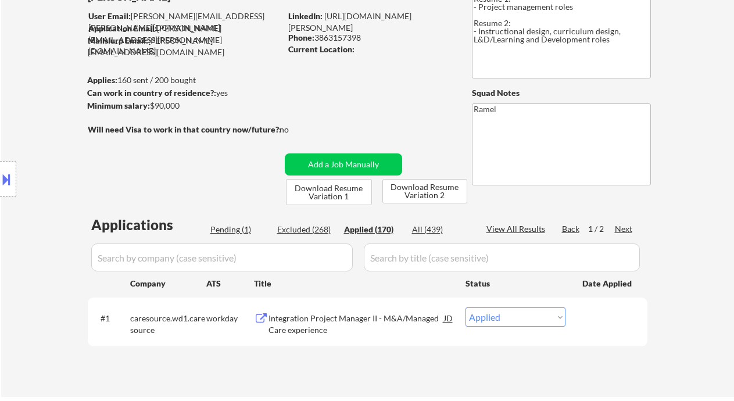
select select ""applied""
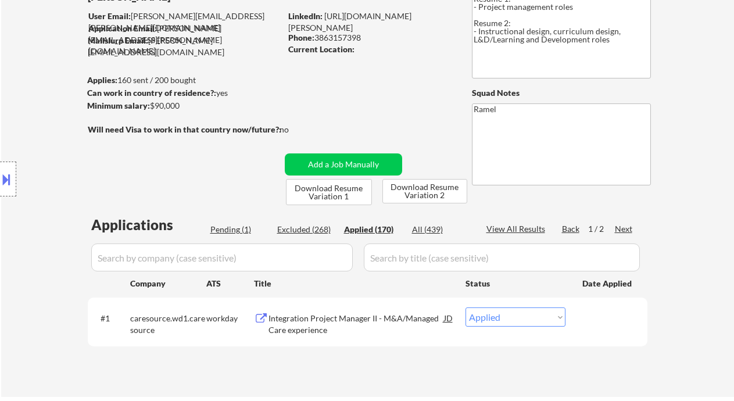
select select ""applied""
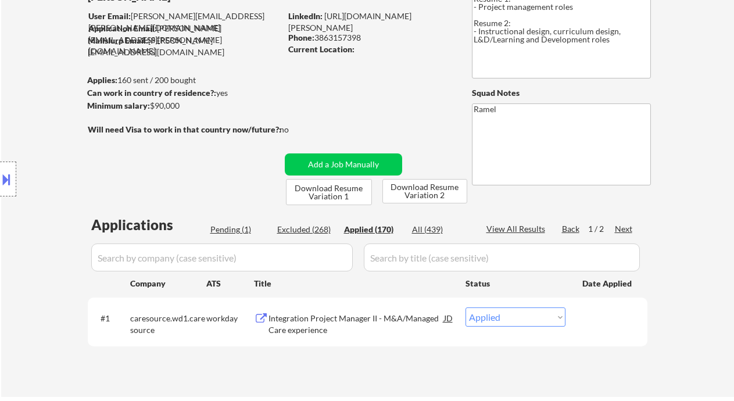
select select ""applied""
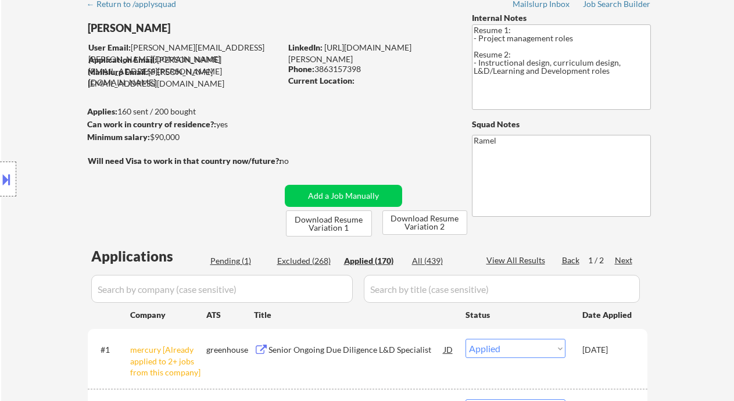
scroll to position [8, 0]
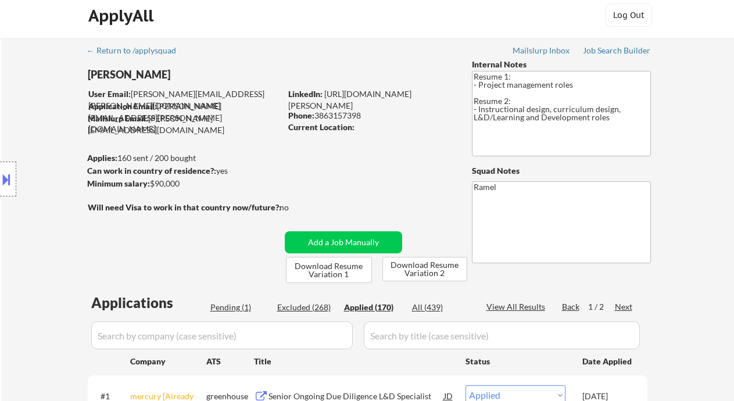
click at [345, 111] on div "Phone: 3863157398" at bounding box center [370, 116] width 164 height 12
copy div "3863157398"
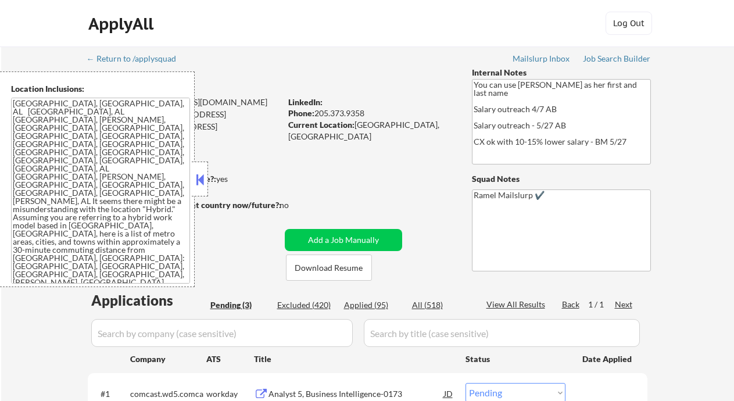
select select ""pending""
click at [206, 180] on button at bounding box center [199, 179] width 13 height 17
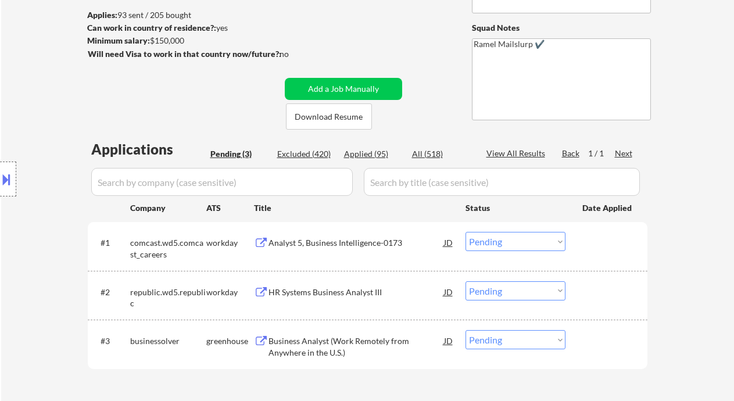
scroll to position [155, 0]
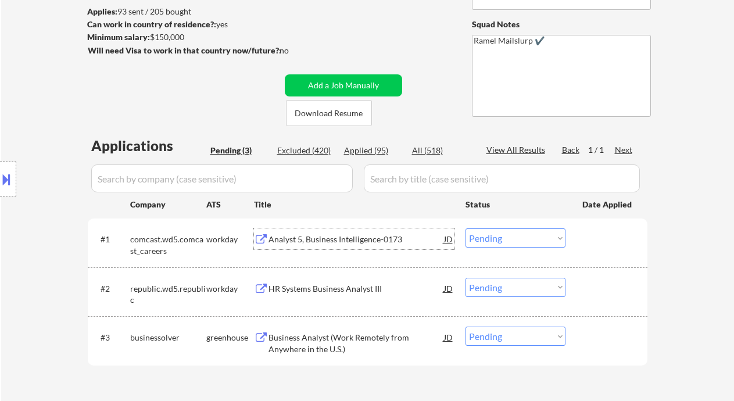
click at [343, 235] on div "Analyst 5, Business Intelligence-0173" at bounding box center [355, 240] width 175 height 12
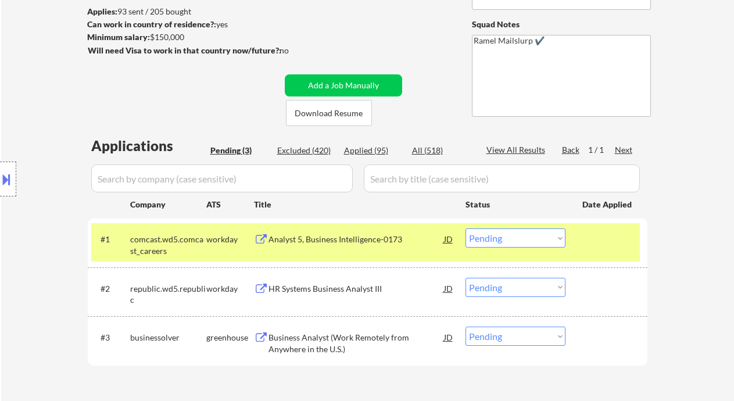
click at [509, 241] on select "Choose an option... Pending Applied Excluded (Questions) Excluded (Expired) Exc…" at bounding box center [515, 237] width 100 height 19
click at [465, 228] on select "Choose an option... Pending Applied Excluded (Questions) Excluded (Expired) Exc…" at bounding box center [515, 237] width 100 height 19
click at [349, 292] on div "HR Systems Business Analyst III" at bounding box center [355, 289] width 175 height 12
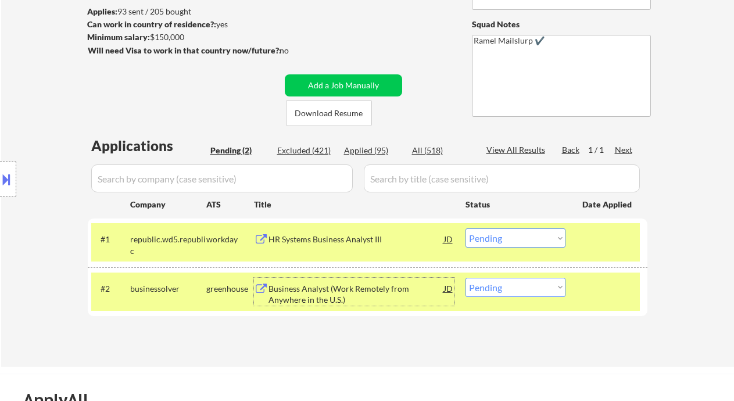
click at [501, 243] on select "Choose an option... Pending Applied Excluded (Questions) Excluded (Expired) Exc…" at bounding box center [515, 237] width 100 height 19
click at [465, 228] on select "Choose an option... Pending Applied Excluded (Questions) Excluded (Expired) Exc…" at bounding box center [515, 237] width 100 height 19
click at [375, 297] on div "Business Analyst (Work Remotely from Anywhere in the U.S.)" at bounding box center [355, 294] width 175 height 23
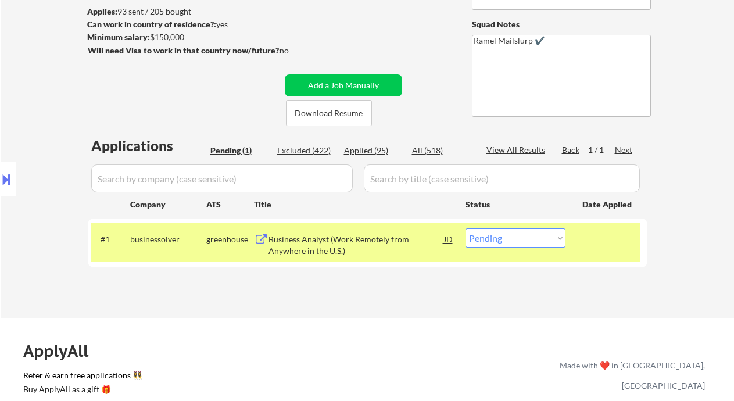
click at [505, 242] on select "Choose an option... Pending Applied Excluded (Questions) Excluded (Expired) Exc…" at bounding box center [515, 237] width 100 height 19
select select ""excluded__bad_match_""
click at [465, 228] on select "Choose an option... Pending Applied Excluded (Questions) Excluded (Expired) Exc…" at bounding box center [515, 237] width 100 height 19
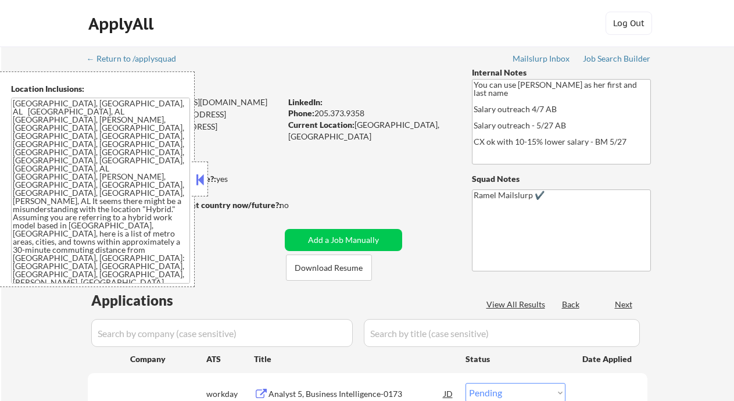
select select ""pending""
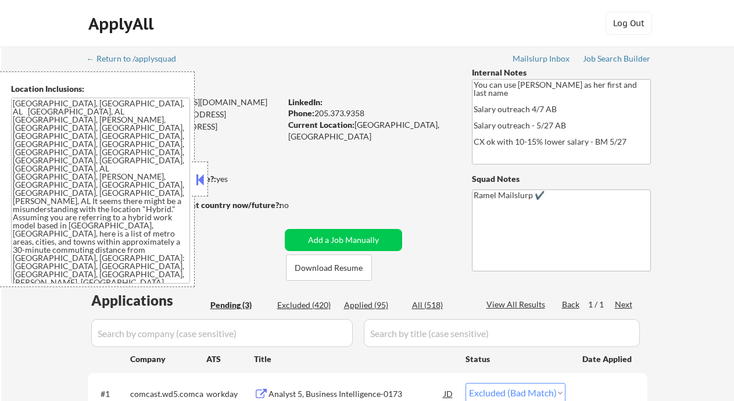
select select ""pending""
click at [381, 309] on div "Applied (95)" at bounding box center [373, 305] width 58 height 12
click at [200, 185] on button at bounding box center [199, 179] width 13 height 17
select select ""applied""
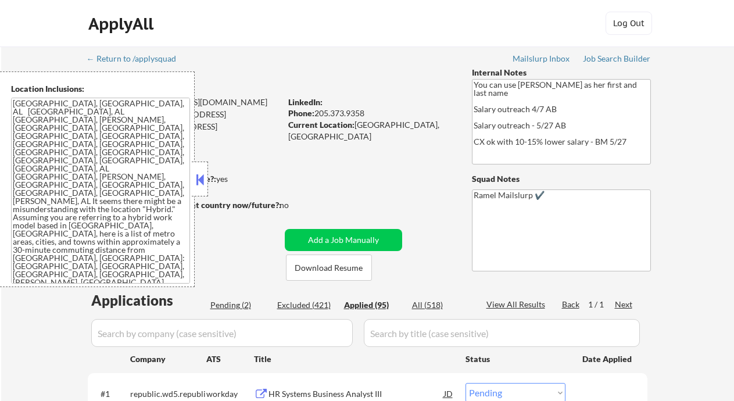
select select ""applied""
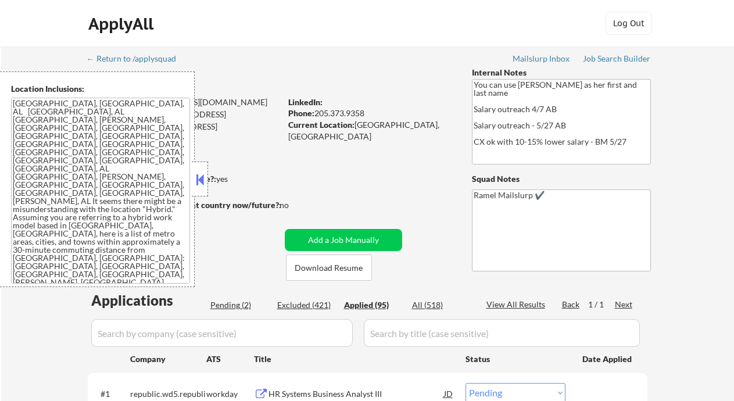
select select ""applied""
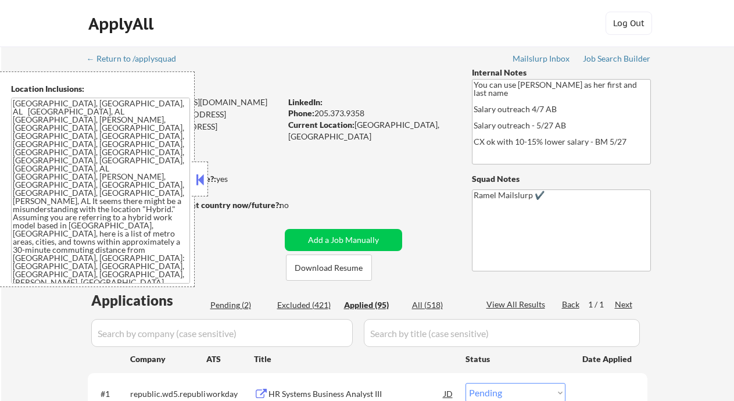
select select ""applied""
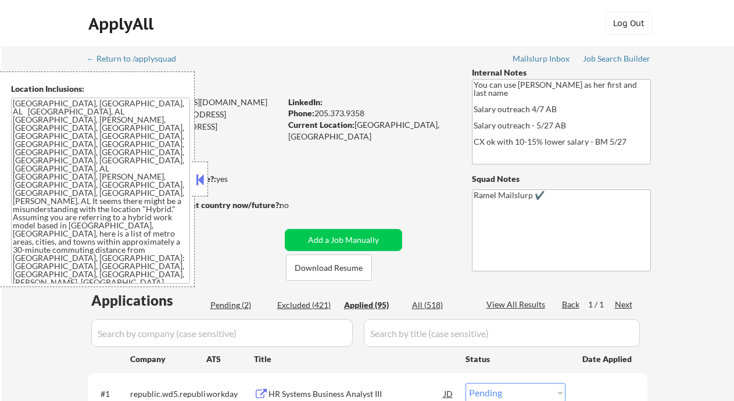
select select ""applied""
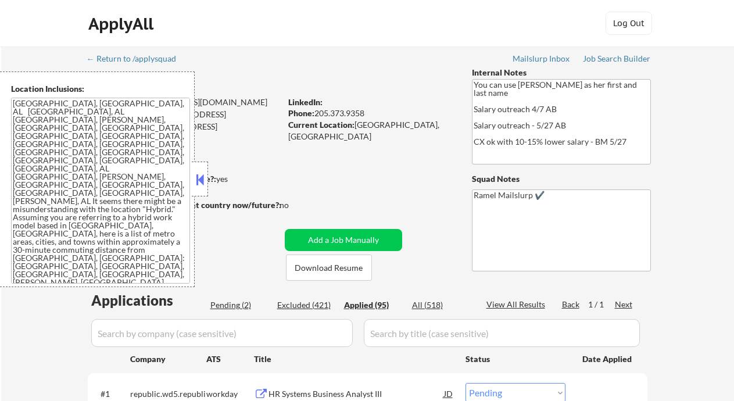
select select ""applied""
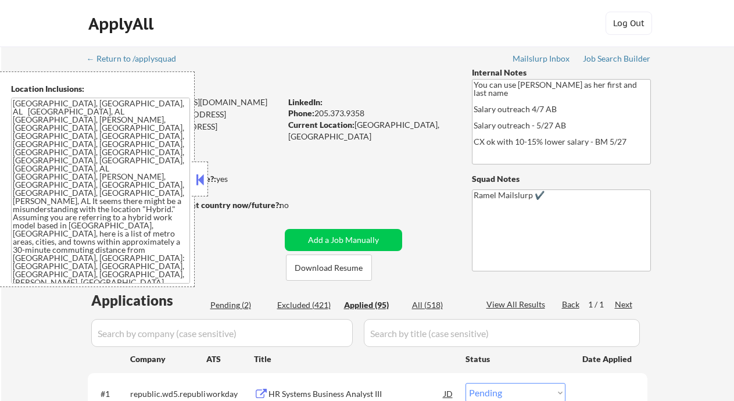
select select ""applied""
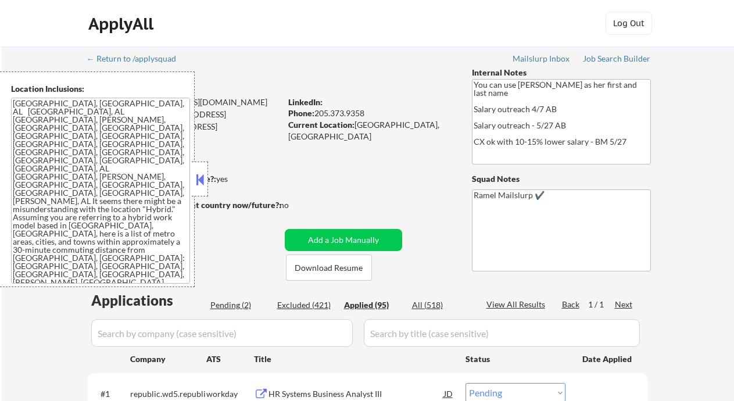
select select ""applied""
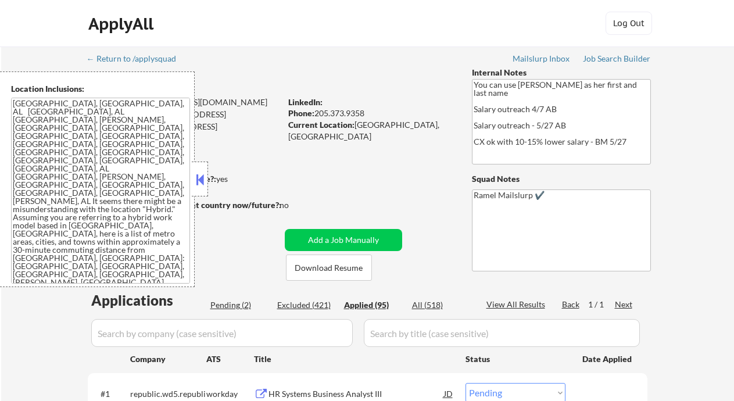
select select ""applied""
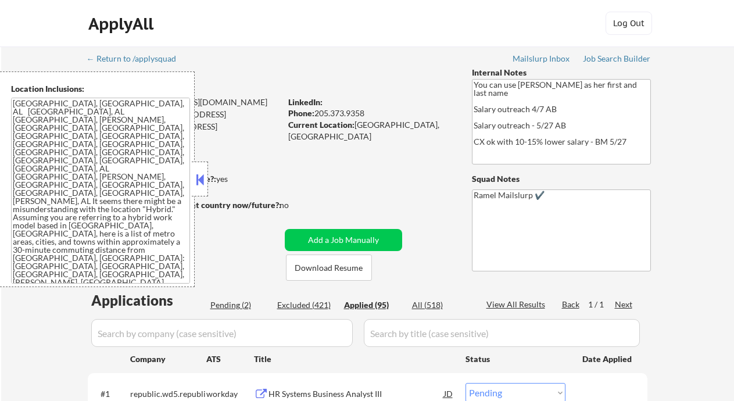
select select ""applied""
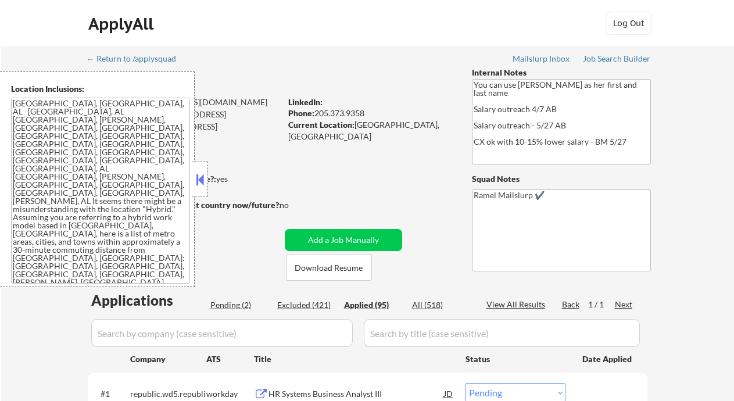
select select ""applied""
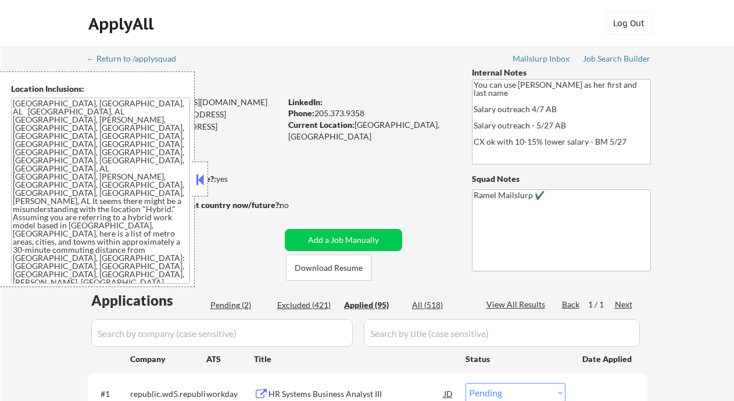
select select ""applied""
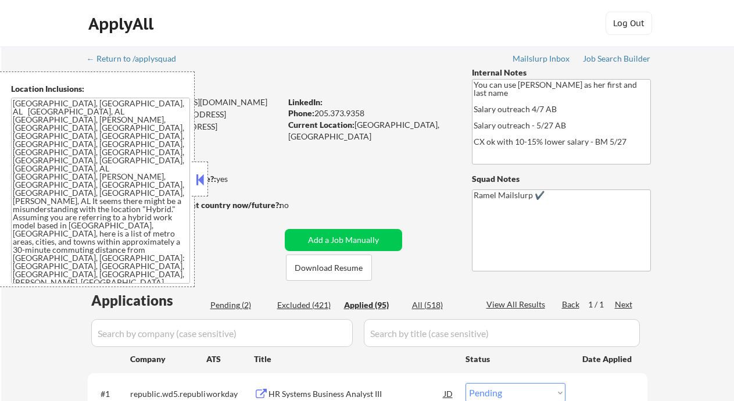
select select ""applied""
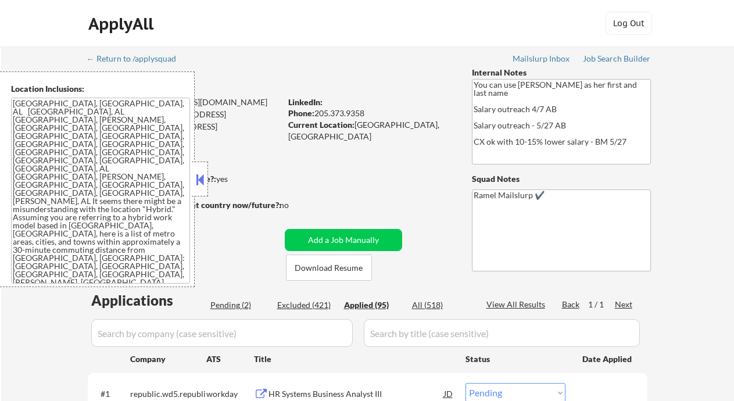
select select ""applied""
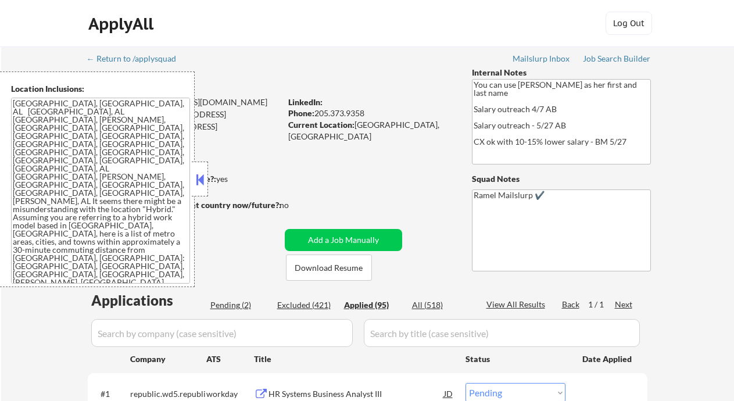
select select ""applied""
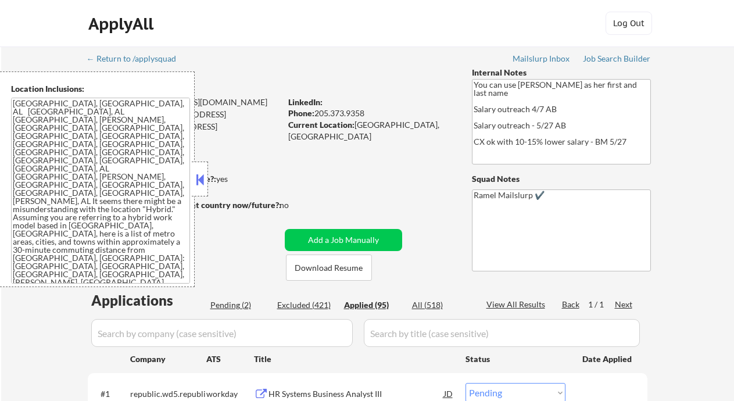
select select ""applied""
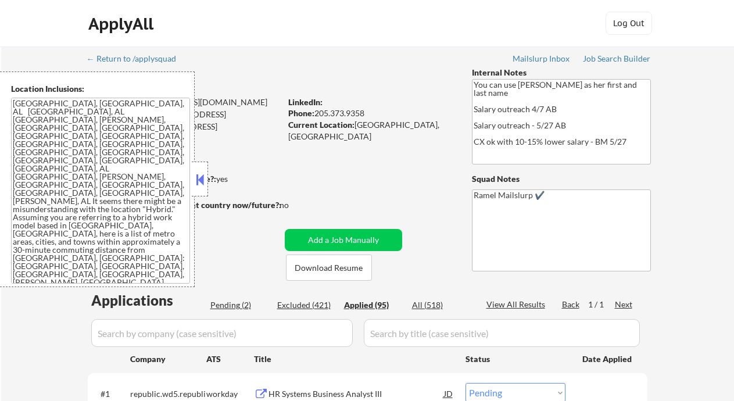
select select ""applied""
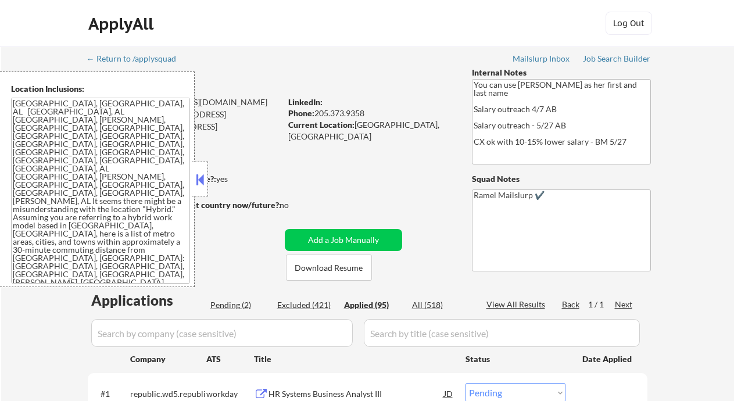
select select ""applied""
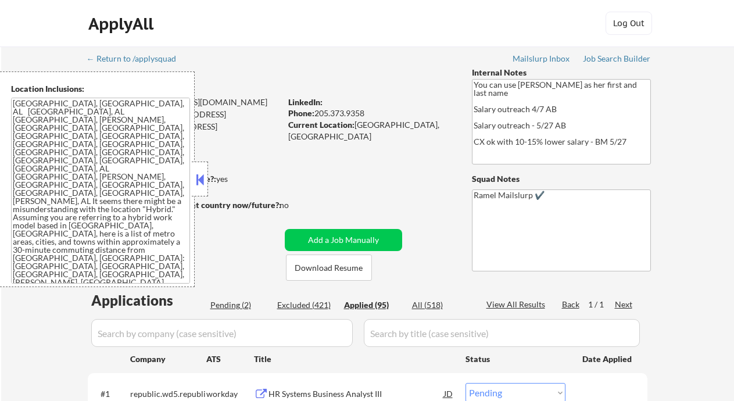
select select ""applied""
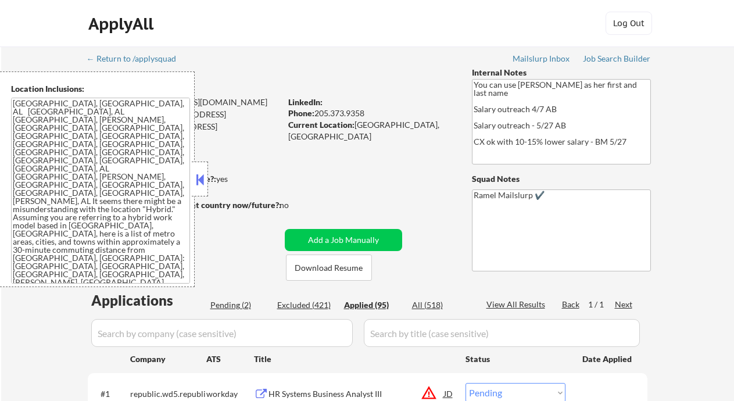
select select ""applied""
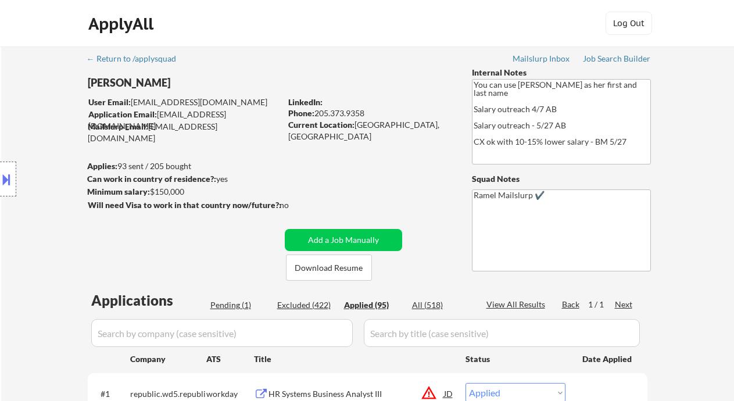
scroll to position [242, 0]
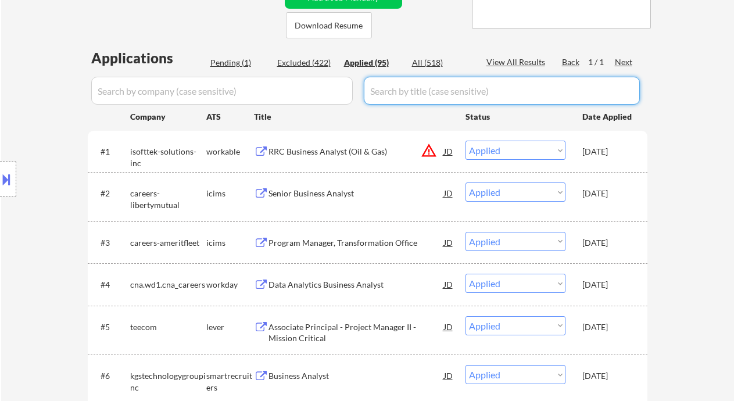
click at [559, 95] on input "input" at bounding box center [502, 91] width 276 height 28
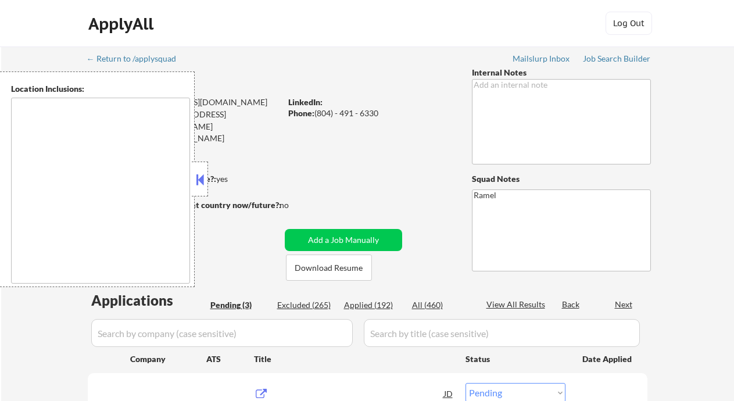
select select ""pending""
type textarea "[PERSON_NAME], [GEOGRAPHIC_DATA], [GEOGRAPHIC_DATA], [GEOGRAPHIC_DATA] [GEOGRAP…"
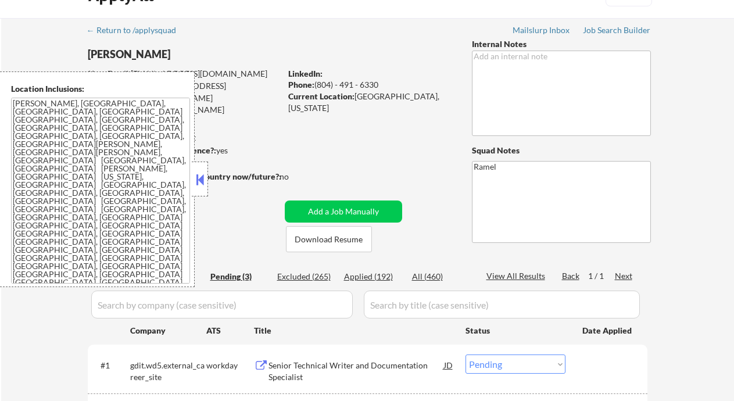
scroll to position [77, 0]
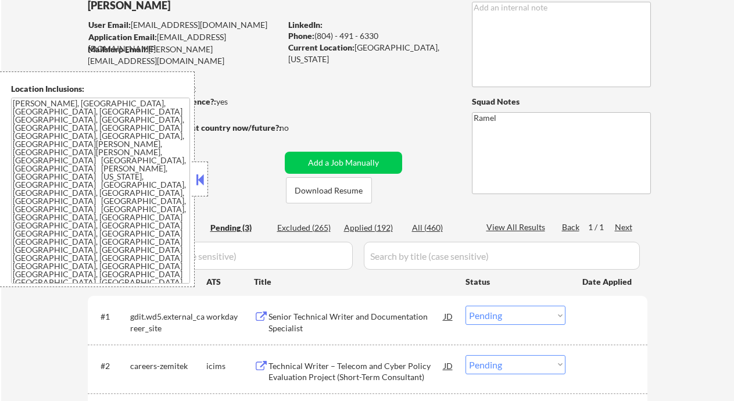
click at [200, 179] on button at bounding box center [199, 179] width 13 height 17
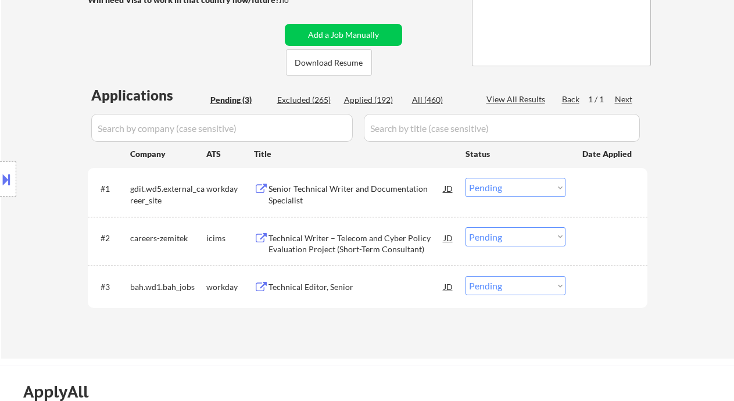
scroll to position [232, 0]
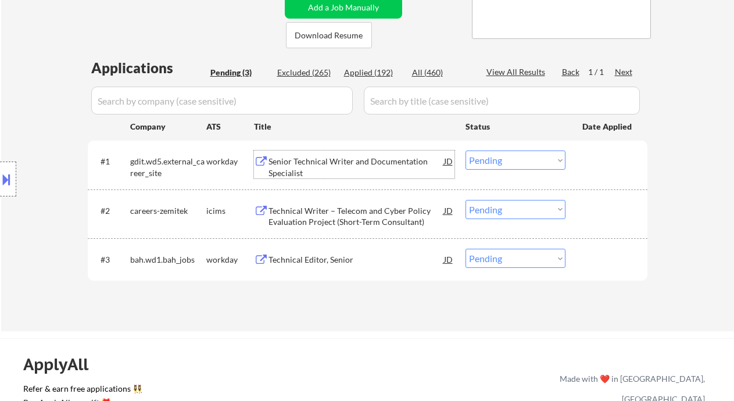
click at [336, 168] on div "Senior Technical Writer and Documentation Specialist" at bounding box center [355, 167] width 175 height 23
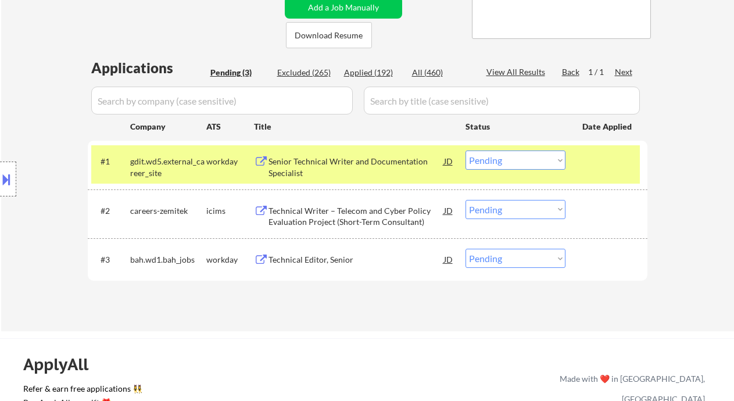
drag, startPoint x: 13, startPoint y: 87, endPoint x: 36, endPoint y: 95, distance: 23.9
click at [13, 87] on div "Location Inclusions: [PERSON_NAME], [GEOGRAPHIC_DATA] [GEOGRAPHIC_DATA], [GEOGR…" at bounding box center [104, 179] width 208 height 216
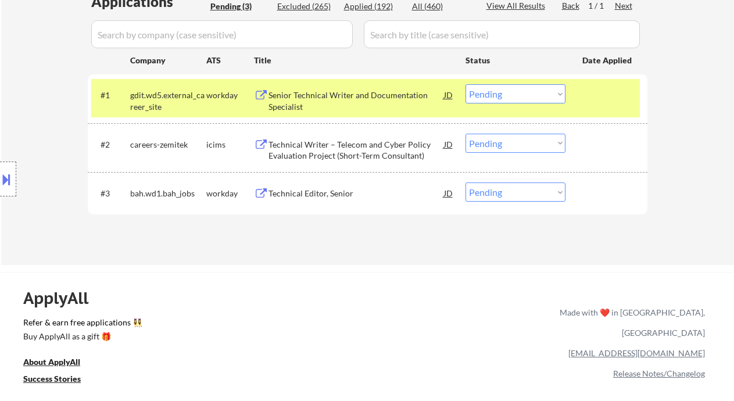
scroll to position [310, 0]
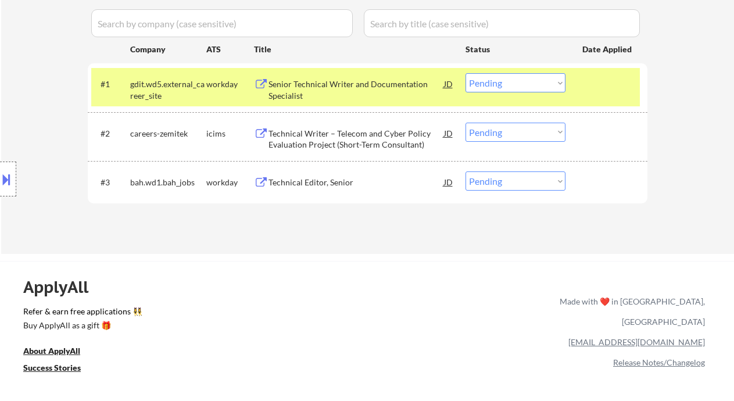
click at [501, 84] on select "Choose an option... Pending Applied Excluded (Questions) Excluded (Expired) Exc…" at bounding box center [515, 82] width 100 height 19
click at [465, 73] on select "Choose an option... Pending Applied Excluded (Questions) Excluded (Expired) Exc…" at bounding box center [515, 82] width 100 height 19
click at [335, 184] on div "Technical Editor, Senior" at bounding box center [355, 183] width 175 height 12
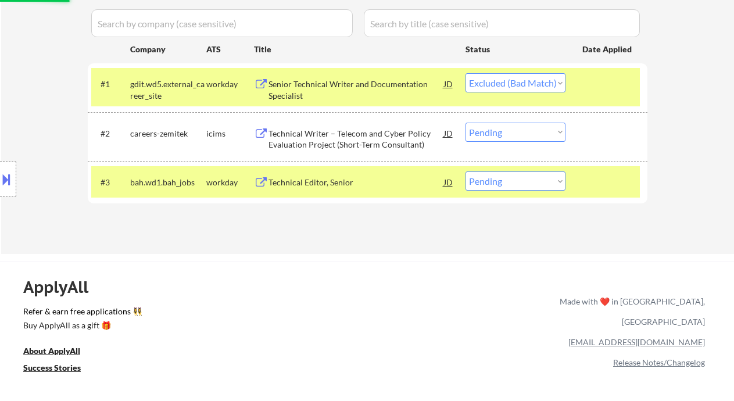
select select ""pending""
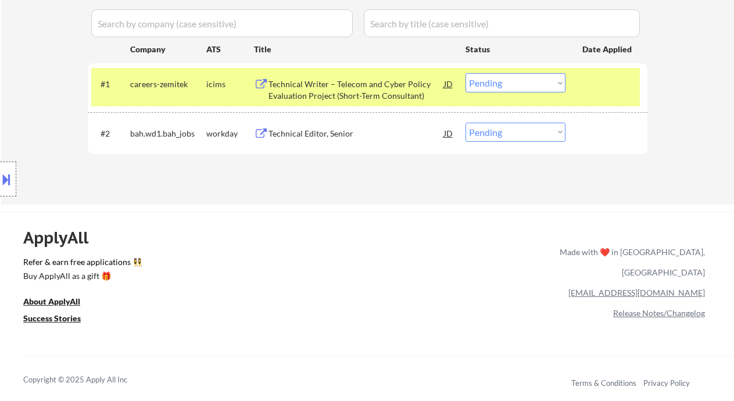
click at [501, 127] on select "Choose an option... Pending Applied Excluded (Questions) Excluded (Expired) Exc…" at bounding box center [515, 132] width 100 height 19
select select ""excluded__bad_match_""
click at [465, 123] on select "Choose an option... Pending Applied Excluded (Questions) Excluded (Expired) Exc…" at bounding box center [515, 132] width 100 height 19
click at [365, 101] on div "Technical Writer – Telecom and Cyber Policy Evaluation Project (Short-Term Cons…" at bounding box center [355, 89] width 175 height 23
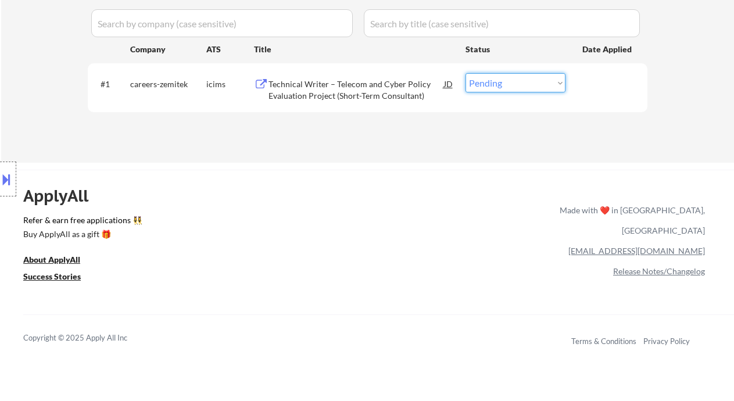
click at [530, 89] on select "Choose an option... Pending Applied Excluded (Questions) Excluded (Expired) Exc…" at bounding box center [515, 82] width 100 height 19
select select ""excluded__bad_match_""
click at [465, 73] on select "Choose an option... Pending Applied Excluded (Questions) Excluded (Expired) Exc…" at bounding box center [515, 82] width 100 height 19
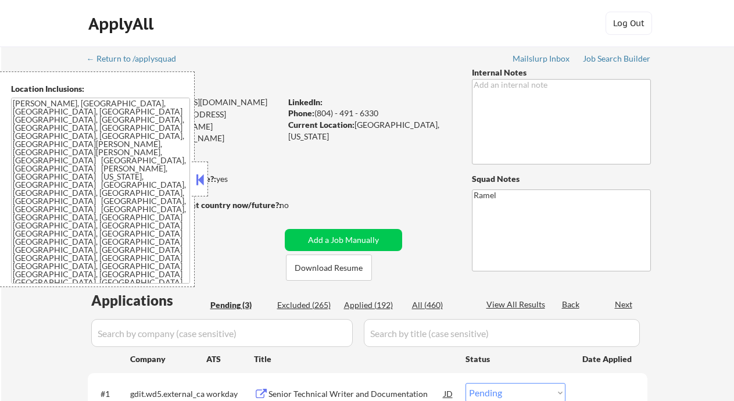
select select ""pending""
click at [200, 180] on button at bounding box center [199, 179] width 13 height 17
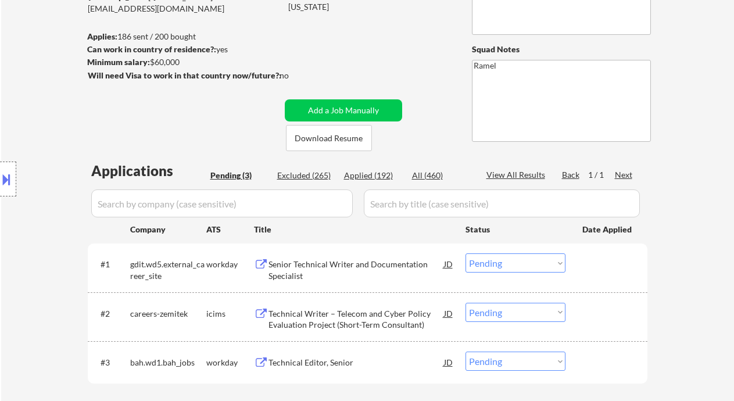
scroll to position [155, 0]
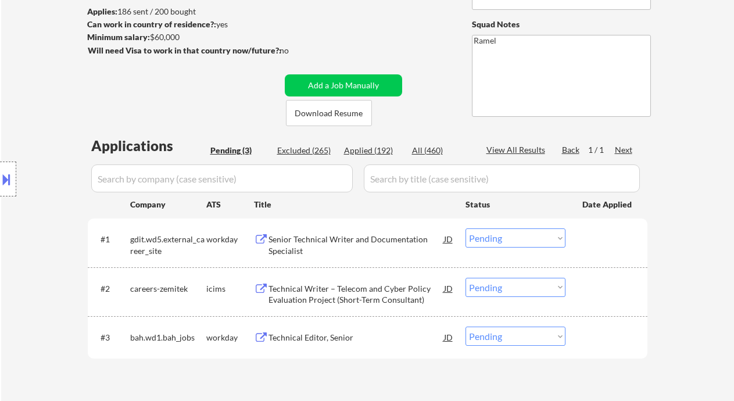
click at [374, 155] on div "Applied (192)" at bounding box center [373, 151] width 58 height 12
select select ""applied""
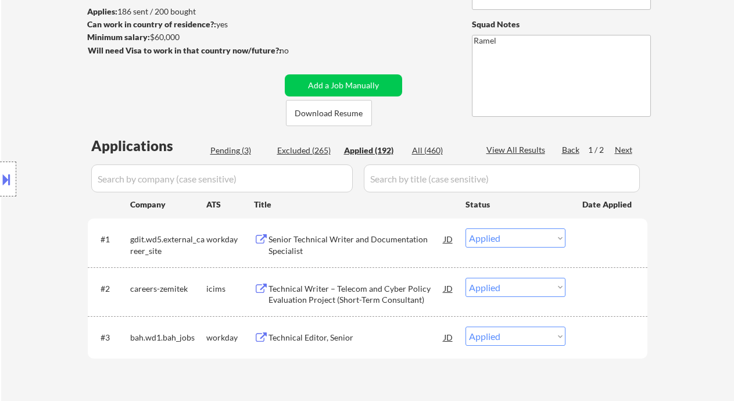
select select ""applied""
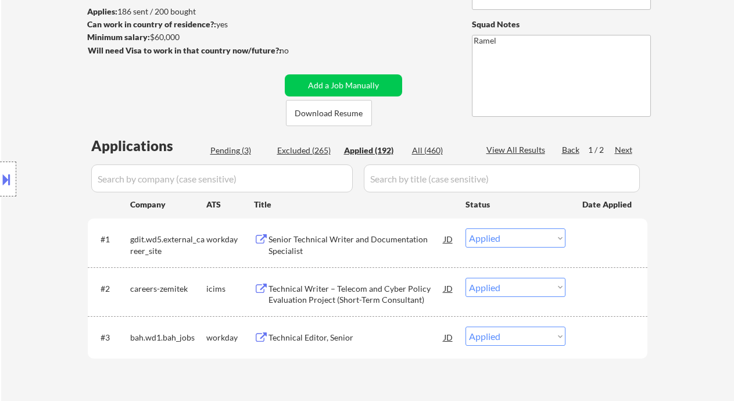
select select ""applied""
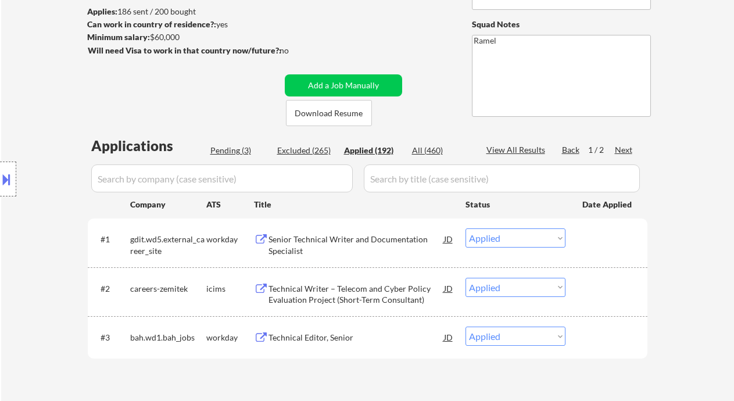
select select ""applied""
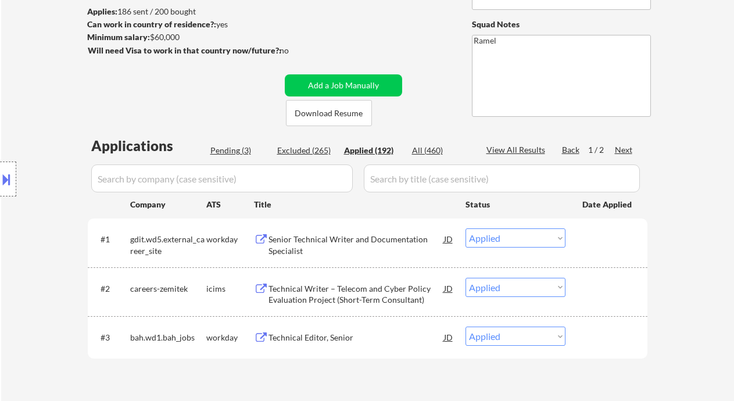
select select ""applied""
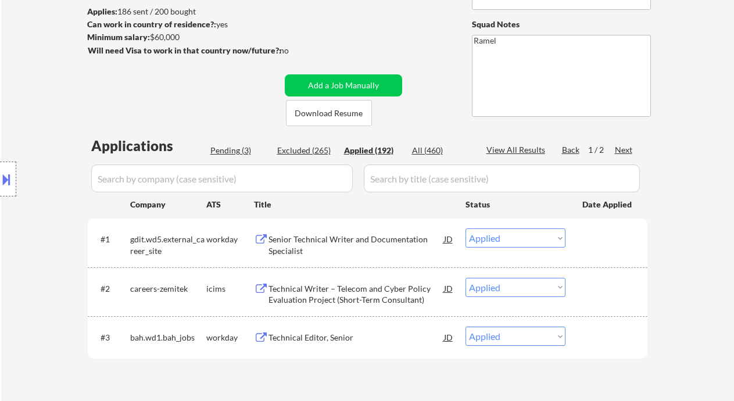
select select ""applied""
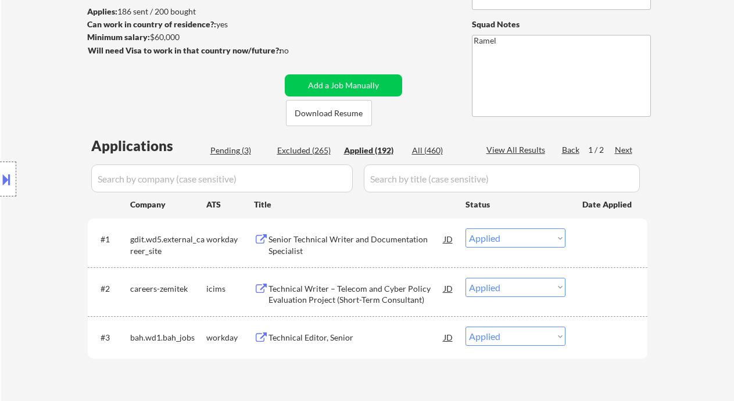
select select ""applied""
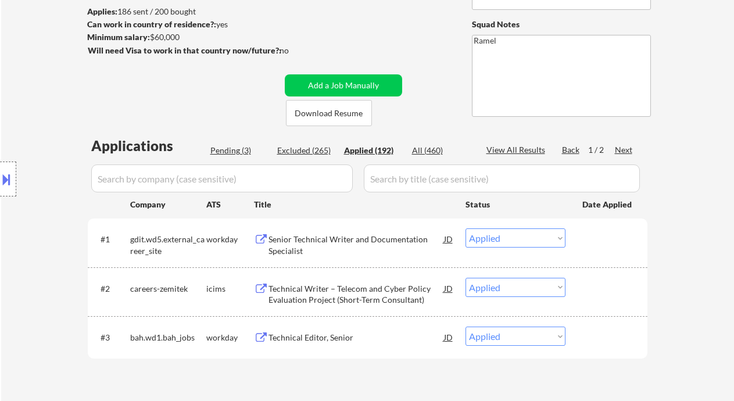
select select ""applied""
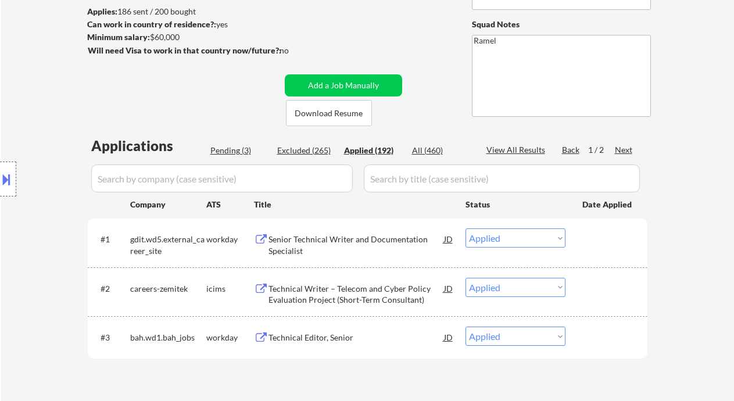
select select ""applied""
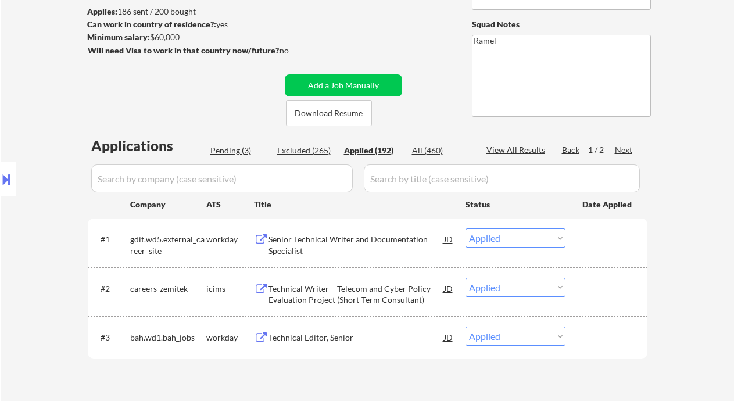
select select ""applied""
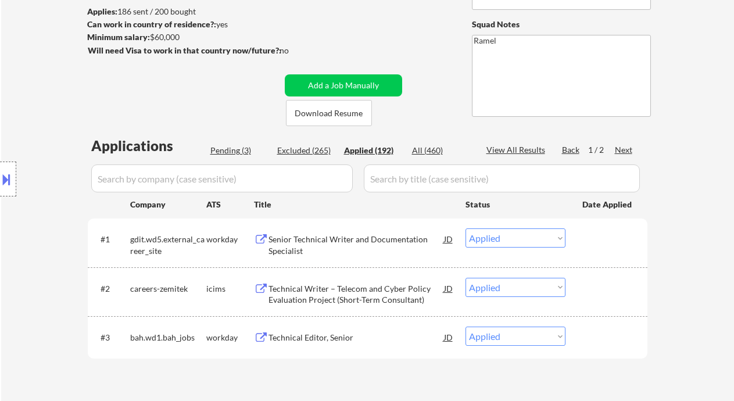
select select ""applied""
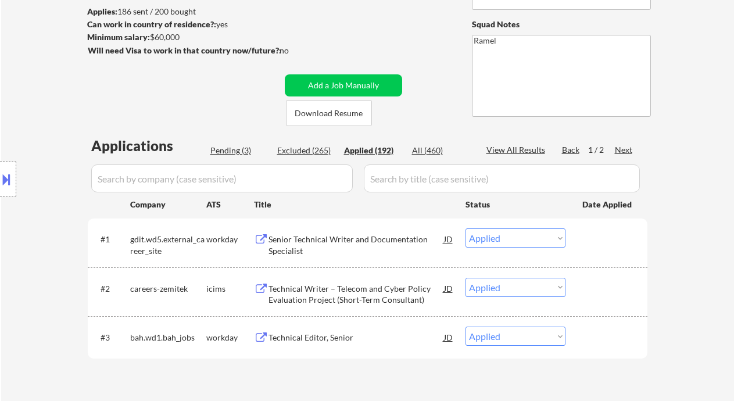
select select ""applied""
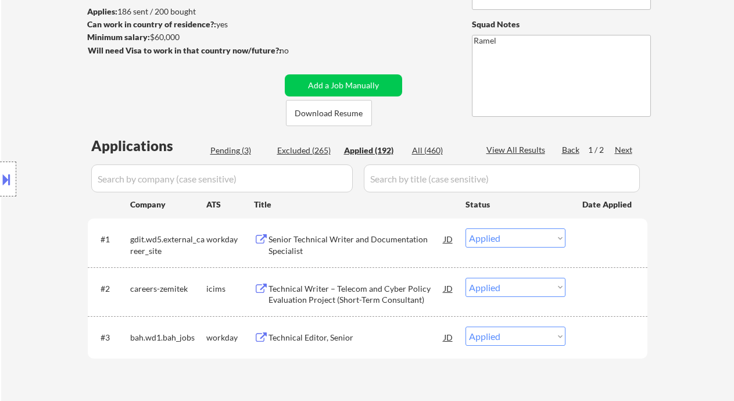
select select ""applied""
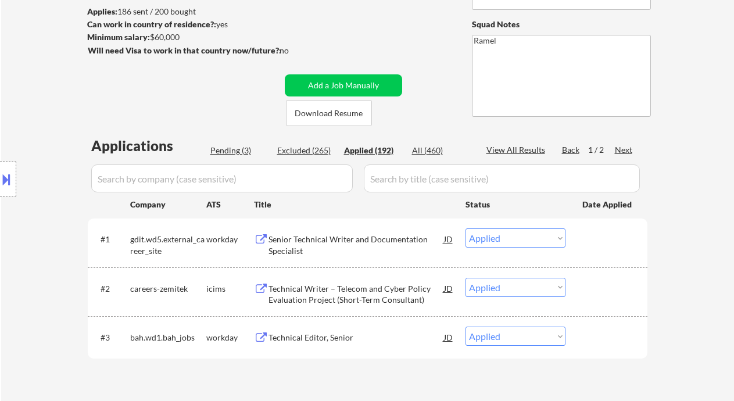
select select ""applied""
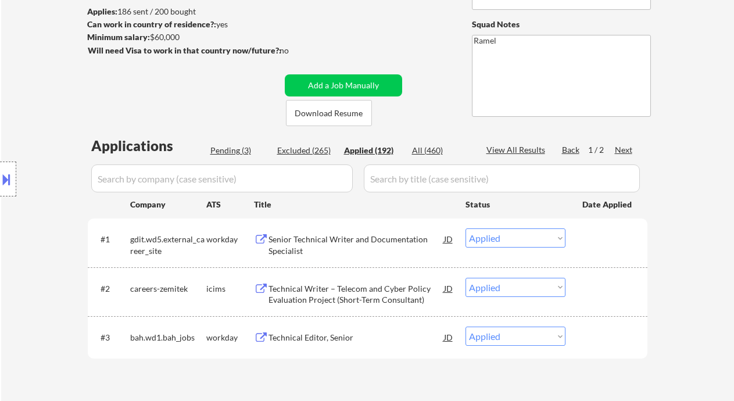
select select ""applied""
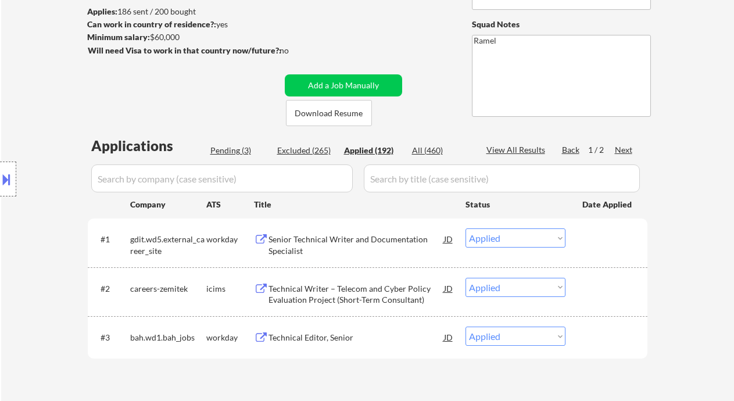
select select ""applied""
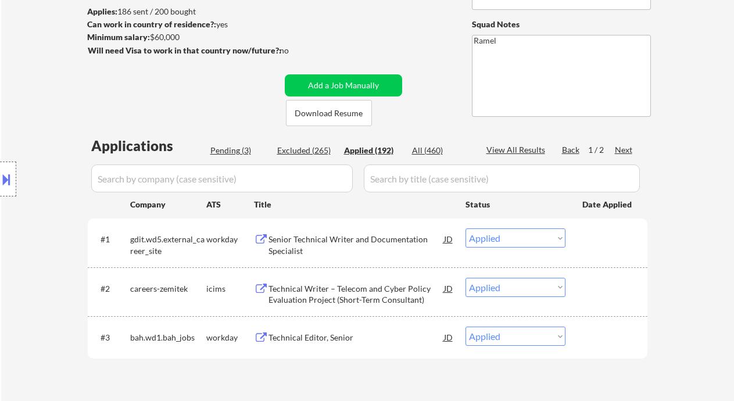
select select ""applied""
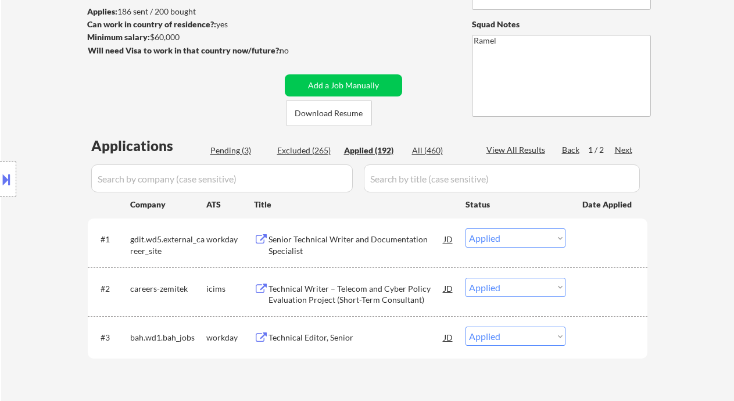
select select ""applied""
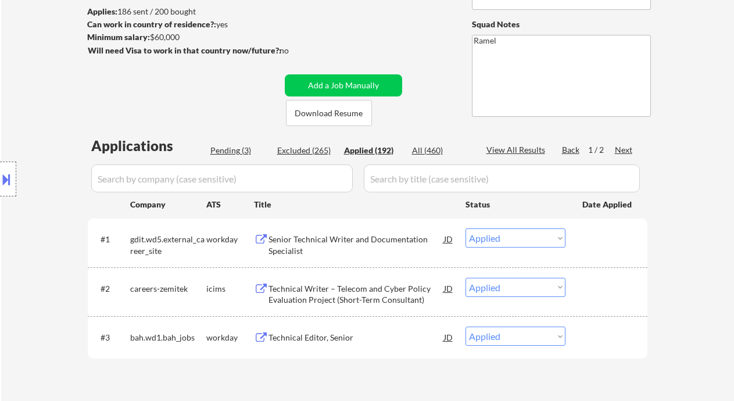
select select ""applied""
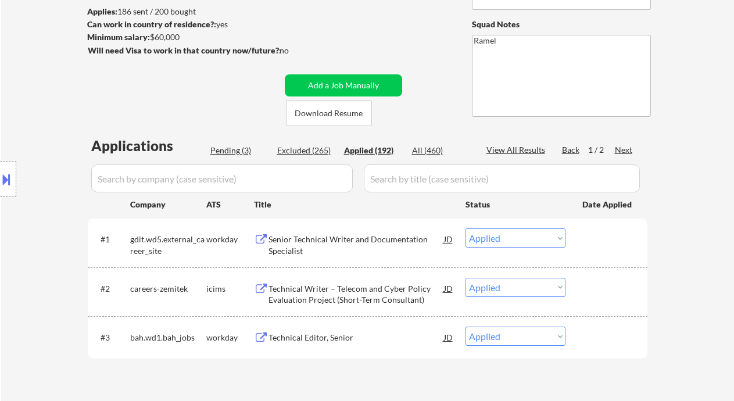
select select ""applied""
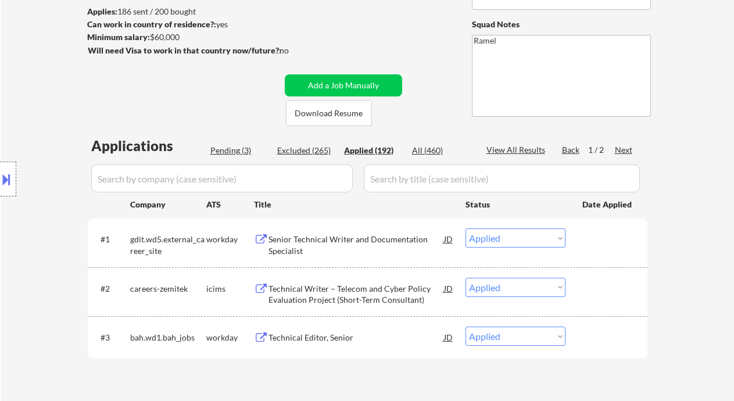
select select ""applied""
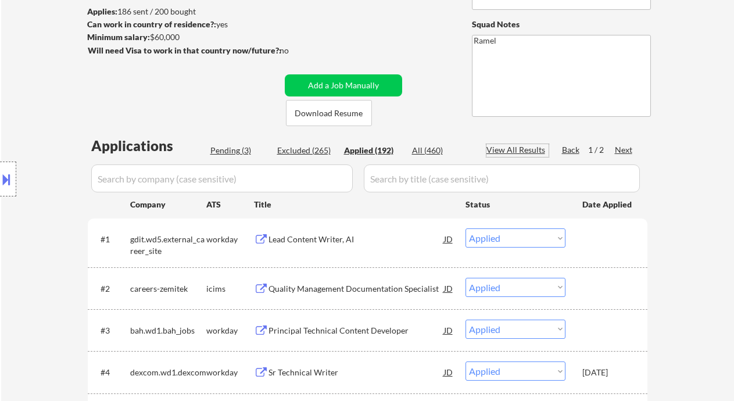
click at [522, 146] on div "View All Results" at bounding box center [517, 150] width 62 height 12
click at [42, 97] on div "Location Inclusions: Chevy Chase, MD Bethesda, MD Silver Spring, MD Kensington,…" at bounding box center [104, 179] width 208 height 216
select select ""applied""
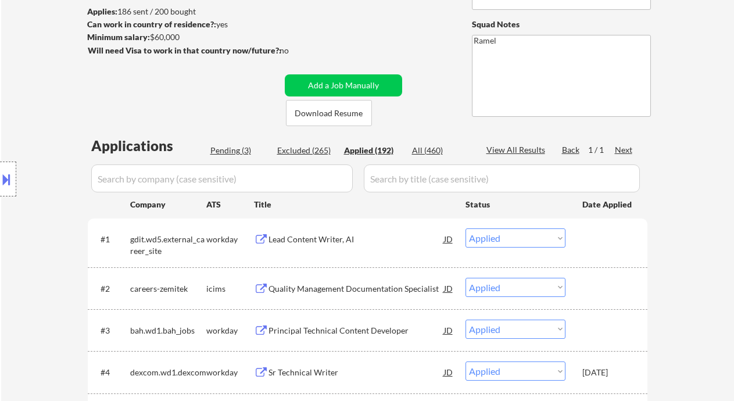
select select ""applied""
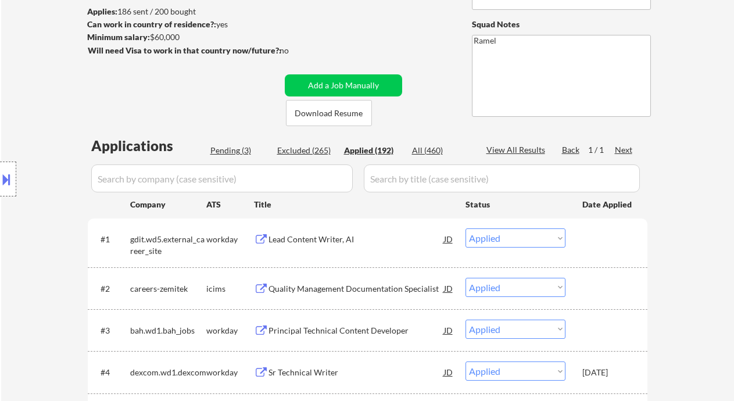
select select ""applied""
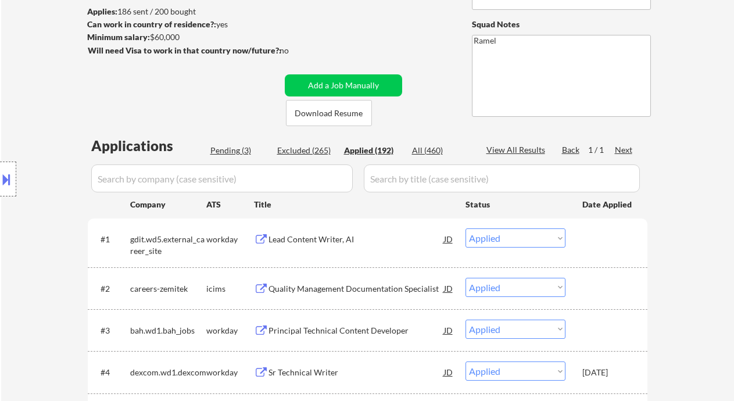
select select ""applied""
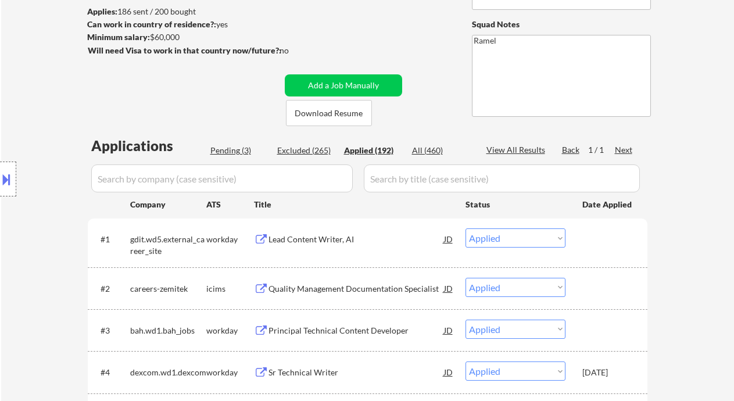
select select ""applied""
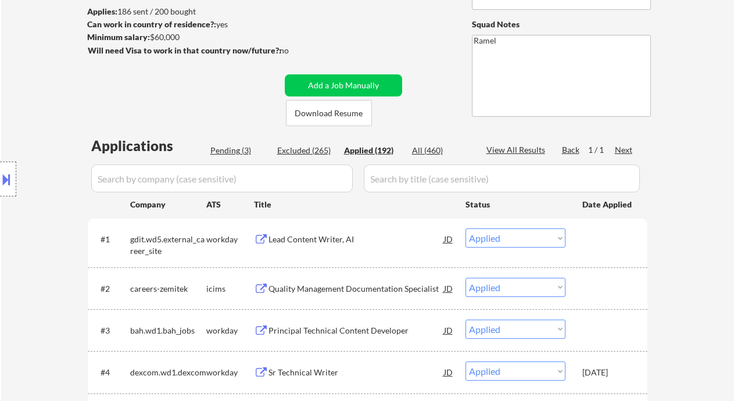
select select ""applied""
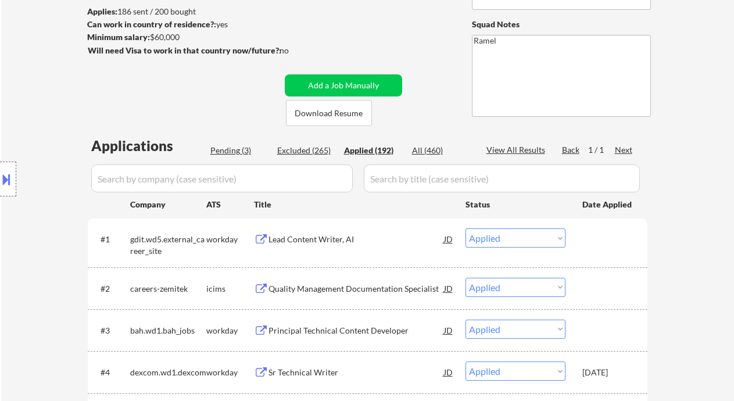
select select ""applied""
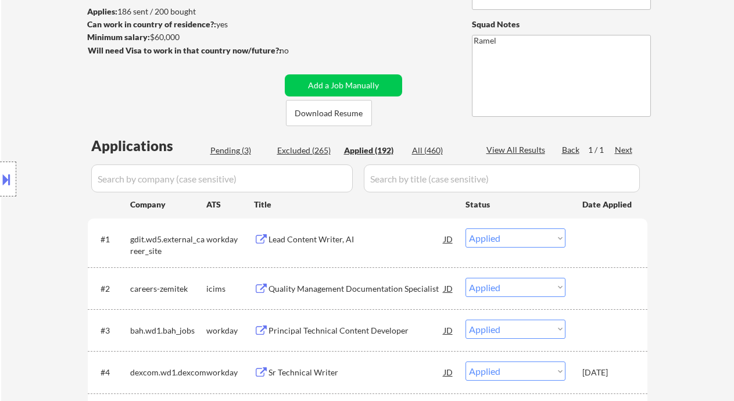
select select ""applied""
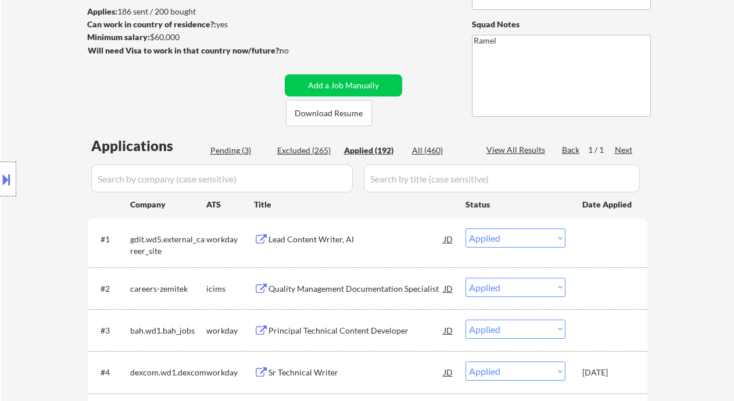
select select ""applied""
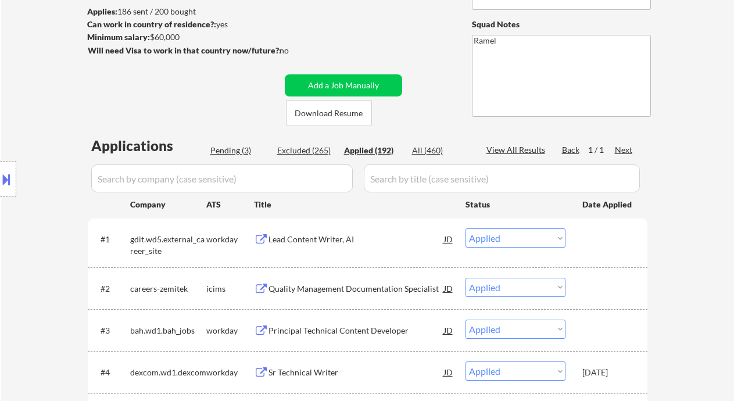
select select ""applied""
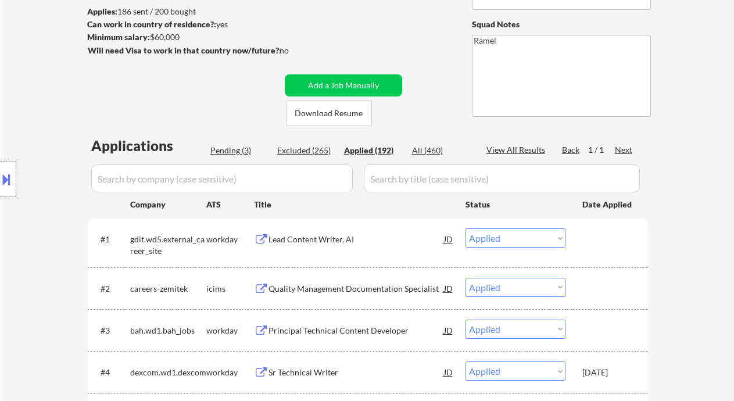
select select ""applied""
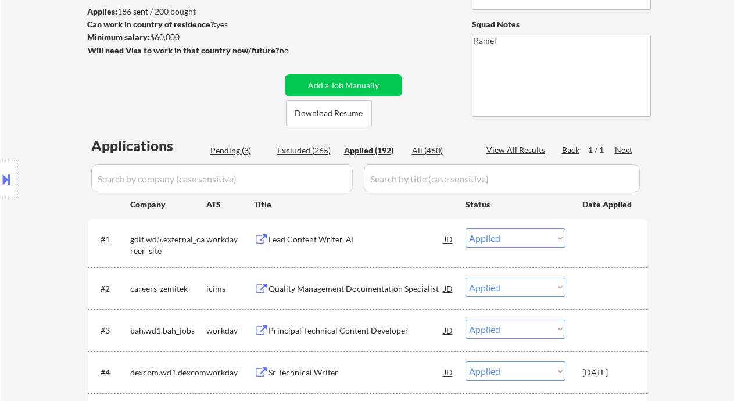
select select ""applied""
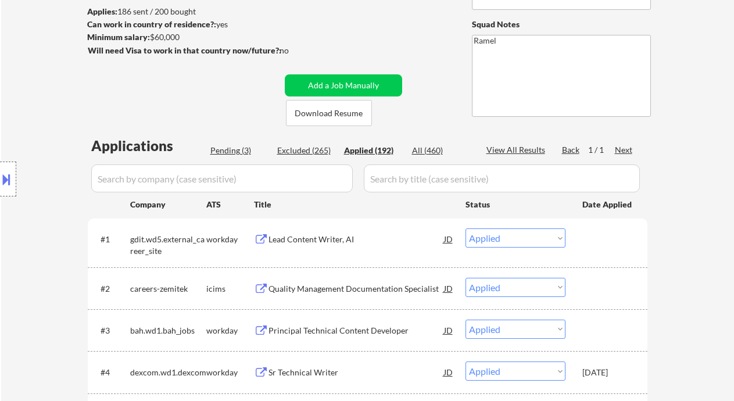
select select ""applied""
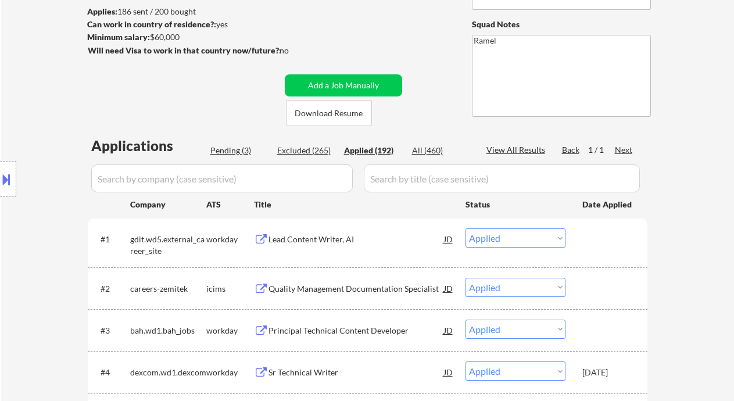
select select ""applied""
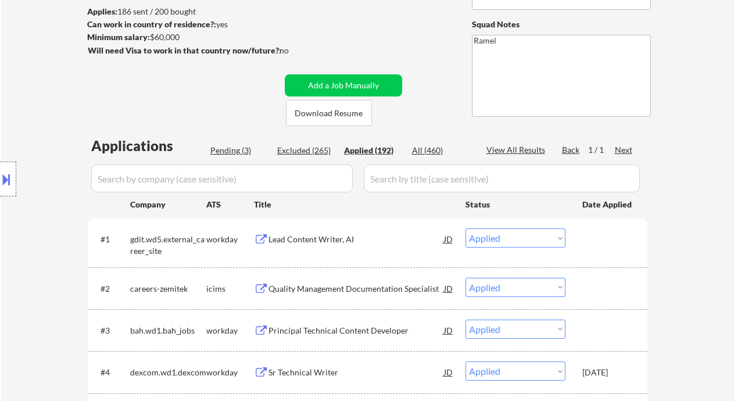
select select ""applied""
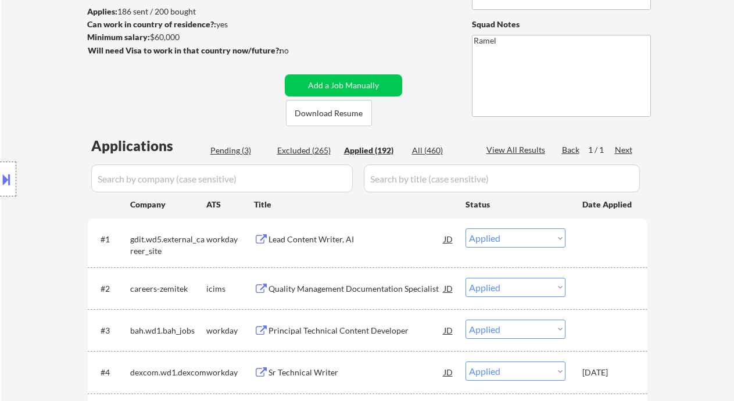
select select ""applied""
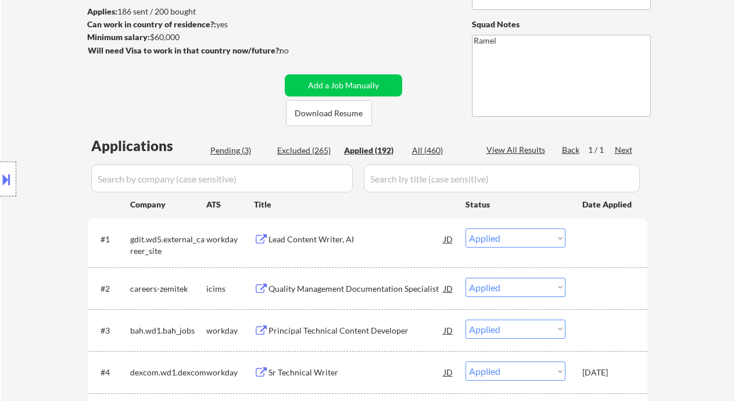
select select ""applied""
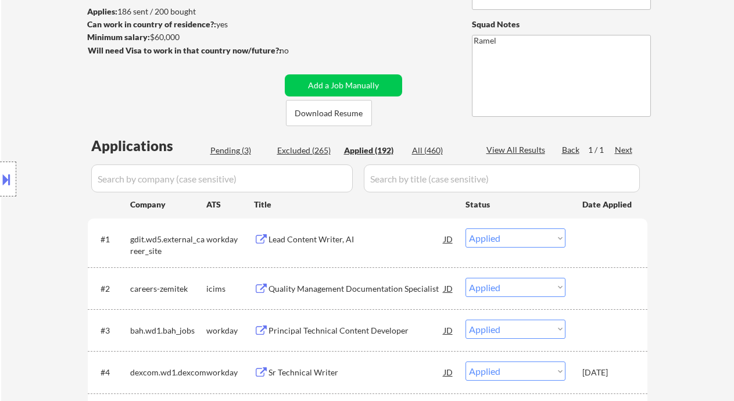
select select ""applied""
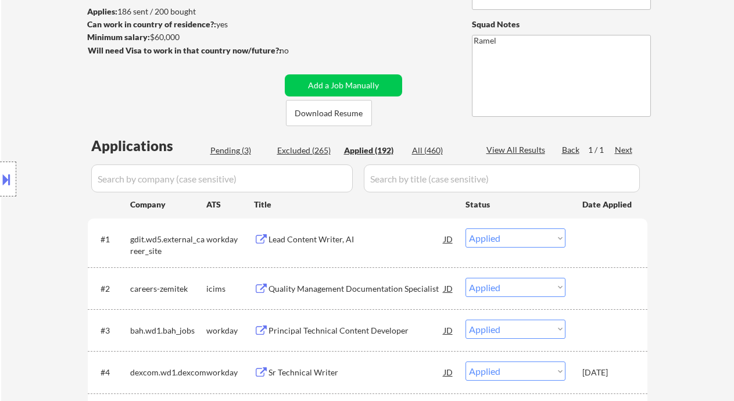
select select ""applied""
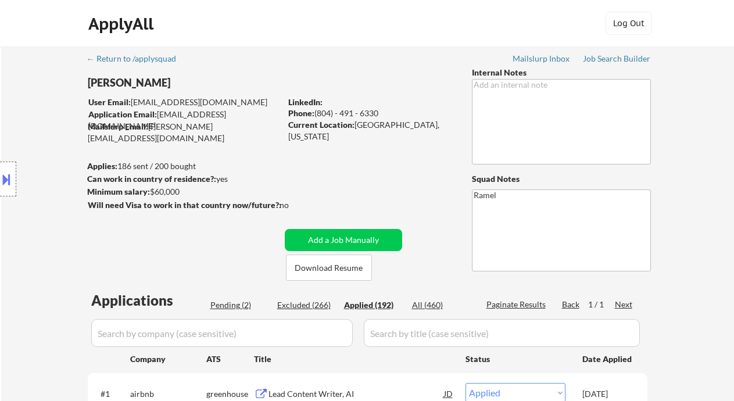
scroll to position [3018, 0]
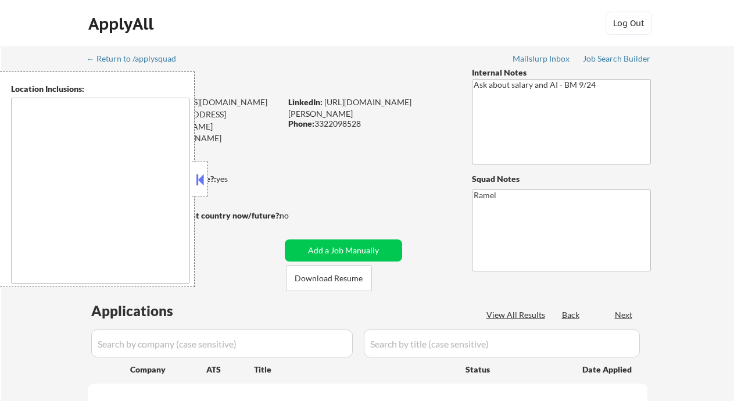
select select ""pending""
type textarea "[GEOGRAPHIC_DATA], [GEOGRAPHIC_DATA], [GEOGRAPHIC_DATA] [GEOGRAPHIC_DATA], [GEO…"
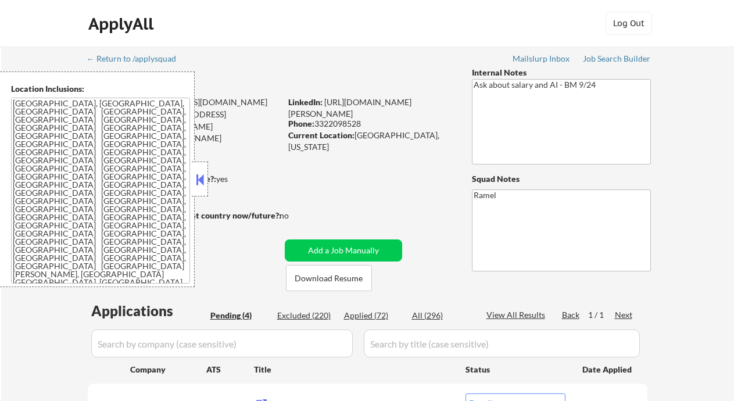
click at [199, 173] on button at bounding box center [199, 179] width 13 height 17
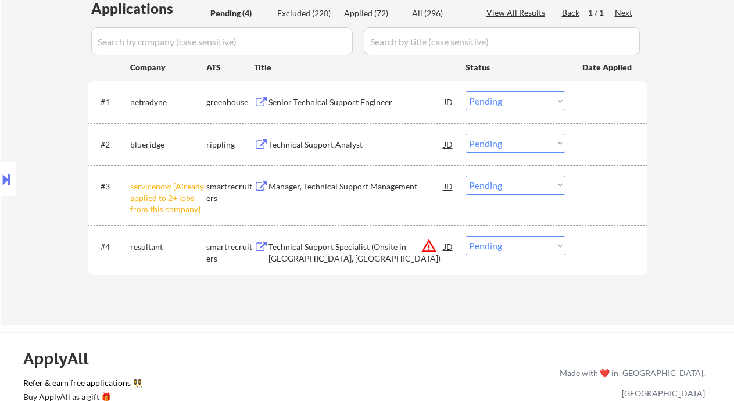
scroll to position [310, 0]
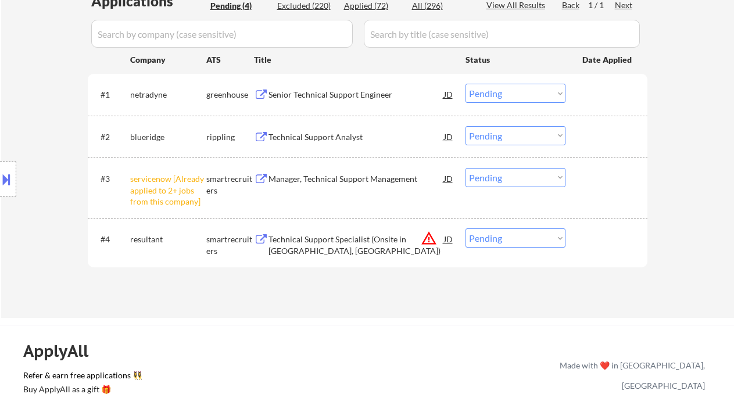
drag, startPoint x: 519, startPoint y: 176, endPoint x: 519, endPoint y: 186, distance: 9.9
click at [519, 176] on select "Choose an option... Pending Applied Excluded (Questions) Excluded (Expired) Exc…" at bounding box center [515, 177] width 100 height 19
drag, startPoint x: 505, startPoint y: 241, endPoint x: 509, endPoint y: 246, distance: 7.1
click at [505, 241] on select "Choose an option... Pending Applied Excluded (Questions) Excluded (Expired) Exc…" at bounding box center [515, 237] width 100 height 19
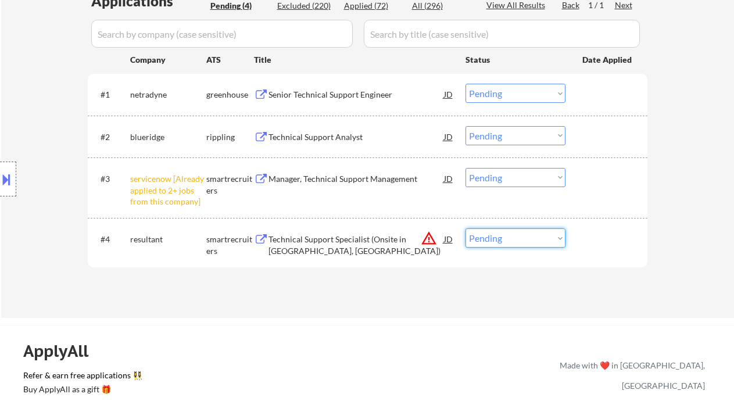
select select ""excluded__location_""
click at [465, 228] on select "Choose an option... Pending Applied Excluded (Questions) Excluded (Expired) Exc…" at bounding box center [515, 237] width 100 height 19
click at [504, 180] on select "Choose an option... Pending Applied Excluded (Questions) Excluded (Expired) Exc…" at bounding box center [515, 177] width 100 height 19
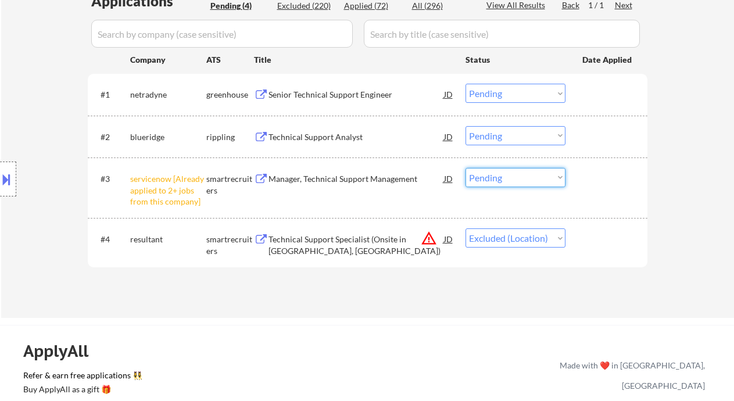
select select ""excluded__other_""
click at [465, 168] on select "Choose an option... Pending Applied Excluded (Questions) Excluded (Expired) Exc…" at bounding box center [515, 177] width 100 height 19
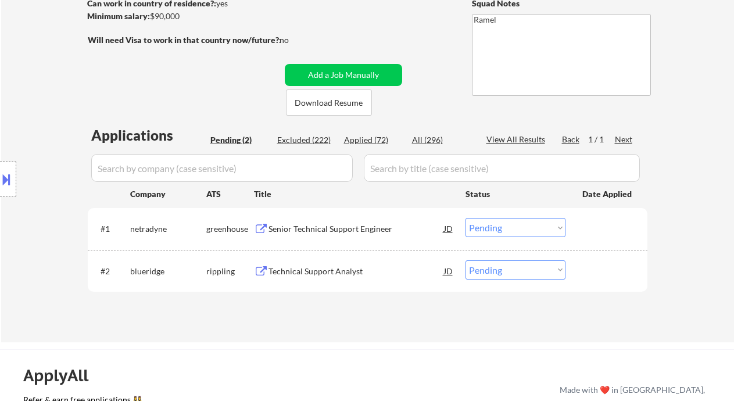
scroll to position [155, 0]
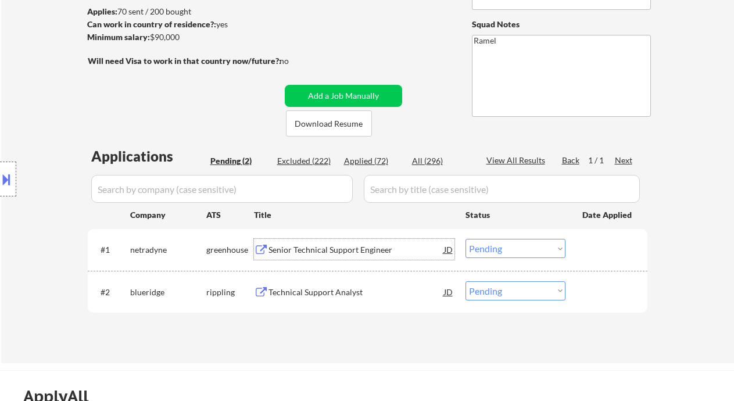
click at [304, 252] on div "Senior Technical Support Engineer" at bounding box center [355, 250] width 175 height 12
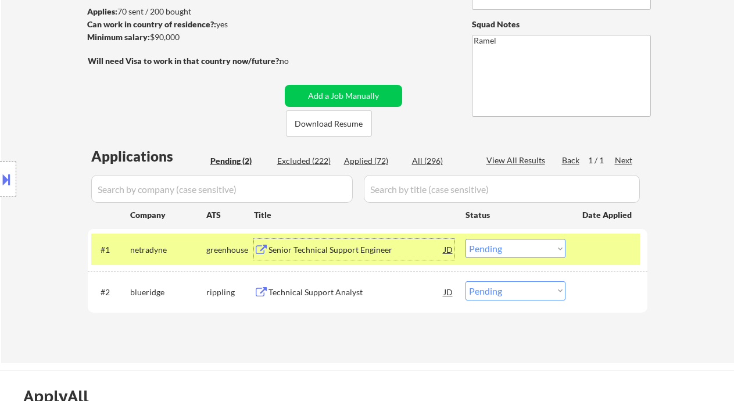
click at [307, 297] on div "Technical Support Analyst" at bounding box center [355, 291] width 175 height 21
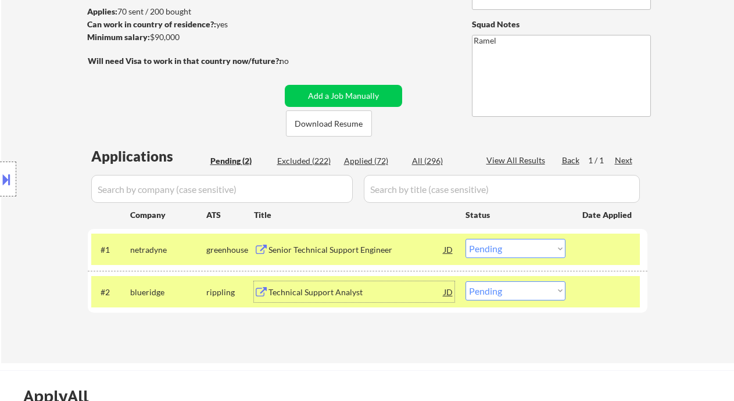
click at [504, 295] on select "Choose an option... Pending Applied Excluded (Questions) Excluded (Expired) Exc…" at bounding box center [515, 290] width 100 height 19
select select ""applied""
click at [465, 281] on select "Choose an option... Pending Applied Excluded (Questions) Excluded (Expired) Exc…" at bounding box center [515, 290] width 100 height 19
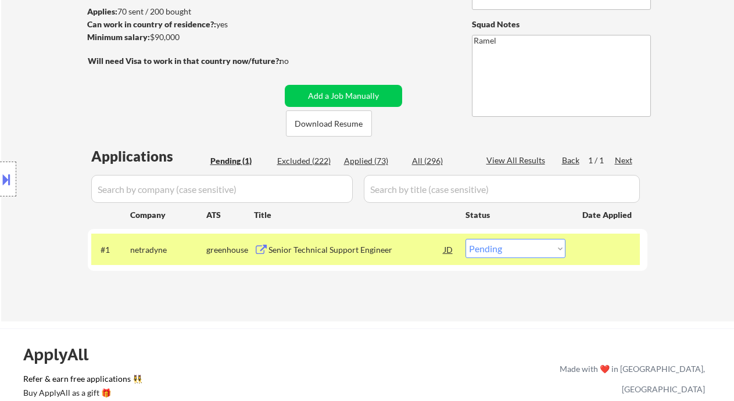
click at [512, 258] on div "#1 netradyne greenhouse Senior Technical Support Engineer JD Choose an option..…" at bounding box center [365, 249] width 548 height 31
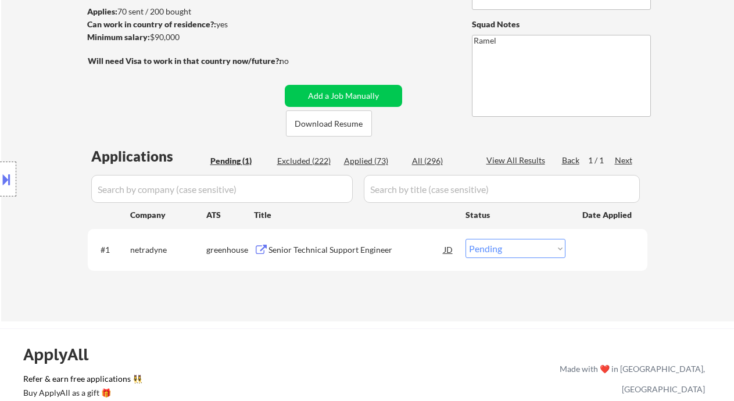
click at [521, 249] on select "Choose an option... Pending Applied Excluded (Questions) Excluded (Expired) Exc…" at bounding box center [515, 248] width 100 height 19
select select ""excluded__salary_""
click at [465, 239] on select "Choose an option... Pending Applied Excluded (Questions) Excluded (Expired) Exc…" at bounding box center [515, 248] width 100 height 19
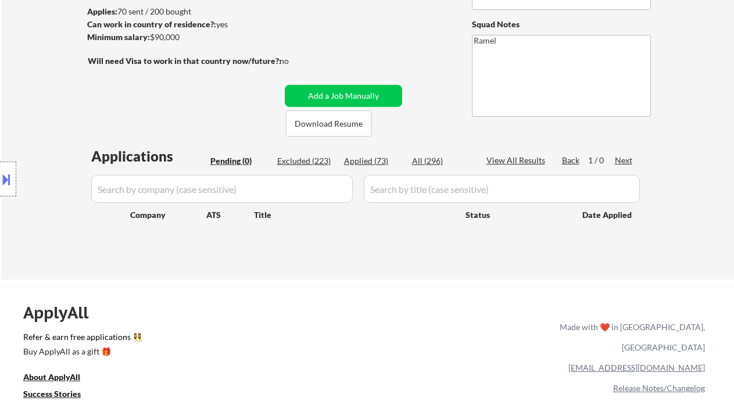
drag, startPoint x: 17, startPoint y: 105, endPoint x: 74, endPoint y: 0, distance: 119.3
click at [17, 104] on div "Location Inclusions: [GEOGRAPHIC_DATA], [GEOGRAPHIC_DATA] [GEOGRAPHIC_DATA], [G…" at bounding box center [104, 179] width 208 height 216
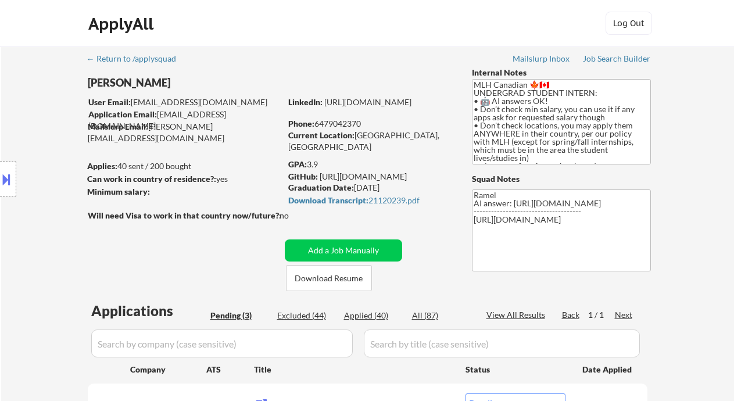
select select ""pending""
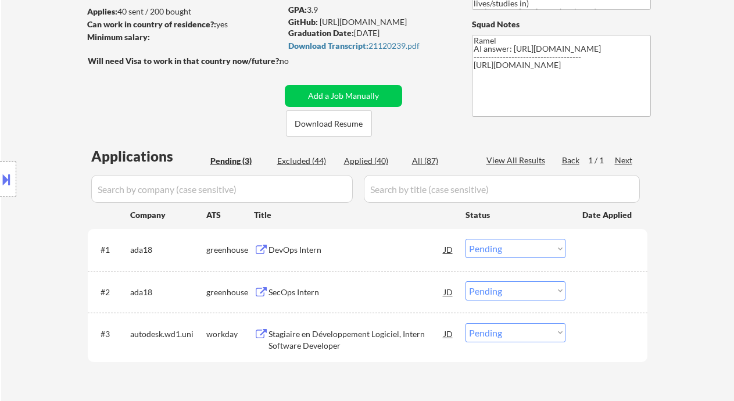
scroll to position [232, 0]
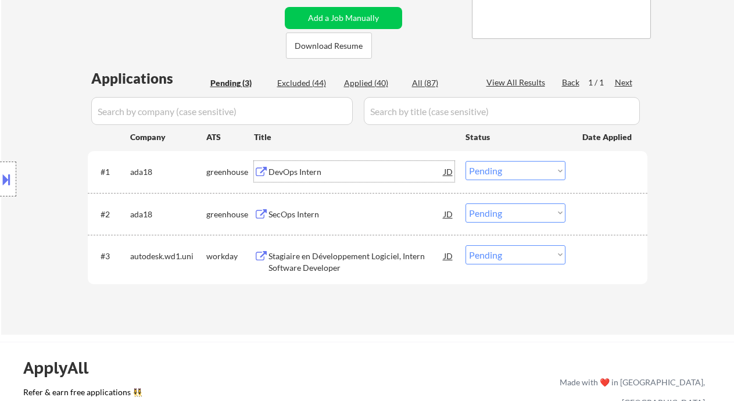
click at [309, 173] on div "DevOps Intern" at bounding box center [355, 172] width 175 height 12
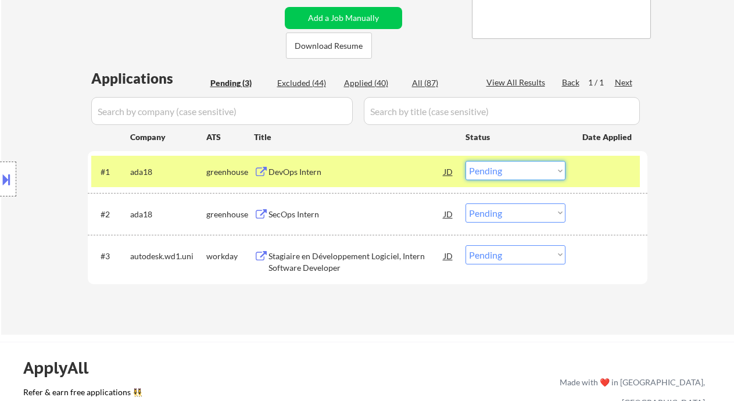
drag, startPoint x: 475, startPoint y: 168, endPoint x: 486, endPoint y: 180, distance: 15.6
click at [475, 168] on select "Choose an option... Pending Applied Excluded (Questions) Excluded (Expired) Exc…" at bounding box center [515, 170] width 100 height 19
click at [465, 161] on select "Choose an option... Pending Applied Excluded (Questions) Excluded (Expired) Exc…" at bounding box center [515, 170] width 100 height 19
click at [353, 259] on div "Stagiaire en Développement Logiciel, Intern Software Developer" at bounding box center [355, 261] width 175 height 23
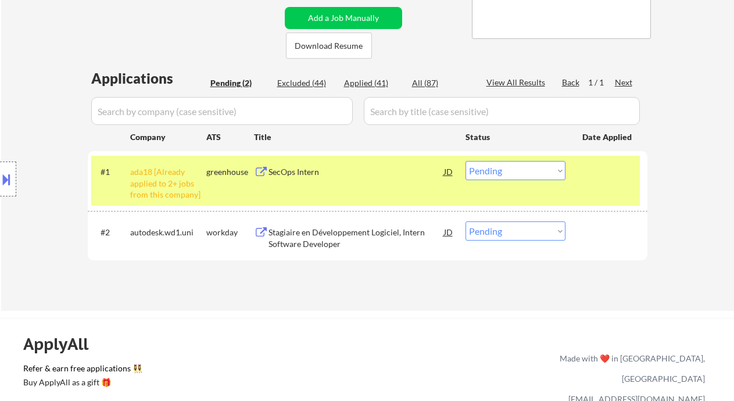
click at [491, 171] on select "Choose an option... Pending Applied Excluded (Questions) Excluded (Expired) Exc…" at bounding box center [515, 170] width 100 height 19
click at [465, 161] on select "Choose an option... Pending Applied Excluded (Questions) Excluded (Expired) Exc…" at bounding box center [515, 170] width 100 height 19
click at [515, 234] on select "Choose an option... Pending Applied Excluded (Questions) Excluded (Expired) Exc…" at bounding box center [515, 230] width 100 height 19
click at [465, 221] on select "Choose an option... Pending Applied Excluded (Questions) Excluded (Expired) Exc…" at bounding box center [515, 230] width 100 height 19
select select ""pending""
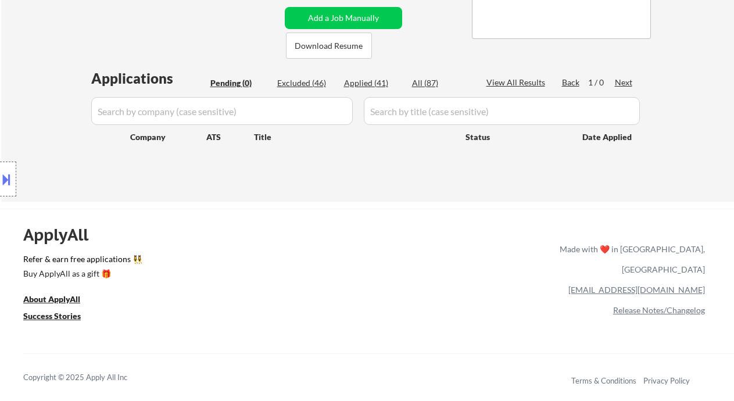
click at [38, 87] on div "Location Inclusions: country:[GEOGRAPHIC_DATA] country:[GEOGRAPHIC_DATA]" at bounding box center [104, 179] width 208 height 216
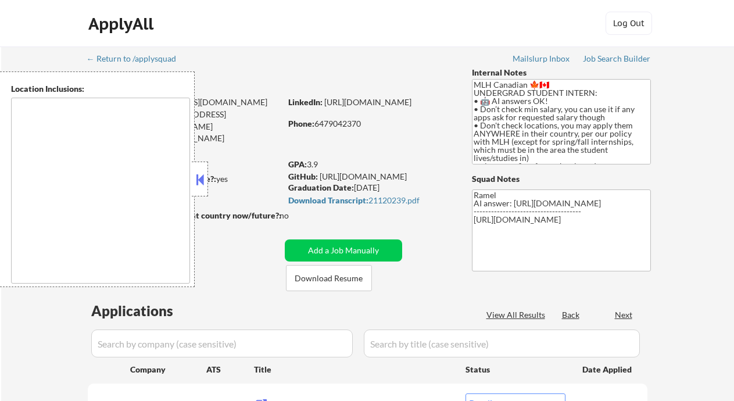
select select ""pending""
type textarea "country:CA country:[GEOGRAPHIC_DATA]"
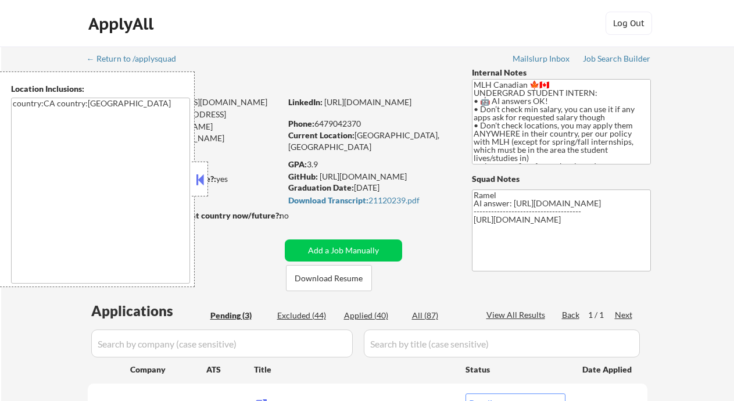
click at [202, 184] on button at bounding box center [199, 179] width 13 height 17
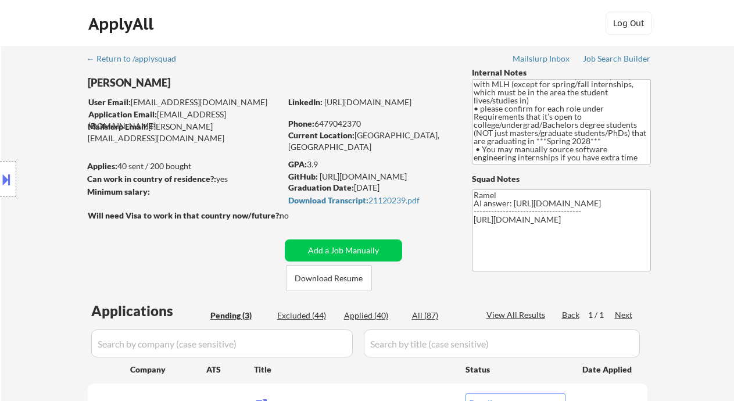
scroll to position [97, 0]
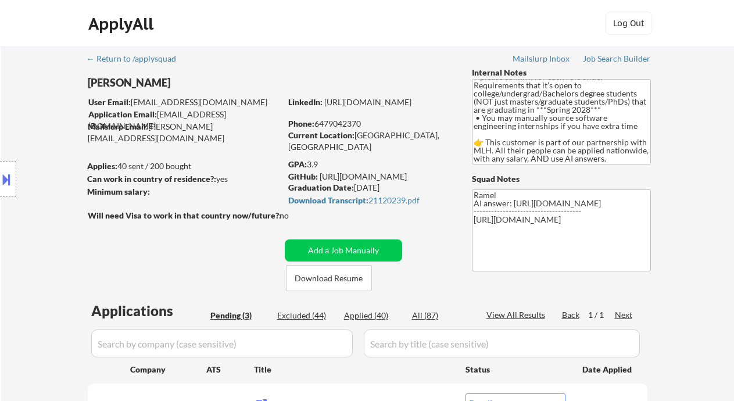
click at [368, 313] on div "Applied (40)" at bounding box center [373, 316] width 58 height 12
select select ""applied""
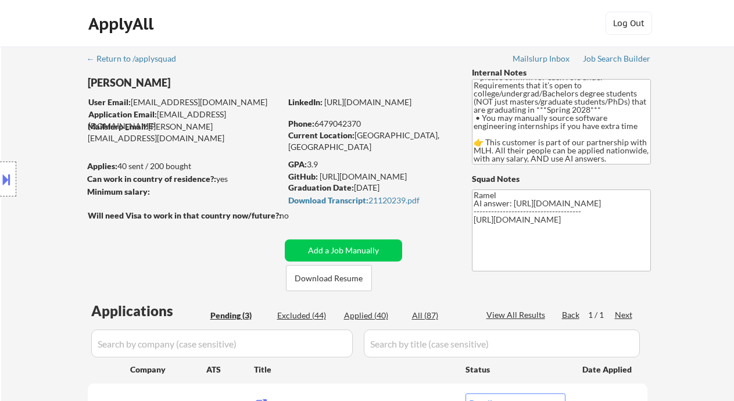
select select ""applied""
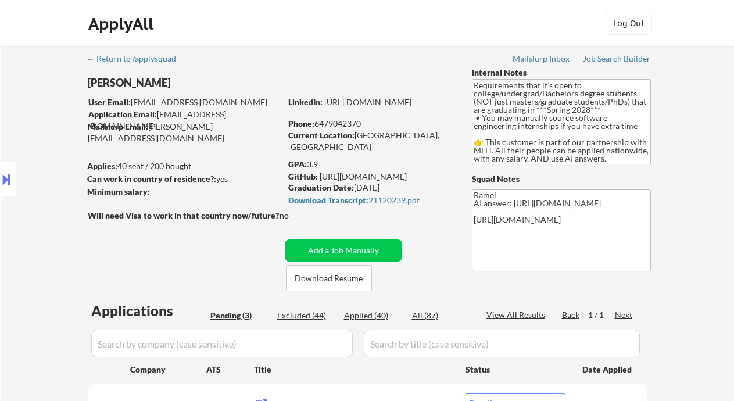
select select ""applied""
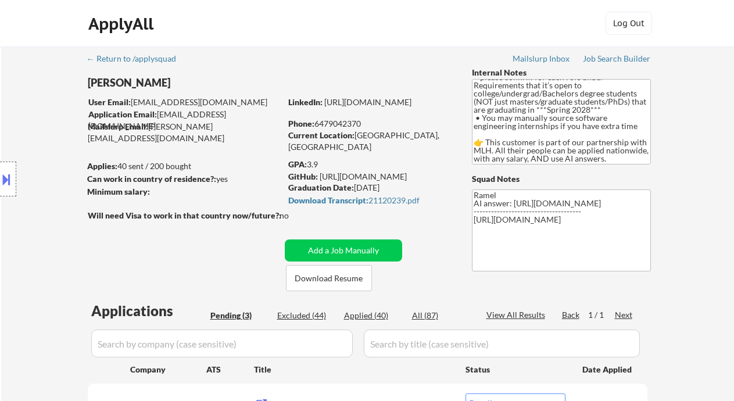
select select ""applied""
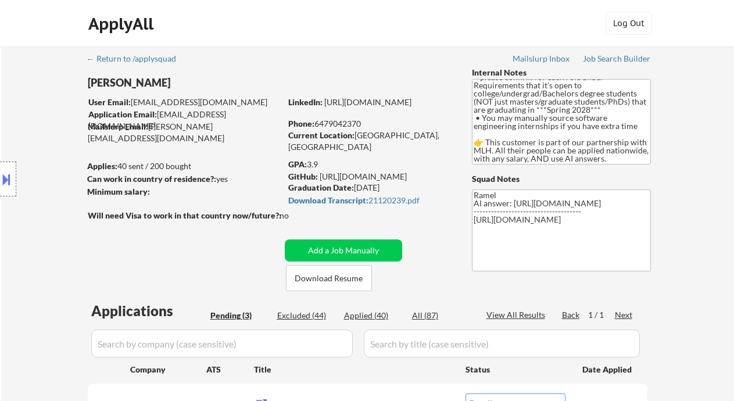
select select ""applied""
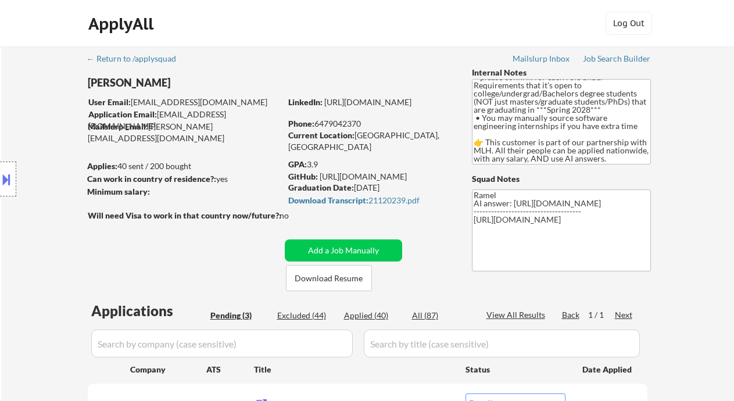
select select ""applied""
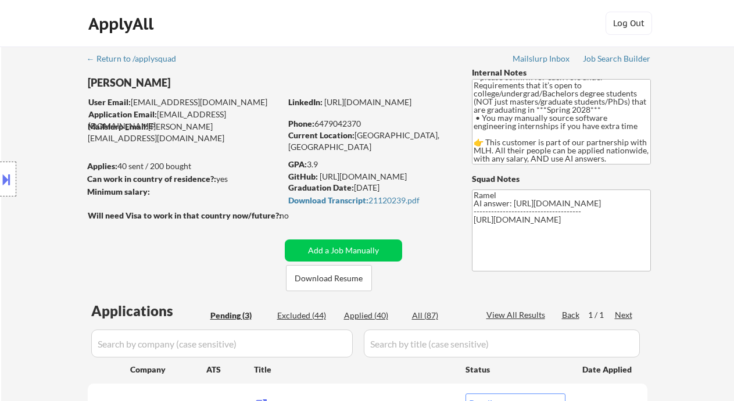
select select ""applied""
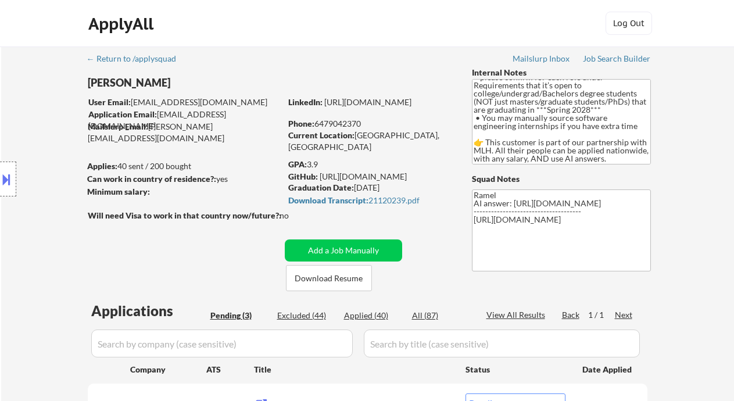
select select ""applied""
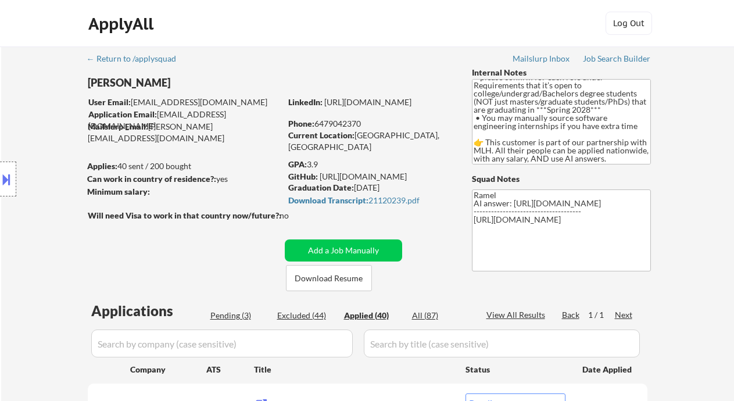
select select ""applied""
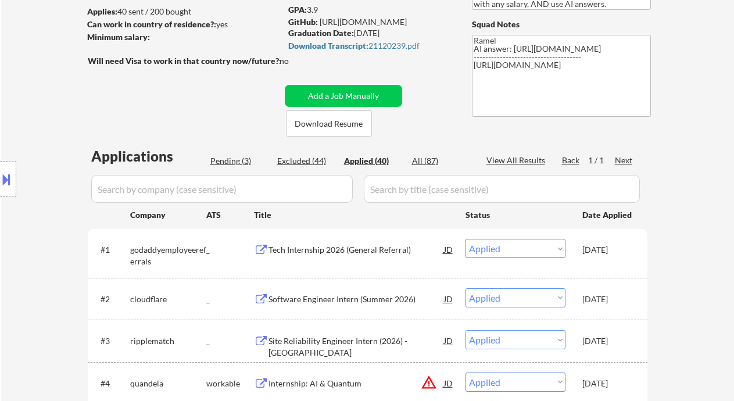
scroll to position [512, 0]
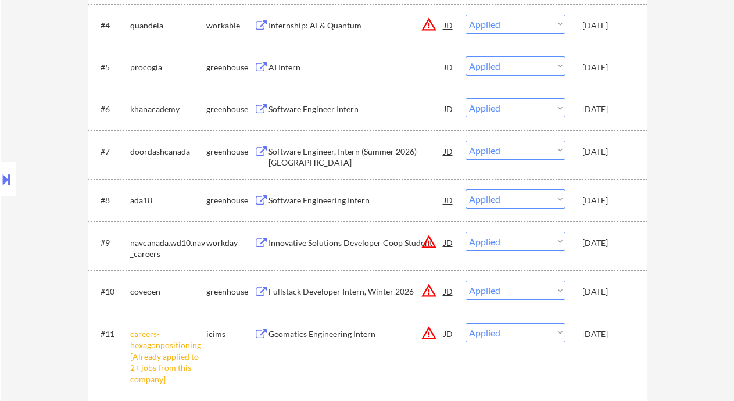
select select ""applied""
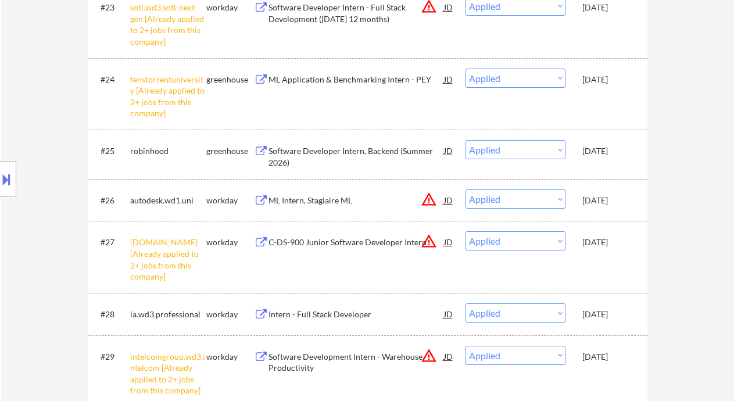
scroll to position [1815, 0]
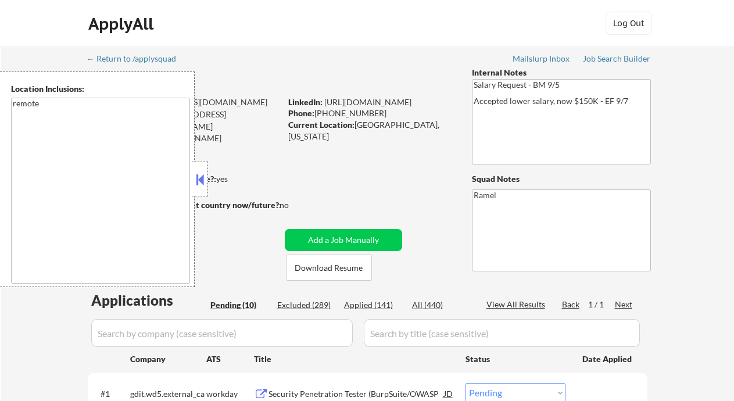
select select ""pending""
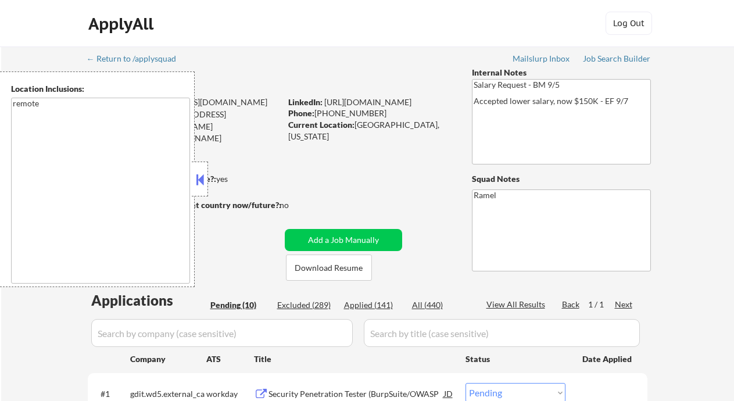
select select ""pending""
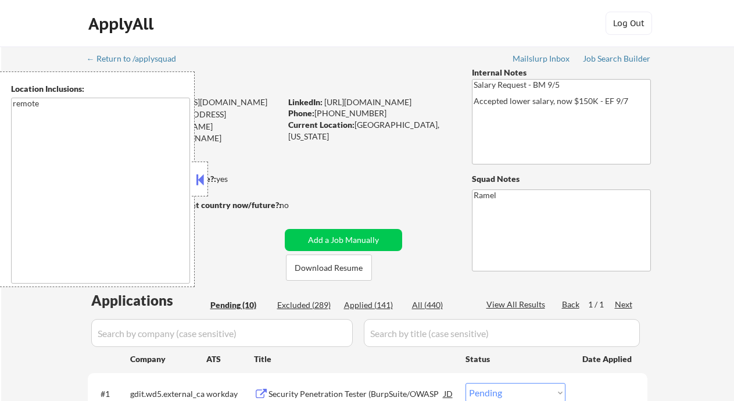
click at [203, 180] on button at bounding box center [199, 179] width 13 height 17
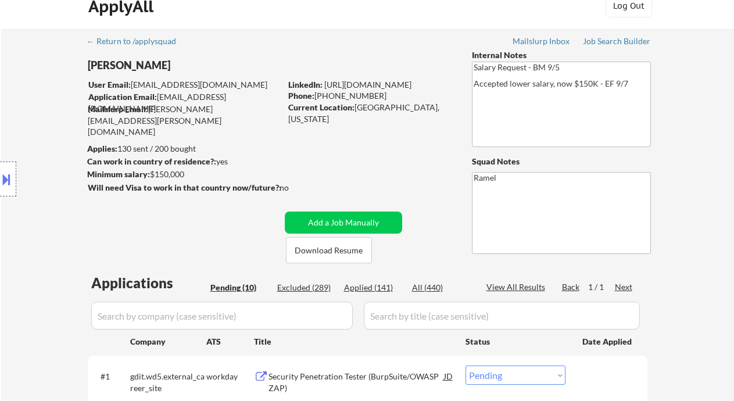
scroll to position [155, 0]
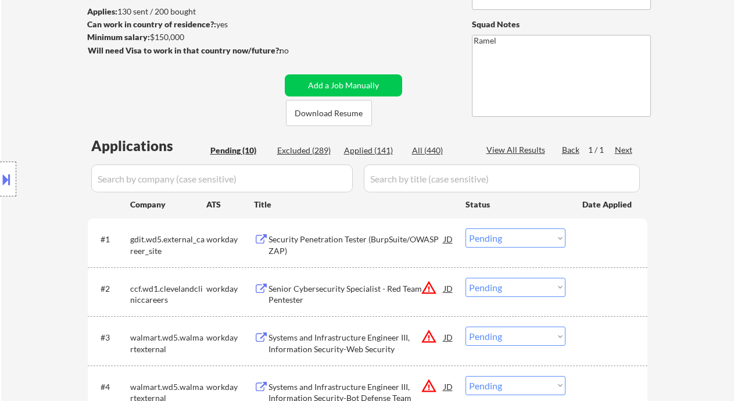
click at [43, 35] on div "← Return to /applysquad Mailslurp Inbox Job Search Builder [PERSON_NAME] User E…" at bounding box center [367, 324] width 733 height 865
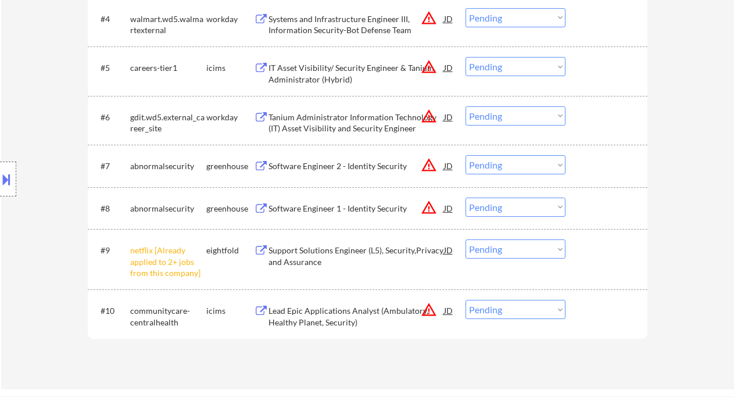
scroll to position [542, 0]
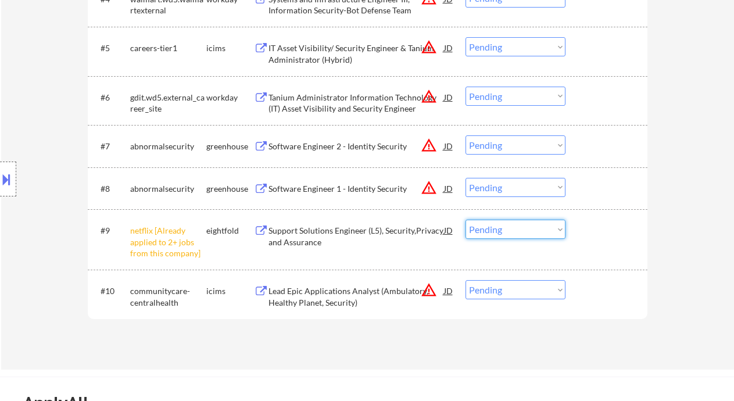
drag, startPoint x: 505, startPoint y: 230, endPoint x: 518, endPoint y: 238, distance: 15.6
click at [505, 230] on select "Choose an option... Pending Applied Excluded (Questions) Excluded (Expired) Exc…" at bounding box center [515, 229] width 100 height 19
click at [465, 220] on select "Choose an option... Pending Applied Excluded (Questions) Excluded (Expired) Exc…" at bounding box center [515, 229] width 100 height 19
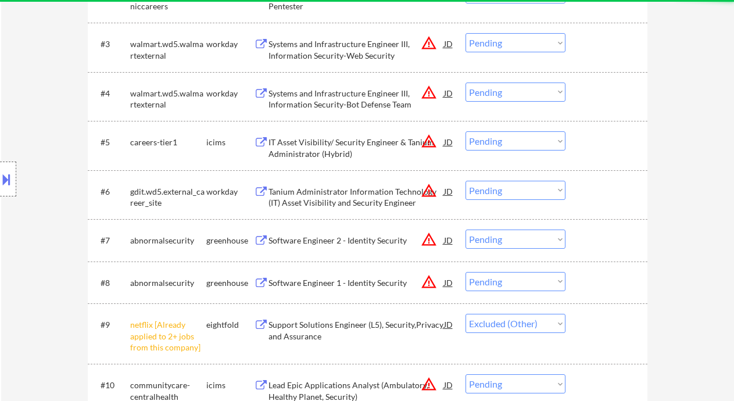
scroll to position [465, 0]
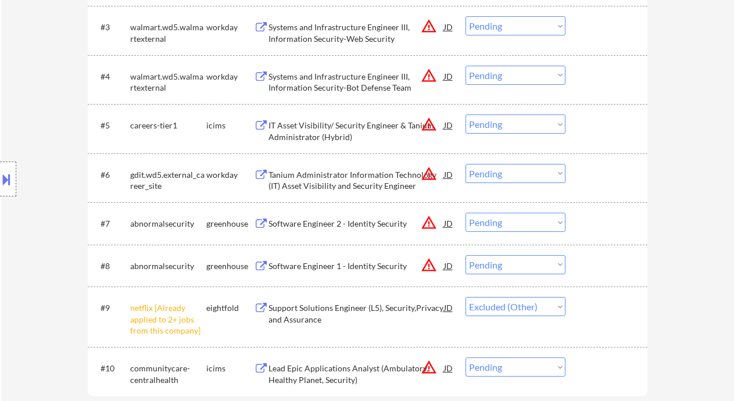
select select ""pending""
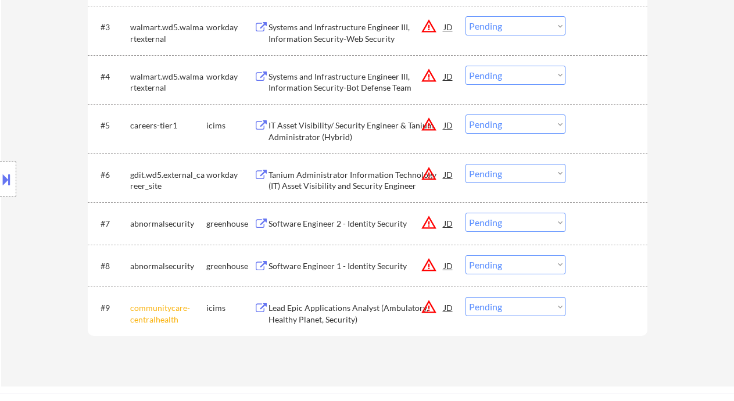
click at [335, 227] on div "Software Engineer 2 - Identity Security" at bounding box center [355, 224] width 175 height 12
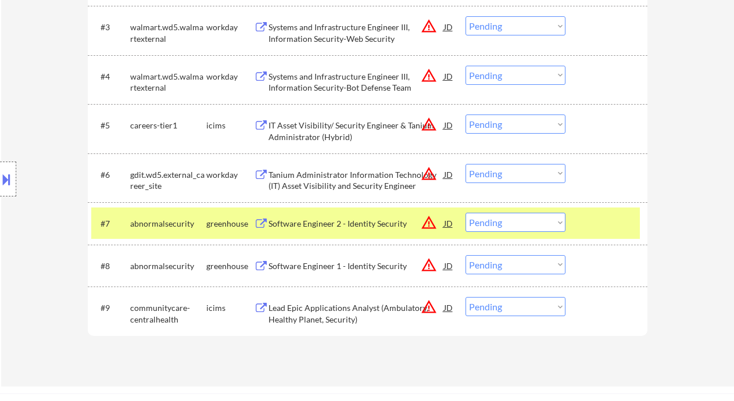
click at [500, 217] on select "Choose an option... Pending Applied Excluded (Questions) Excluded (Expired) Exc…" at bounding box center [515, 222] width 100 height 19
select select ""excluded__bad_match_""
click at [465, 213] on select "Choose an option... Pending Applied Excluded (Questions) Excluded (Expired) Exc…" at bounding box center [515, 222] width 100 height 19
click at [513, 226] on select "Choose an option... Pending Applied Excluded (Questions) Excluded (Expired) Exc…" at bounding box center [515, 222] width 100 height 19
click at [465, 213] on select "Choose an option... Pending Applied Excluded (Questions) Excluded (Expired) Exc…" at bounding box center [515, 222] width 100 height 19
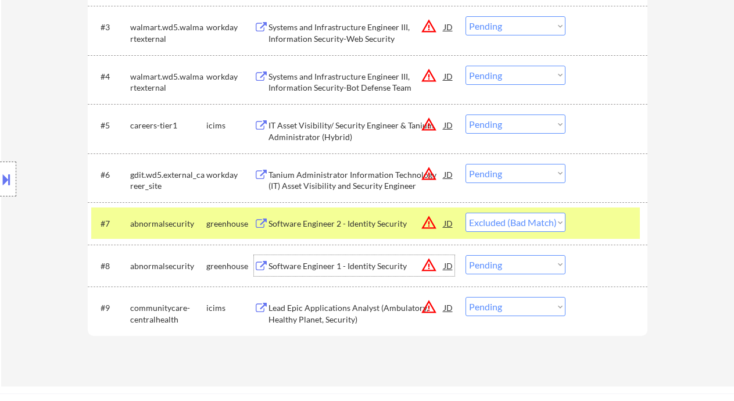
click at [345, 256] on div "Software Engineer 1 - Identity Security" at bounding box center [355, 265] width 175 height 21
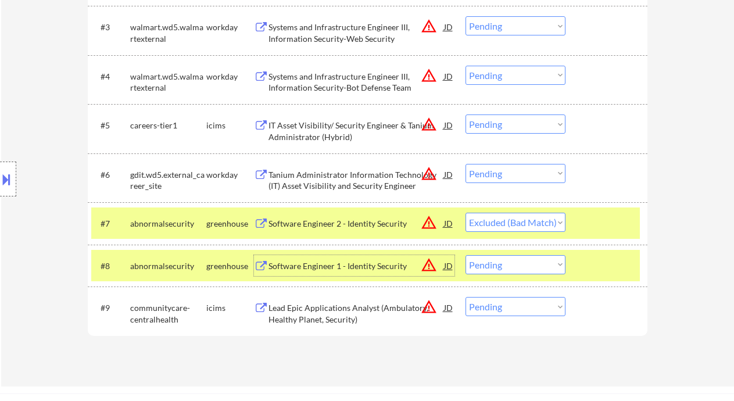
click at [508, 268] on select "Choose an option... Pending Applied Excluded (Questions) Excluded (Expired) Exc…" at bounding box center [515, 264] width 100 height 19
click at [465, 255] on select "Choose an option... Pending Applied Excluded (Questions) Excluded (Expired) Exc…" at bounding box center [515, 264] width 100 height 19
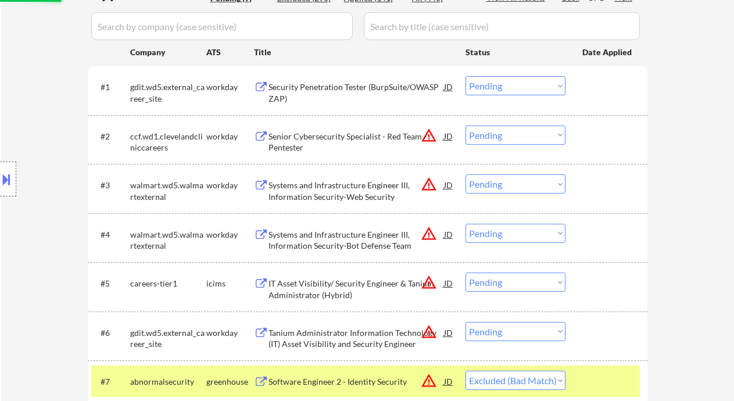
scroll to position [310, 0]
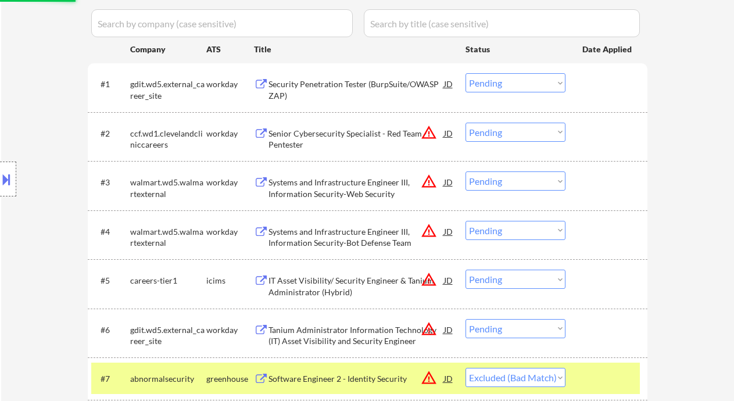
select select ""pending""
click at [357, 137] on div "Senior Cybersecurity Specialist - Red Team - Pentester" at bounding box center [355, 139] width 175 height 23
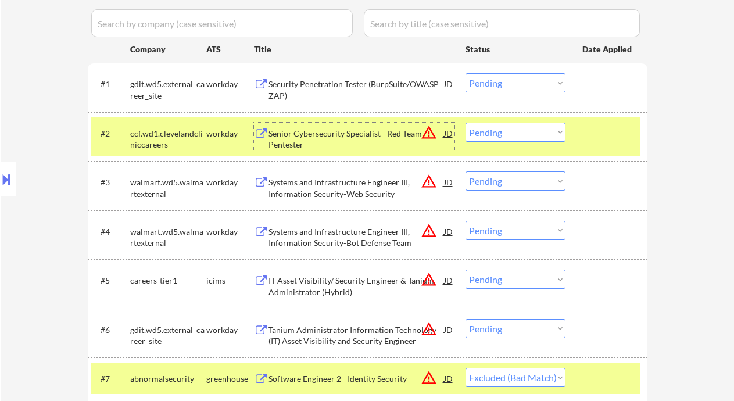
click at [450, 132] on div "JD" at bounding box center [449, 133] width 12 height 21
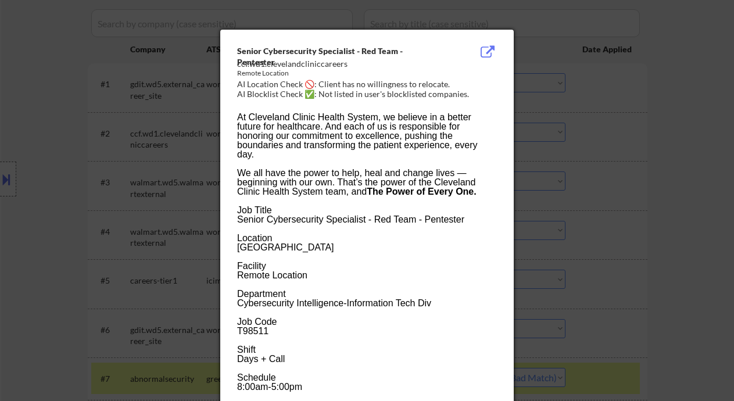
click at [633, 199] on div at bounding box center [367, 200] width 734 height 401
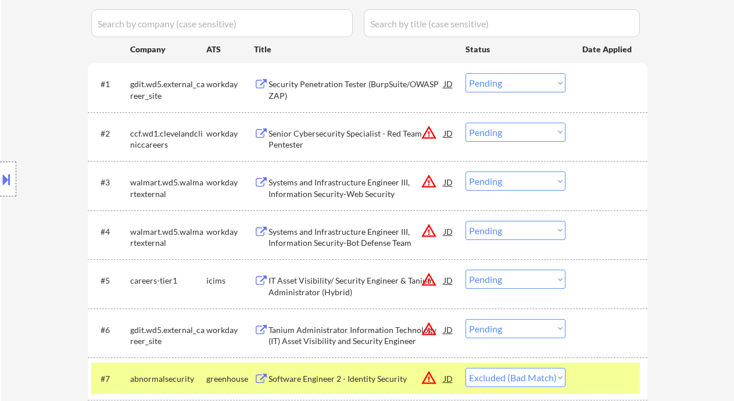
click at [10, 179] on button at bounding box center [6, 179] width 13 height 19
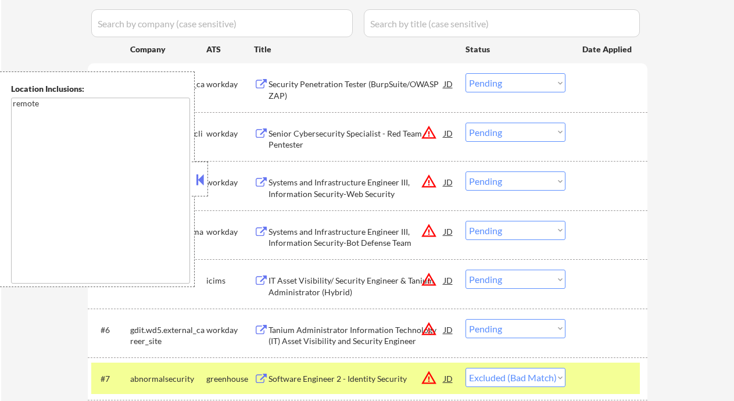
click at [596, 209] on div "#3 walmart.wd5.walmartexternal workday Systems and Infrastructure Engineer III,…" at bounding box center [367, 185] width 559 height 49
click at [209, 171] on div "#3 walmart.wd5.walmartexternal workday Systems and Infrastructure Engineer III,…" at bounding box center [365, 185] width 548 height 38
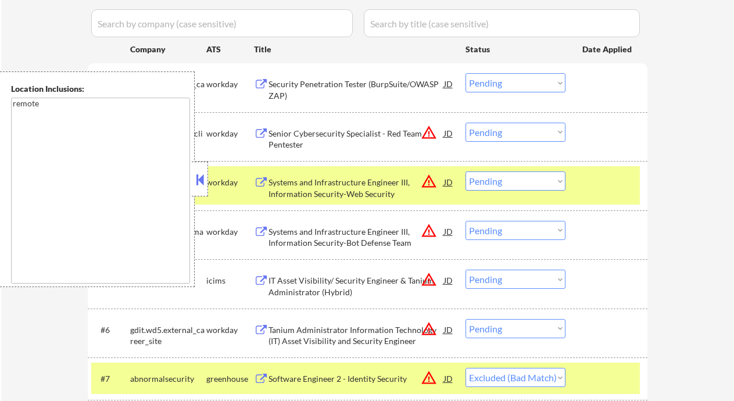
click at [194, 180] on button at bounding box center [199, 179] width 13 height 17
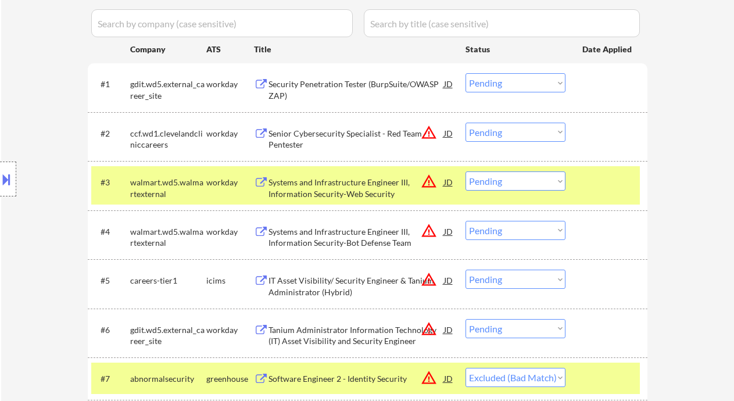
click at [498, 130] on select "Choose an option... Pending Applied Excluded (Questions) Excluded (Expired) Exc…" at bounding box center [515, 132] width 100 height 19
click at [465, 123] on select "Choose an option... Pending Applied Excluded (Questions) Excluded (Expired) Exc…" at bounding box center [515, 132] width 100 height 19
select select ""pending""
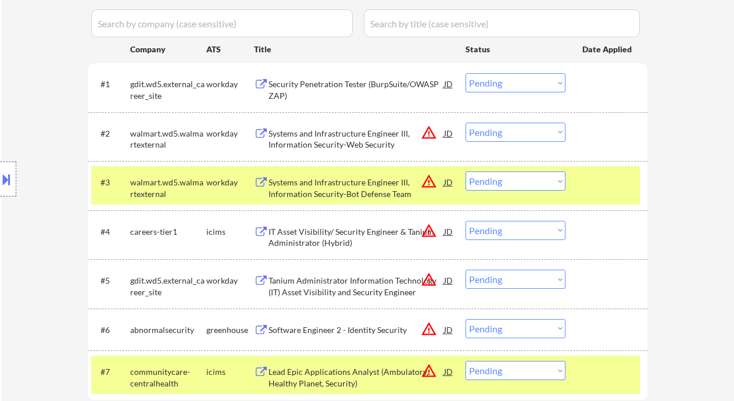
scroll to position [232, 0]
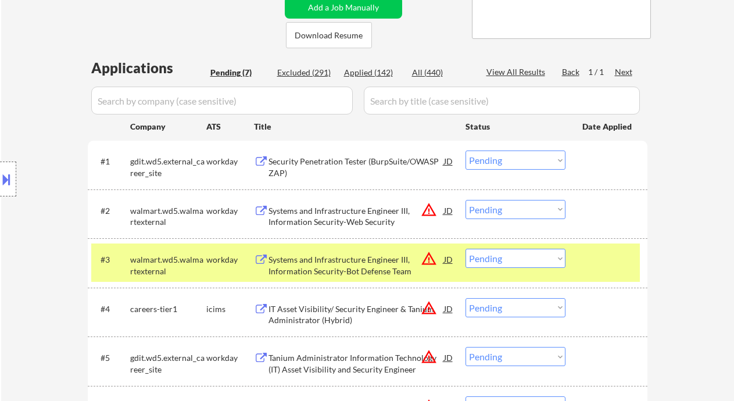
click at [55, 119] on div "Location Inclusions: remote" at bounding box center [104, 179] width 208 height 216
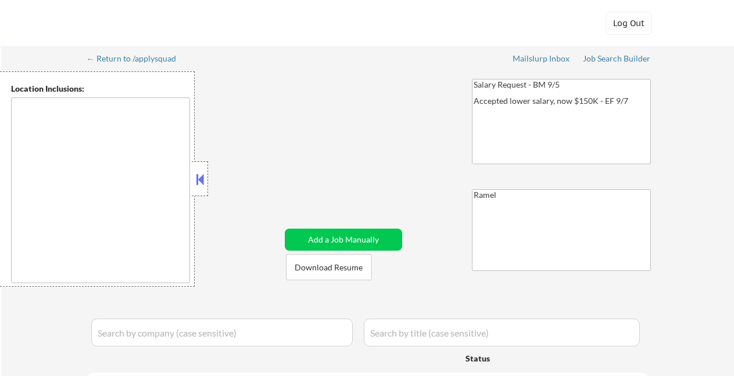
type textarea "remote"
select select ""pending""
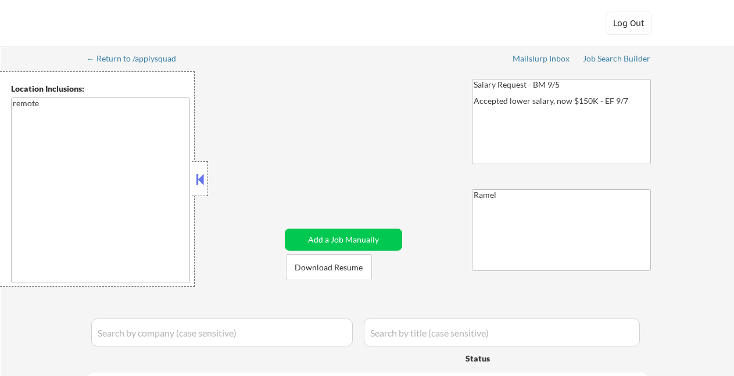
select select ""pending""
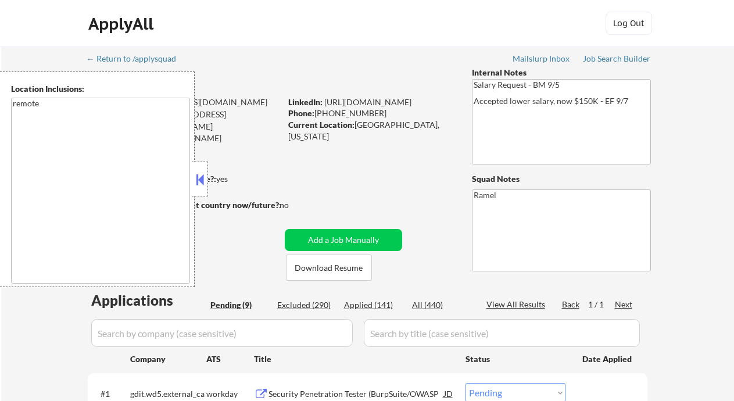
select select ""pending""
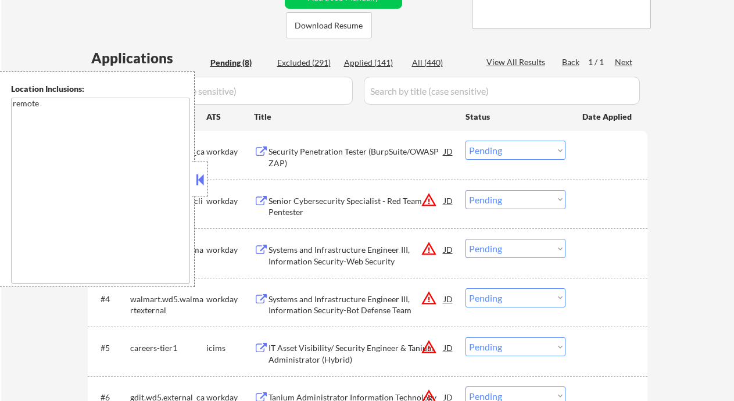
click at [202, 178] on button at bounding box center [199, 179] width 13 height 17
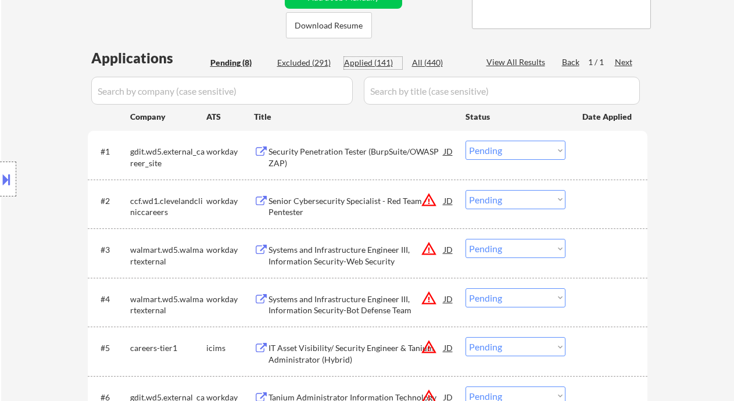
click at [381, 62] on div "Applied (141)" at bounding box center [373, 63] width 58 height 12
select select ""applied""
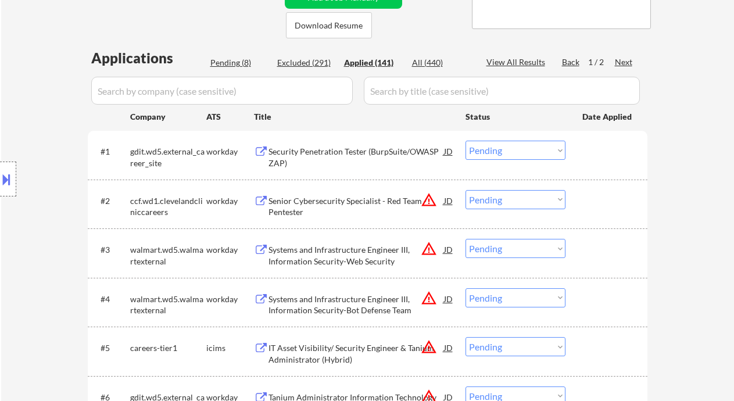
select select ""applied""
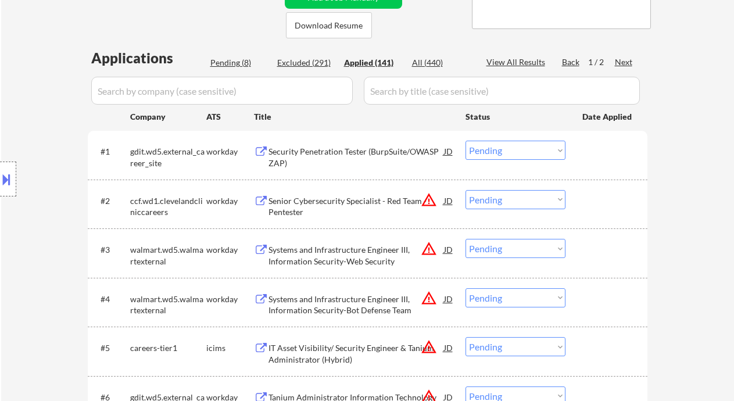
select select ""applied""
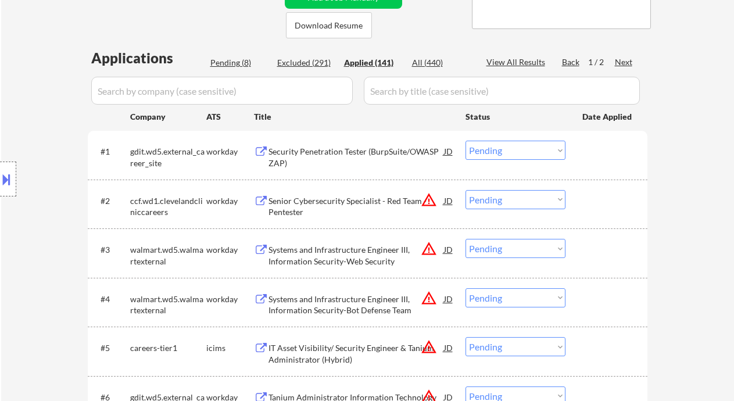
select select ""applied""
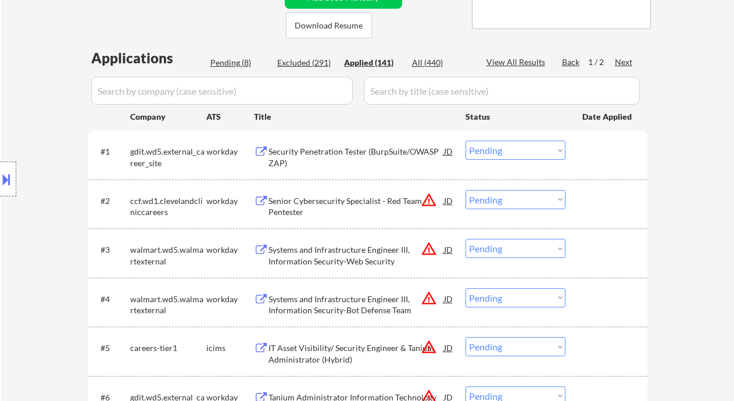
select select ""applied""
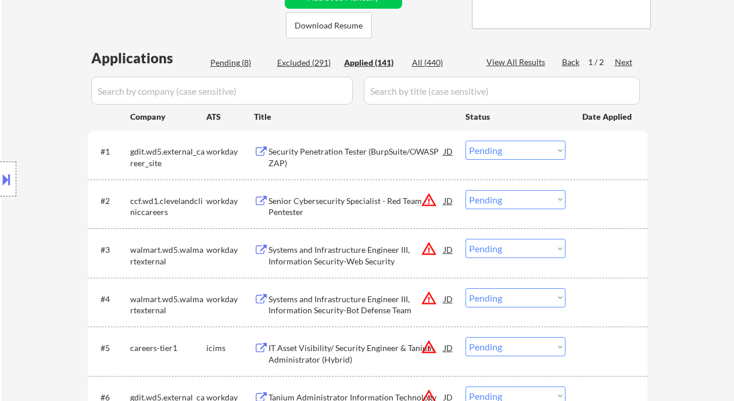
select select ""applied""
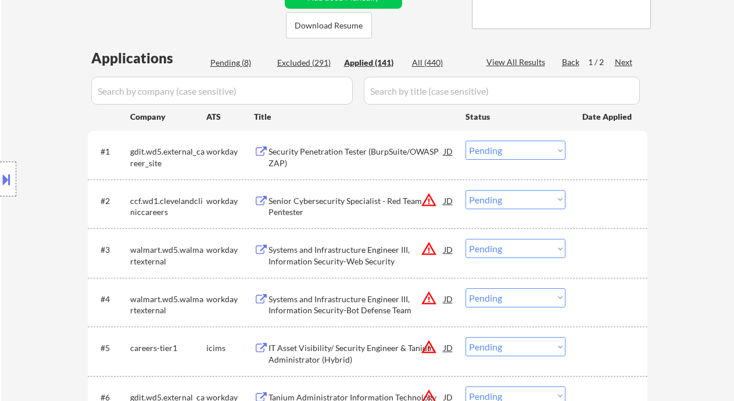
select select ""applied""
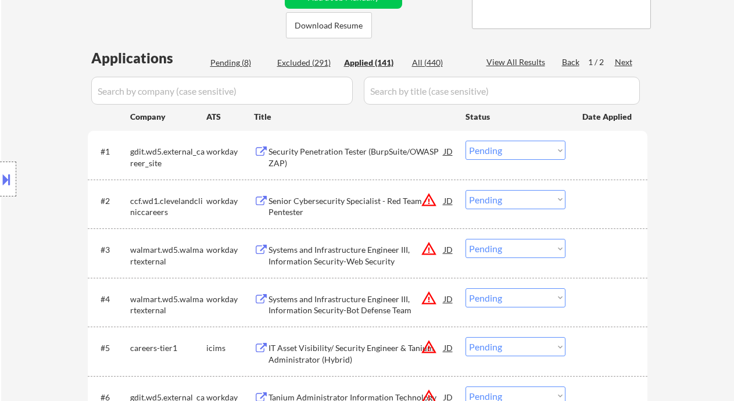
select select ""applied""
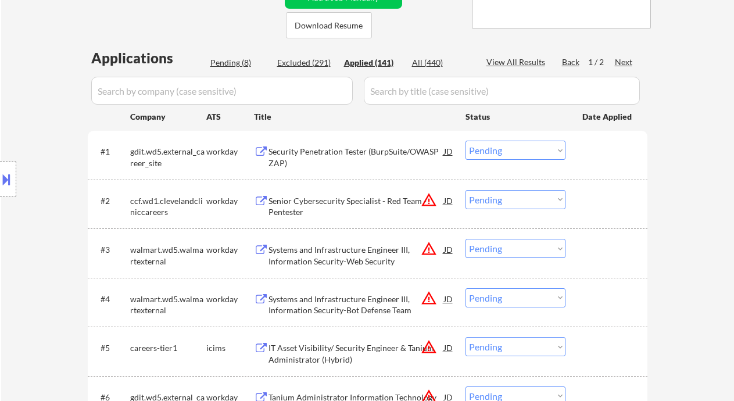
select select ""applied""
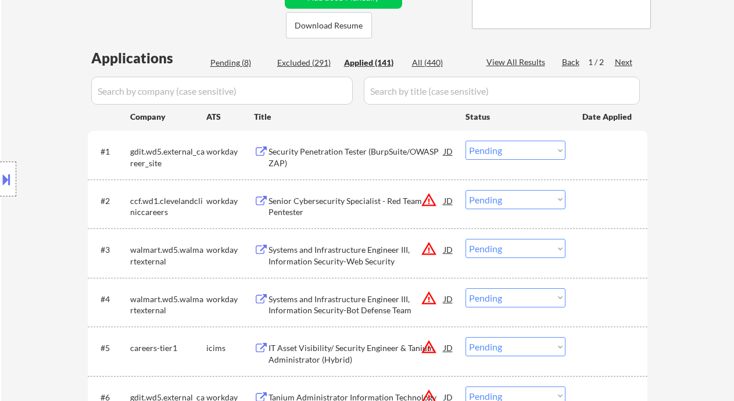
select select ""applied""
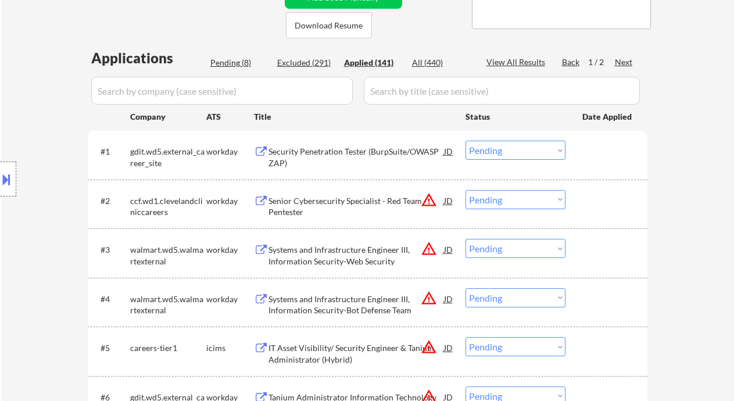
select select ""applied""
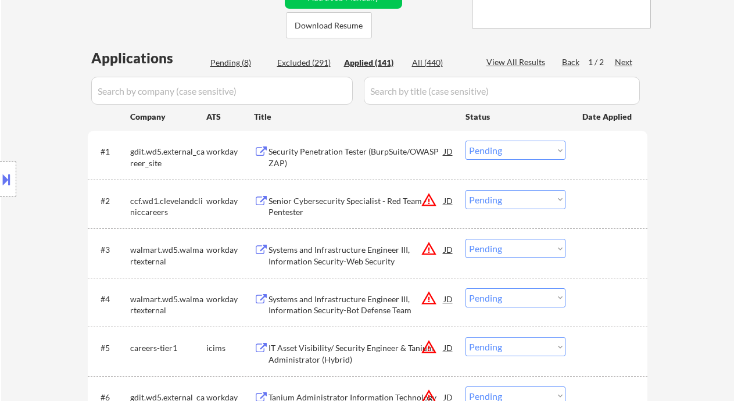
select select ""applied""
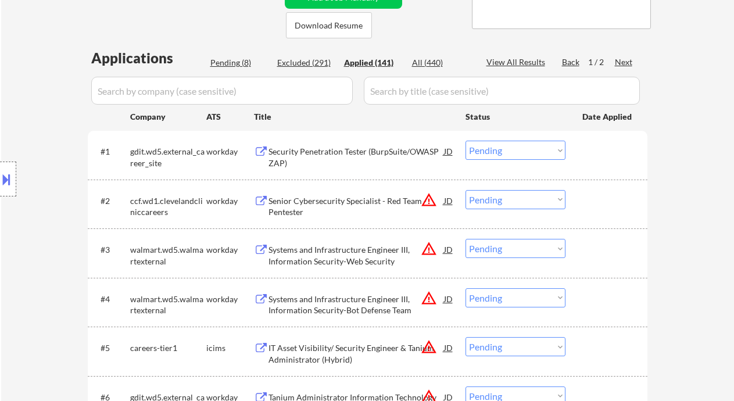
select select ""applied""
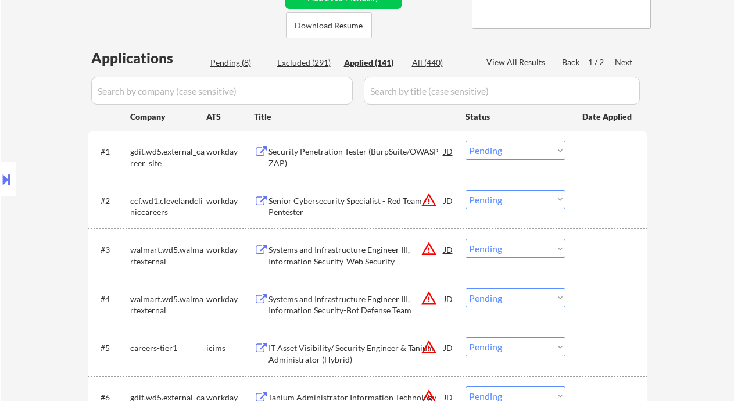
select select ""applied""
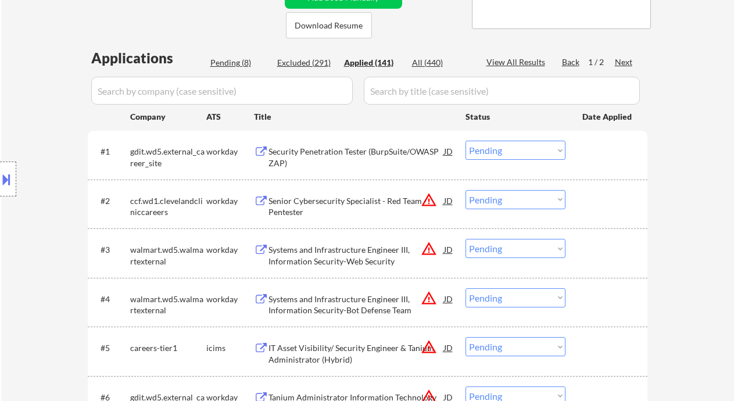
select select ""applied""
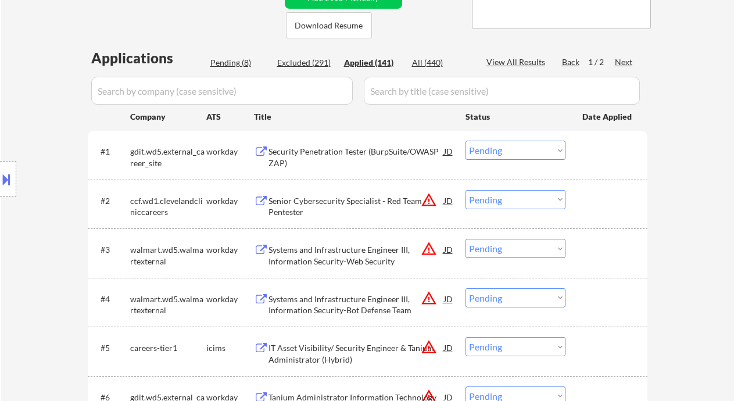
select select ""applied""
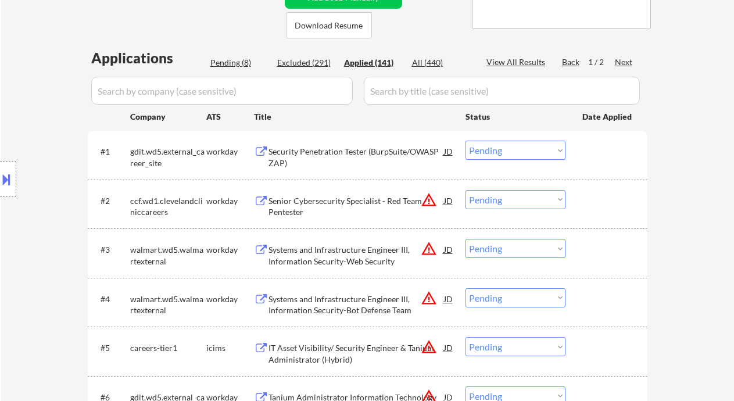
select select ""applied""
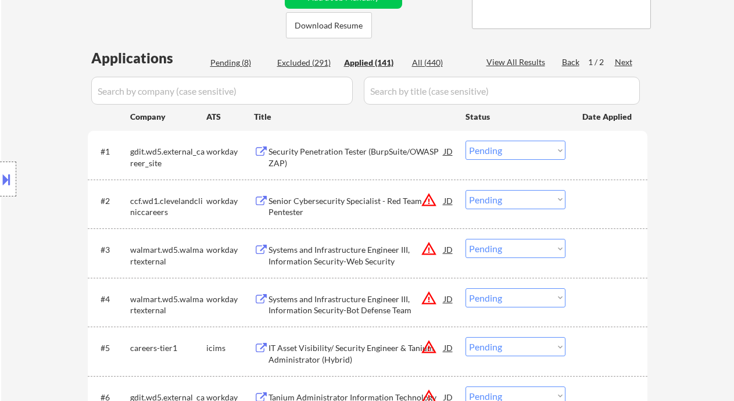
select select ""applied""
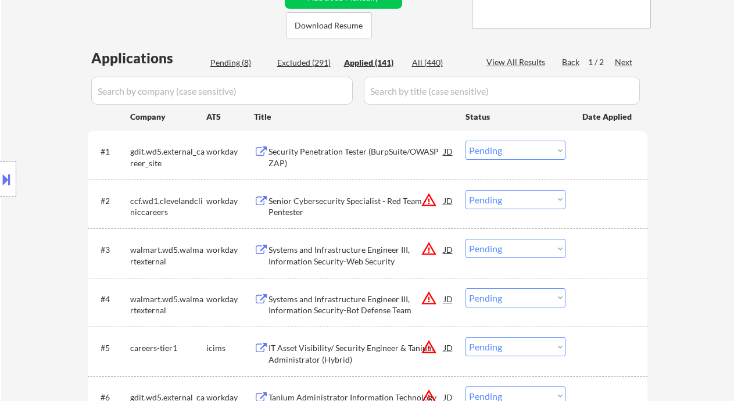
select select ""applied""
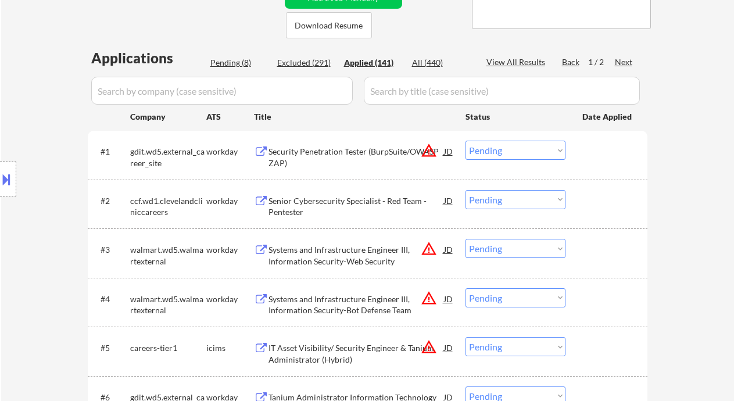
select select ""applied""
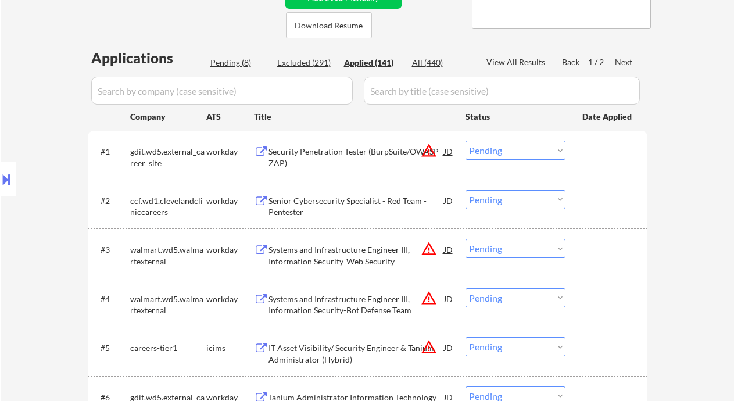
select select ""applied""
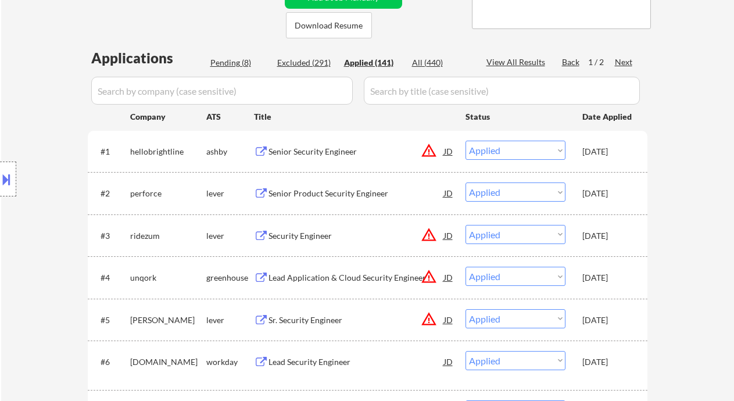
click at [530, 63] on div "View All Results" at bounding box center [517, 62] width 62 height 12
select select ""applied""
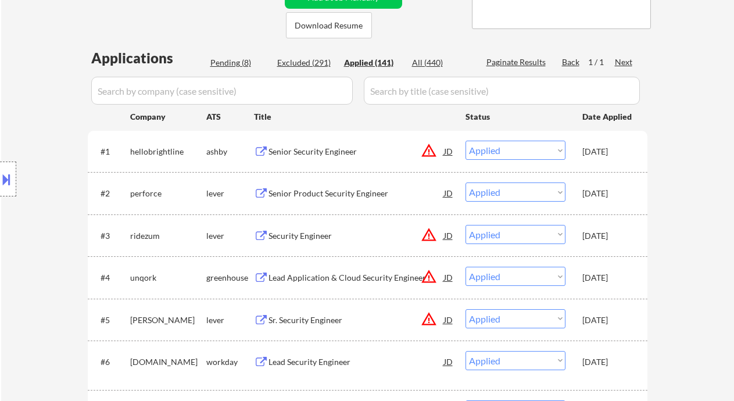
select select ""applied""
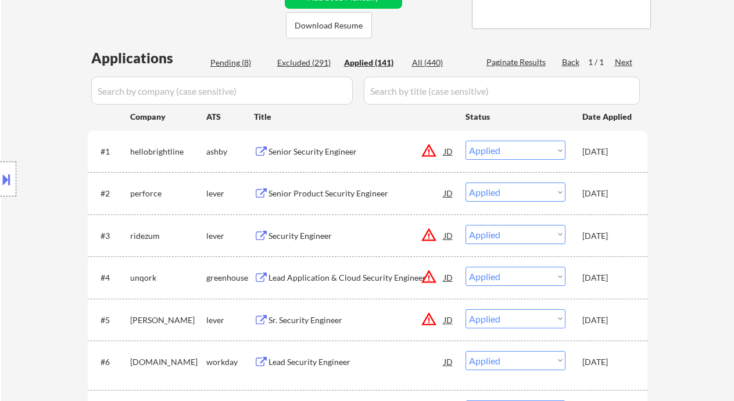
select select ""applied""
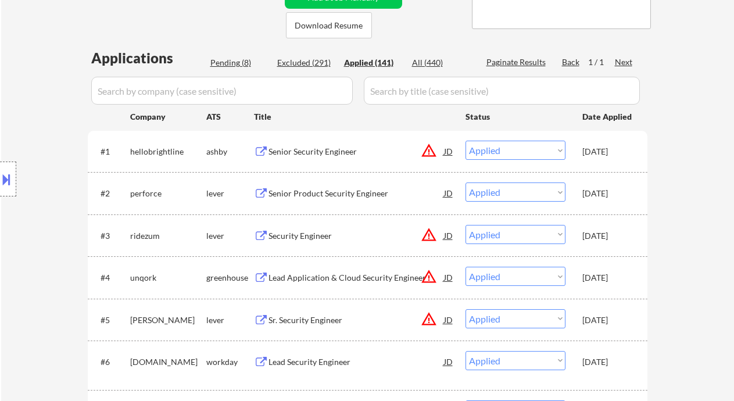
select select ""applied""
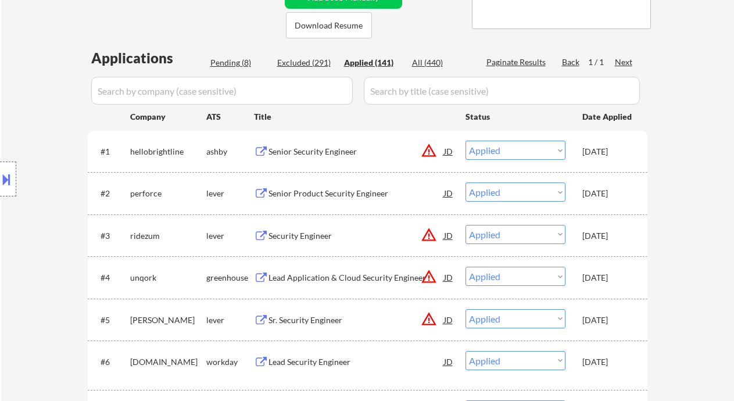
select select ""applied""
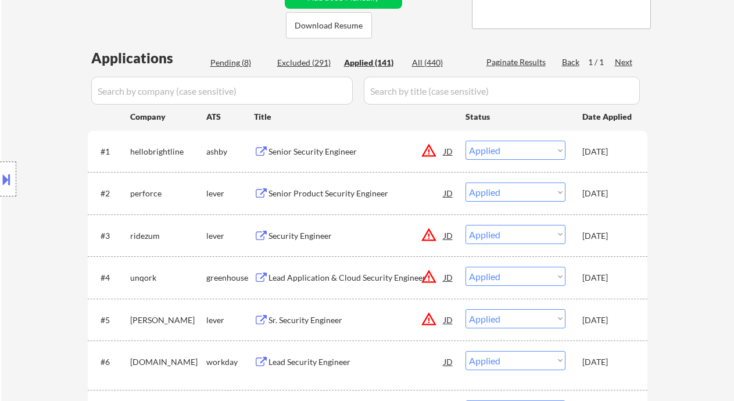
select select ""applied""
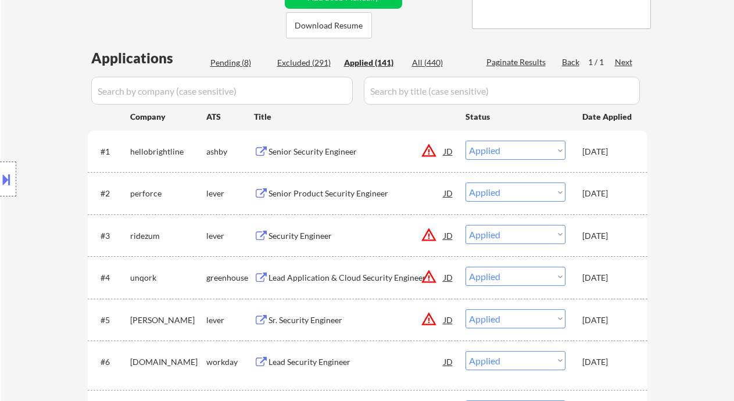
select select ""applied""
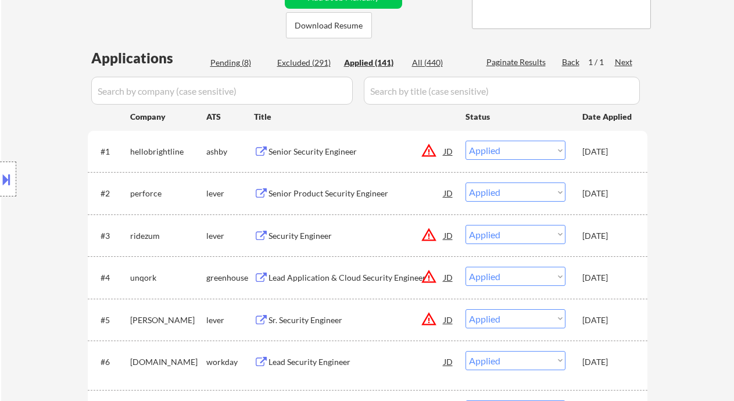
select select ""applied""
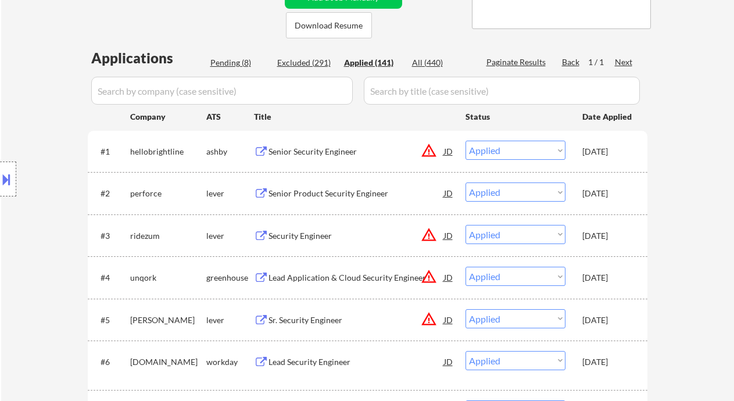
select select ""applied""
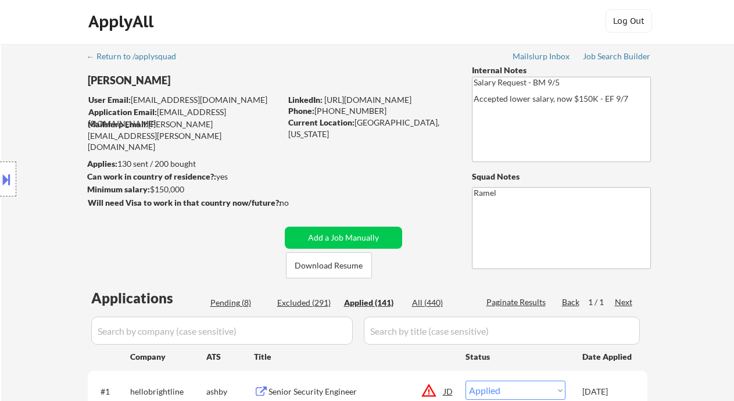
scroll to position [0, 0]
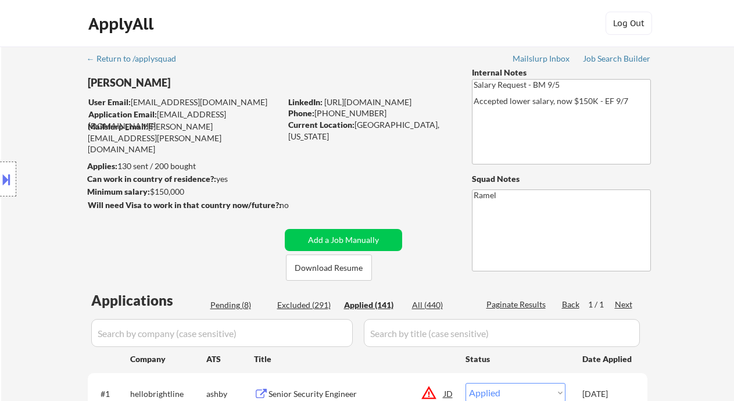
drag, startPoint x: 375, startPoint y: 116, endPoint x: 315, endPoint y: 111, distance: 60.6
click at [315, 111] on div "Phone: [PHONE_NUMBER]" at bounding box center [370, 113] width 164 height 12
select select ""applied""
